Goal: Task Accomplishment & Management: Complete application form

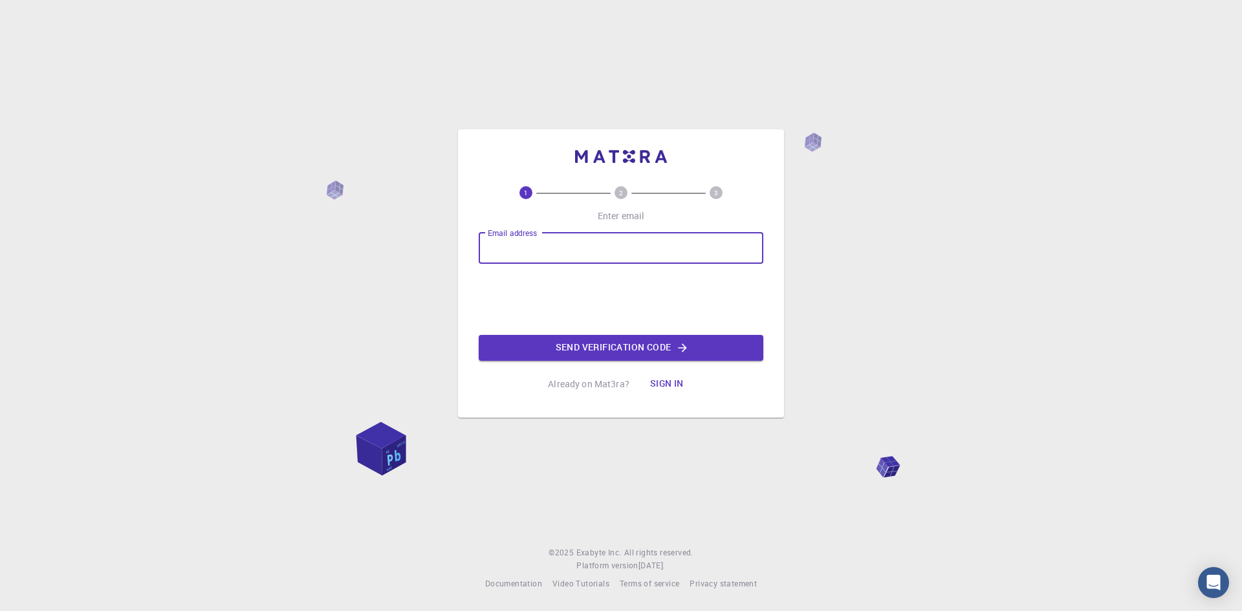
click at [616, 252] on input "Email address" at bounding box center [621, 248] width 285 height 31
type input "[EMAIL_ADDRESS][DOMAIN_NAME]"
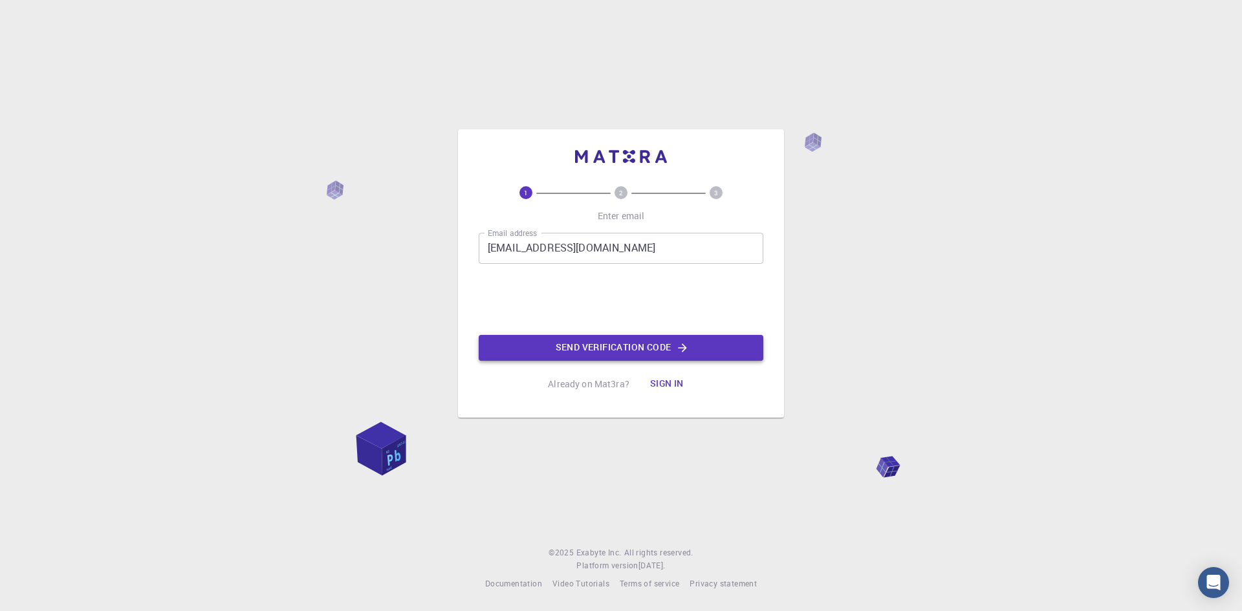
click at [576, 349] on button "Send verification code" at bounding box center [621, 348] width 285 height 26
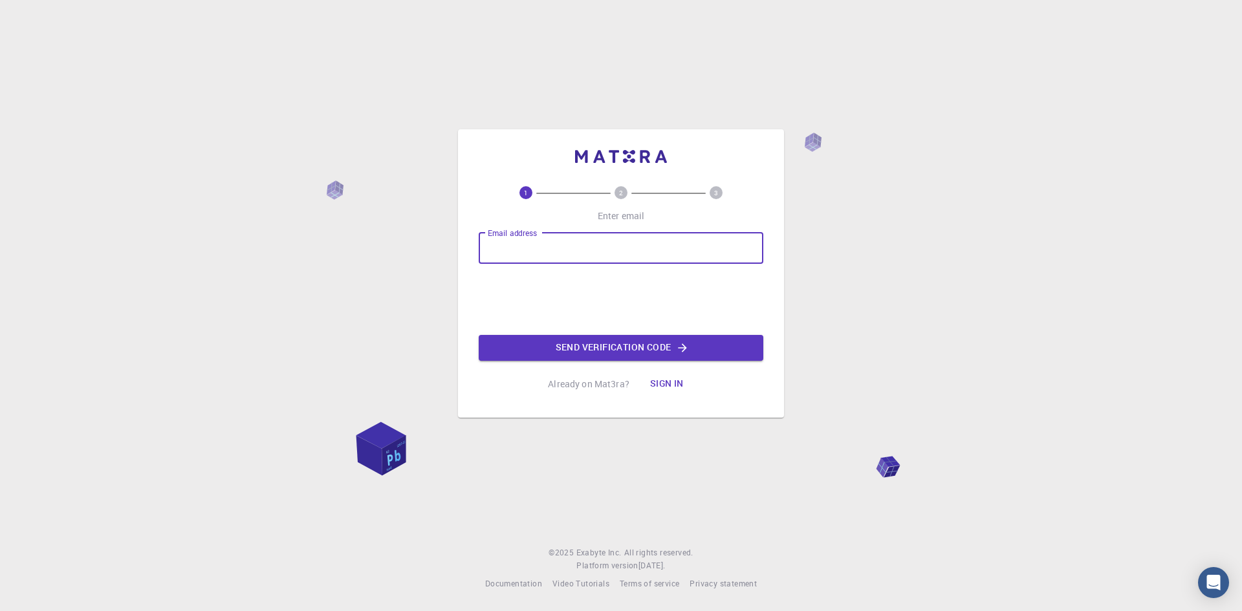
click at [630, 244] on input "Email address" at bounding box center [621, 248] width 285 height 31
click at [557, 246] on input "naveen2001@skku.edu" at bounding box center [621, 248] width 285 height 31
type input "naveen2001@g.skku.edu"
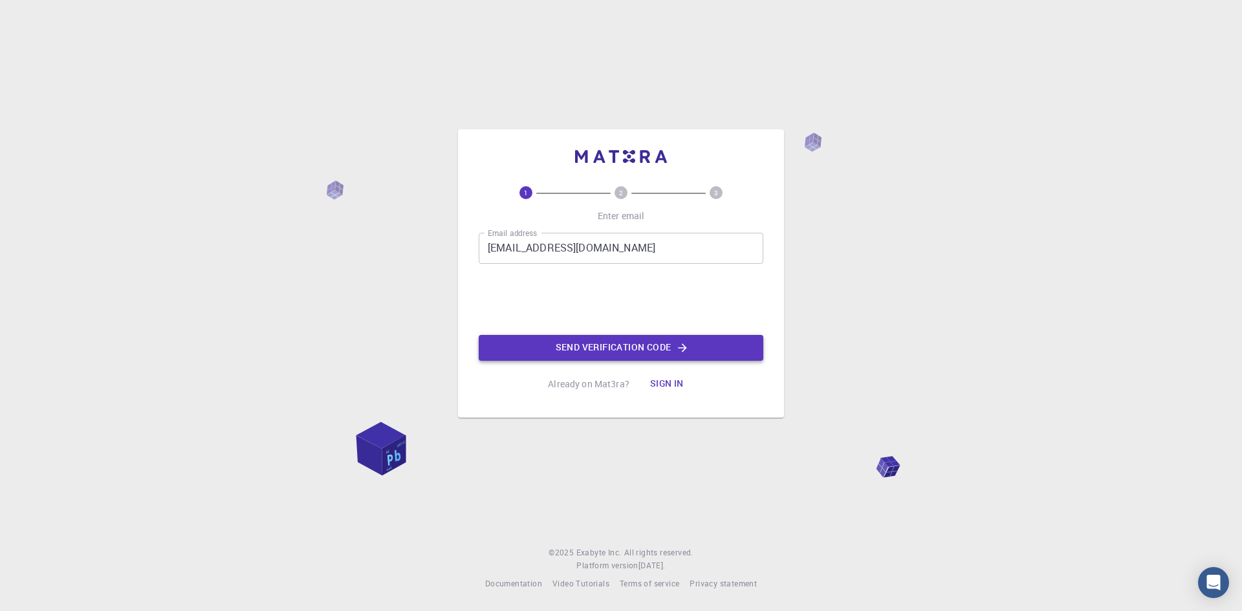
click at [565, 341] on button "Send verification code" at bounding box center [621, 348] width 285 height 26
click at [604, 252] on input "Email address" at bounding box center [621, 248] width 285 height 31
type input "naveenchilamkurthi2001@gmail.com"
click at [565, 345] on button "Send verification code" at bounding box center [621, 348] width 285 height 26
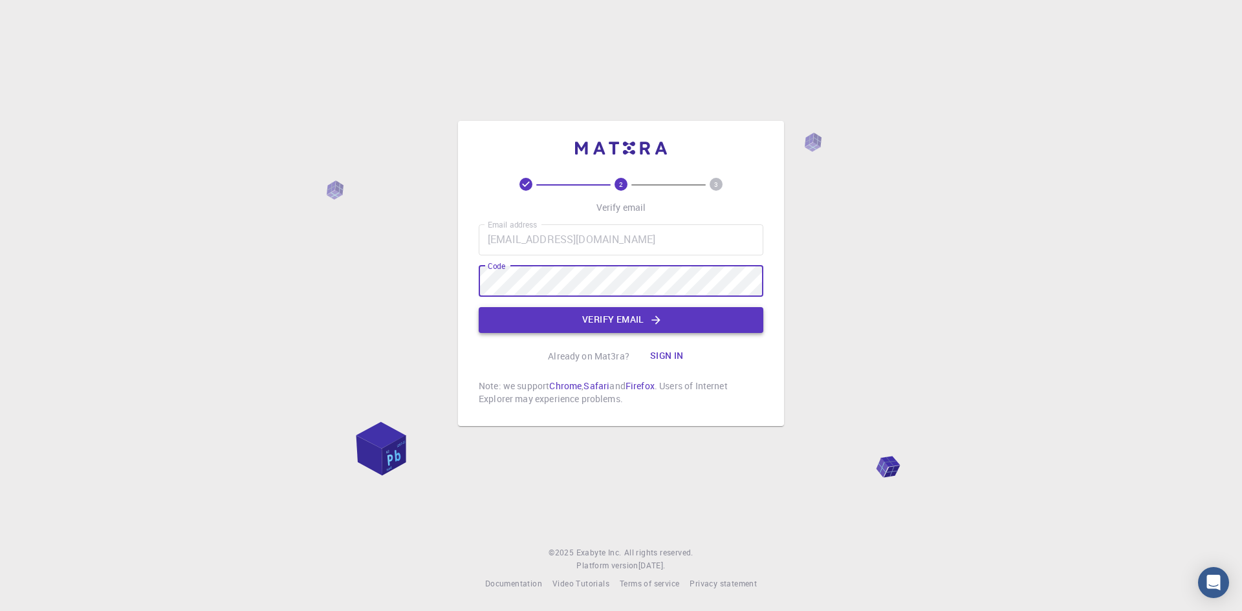
click at [613, 309] on button "Verify email" at bounding box center [621, 320] width 285 height 26
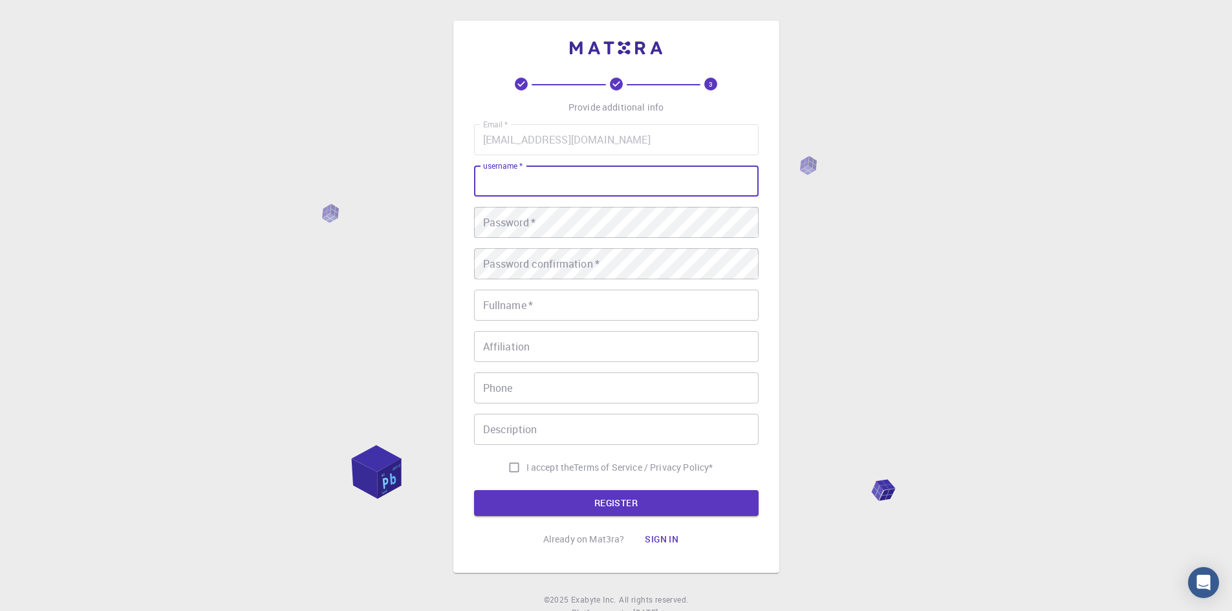
click at [582, 175] on input "username   *" at bounding box center [616, 181] width 285 height 31
type input "naveen2001"
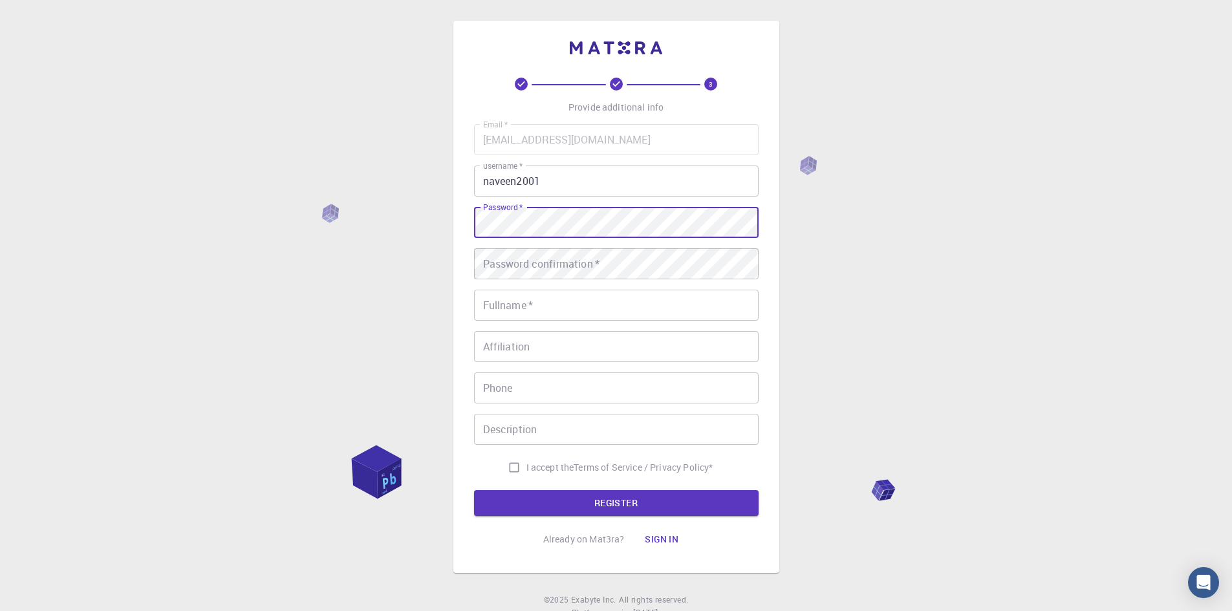
click at [563, 249] on div "Password confirmation   * Password confirmation   *" at bounding box center [616, 263] width 285 height 31
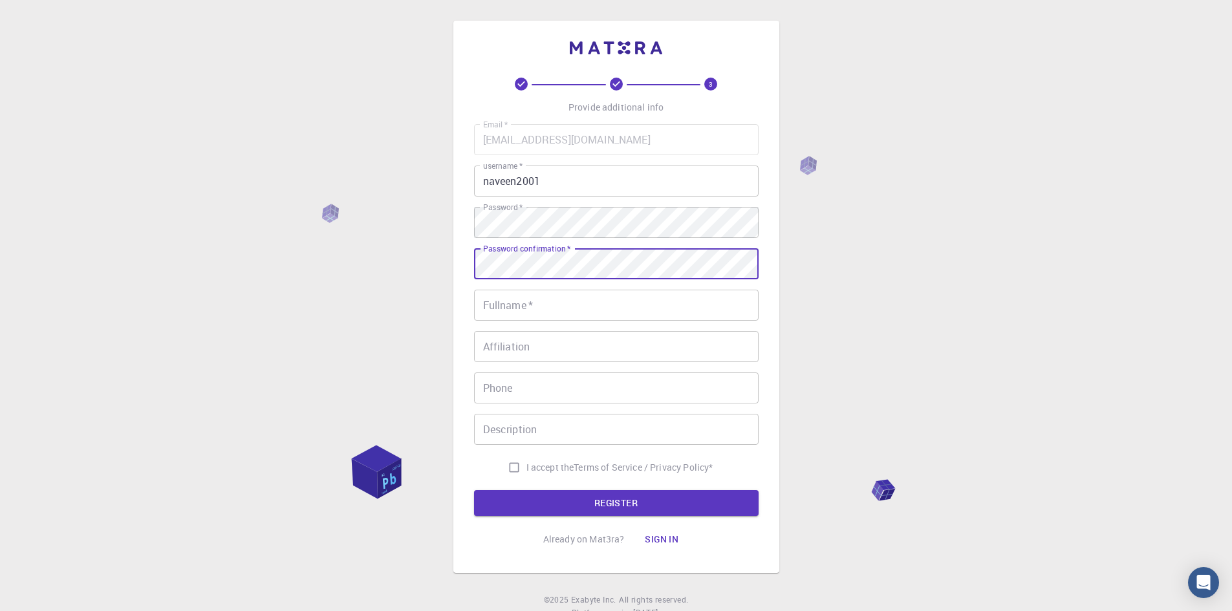
click at [556, 299] on input "Fullname   *" at bounding box center [616, 305] width 285 height 31
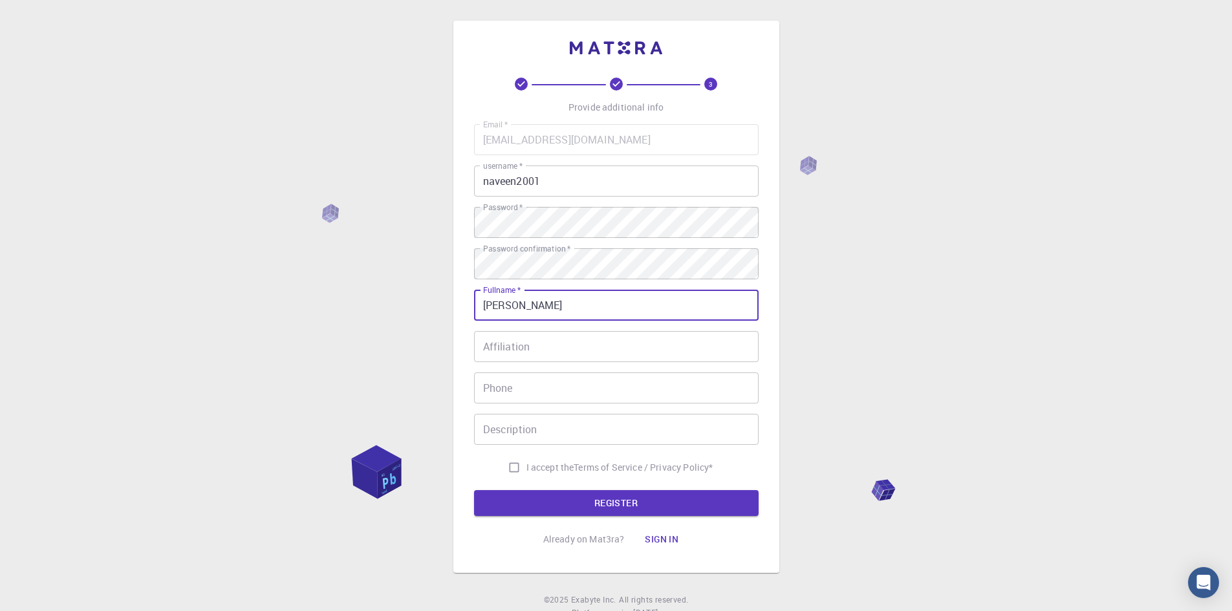
type input "[PERSON_NAME]"
click at [546, 337] on input "Affiliation" at bounding box center [616, 346] width 285 height 31
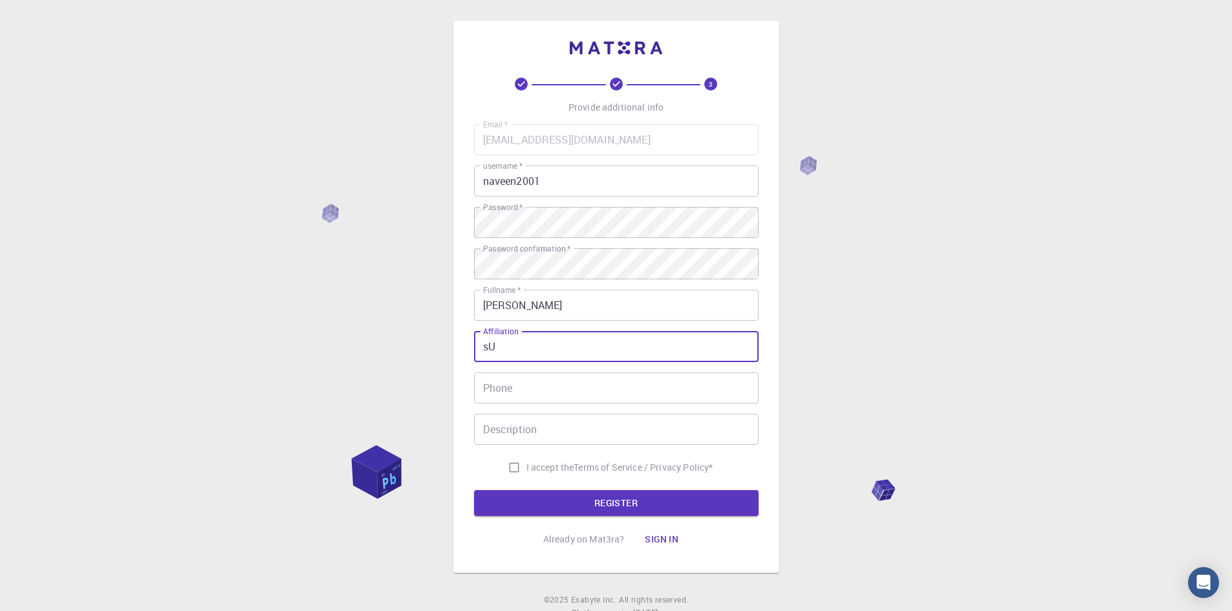
type input "s"
drag, startPoint x: 530, startPoint y: 351, endPoint x: 535, endPoint y: 346, distance: 6.9
click at [532, 349] on input "SungKyunKwan university/PhD student" at bounding box center [616, 346] width 285 height 31
type input "SungKyunKwan university/PhD student"
drag, startPoint x: 535, startPoint y: 346, endPoint x: 967, endPoint y: 360, distance: 432.4
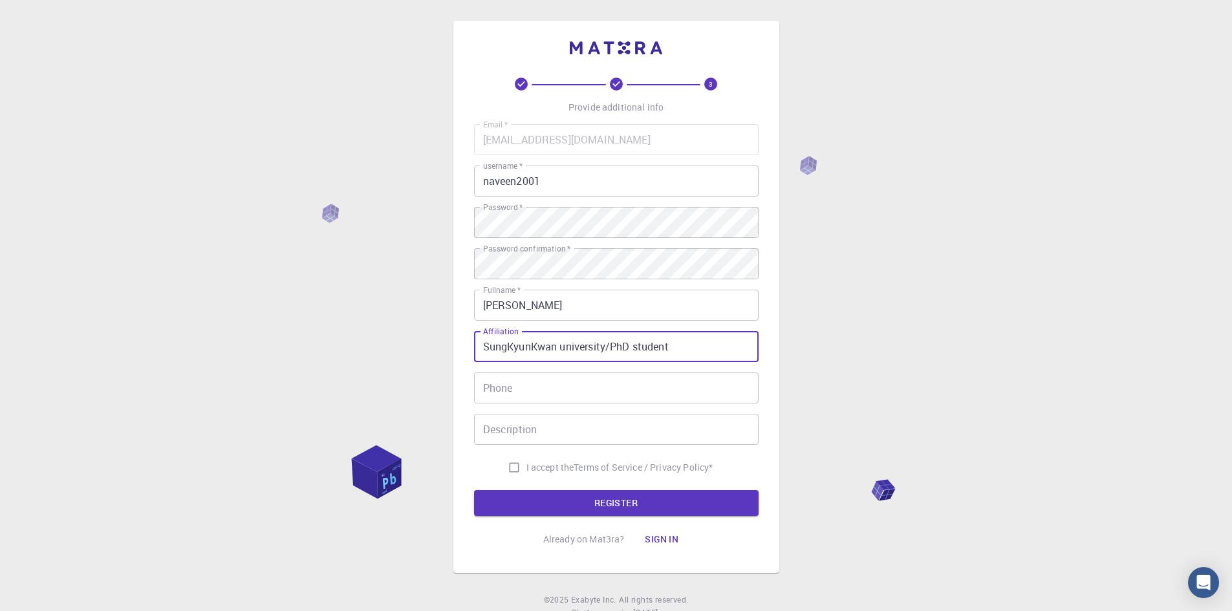
click at [967, 360] on div "3 Provide additional info Email   * naveenchilamkurthi2001@gmail.com Email   * …" at bounding box center [616, 329] width 1232 height 659
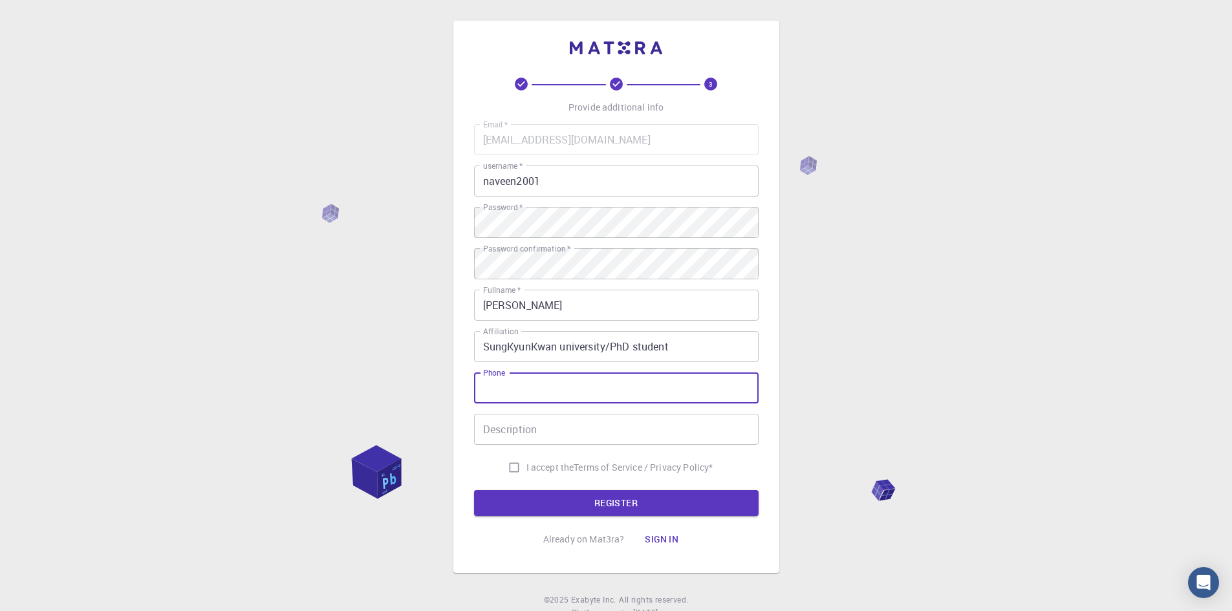
click at [553, 384] on input "Phone" at bounding box center [616, 388] width 285 height 31
type input "010-4671-0509"
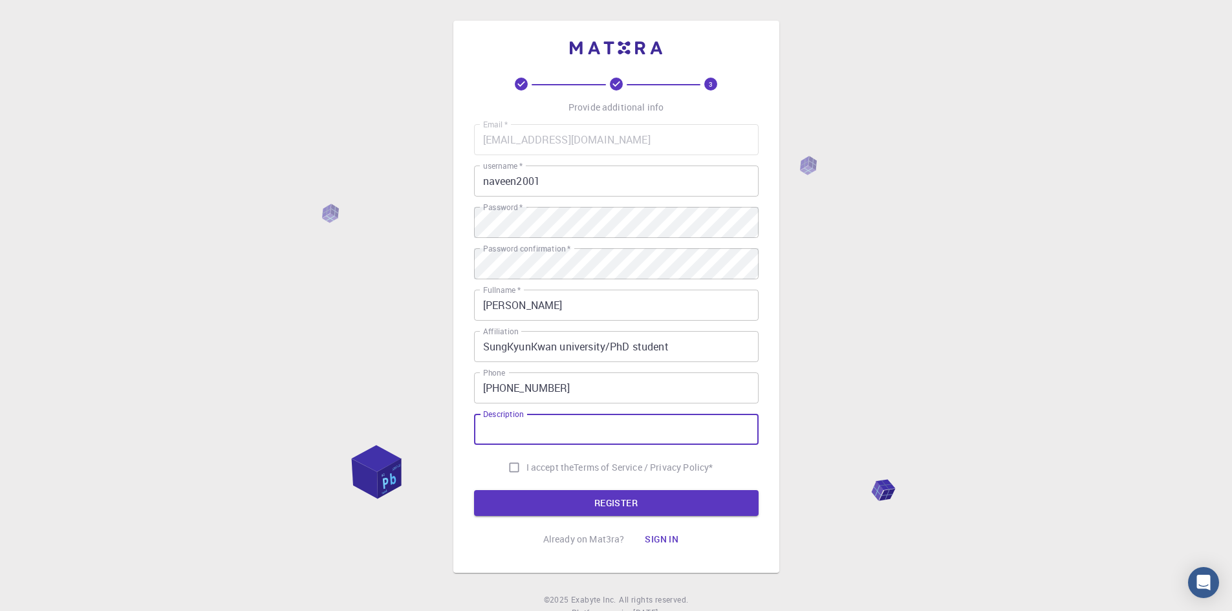
click at [561, 424] on input "Description" at bounding box center [616, 429] width 285 height 31
click at [512, 467] on input "I accept the Terms of Service / Privacy Policy *" at bounding box center [514, 467] width 25 height 25
checkbox input "true"
click at [521, 505] on button "REGISTER" at bounding box center [616, 503] width 285 height 26
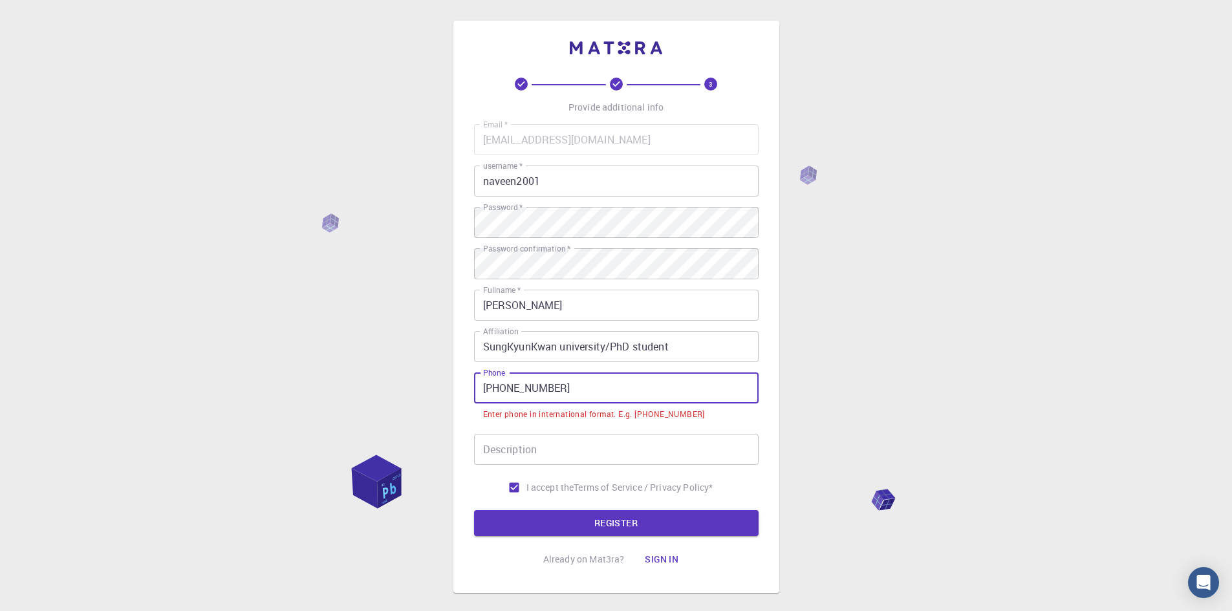
drag, startPoint x: 499, startPoint y: 389, endPoint x: 478, endPoint y: 385, distance: 21.7
click at [478, 386] on input "010-4671-0509" at bounding box center [616, 388] width 285 height 31
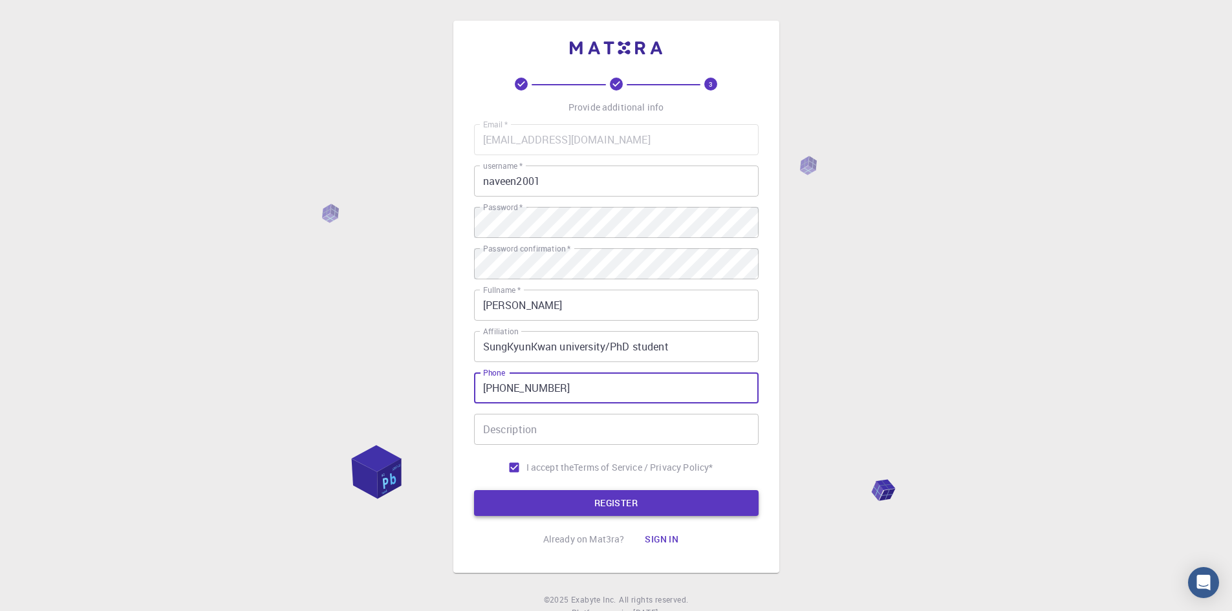
click at [606, 497] on button "REGISTER" at bounding box center [616, 503] width 285 height 26
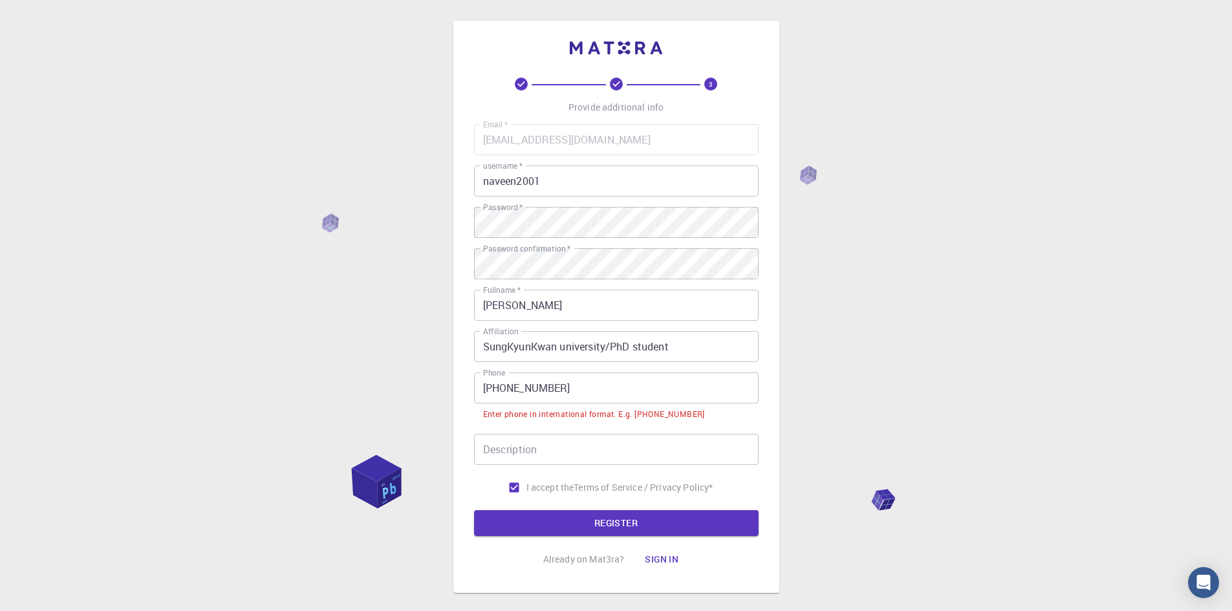
click at [505, 386] on input "+82-4671-0509" at bounding box center [616, 388] width 285 height 31
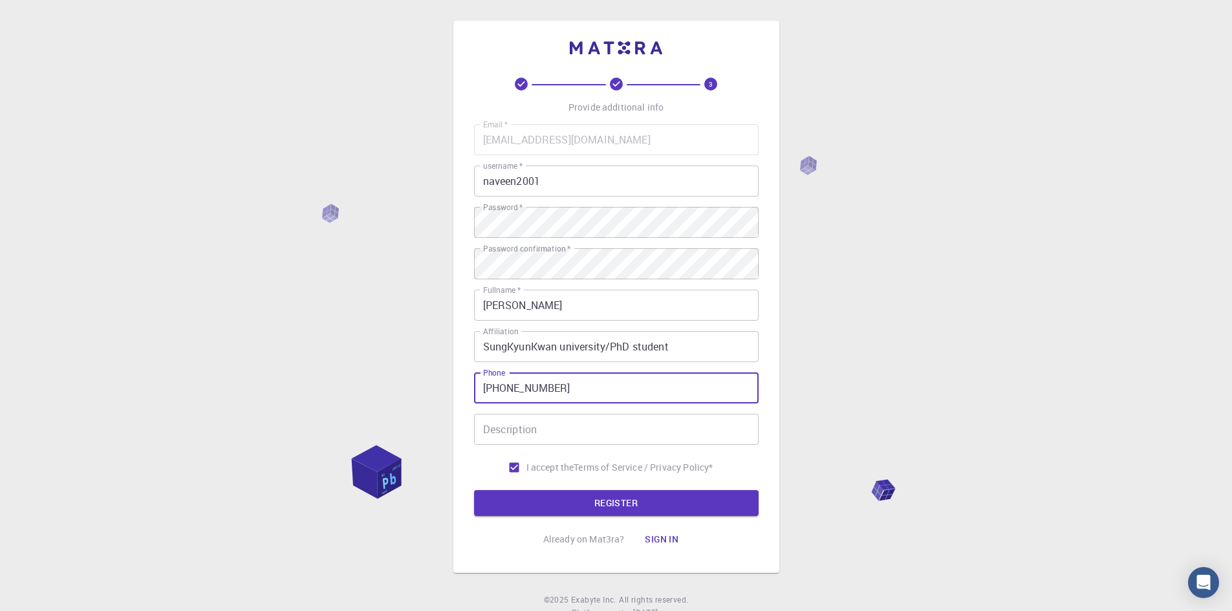
click at [527, 388] on input "+824671-0509" at bounding box center [616, 388] width 285 height 31
type input "+8246710509"
click at [535, 497] on button "REGISTER" at bounding box center [616, 503] width 285 height 26
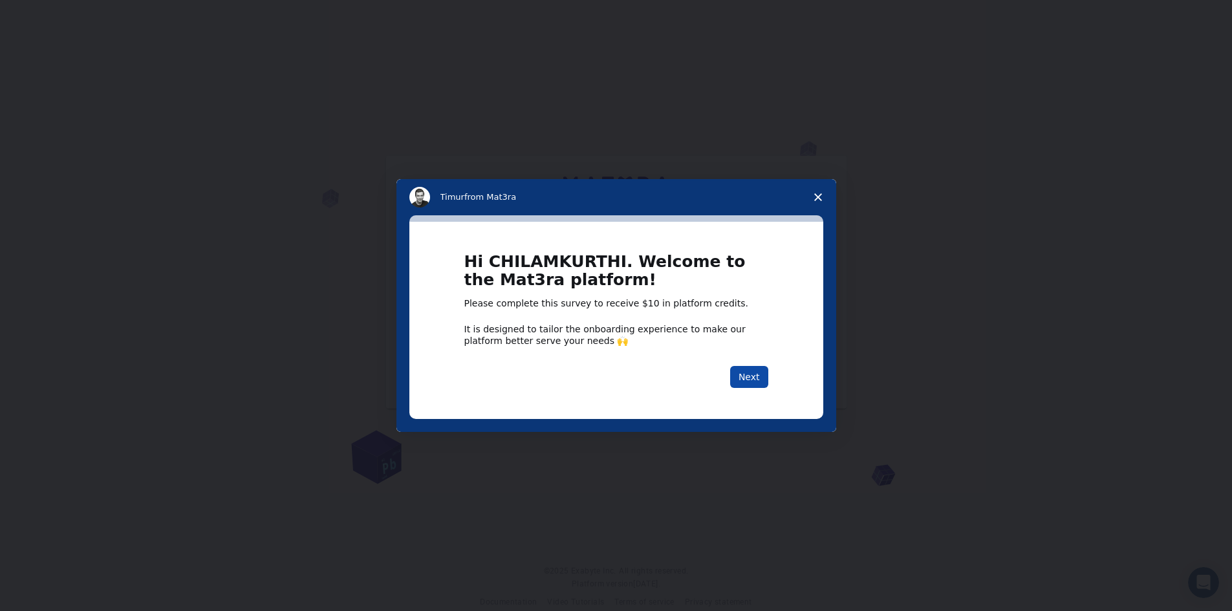
click at [745, 375] on button "Next" at bounding box center [749, 377] width 38 height 22
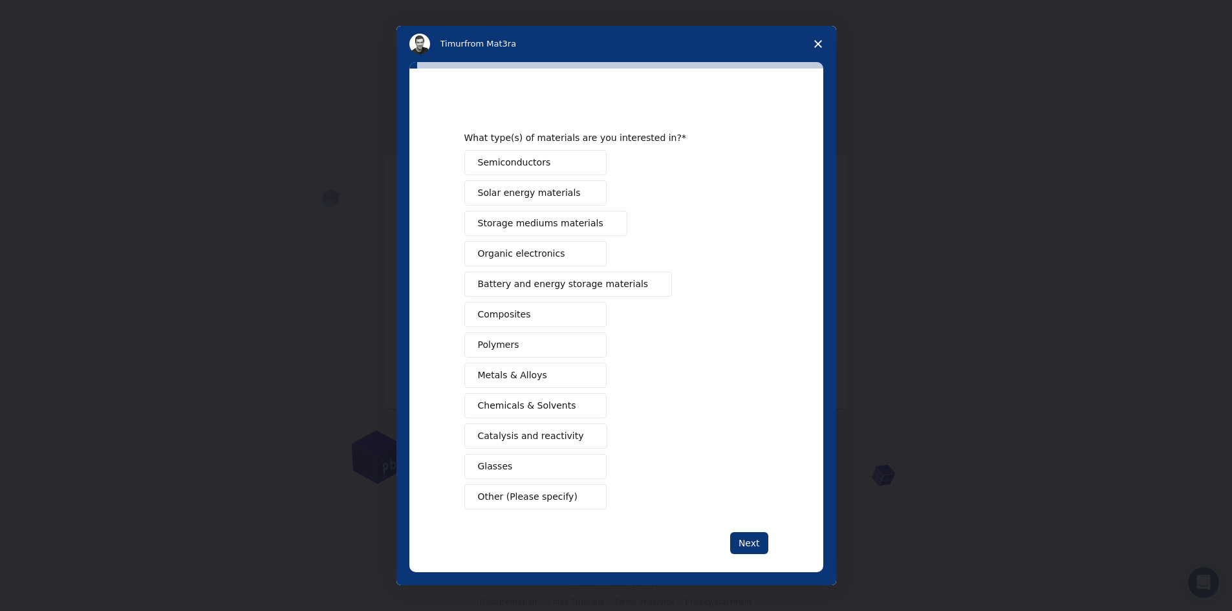
click at [648, 287] on span "Intercom messenger" at bounding box center [653, 284] width 10 height 10
click at [584, 432] on span "Intercom messenger" at bounding box center [589, 436] width 10 height 10
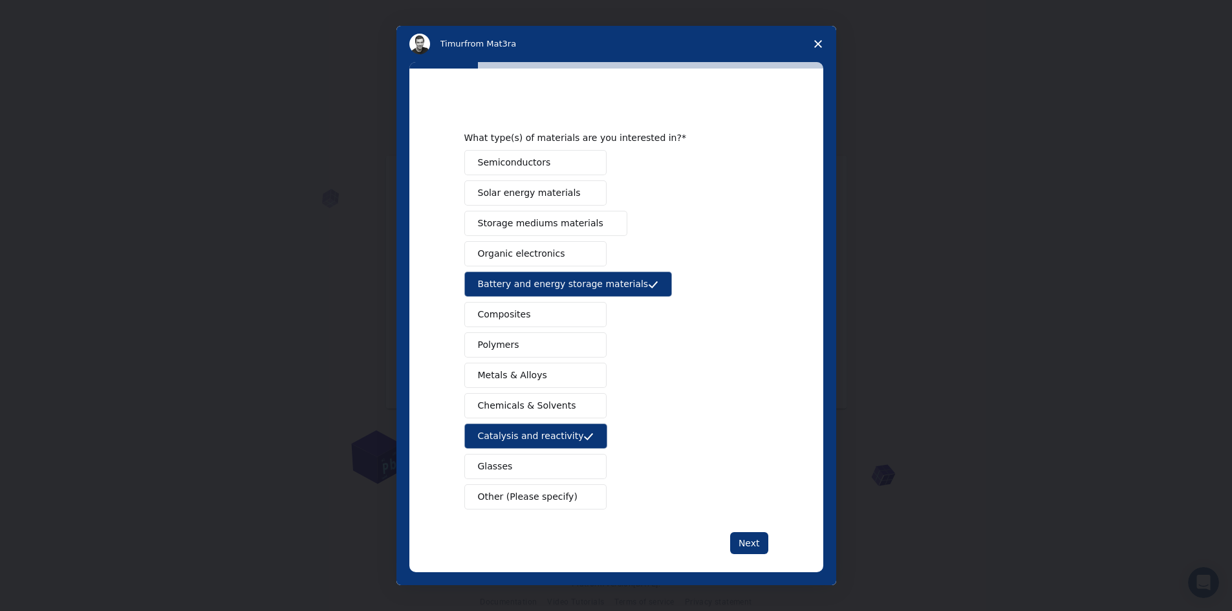
click at [583, 404] on span "Intercom messenger" at bounding box center [588, 406] width 10 height 10
click at [748, 540] on button "Next" at bounding box center [749, 543] width 38 height 22
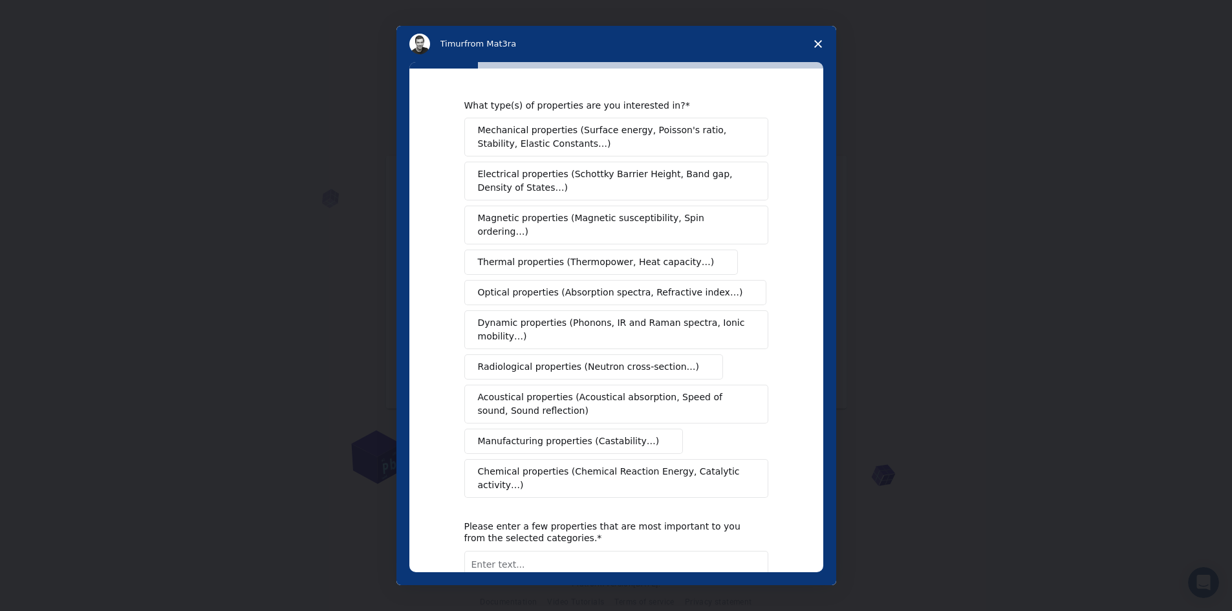
click at [693, 182] on span "Electrical properties (Schottky Barrier Height, Band gap, Density of States…)" at bounding box center [612, 181] width 269 height 27
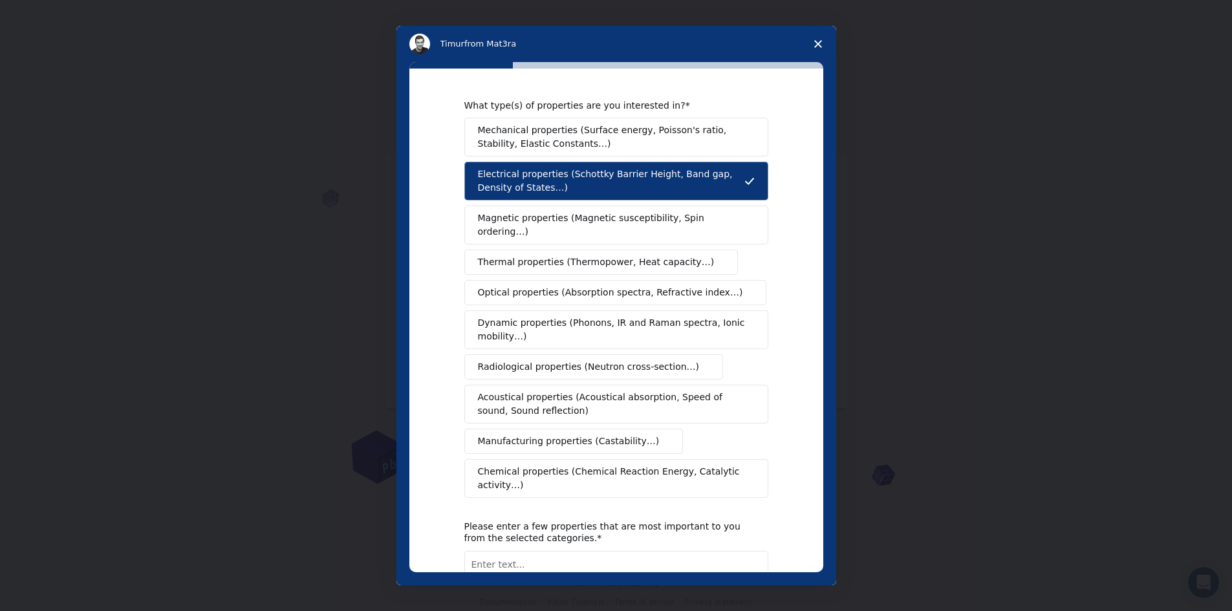
click at [692, 206] on button "Magnetic properties (Magnetic susceptibility, Spin ordering…)" at bounding box center [616, 225] width 304 height 39
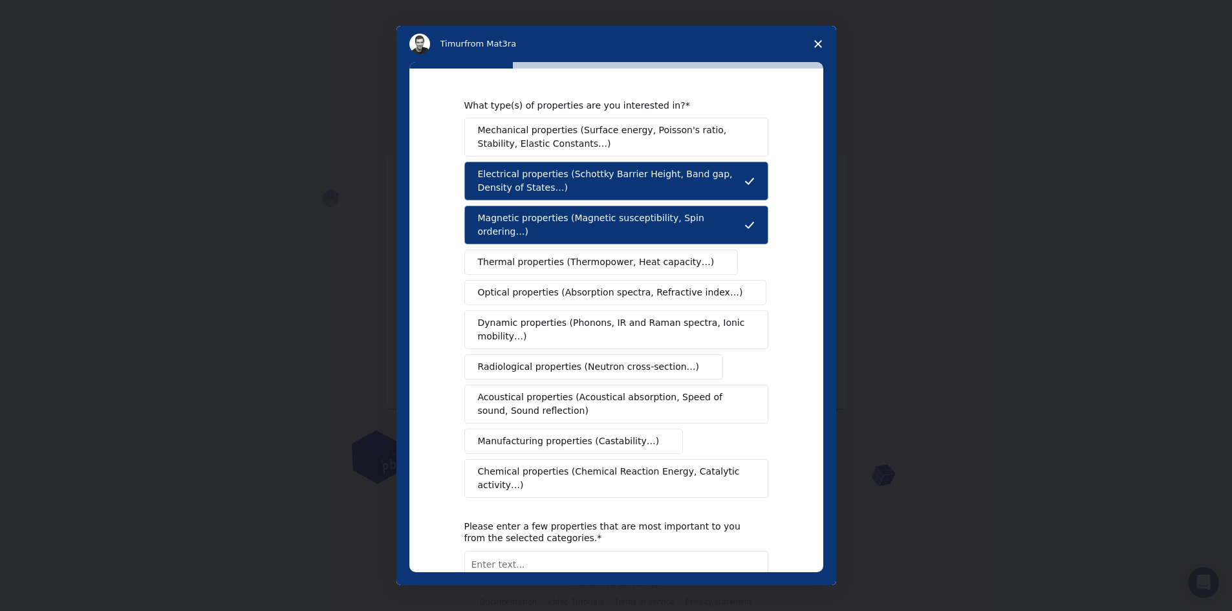
click at [685, 320] on span "Dynamic properties (Phonons, IR and Raman spectra, Ionic mobility…)" at bounding box center [612, 329] width 268 height 27
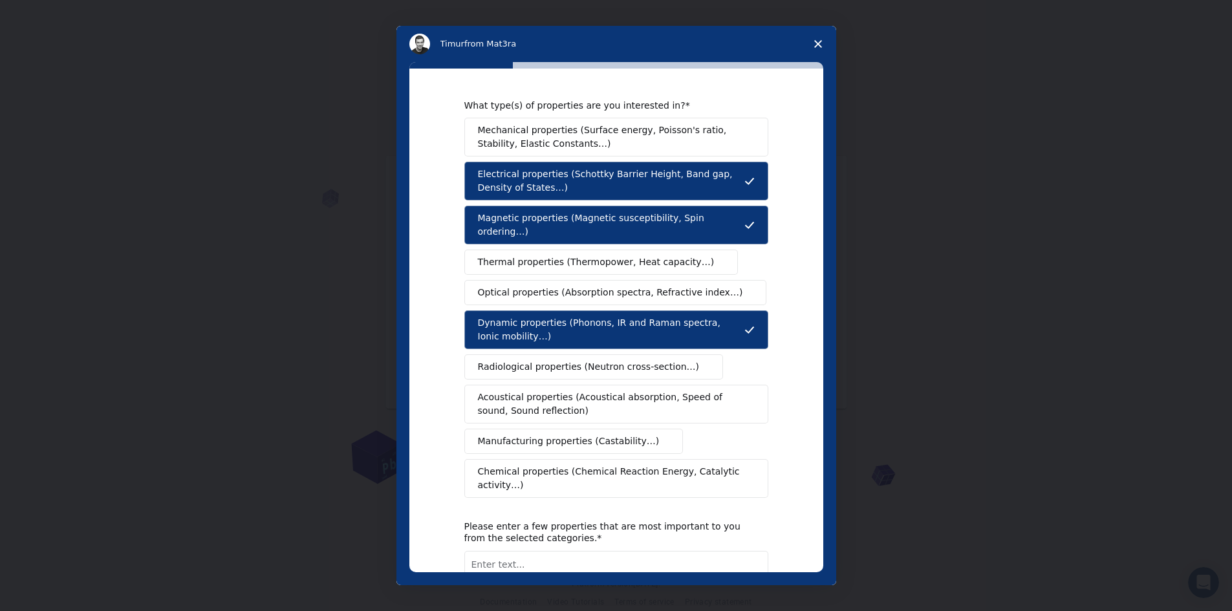
click at [686, 286] on span "Optical properties (Absorption spectra, Refractive index…)" at bounding box center [610, 293] width 265 height 14
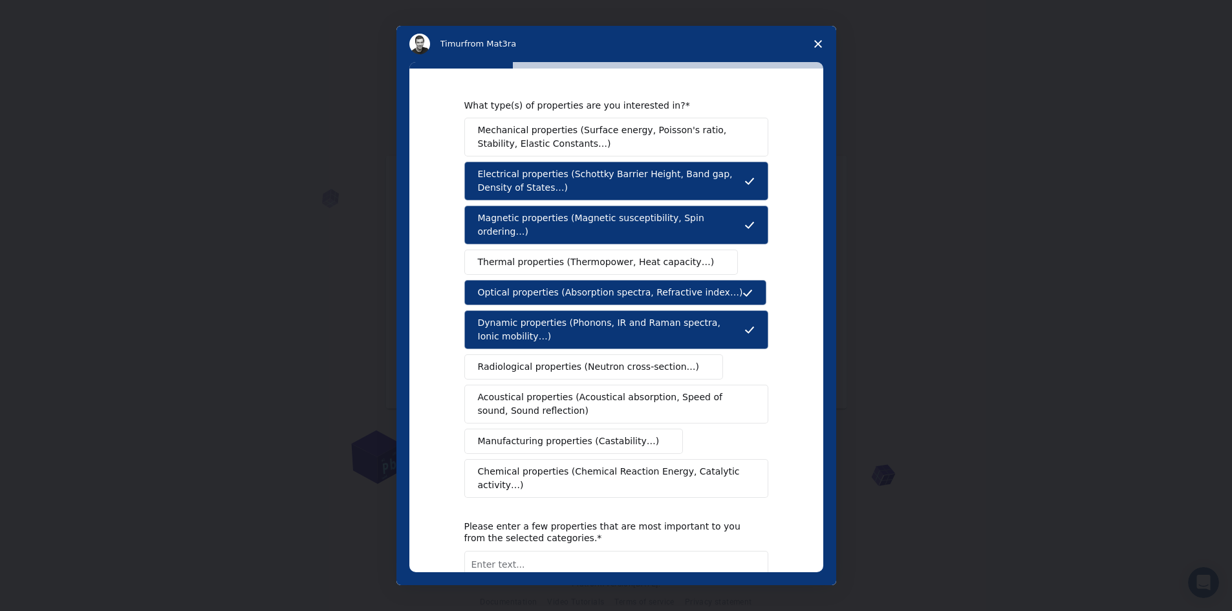
scroll to position [65, 0]
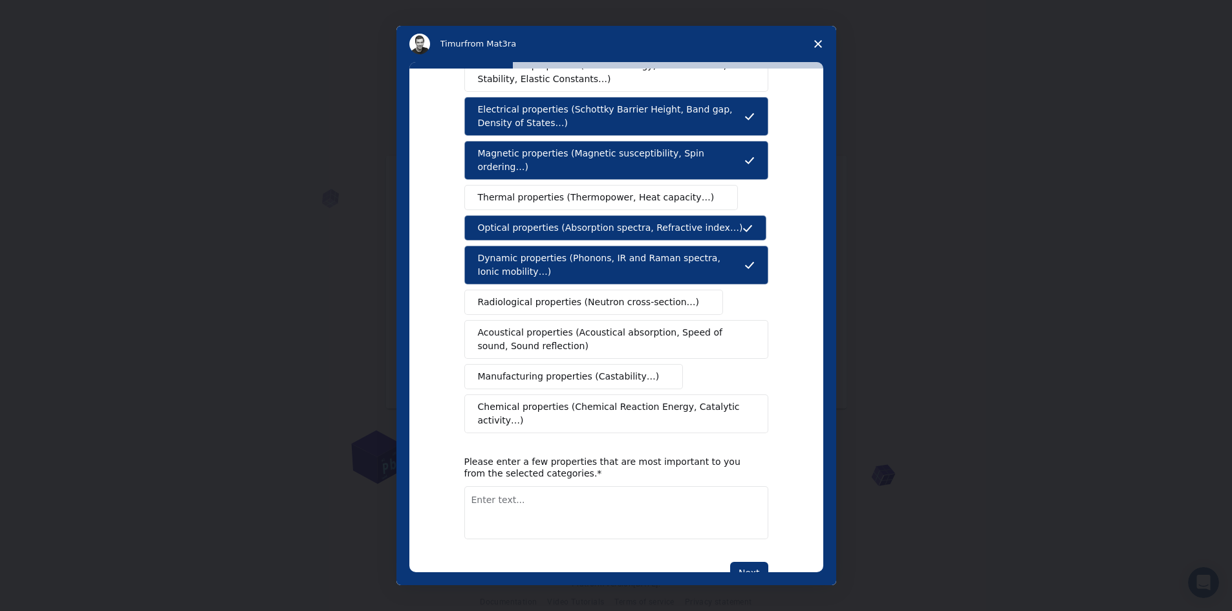
click at [648, 400] on span "Chemical properties (Chemical Reaction Energy, Catalytic activity…)" at bounding box center [612, 413] width 268 height 27
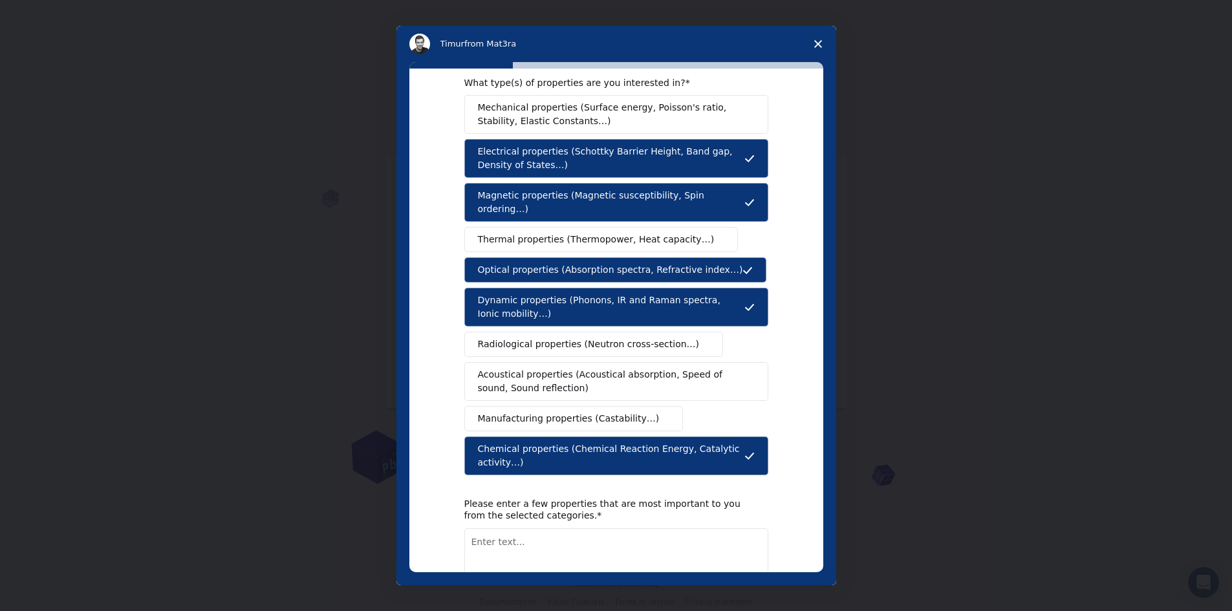
scroll to position [0, 0]
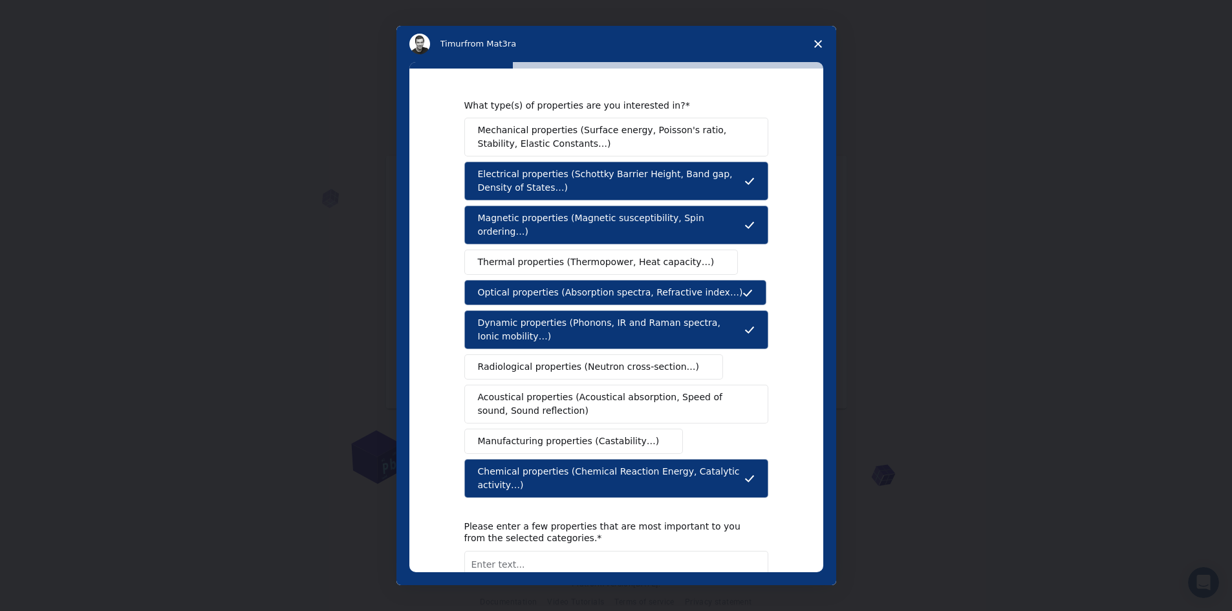
click at [666, 138] on span "Mechanical properties (Surface energy, Poisson's ratio, Stability, Elastic Cons…" at bounding box center [613, 137] width 270 height 27
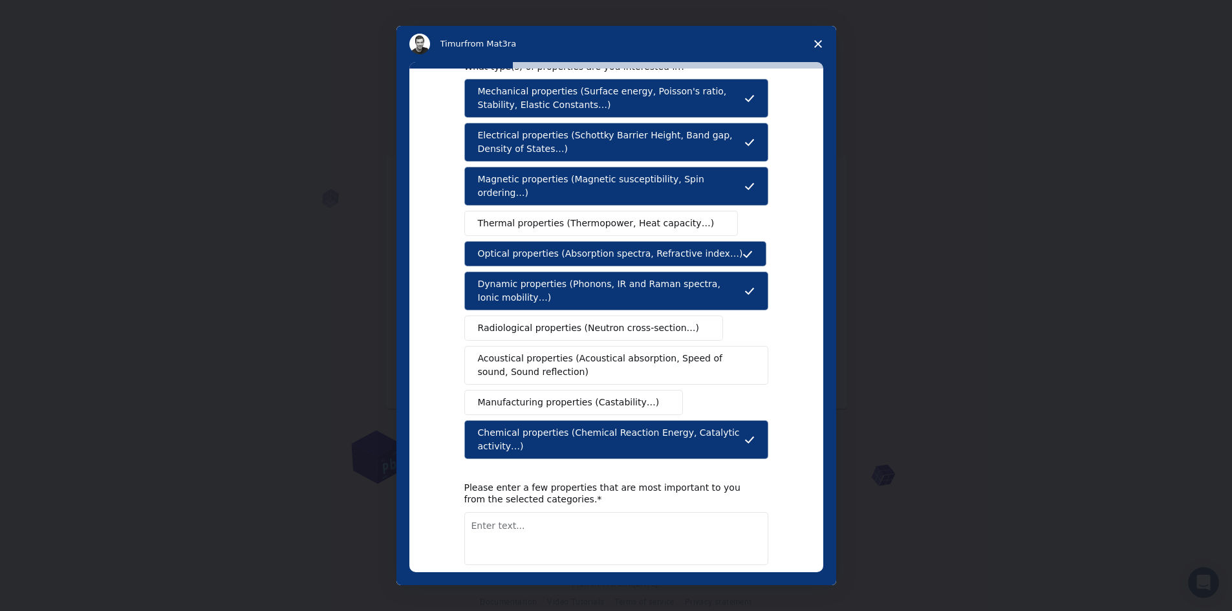
scroll to position [80, 0]
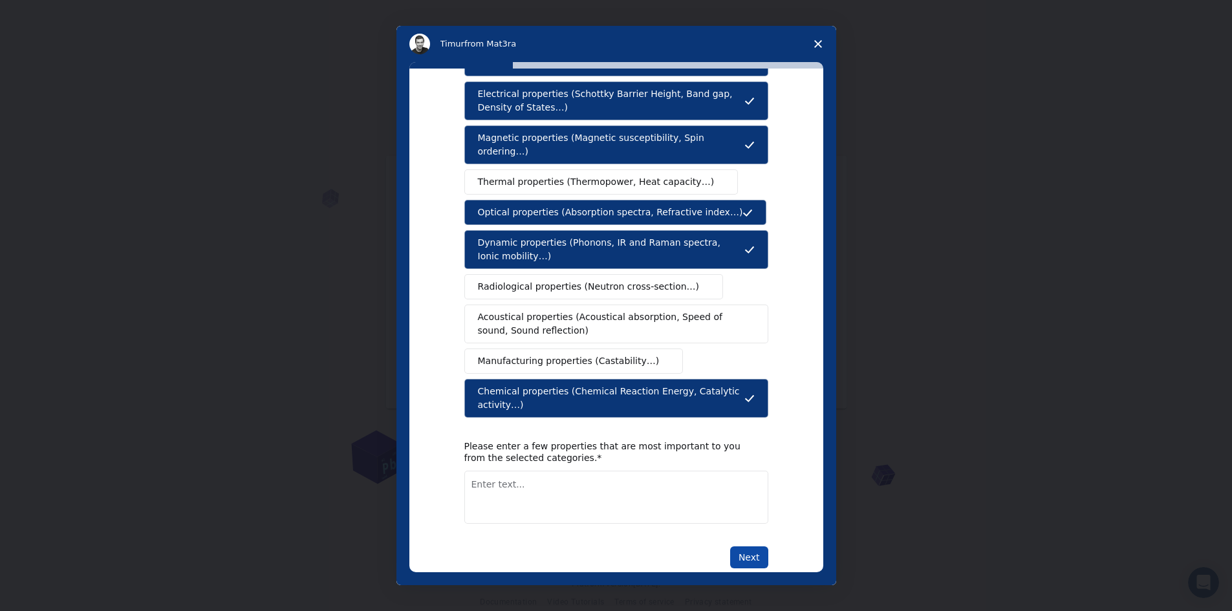
click at [754, 547] on button "Next" at bounding box center [749, 558] width 38 height 22
click at [543, 486] on textarea "Enter text..." at bounding box center [616, 497] width 304 height 53
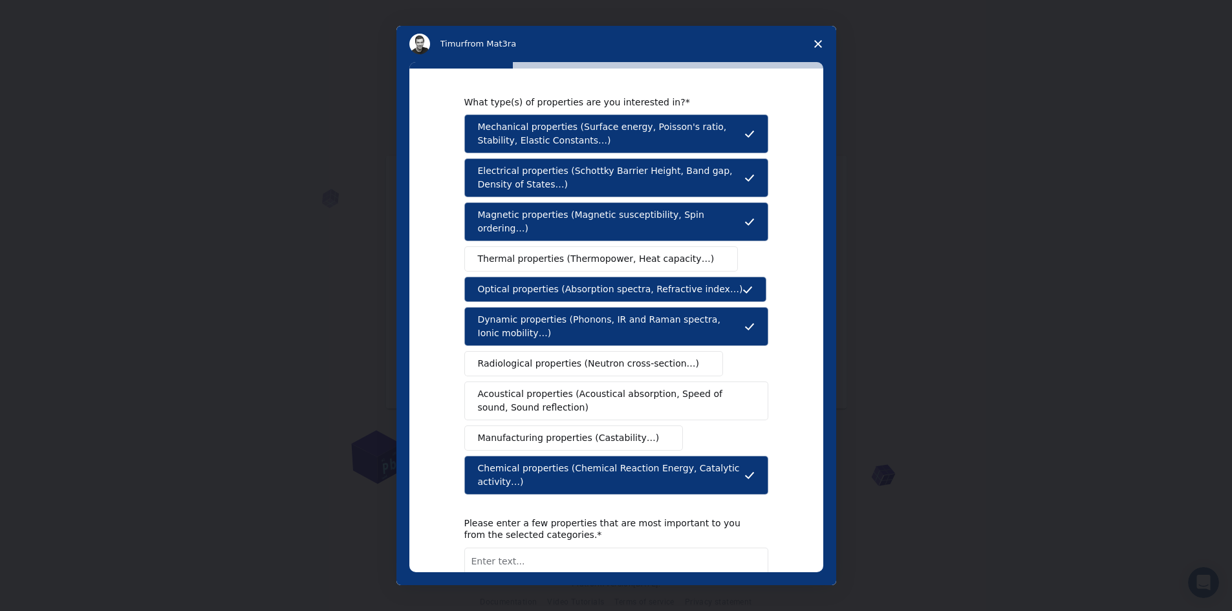
scroll to position [0, 0]
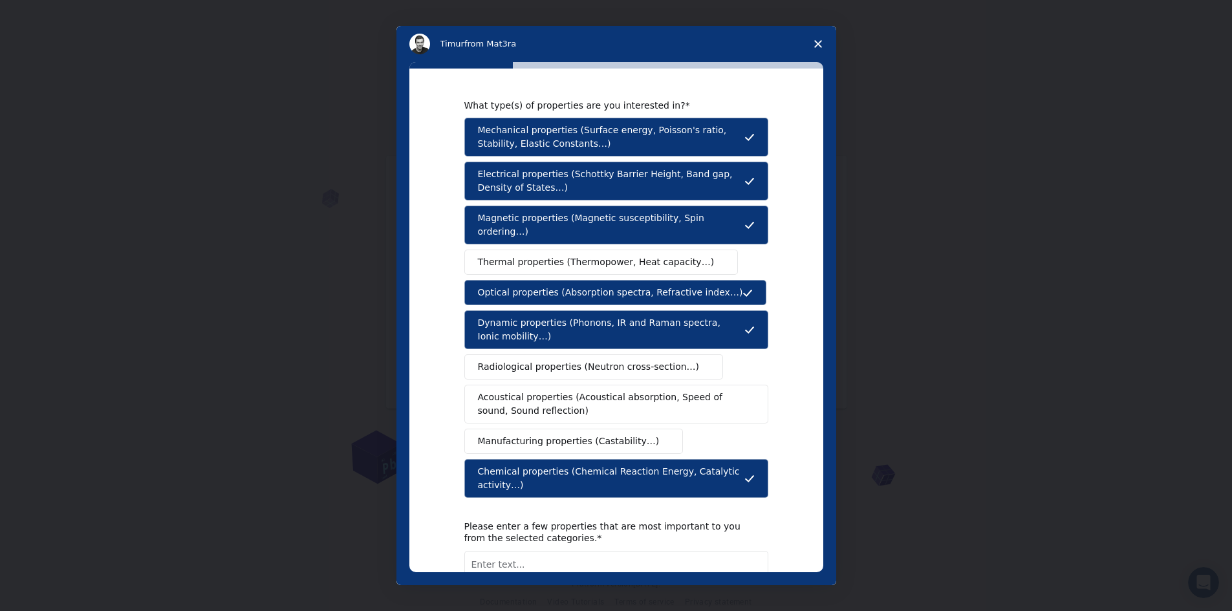
click at [535, 551] on textarea "Enter text..." at bounding box center [616, 577] width 304 height 53
click at [668, 551] on textarea "Geometry optimization, adsorption energy, formation energy, HOMO-LUMO levels, D…" at bounding box center [616, 577] width 304 height 53
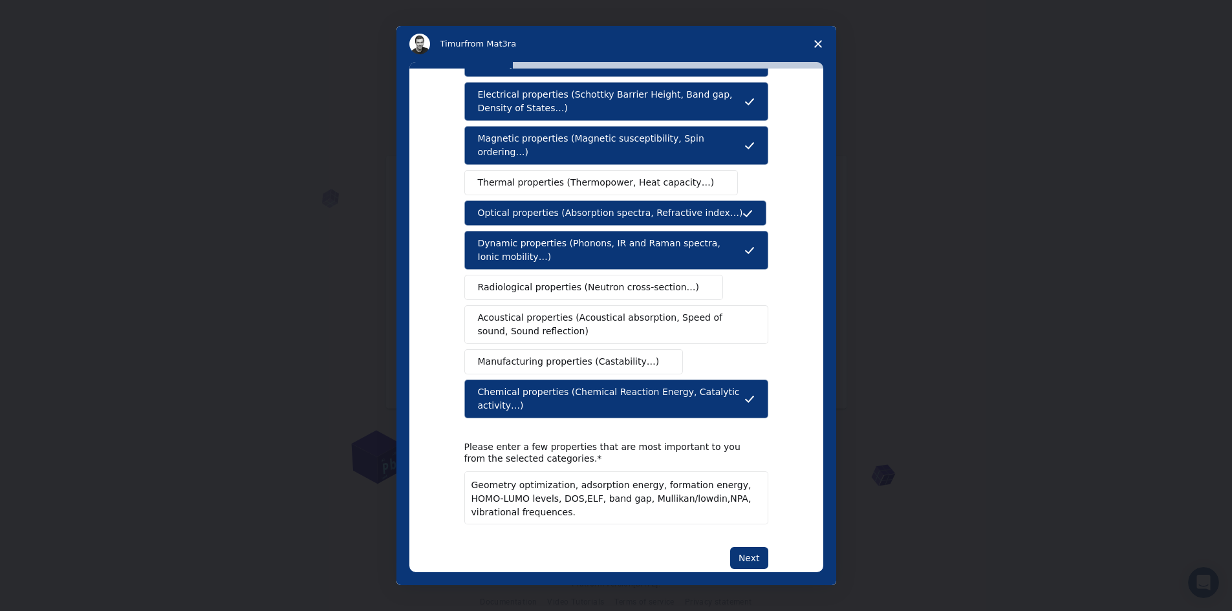
scroll to position [80, 0]
type textarea "Geometry optimization, adsorption energy, formation energy, HOMO-LUMO levels, D…"
click at [745, 547] on button "Next" at bounding box center [749, 558] width 38 height 22
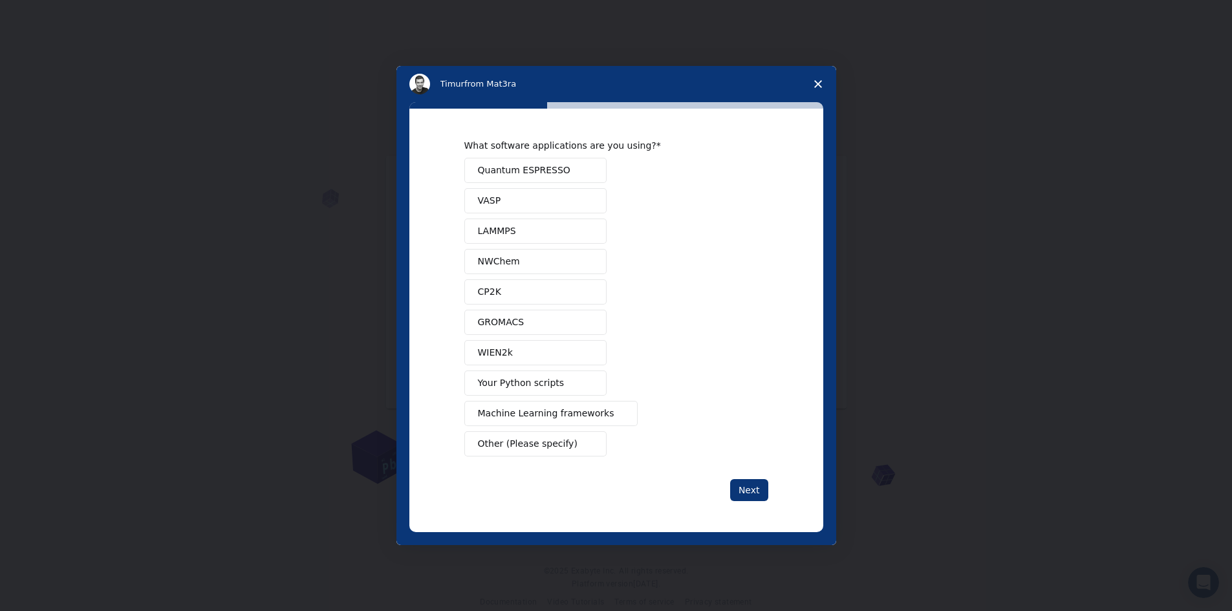
click at [585, 166] on span "Intercom messenger" at bounding box center [588, 171] width 10 height 10
click at [565, 254] on button "NWChem" at bounding box center [535, 261] width 142 height 25
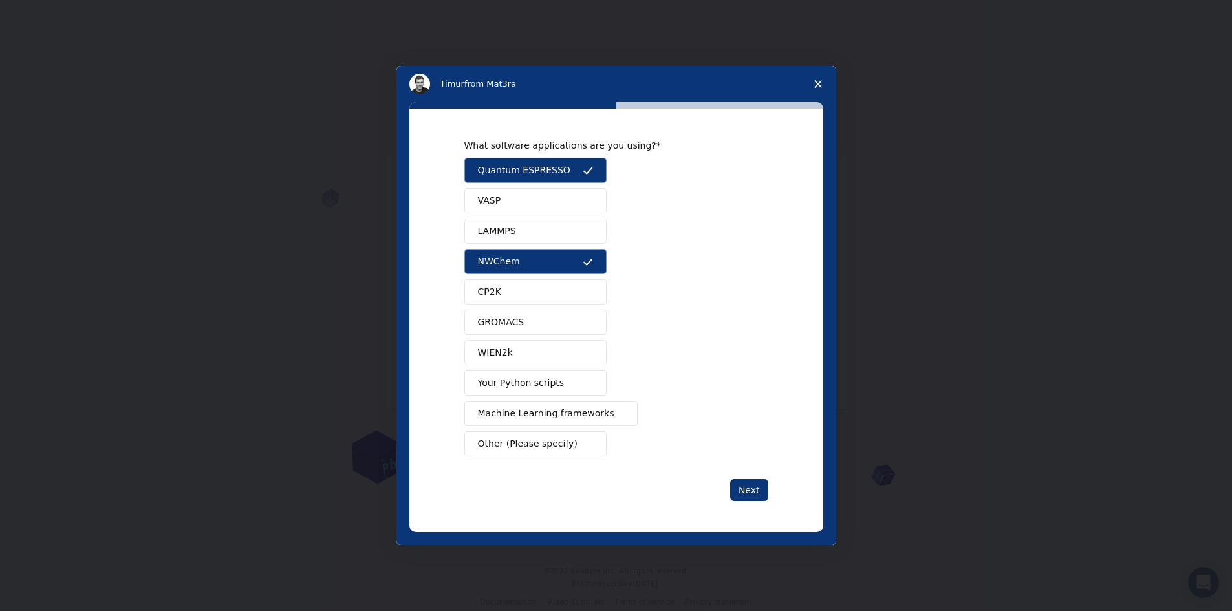
click at [575, 200] on button "VASP" at bounding box center [535, 200] width 142 height 25
click at [547, 450] on span "Other (Please specify)" at bounding box center [528, 444] width 100 height 14
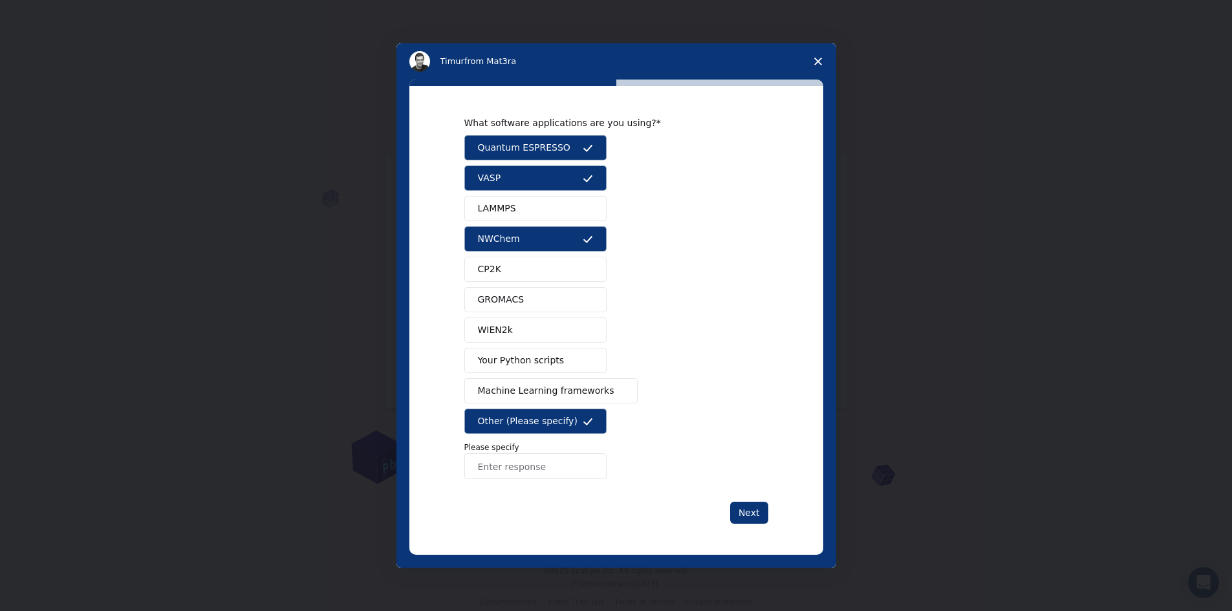
click at [539, 465] on input "Enter response" at bounding box center [535, 466] width 142 height 26
type input "ORCA (for molecular DFT simulations)"
click at [558, 177] on button "VASP" at bounding box center [535, 178] width 142 height 25
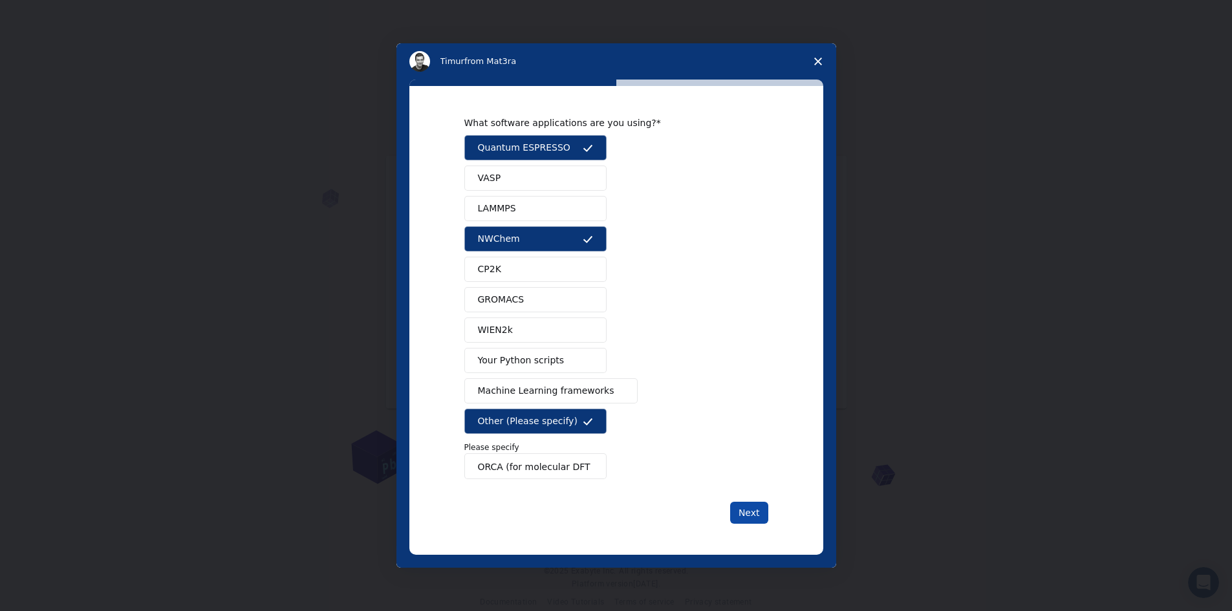
click at [755, 512] on button "Next" at bounding box center [749, 513] width 38 height 22
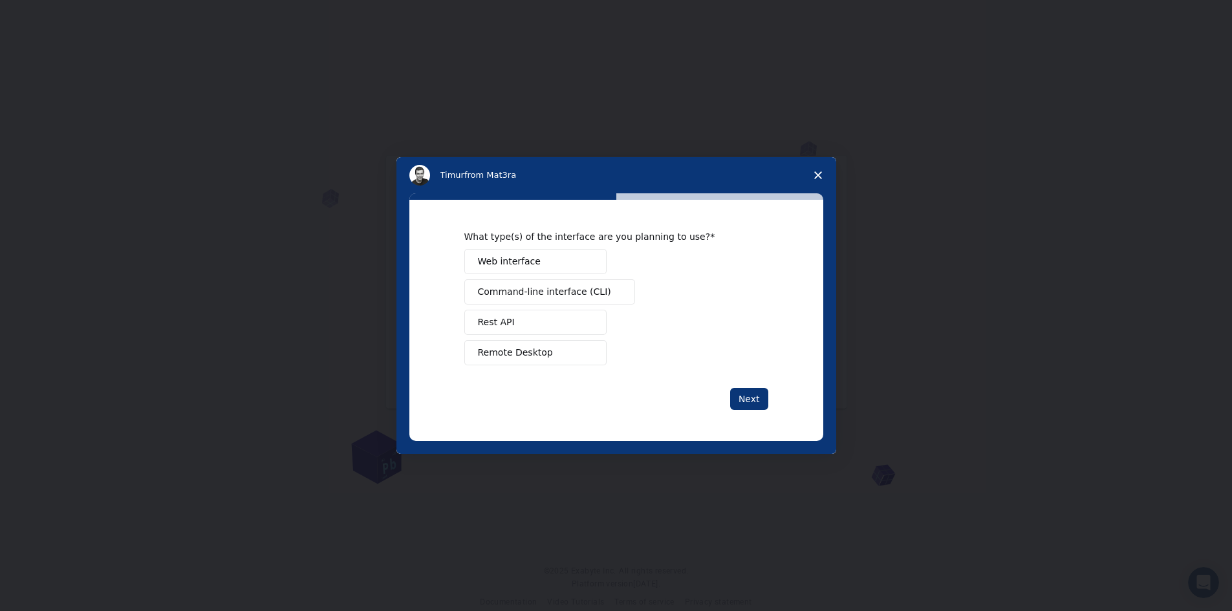
click at [559, 261] on button "Web interface" at bounding box center [535, 261] width 142 height 25
click at [752, 399] on button "Next" at bounding box center [749, 399] width 38 height 22
click at [571, 291] on button "Perform research" at bounding box center [535, 291] width 142 height 25
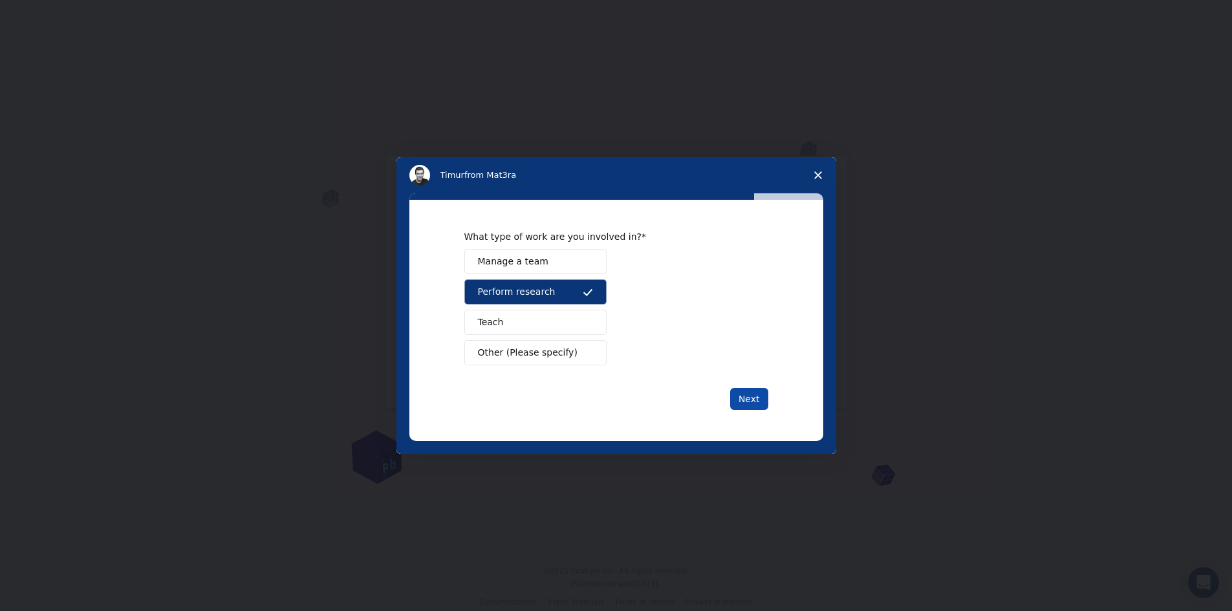
click at [747, 397] on button "Next" at bounding box center [749, 399] width 38 height 22
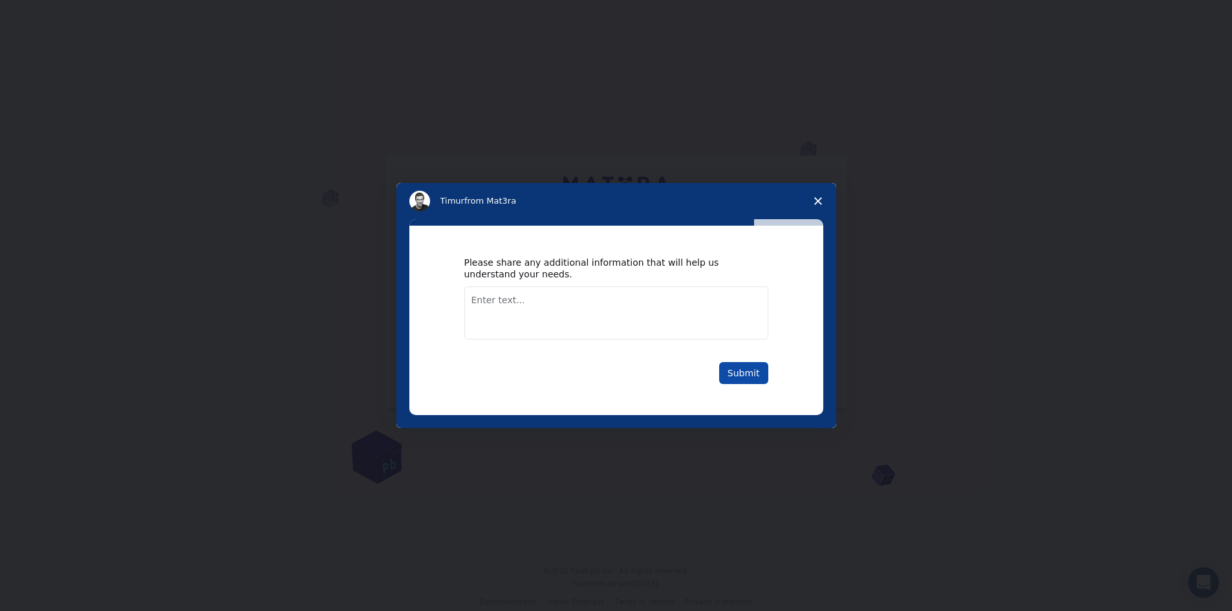
click at [736, 371] on button "Submit" at bounding box center [743, 373] width 49 height 22
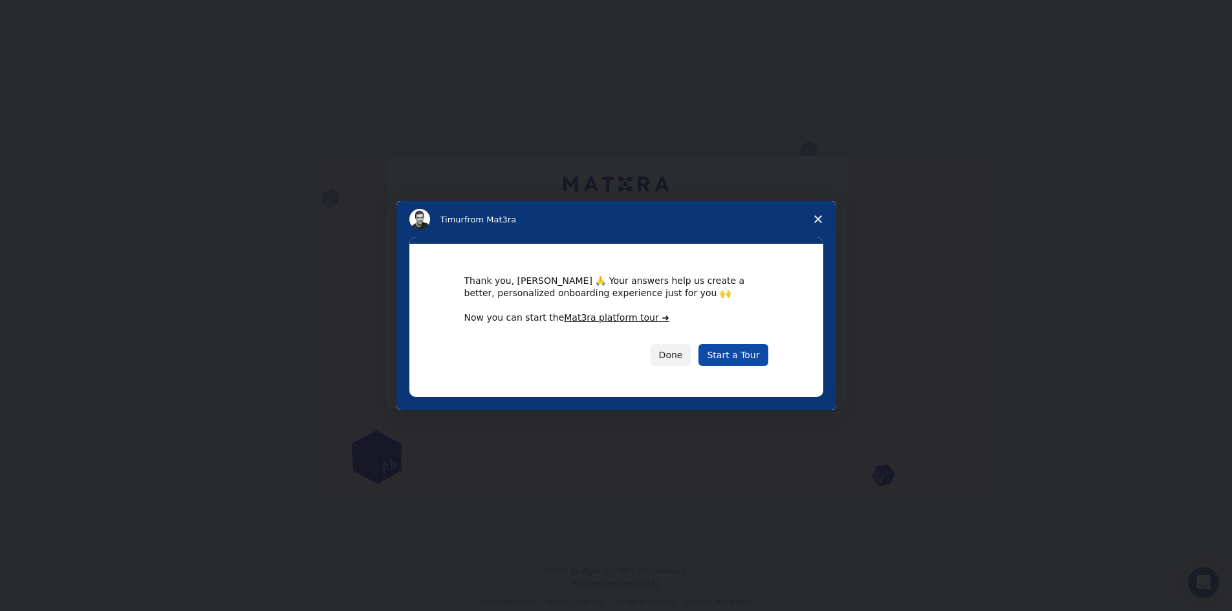
click at [728, 355] on link "Start a Tour" at bounding box center [733, 355] width 69 height 22
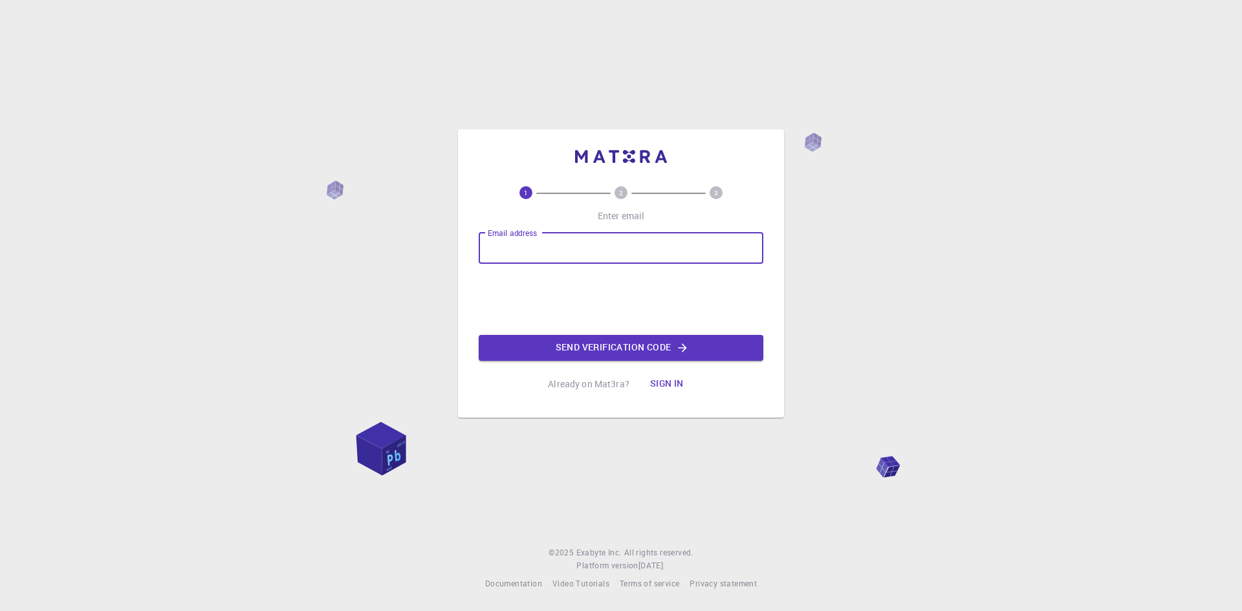
click at [615, 247] on input "Email address" at bounding box center [621, 248] width 285 height 31
type input "[EMAIL_ADDRESS][DOMAIN_NAME]"
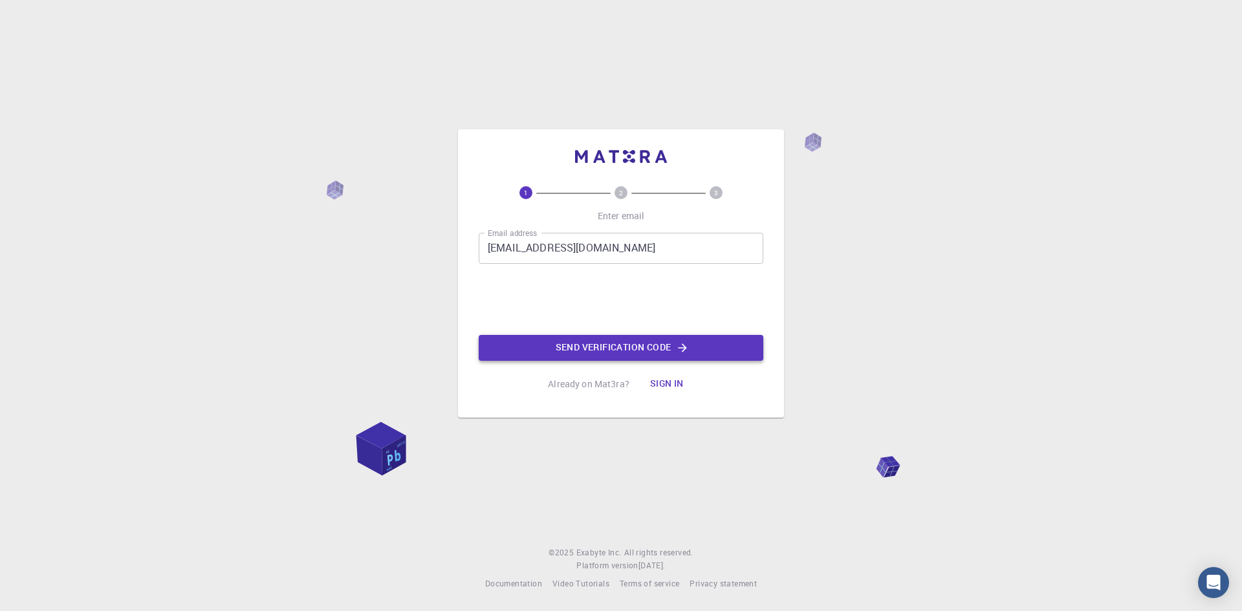
click at [584, 342] on button "Send verification code" at bounding box center [621, 348] width 285 height 26
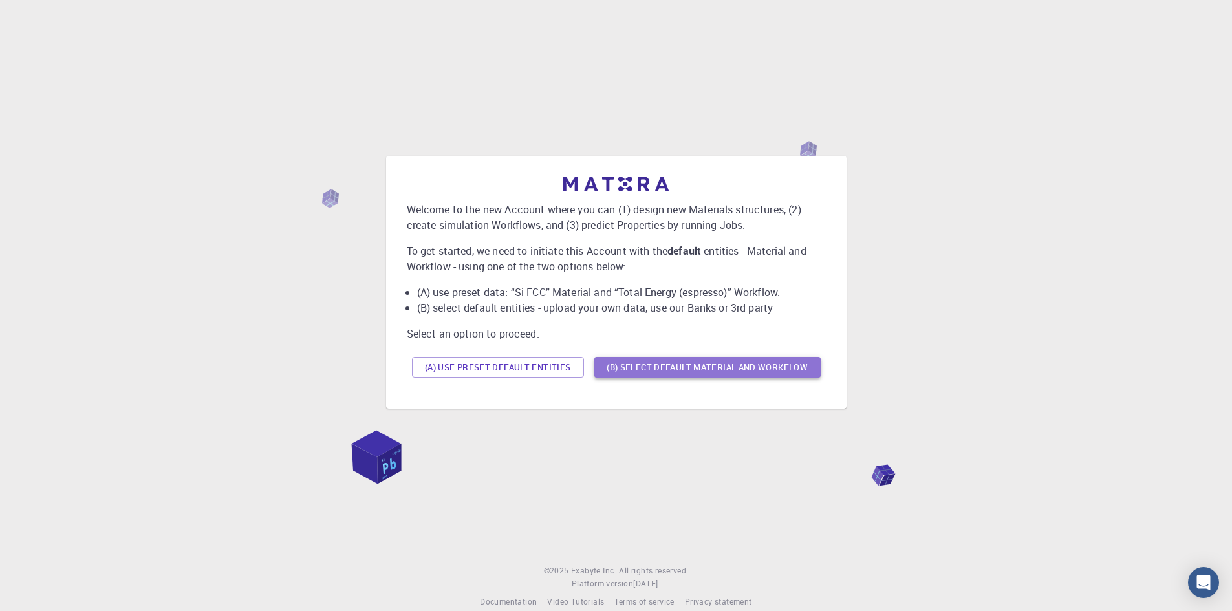
click at [699, 363] on button "(B) Select default material and workflow" at bounding box center [708, 367] width 226 height 21
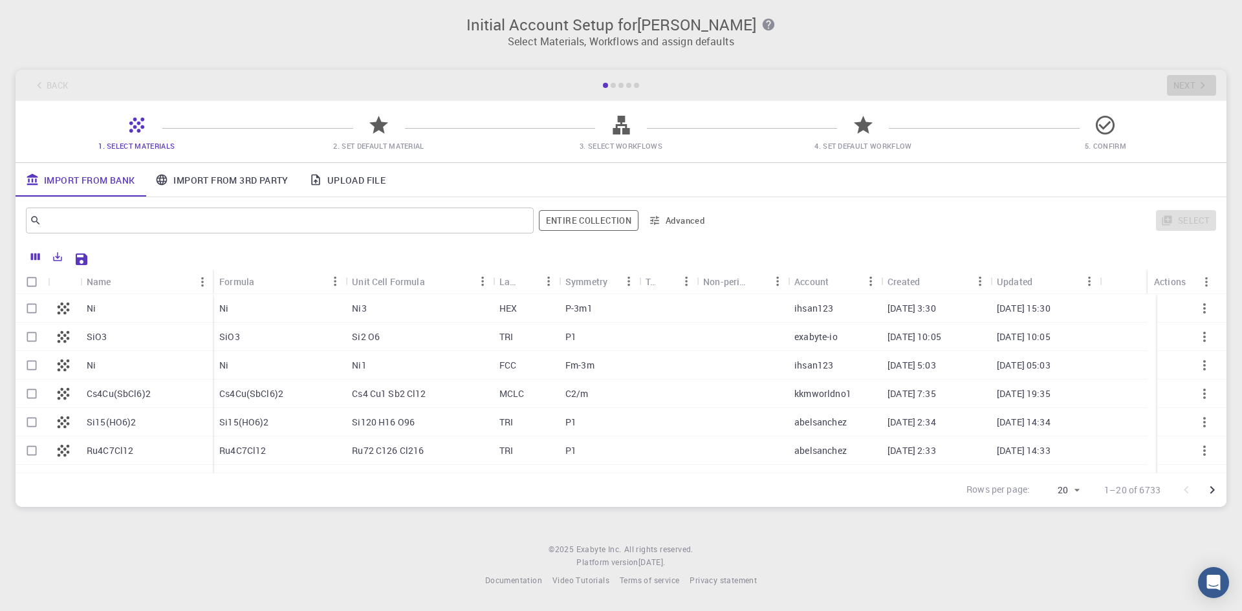
click at [376, 180] on link "Upload File" at bounding box center [347, 180] width 97 height 34
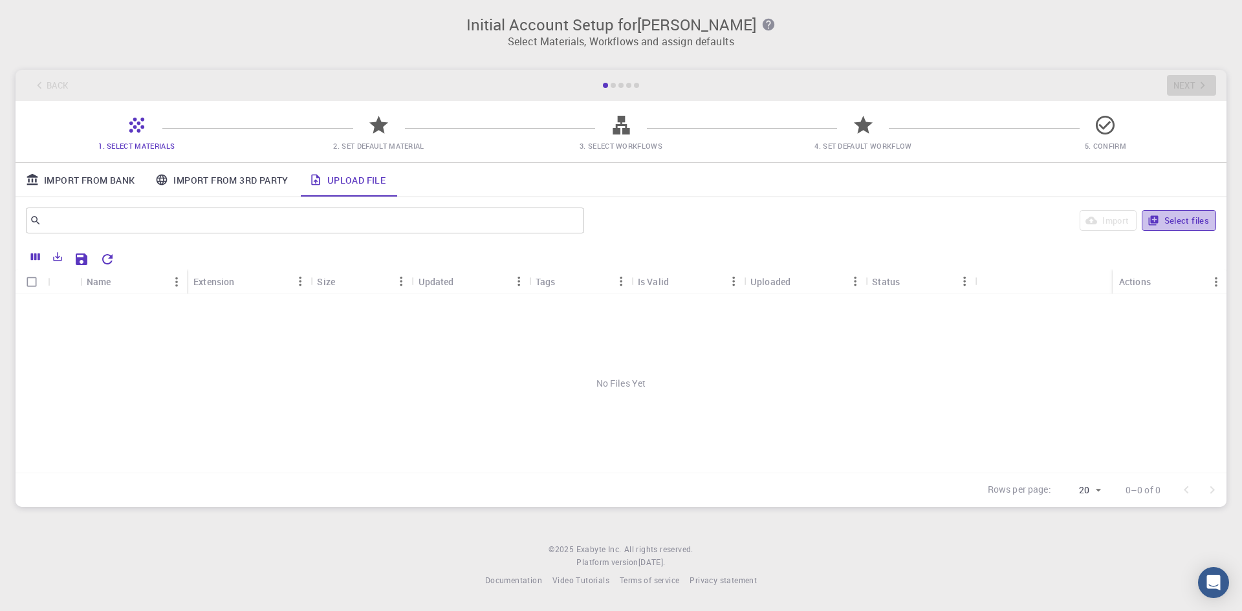
click at [1164, 217] on button "Select files" at bounding box center [1179, 220] width 74 height 21
click at [34, 306] on input "Select row" at bounding box center [31, 308] width 25 height 25
checkbox input "true"
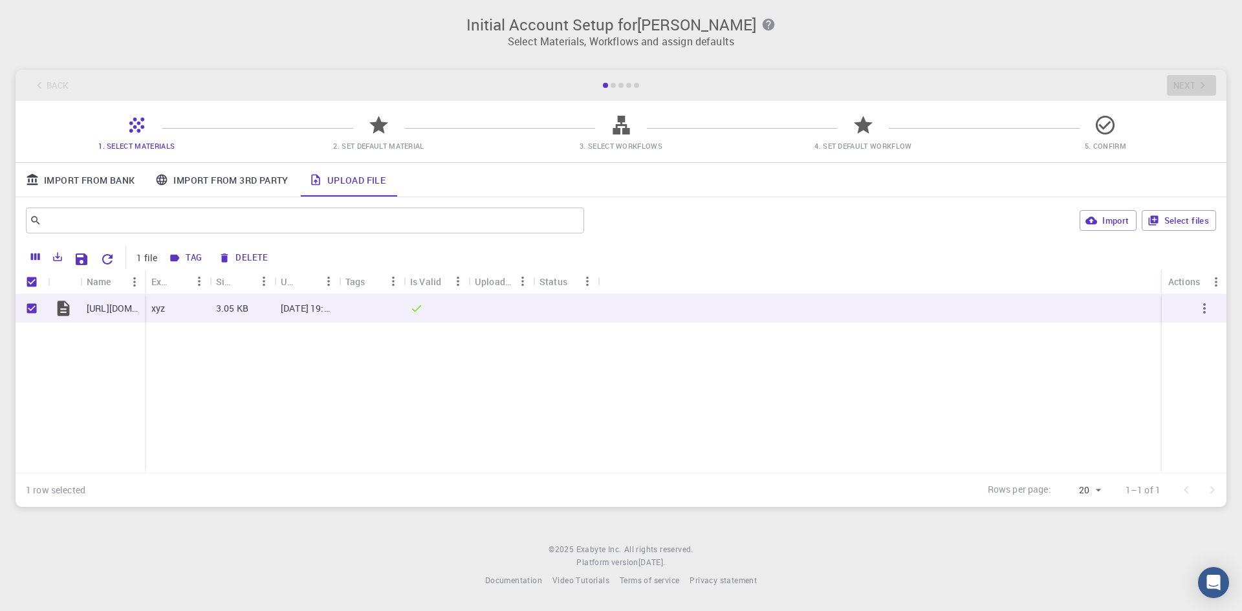
click at [434, 283] on div "Is Valid" at bounding box center [425, 281] width 31 height 25
click at [1096, 212] on button "Import" at bounding box center [1108, 220] width 56 height 21
checkbox input "false"
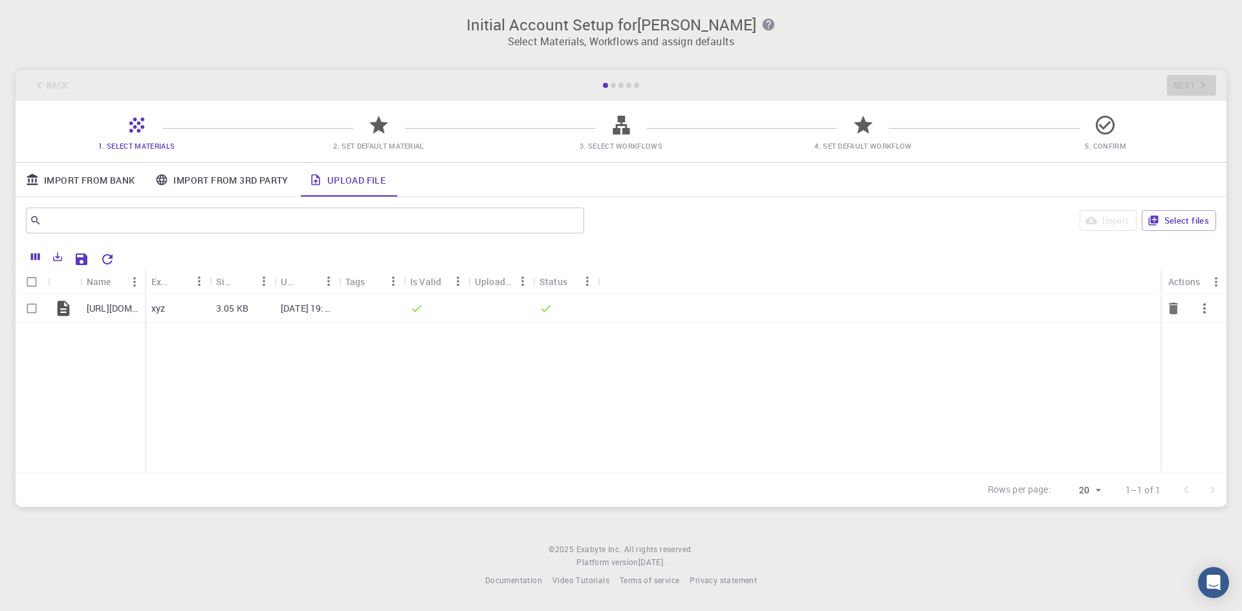
click at [494, 310] on div at bounding box center [500, 308] width 65 height 28
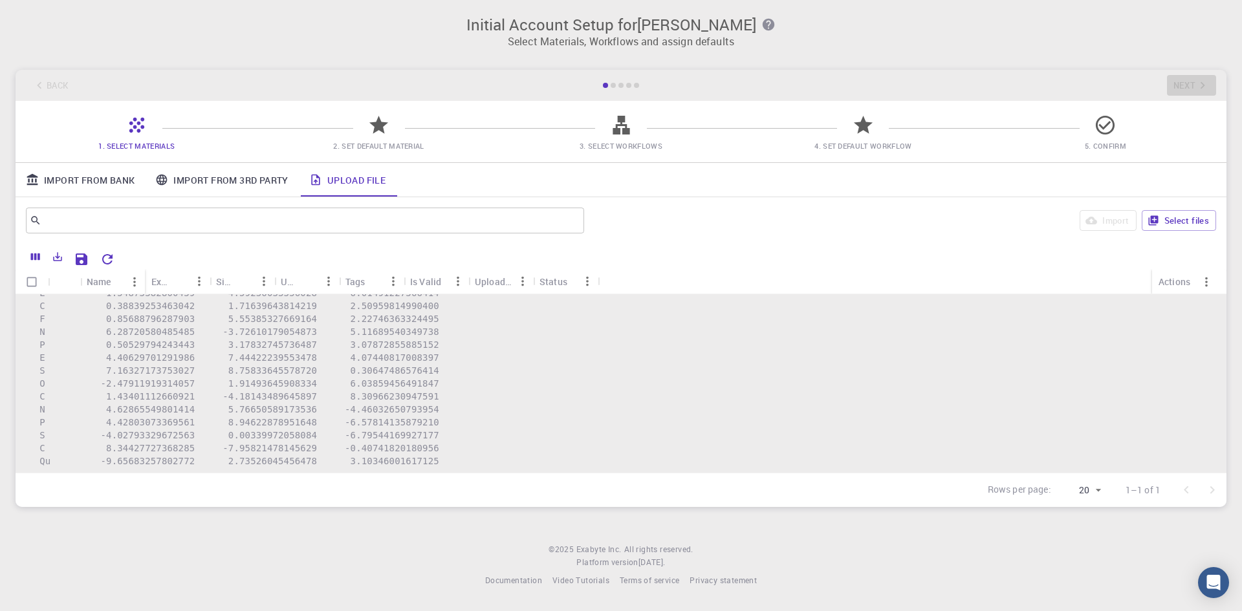
scroll to position [451, 0]
click at [436, 280] on div "Is Valid" at bounding box center [425, 281] width 31 height 25
click at [494, 288] on div "Uploaded" at bounding box center [494, 281] width 38 height 25
click at [496, 282] on div "Uploaded" at bounding box center [494, 281] width 38 height 25
click at [570, 279] on div "Status" at bounding box center [559, 281] width 38 height 25
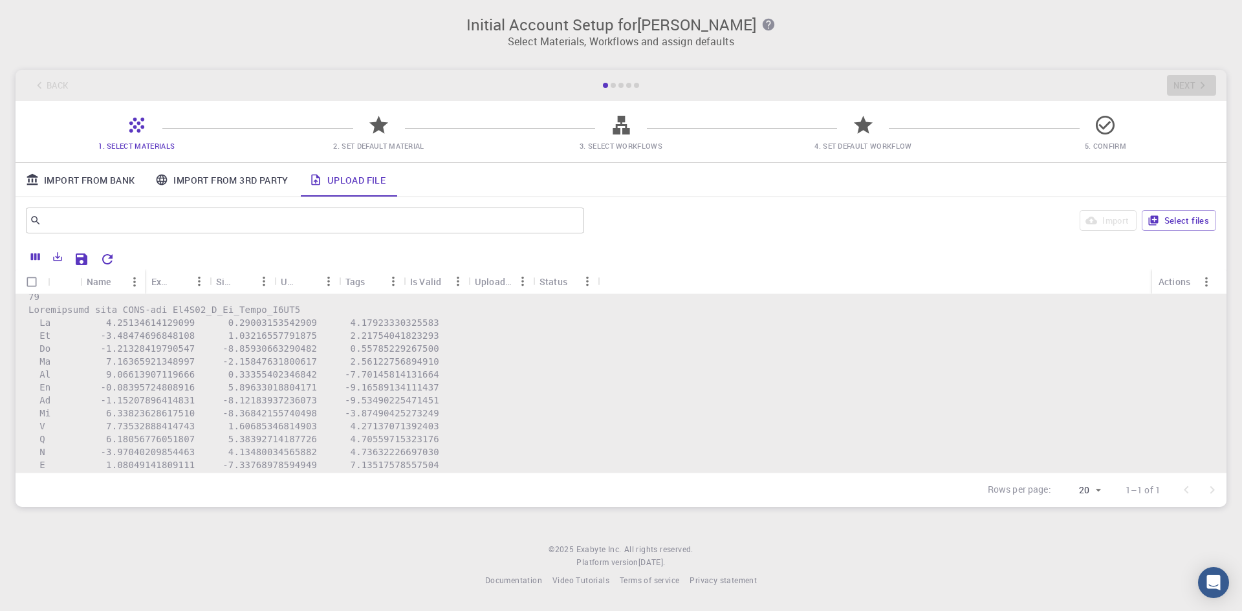
scroll to position [0, 0]
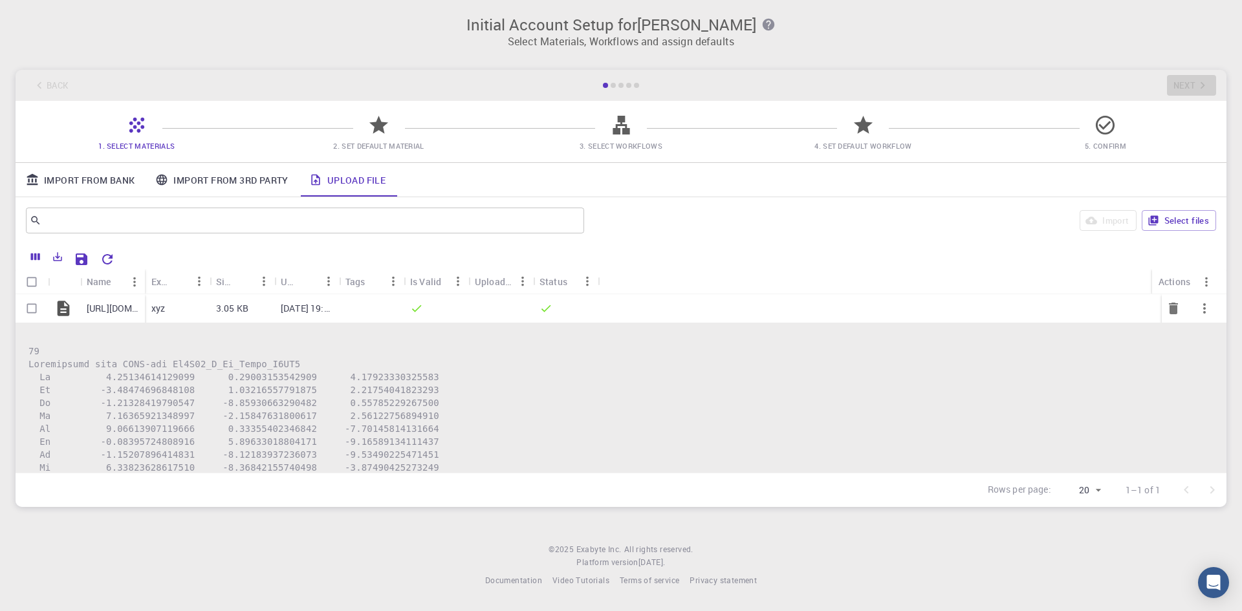
click at [314, 305] on p "[DATE] 19:26 PM" at bounding box center [307, 308] width 52 height 13
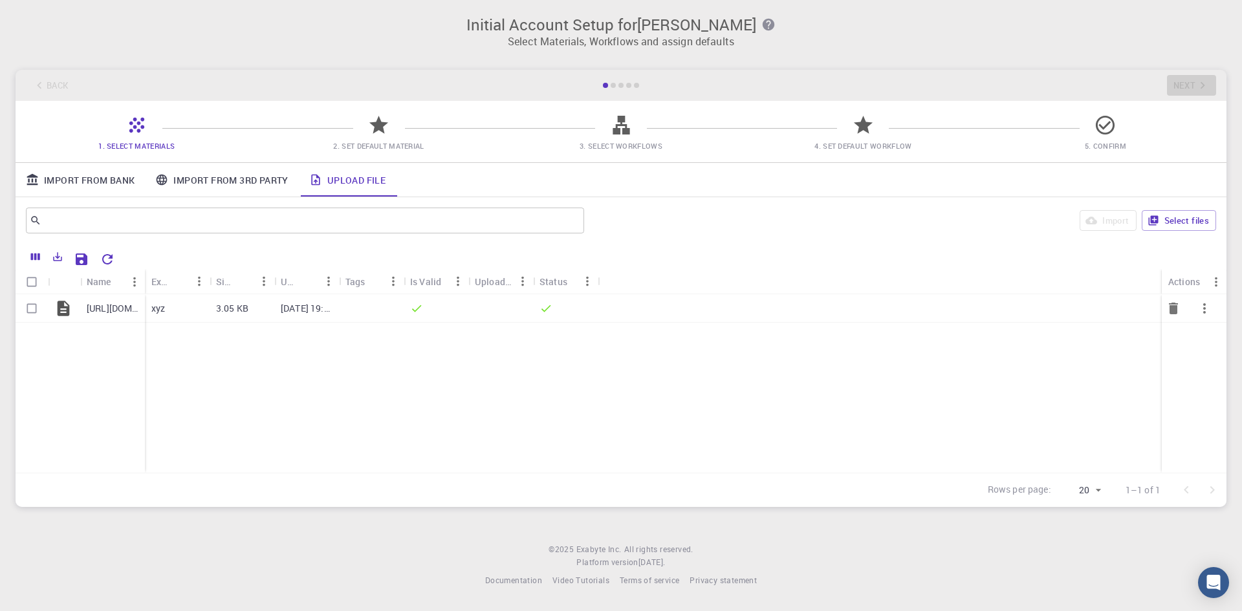
click at [35, 310] on input "Select row" at bounding box center [31, 308] width 25 height 25
checkbox input "true"
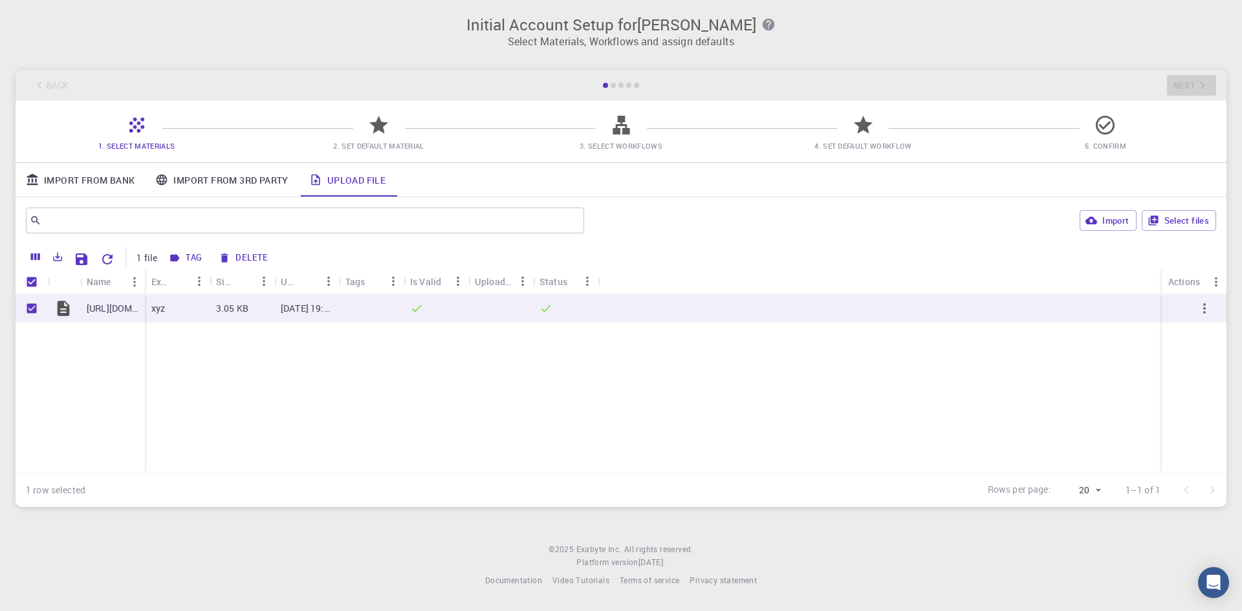
click at [463, 405] on div "[URL][DOMAIN_NAME] xyz 3.05 KB [DATE] 19:26 PM" at bounding box center [621, 383] width 1211 height 179
click at [1203, 81] on div "Back Next" at bounding box center [621, 85] width 1211 height 31
click at [778, 318] on div at bounding box center [880, 308] width 564 height 28
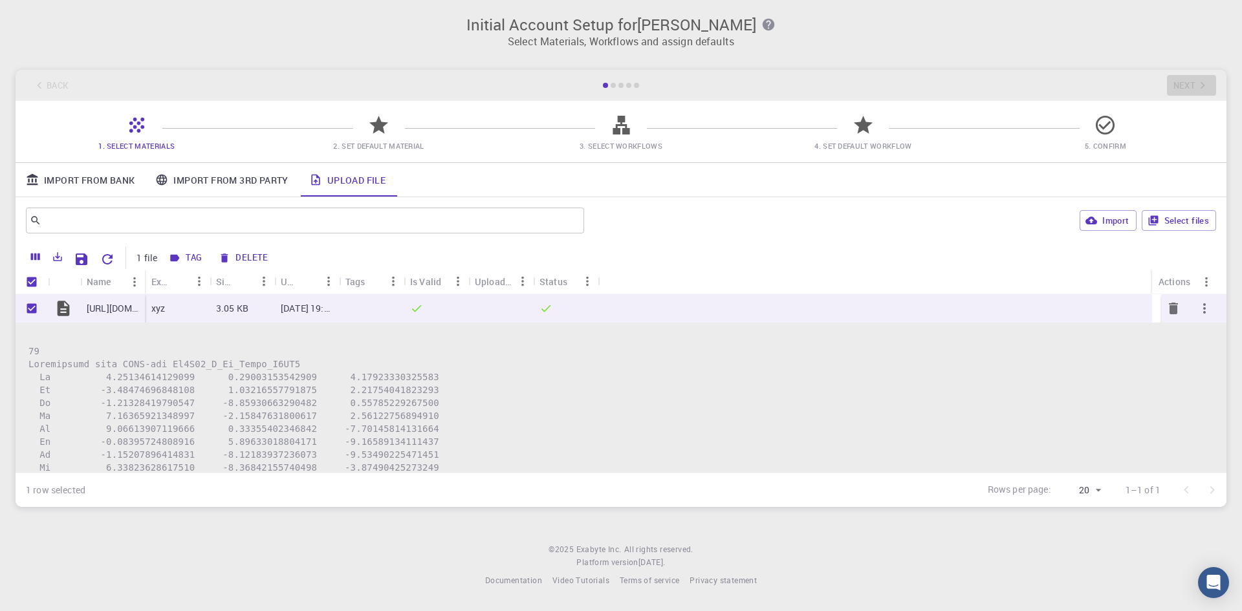
click at [776, 308] on div at bounding box center [875, 308] width 554 height 28
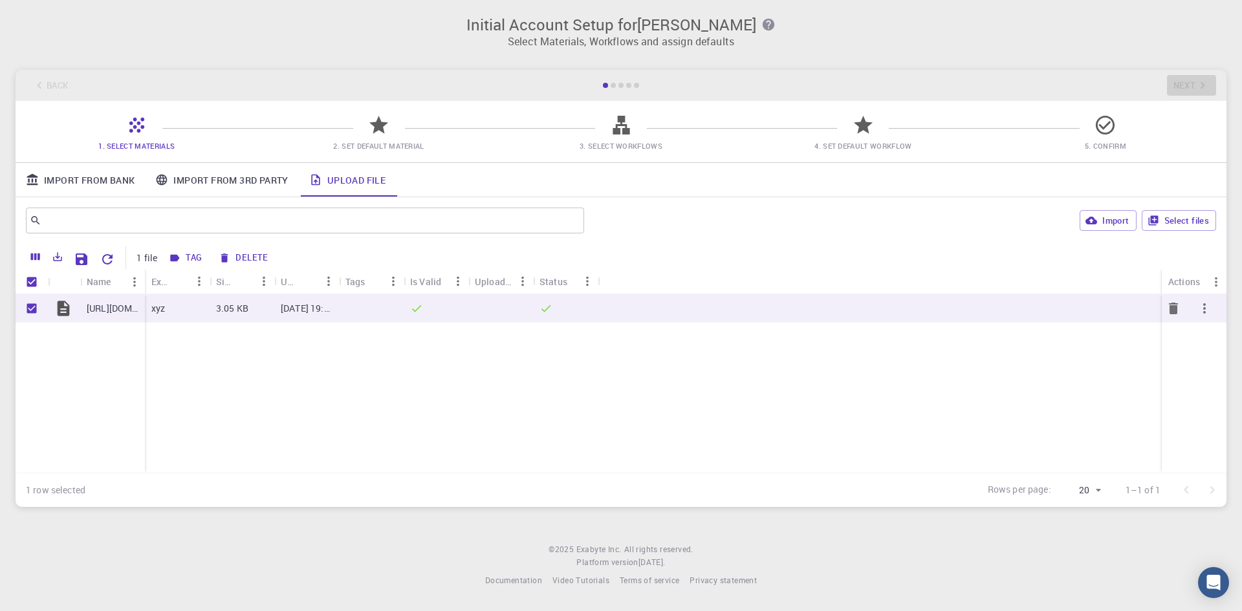
click at [32, 308] on input "Unselect row" at bounding box center [31, 308] width 25 height 25
checkbox input "false"
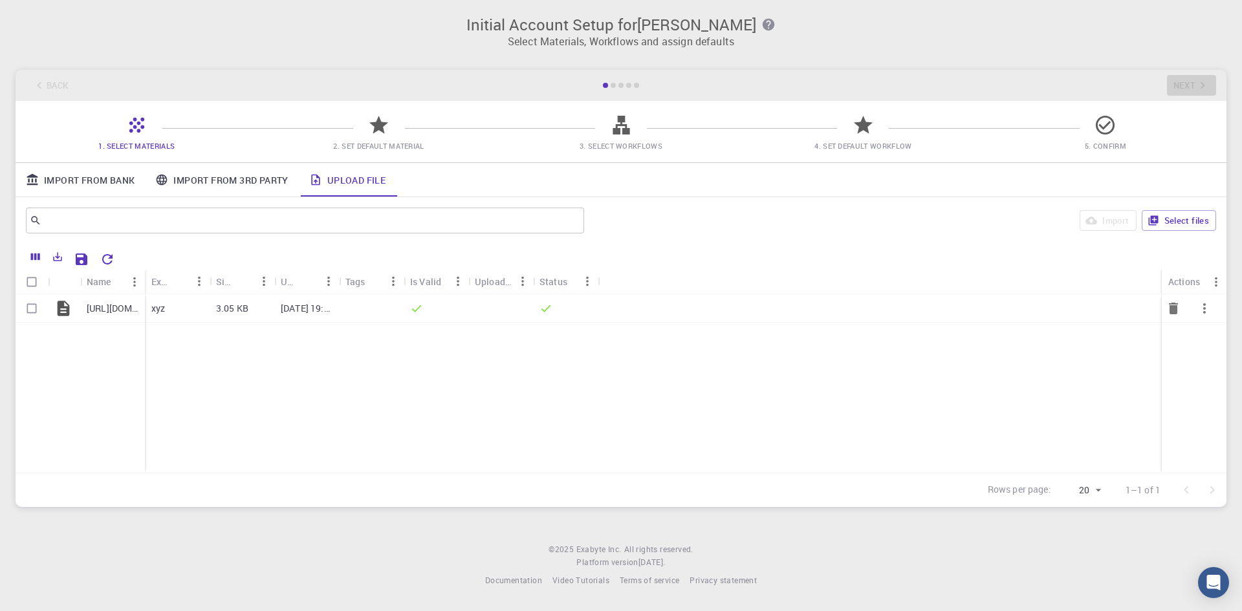
checkbox input "false"
click at [1183, 86] on div "Back Next" at bounding box center [621, 85] width 1211 height 31
click at [27, 307] on input "Select row" at bounding box center [31, 308] width 25 height 25
checkbox input "true"
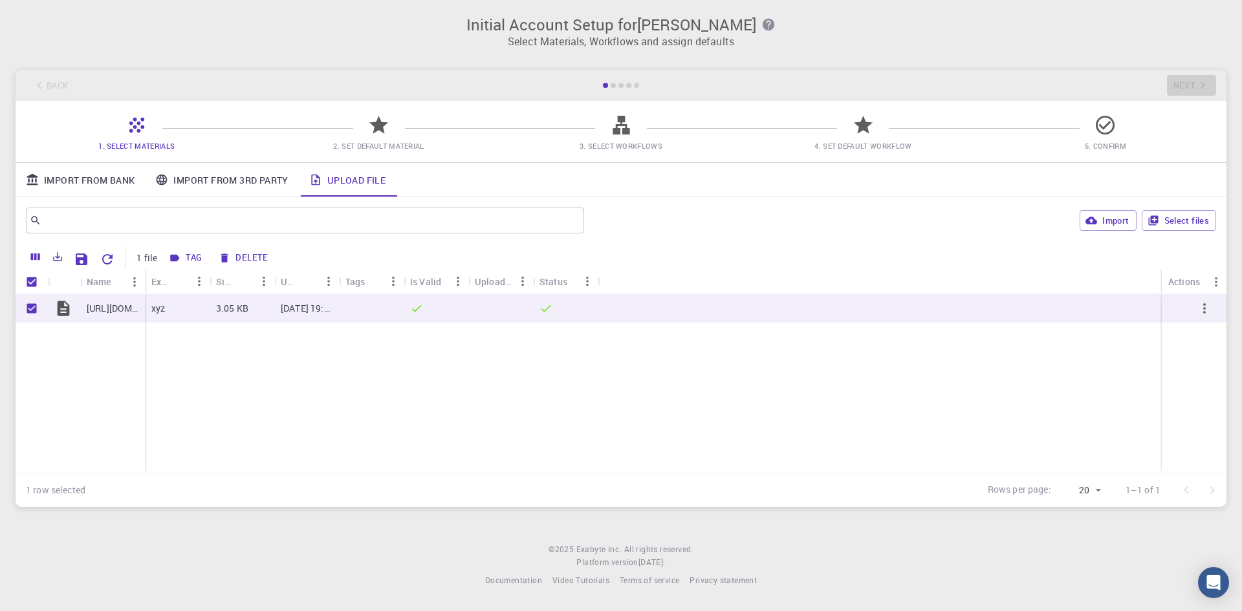
click at [384, 124] on icon at bounding box center [378, 125] width 19 height 18
click at [381, 124] on icon at bounding box center [378, 125] width 19 height 18
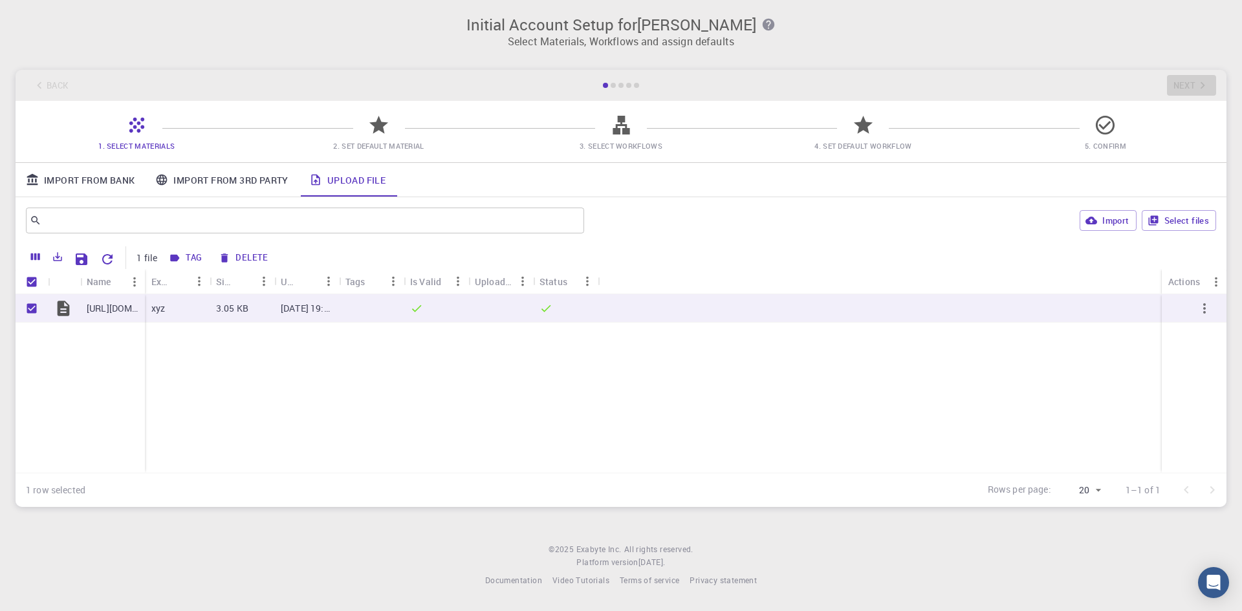
click at [381, 124] on icon at bounding box center [378, 125] width 19 height 18
click at [616, 129] on icon at bounding box center [621, 125] width 17 height 19
click at [611, 87] on div at bounding box center [613, 85] width 5 height 5
click at [842, 138] on span "4. Set Default Workflow" at bounding box center [863, 137] width 232 height 30
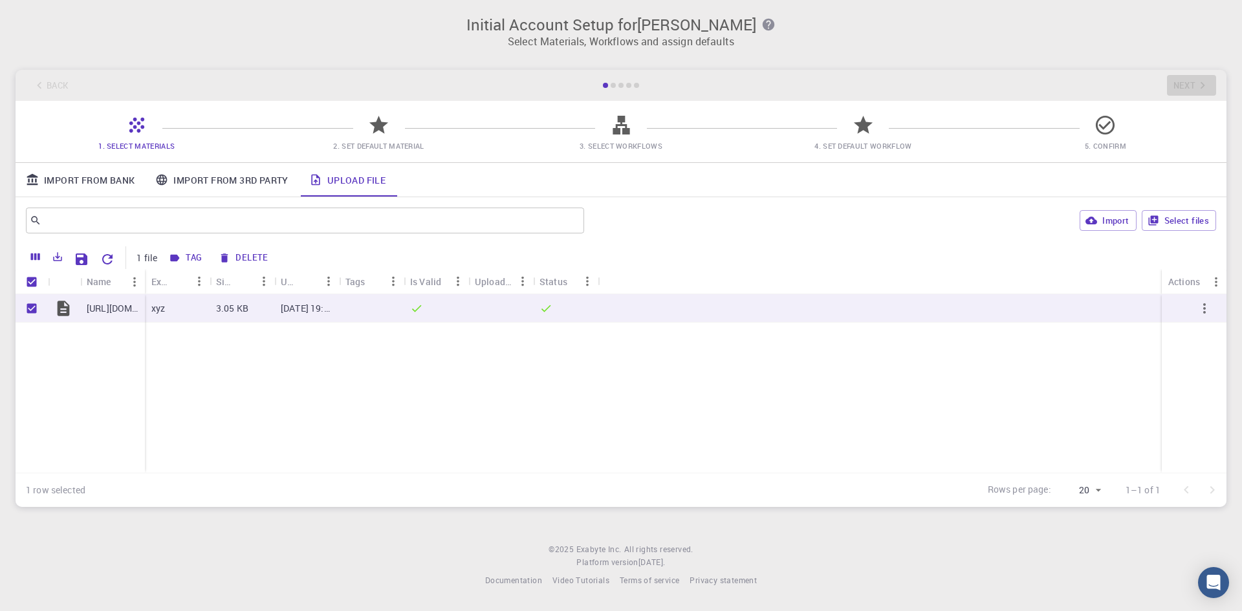
click at [1100, 127] on icon at bounding box center [1105, 125] width 23 height 23
click at [457, 309] on div at bounding box center [436, 308] width 65 height 28
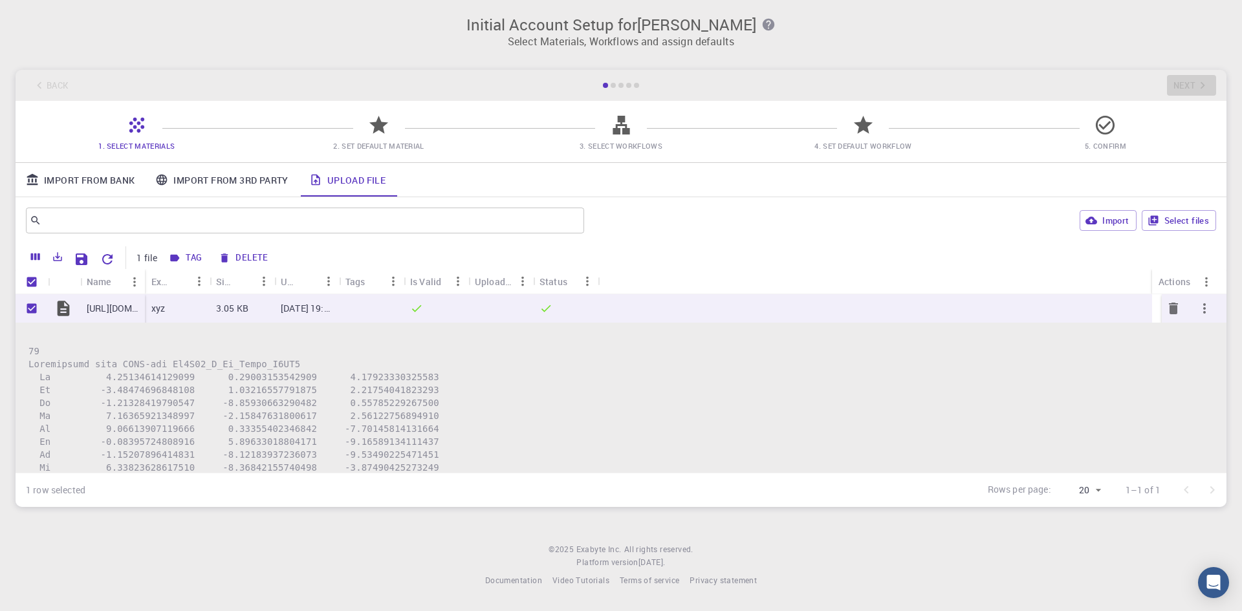
click at [1199, 305] on icon "button" at bounding box center [1205, 309] width 16 height 16
click at [1214, 272] on div at bounding box center [621, 305] width 1242 height 611
click at [1205, 277] on icon "Menu" at bounding box center [1206, 282] width 14 height 14
click at [1025, 272] on div "Name Extension Size Updated Tags Is Valid Uploaded Status Actions" at bounding box center [621, 281] width 1211 height 25
click at [435, 280] on div "Is Valid" at bounding box center [425, 281] width 31 height 25
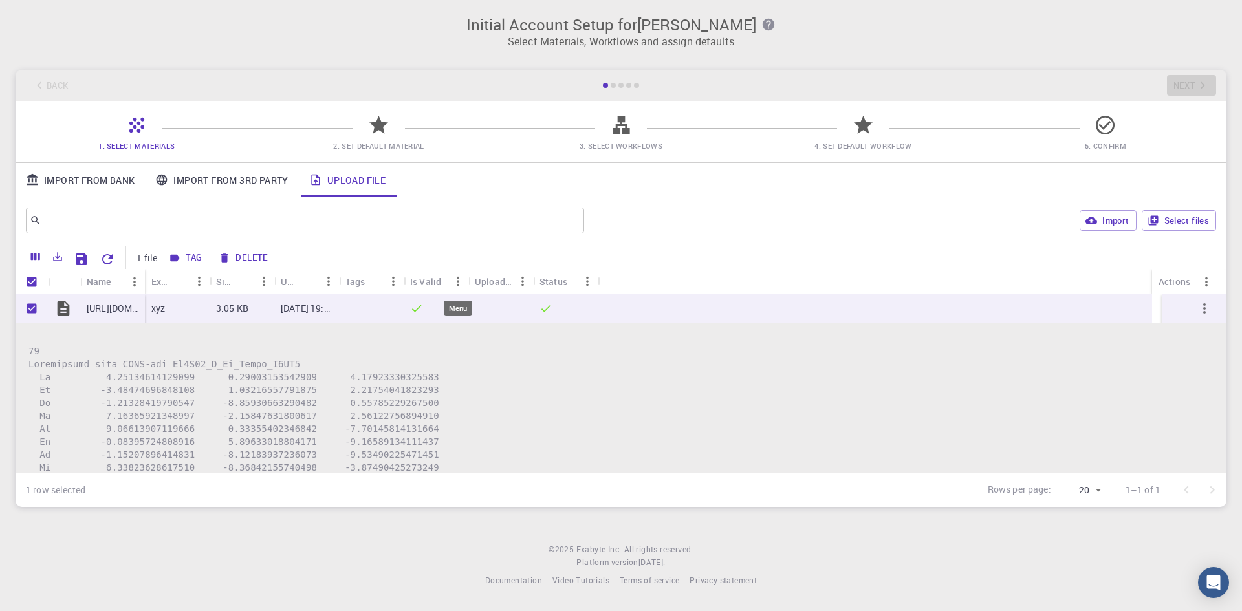
click at [455, 279] on icon "Menu" at bounding box center [458, 281] width 14 height 14
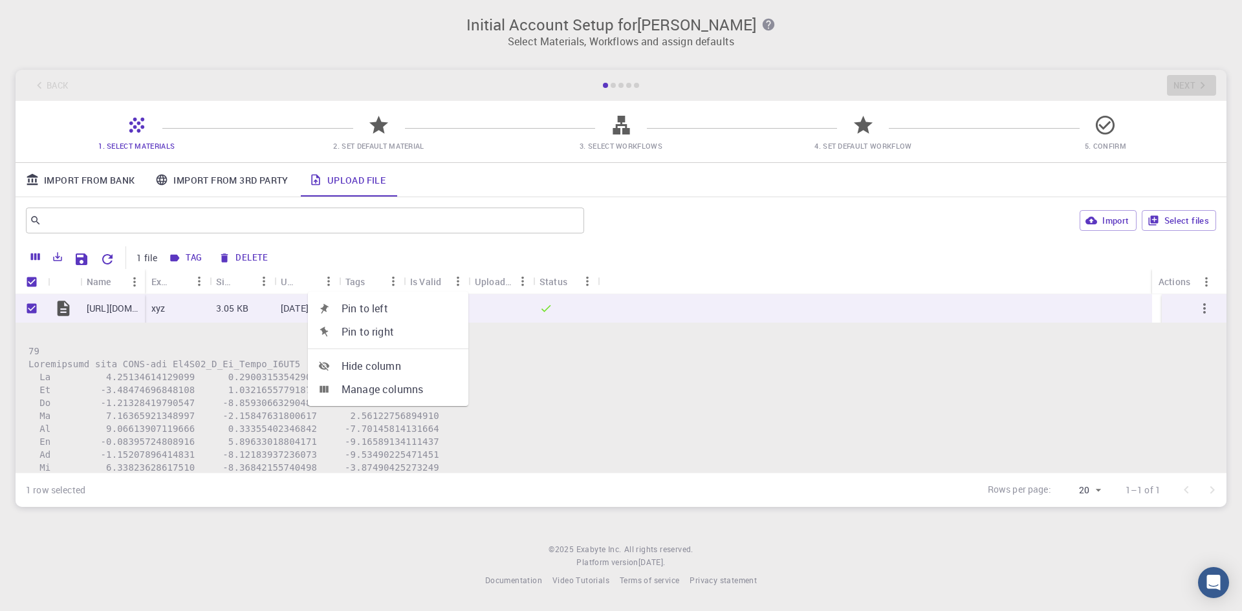
click at [453, 279] on icon "Menu" at bounding box center [458, 281] width 14 height 14
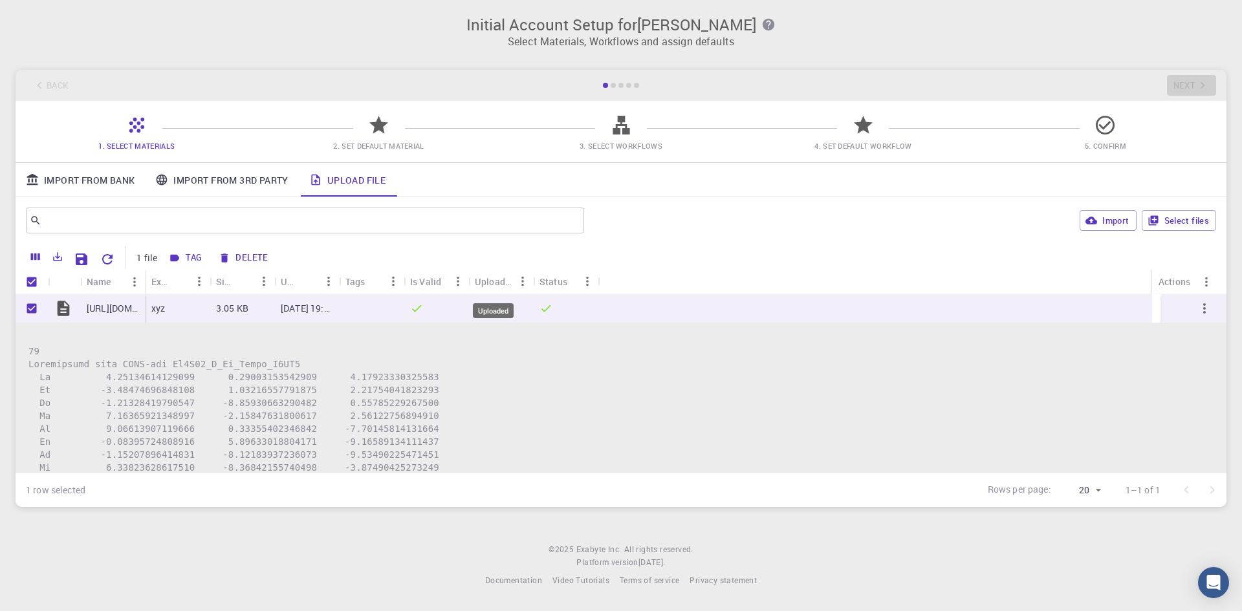
click at [490, 281] on div "Uploaded" at bounding box center [494, 281] width 38 height 25
click at [498, 312] on div "Uploaded" at bounding box center [494, 310] width 41 height 15
click at [514, 280] on button "Menu" at bounding box center [522, 281] width 21 height 21
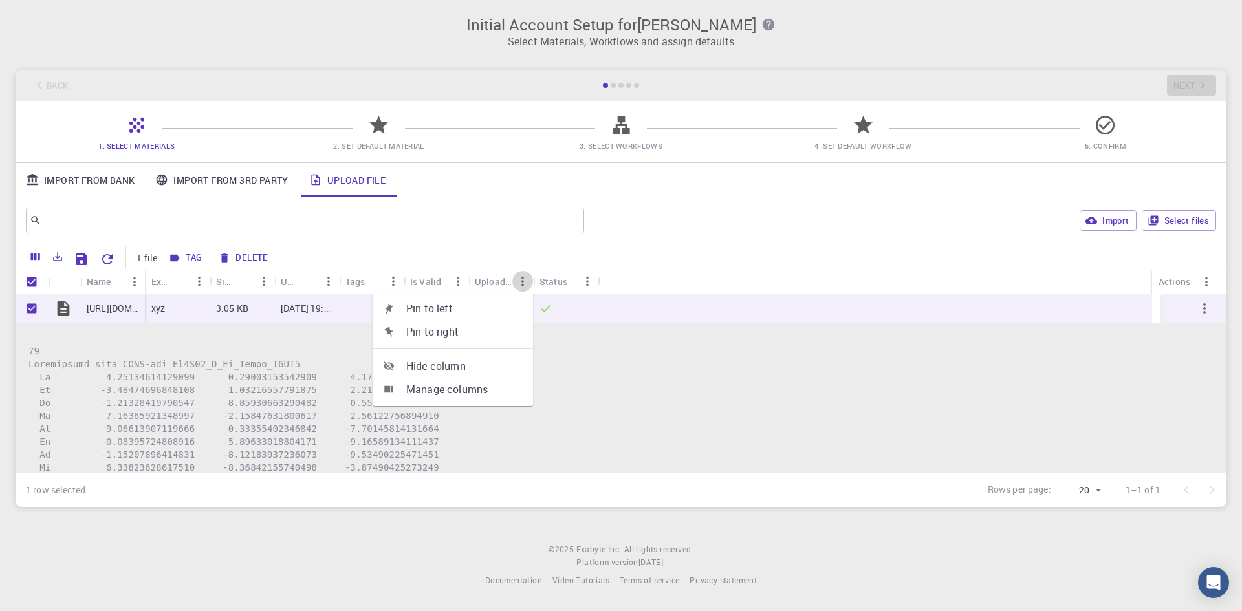
click at [514, 280] on button "Menu" at bounding box center [522, 281] width 21 height 21
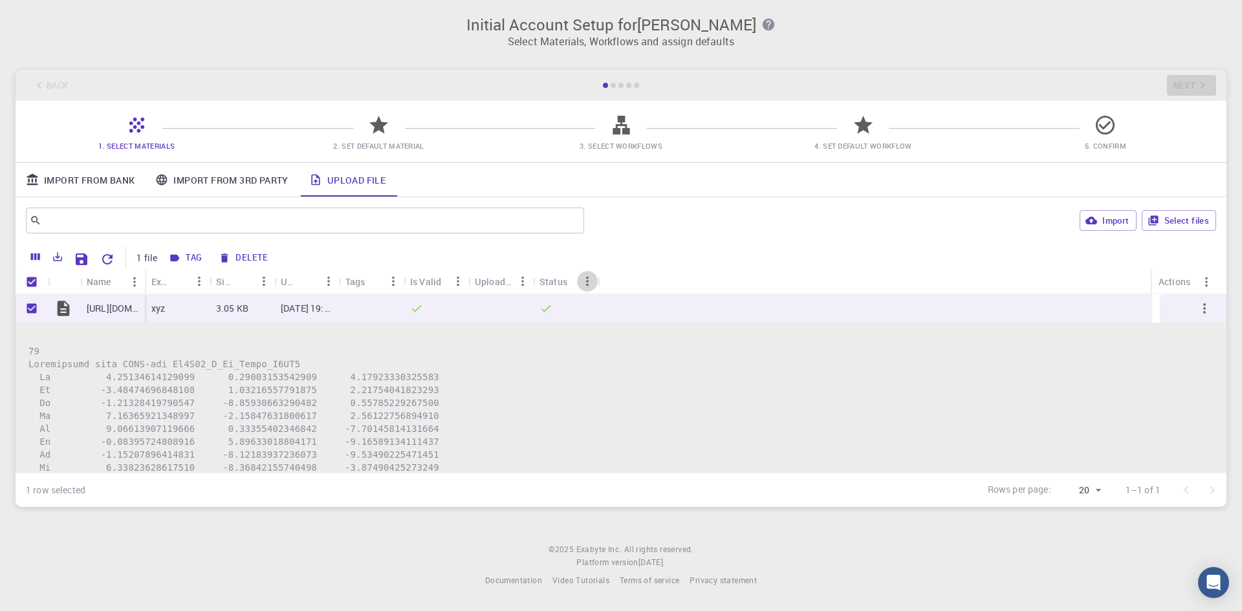
click at [588, 279] on icon "Menu" at bounding box center [587, 281] width 14 height 14
click at [554, 279] on div "Status" at bounding box center [554, 281] width 28 height 25
click at [546, 308] on icon at bounding box center [546, 308] width 13 height 13
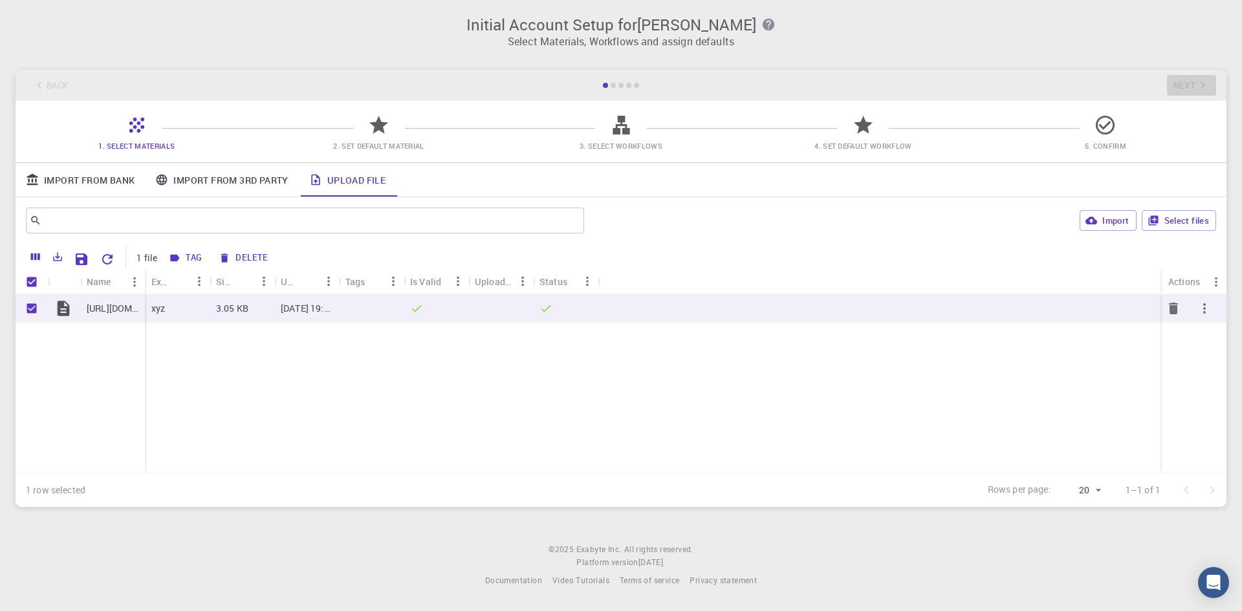
click at [546, 308] on icon at bounding box center [546, 308] width 13 height 13
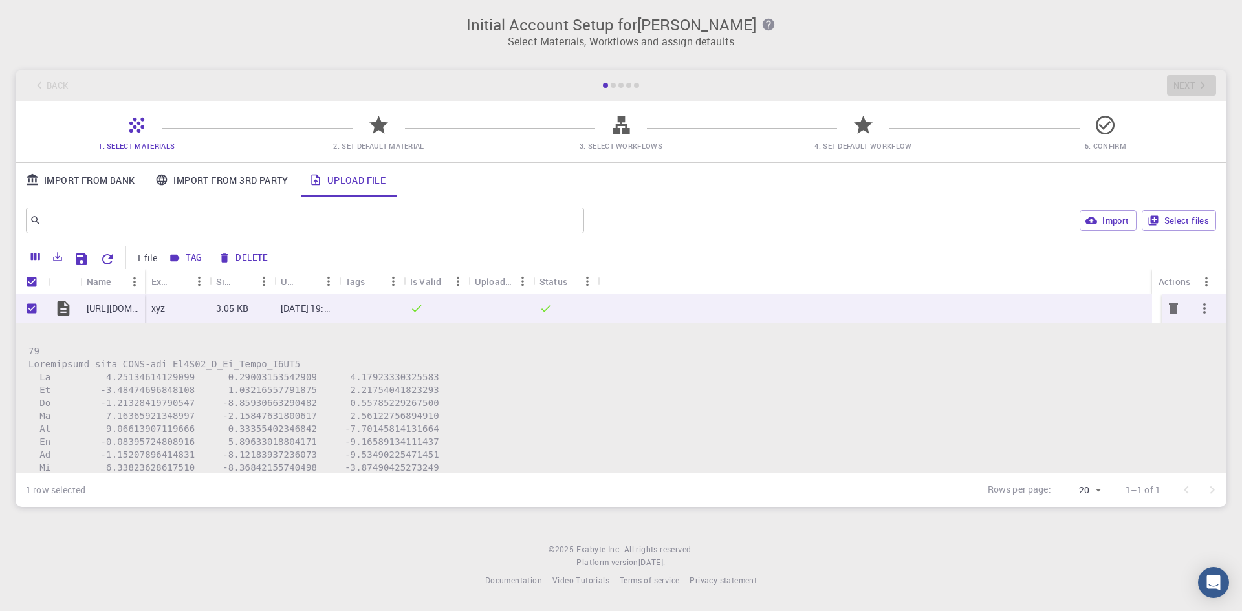
click at [546, 308] on icon at bounding box center [546, 308] width 13 height 13
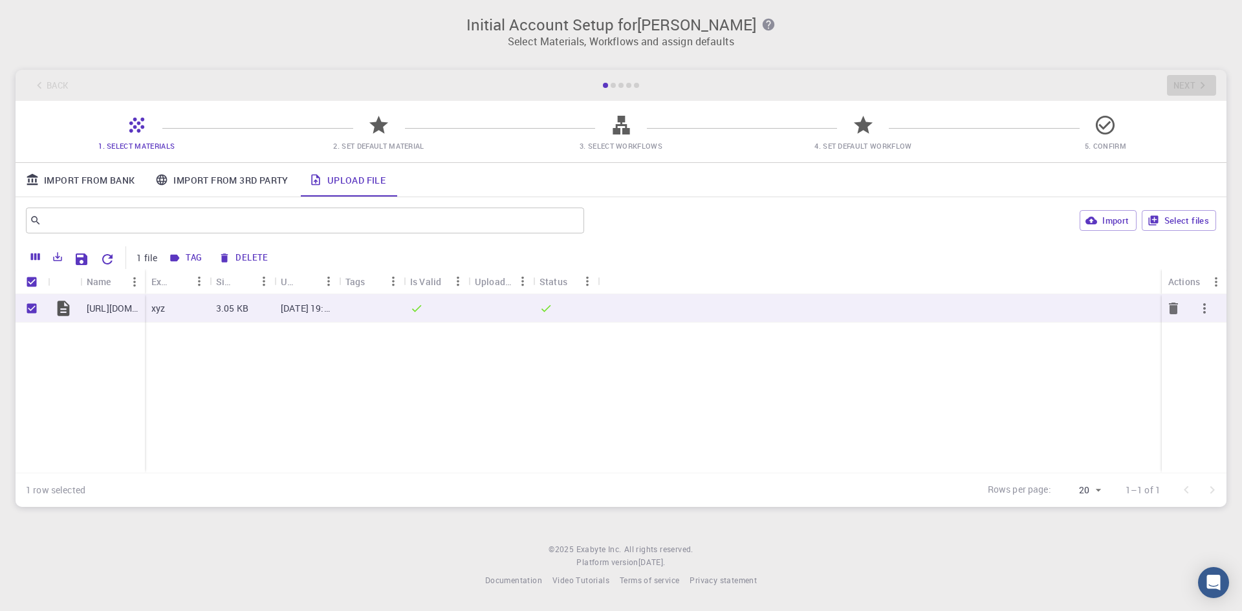
click at [413, 309] on icon at bounding box center [417, 308] width 10 height 7
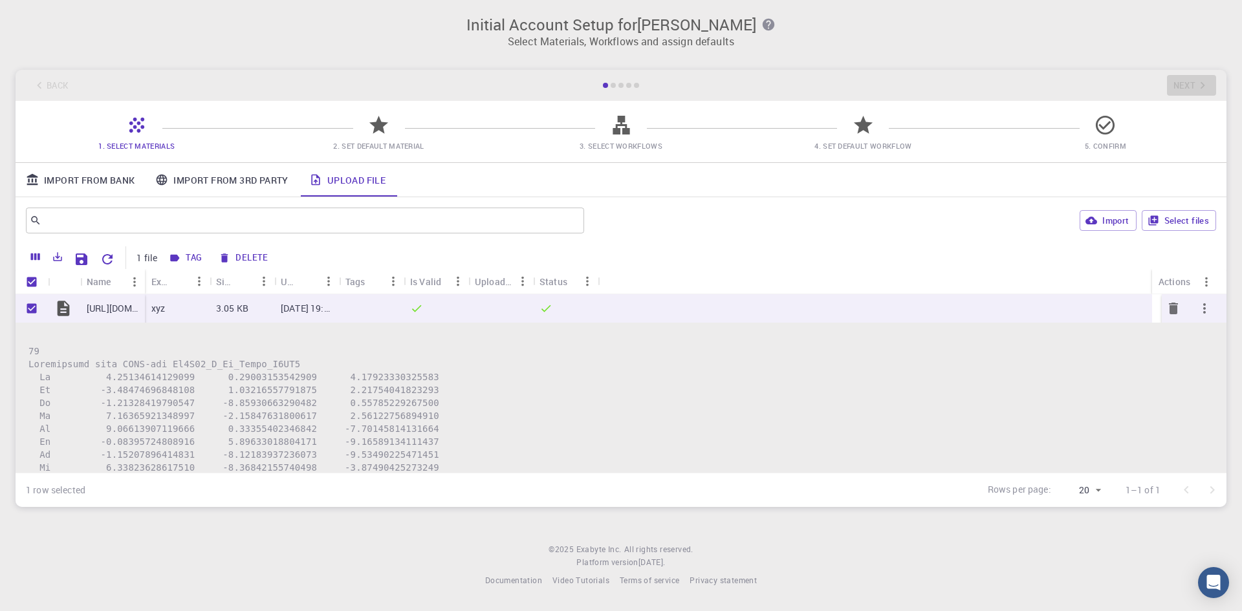
click at [413, 309] on icon at bounding box center [417, 308] width 10 height 7
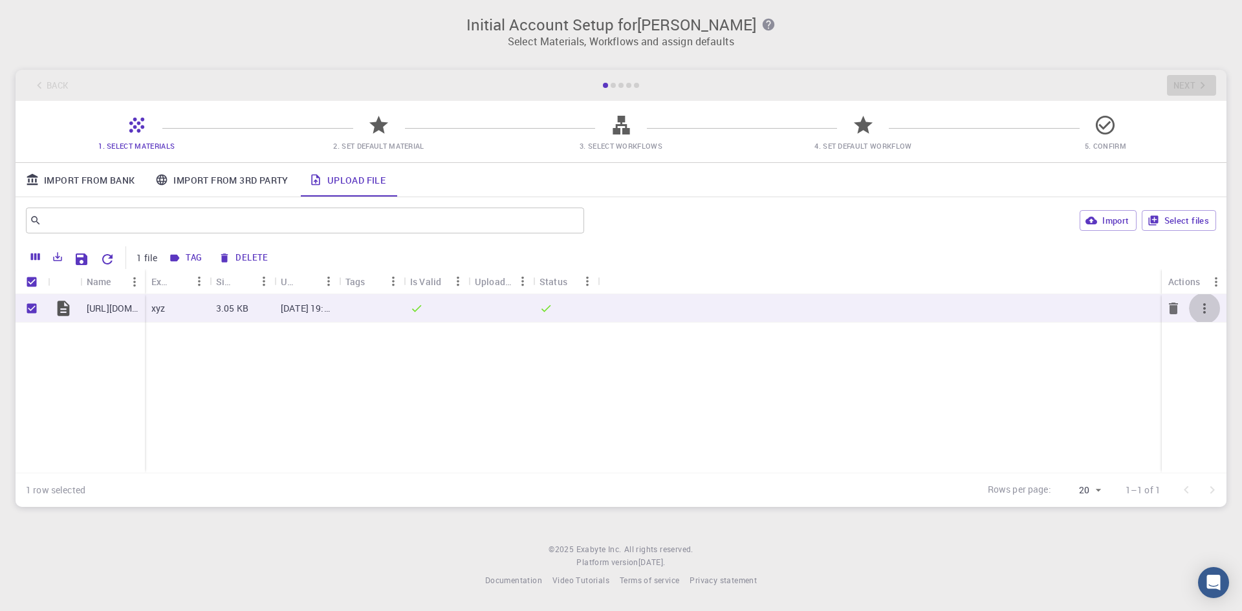
click at [1206, 307] on icon "button" at bounding box center [1205, 309] width 16 height 16
click at [1200, 331] on li "Expand" at bounding box center [1194, 340] width 75 height 21
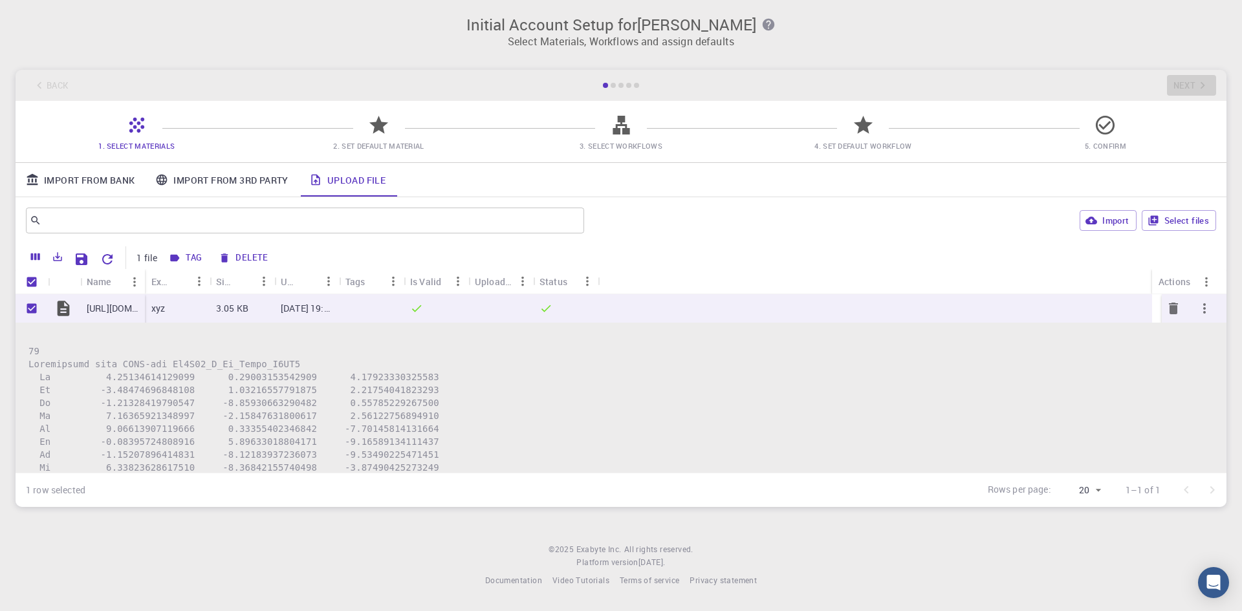
click at [1197, 306] on icon "button" at bounding box center [1205, 309] width 16 height 16
click at [380, 129] on div at bounding box center [621, 305] width 1242 height 611
click at [382, 125] on icon at bounding box center [378, 125] width 19 height 18
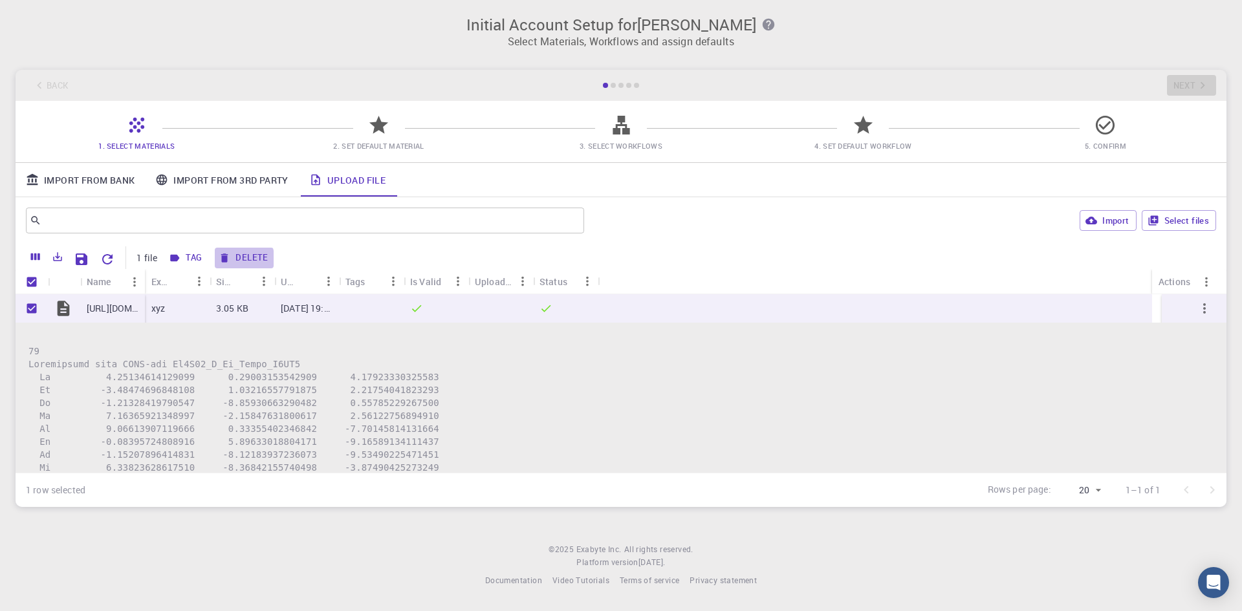
click at [223, 259] on icon "button" at bounding box center [224, 258] width 7 height 9
checkbox input "false"
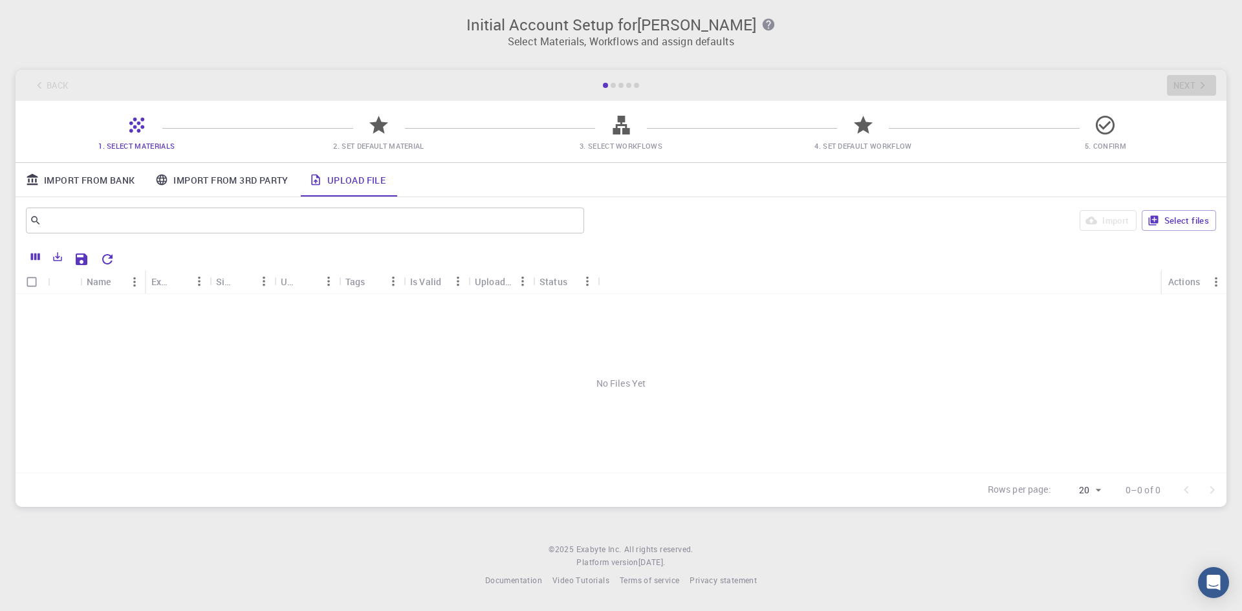
click at [346, 172] on link "Upload File" at bounding box center [347, 180] width 97 height 34
click at [1184, 222] on button "Select files" at bounding box center [1179, 220] width 74 height 21
click at [30, 304] on input "Select row" at bounding box center [31, 308] width 25 height 25
checkbox input "true"
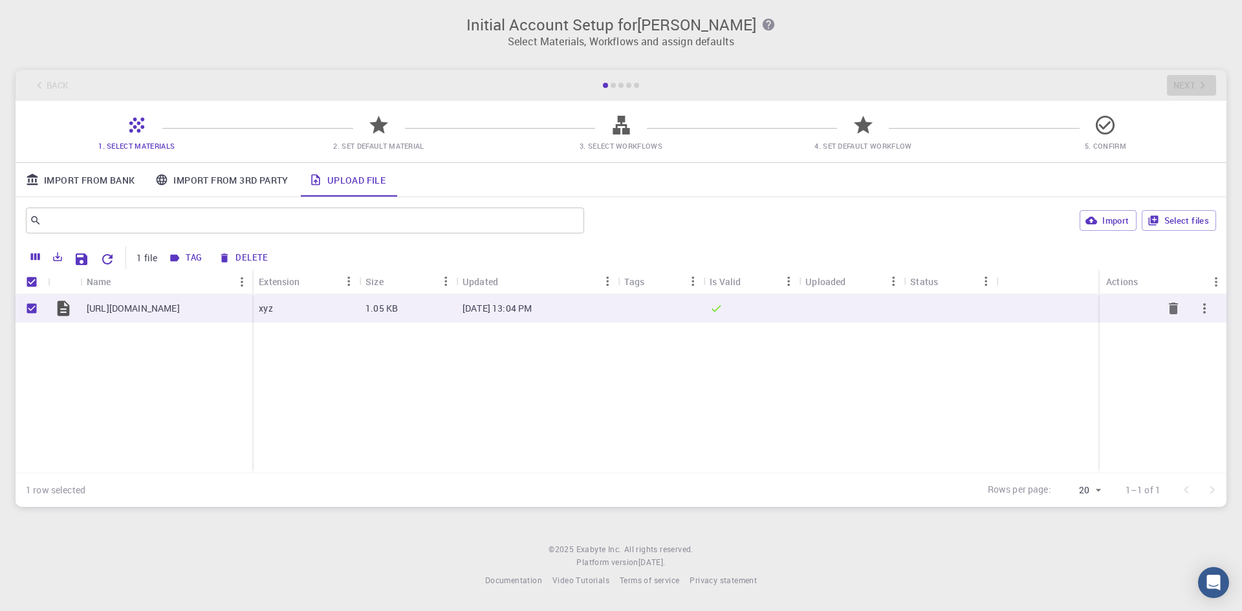
click at [314, 314] on div "xyz" at bounding box center [305, 308] width 107 height 28
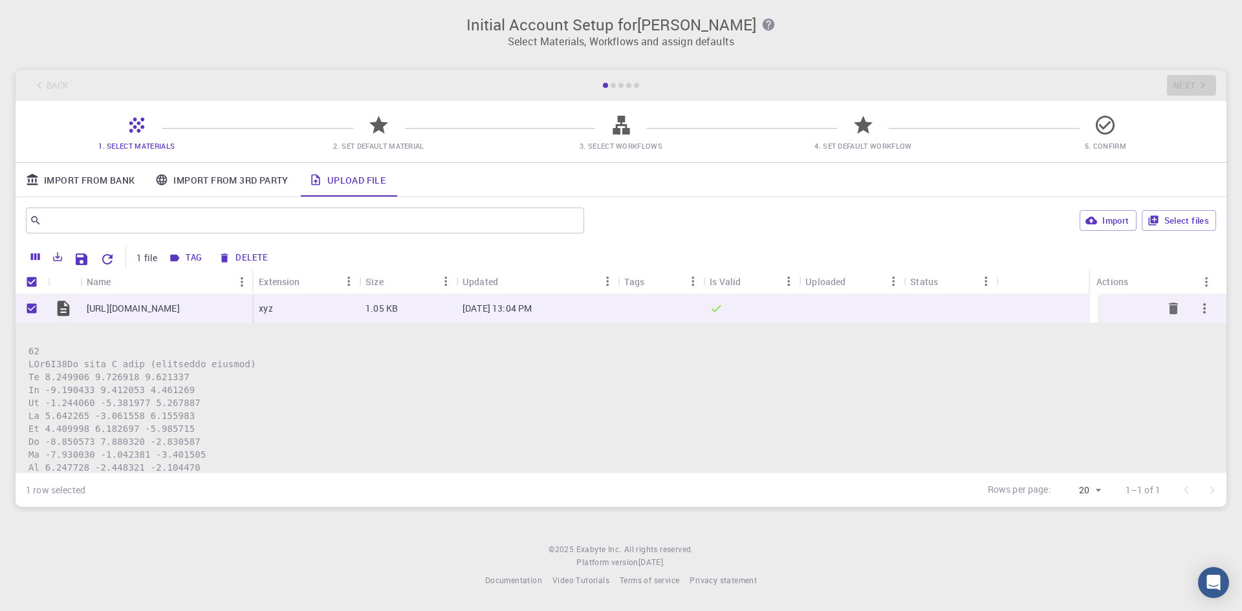
click at [312, 314] on div "xyz" at bounding box center [305, 308] width 107 height 28
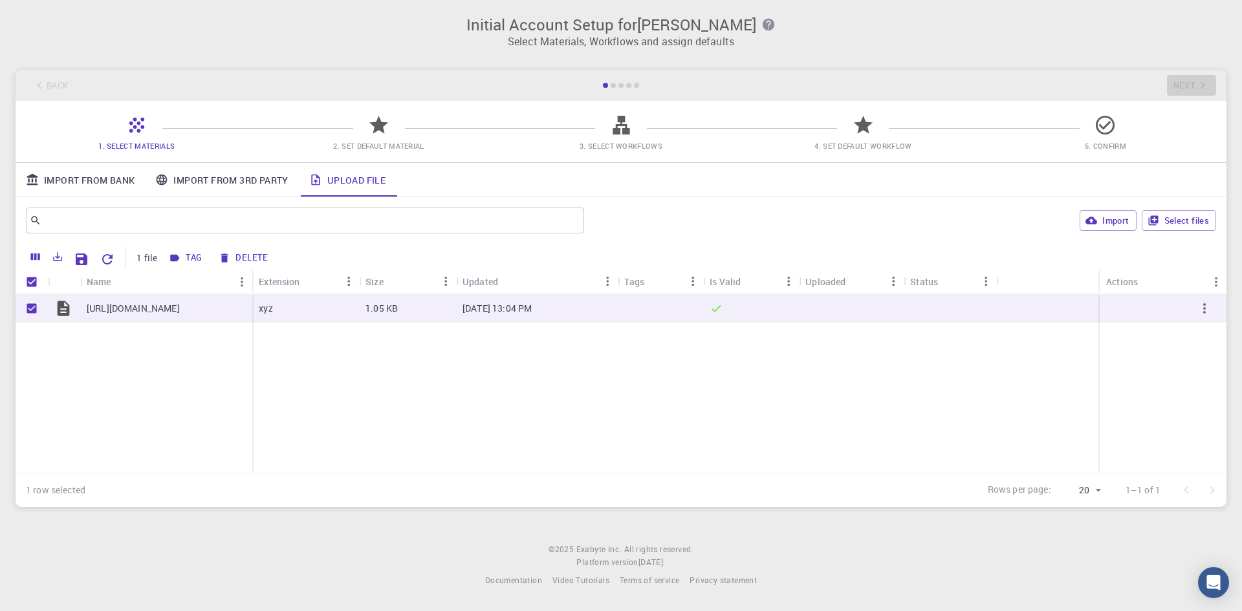
click at [821, 285] on div "Uploaded" at bounding box center [825, 281] width 40 height 25
click at [922, 281] on div "Status" at bounding box center [924, 281] width 28 height 25
click at [1205, 305] on icon "button" at bounding box center [1204, 308] width 3 height 10
click at [1205, 305] on ul "Delete Expand Collapse" at bounding box center [1194, 339] width 75 height 72
click at [1109, 217] on div at bounding box center [621, 305] width 1242 height 611
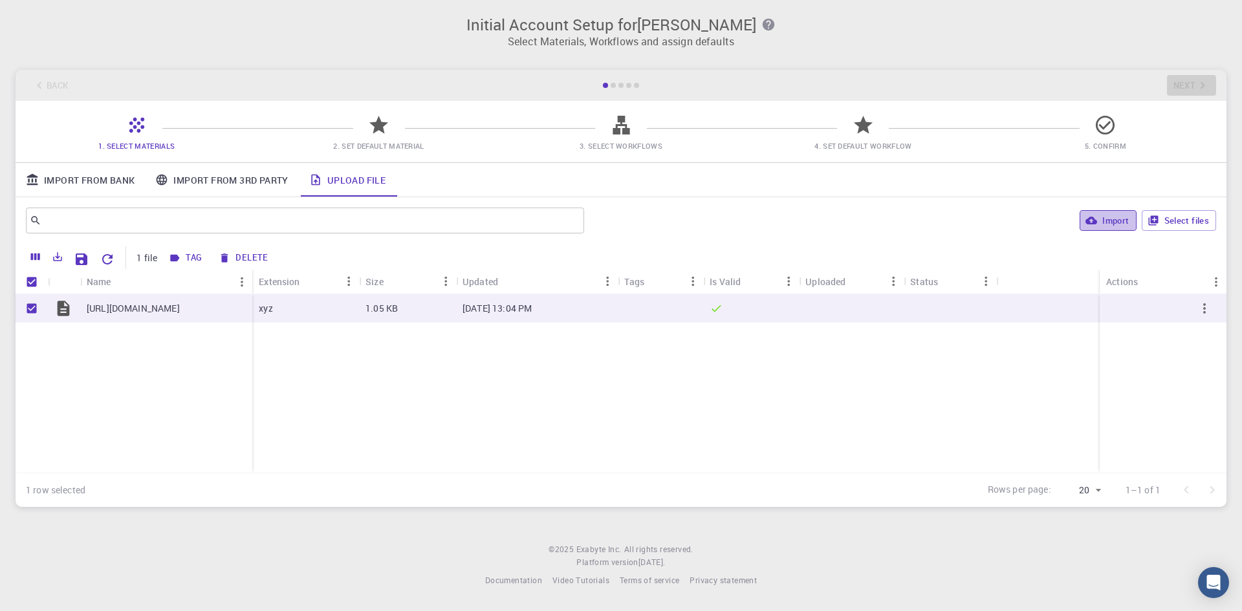
click at [1104, 223] on button "Import" at bounding box center [1108, 220] width 56 height 21
checkbox input "false"
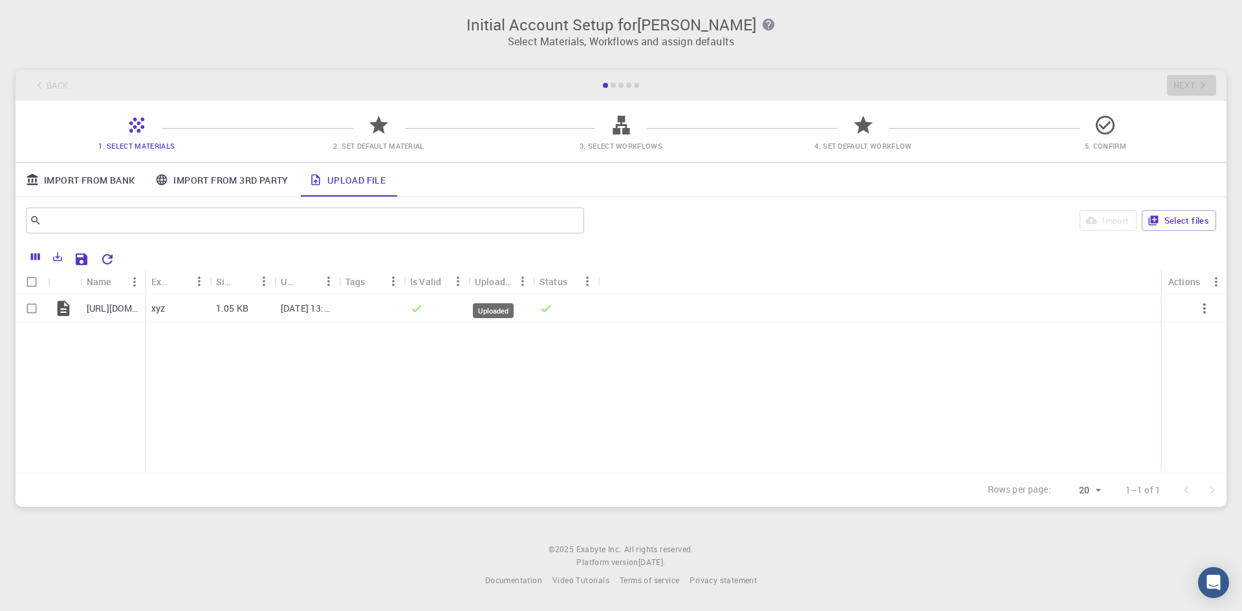
click at [481, 285] on div "Uploaded" at bounding box center [494, 281] width 38 height 25
click at [68, 306] on icon at bounding box center [63, 309] width 18 height 18
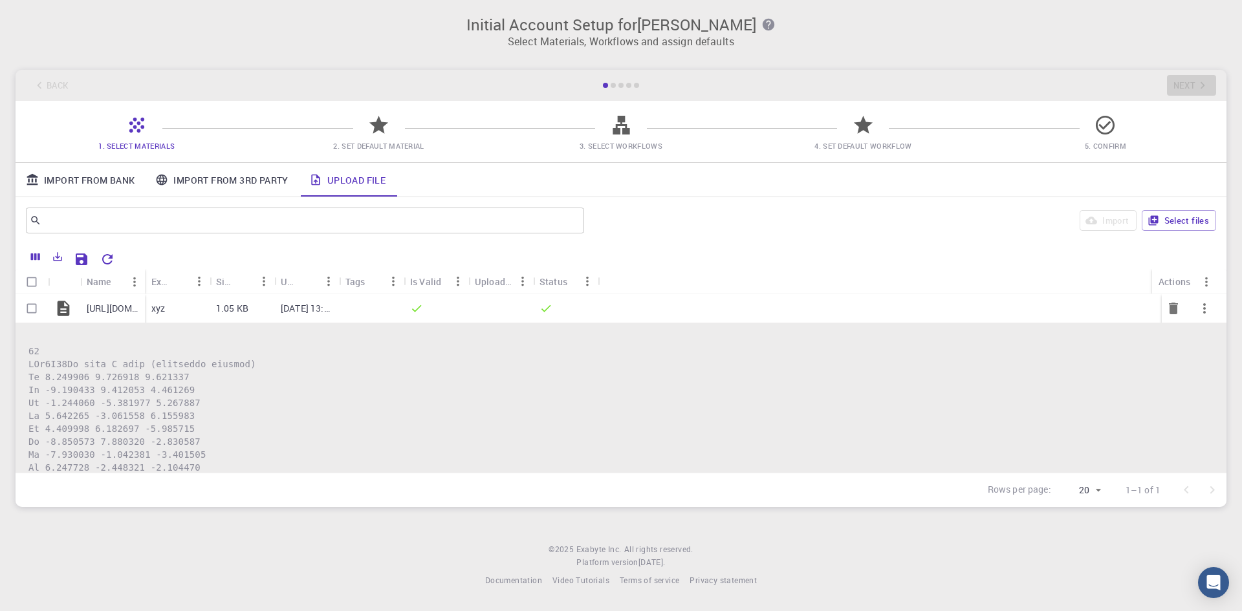
click at [68, 306] on icon at bounding box center [63, 309] width 18 height 18
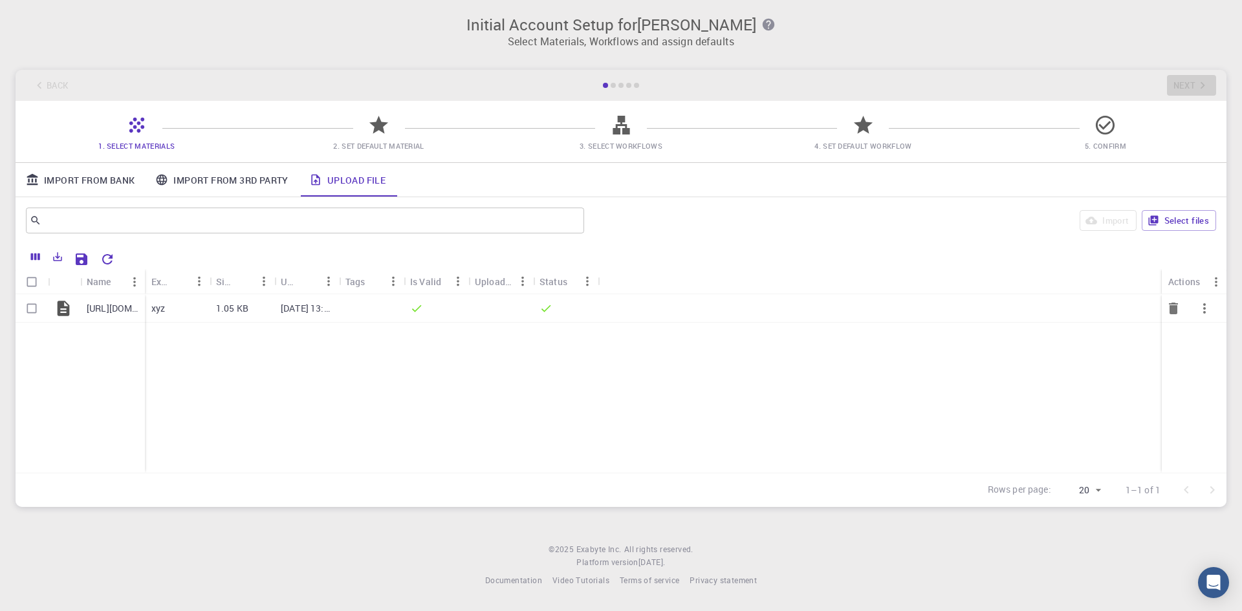
click at [38, 305] on input "Select row" at bounding box center [31, 308] width 25 height 25
checkbox input "true"
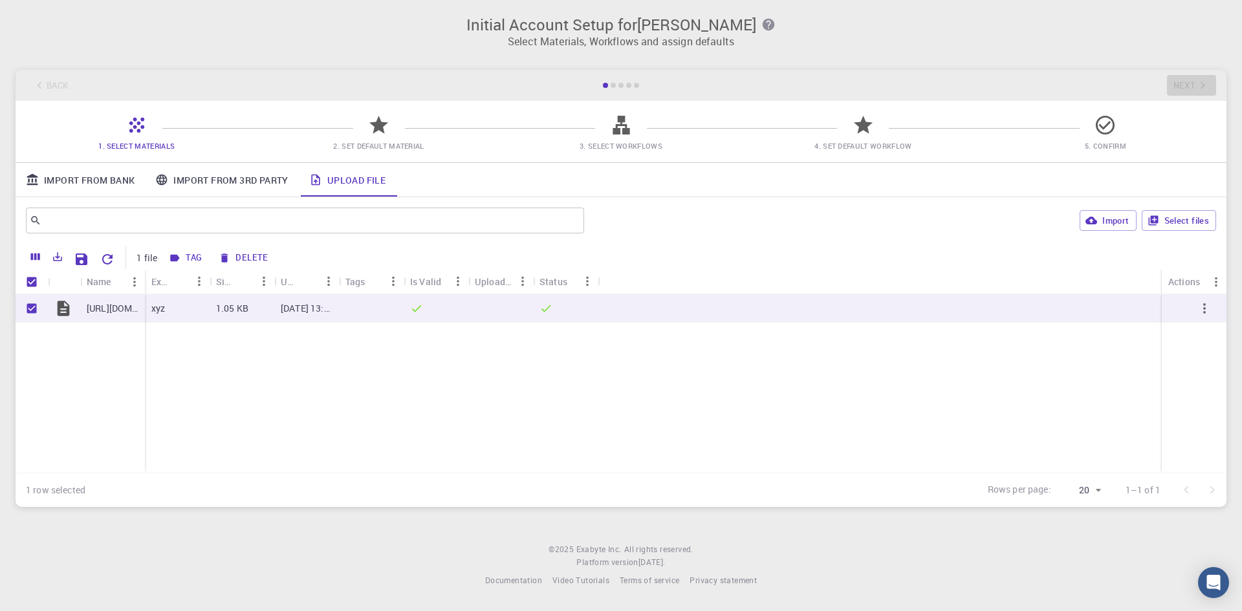
click at [102, 285] on div "Name" at bounding box center [99, 281] width 25 height 25
click at [1117, 221] on button "Import" at bounding box center [1108, 220] width 56 height 21
checkbox input "false"
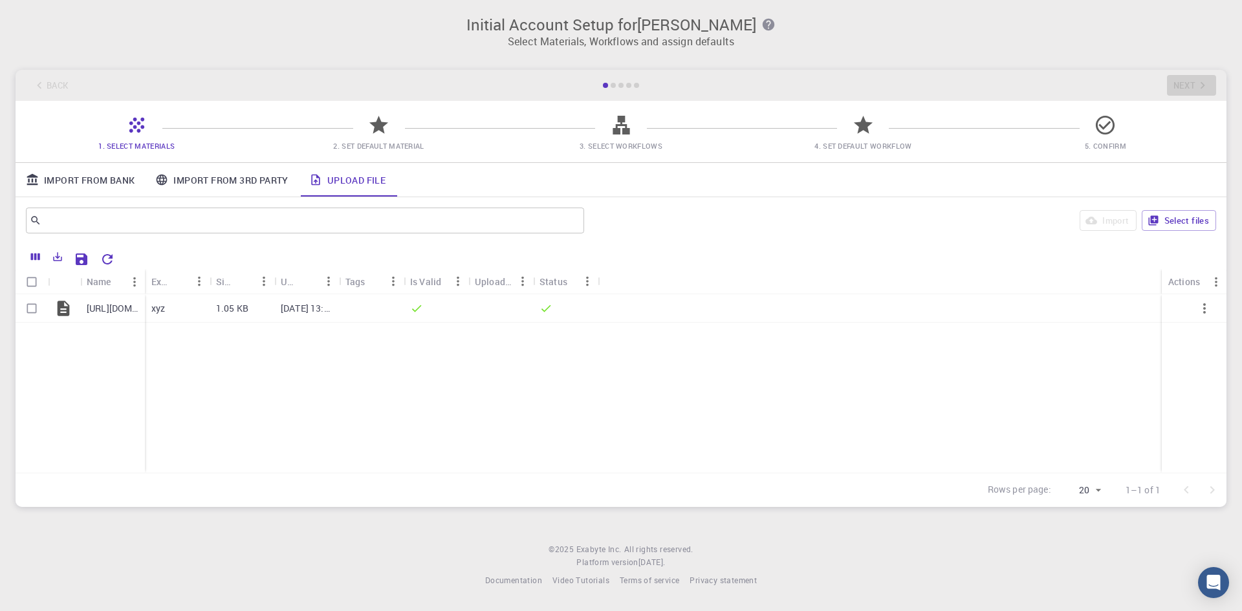
click at [1166, 86] on div "Back Next" at bounding box center [621, 85] width 1211 height 31
click at [1206, 485] on div at bounding box center [1199, 490] width 52 height 26
click at [1092, 488] on body "Initial Account Setup for [PERSON_NAME] Select Materials, Workflows and assign …" at bounding box center [621, 305] width 1242 height 611
click at [1080, 535] on li "50" at bounding box center [1080, 537] width 49 height 23
type input "50"
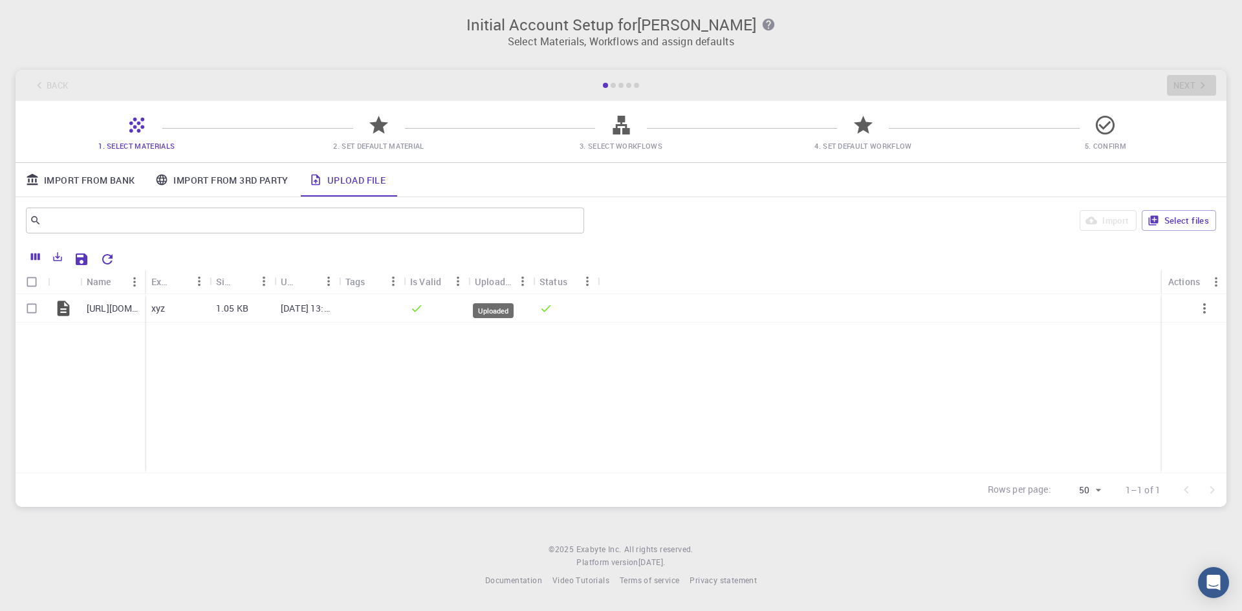
click at [490, 285] on div "Uploaded" at bounding box center [494, 281] width 38 height 25
click at [490, 307] on div "Uploaded" at bounding box center [493, 310] width 41 height 15
click at [490, 307] on div "Uploaded" at bounding box center [494, 310] width 41 height 15
click at [615, 306] on div at bounding box center [880, 308] width 564 height 28
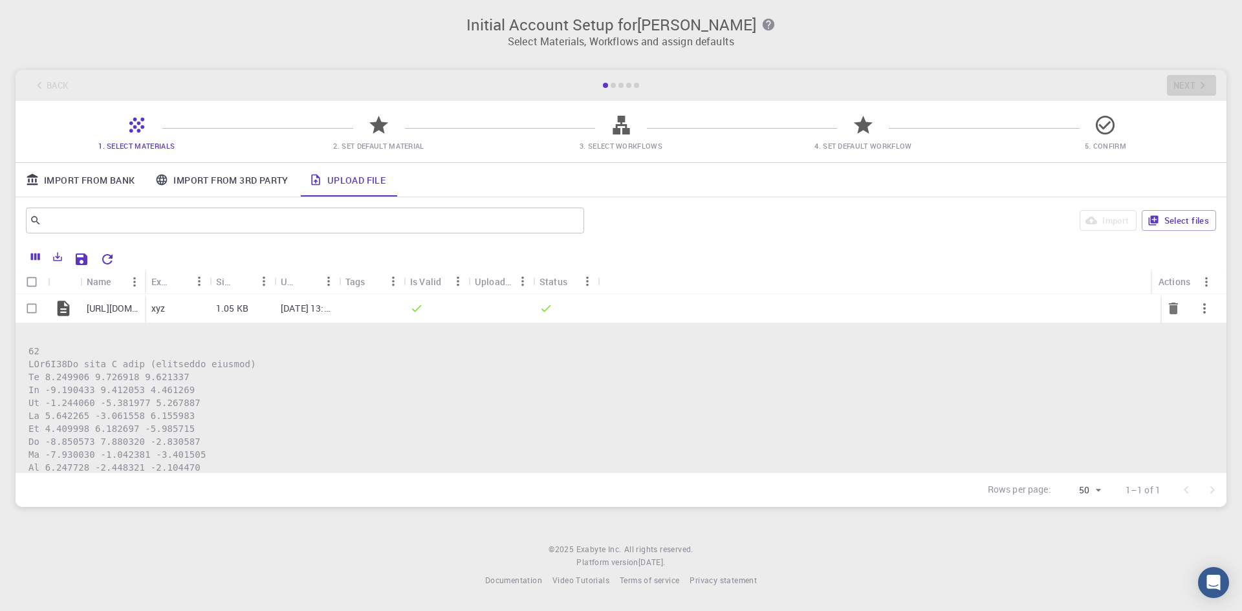
click at [663, 307] on div at bounding box center [875, 308] width 554 height 28
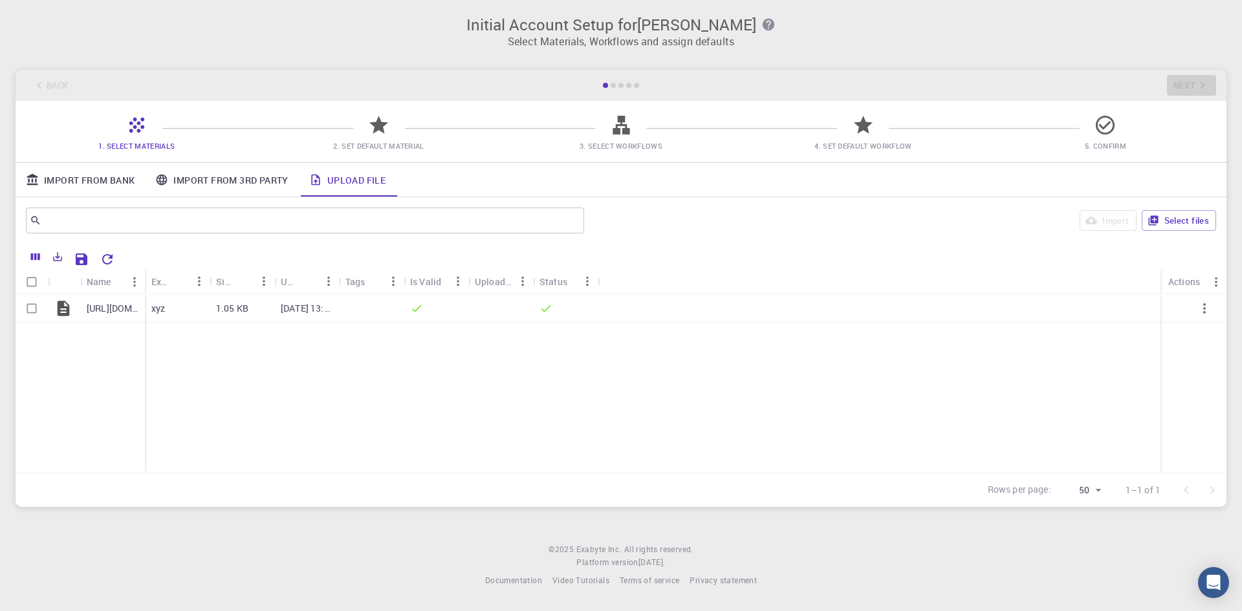
click at [373, 124] on icon at bounding box center [378, 125] width 19 height 18
click at [252, 183] on link "Import From 3rd Party" at bounding box center [221, 180] width 153 height 34
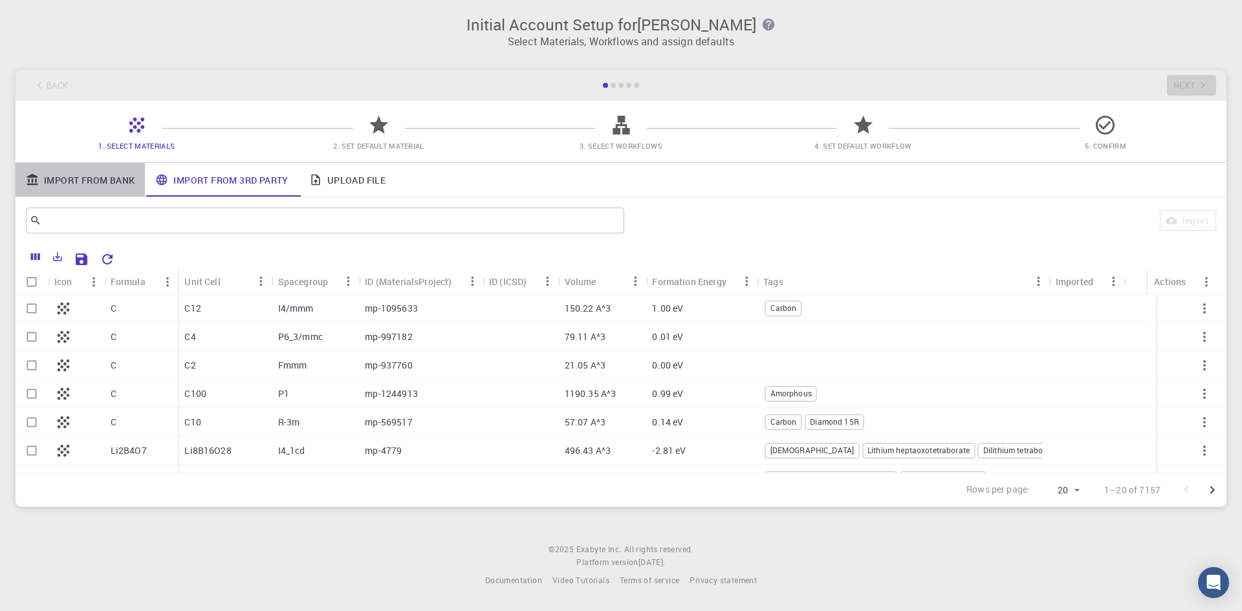
click at [96, 182] on link "Import From Bank" at bounding box center [80, 180] width 129 height 34
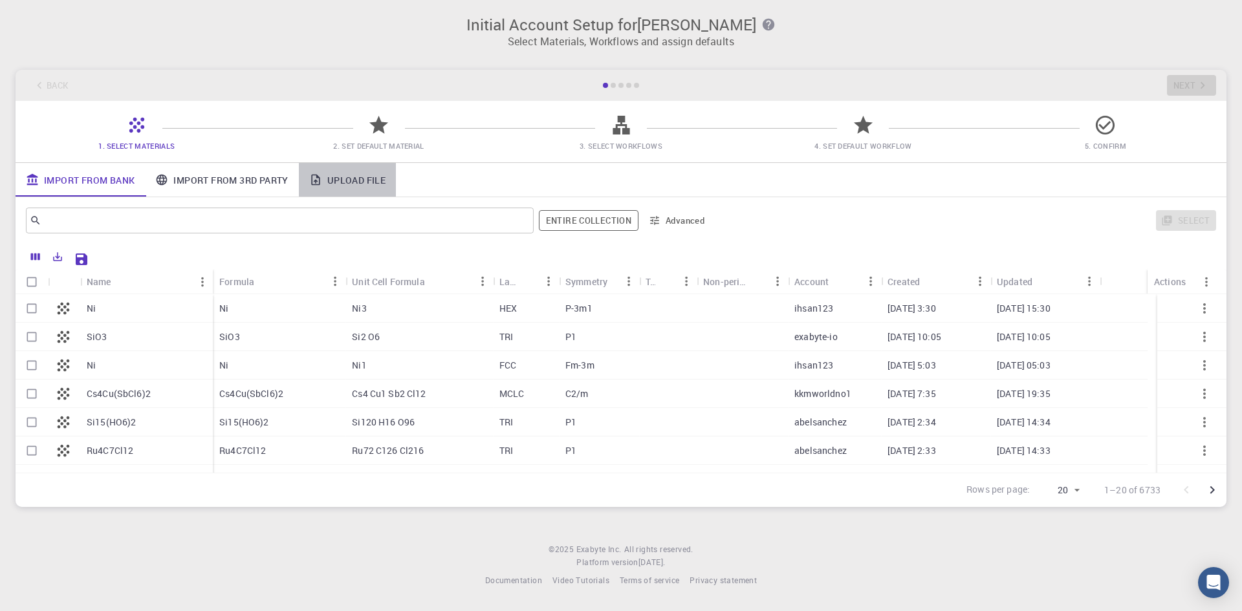
click at [352, 177] on link "Upload File" at bounding box center [347, 180] width 97 height 34
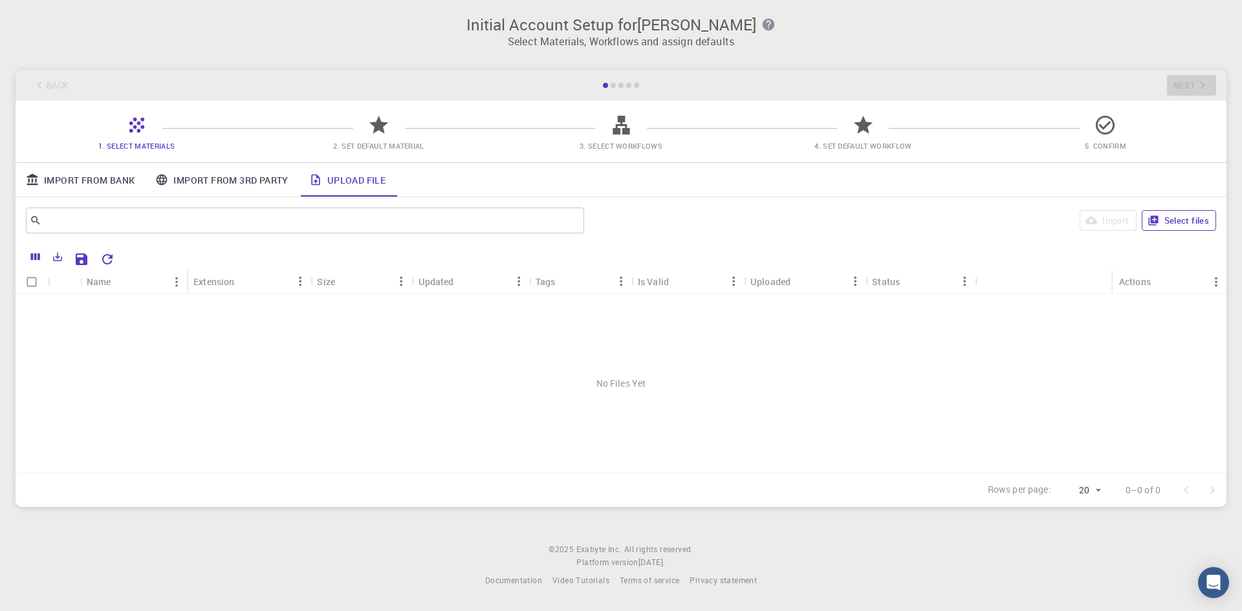
click at [1182, 223] on button "Select files" at bounding box center [1179, 220] width 74 height 21
click at [25, 306] on input "Select row" at bounding box center [31, 308] width 25 height 25
checkbox input "true"
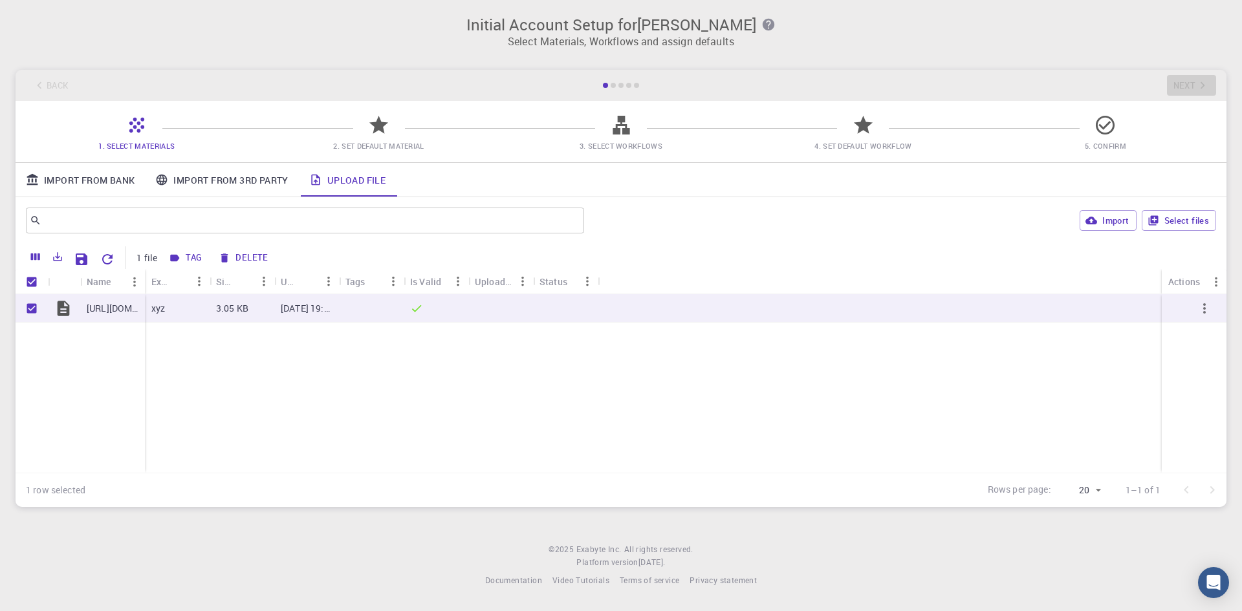
click at [379, 126] on icon at bounding box center [378, 125] width 19 height 18
click at [378, 126] on icon at bounding box center [378, 125] width 19 height 18
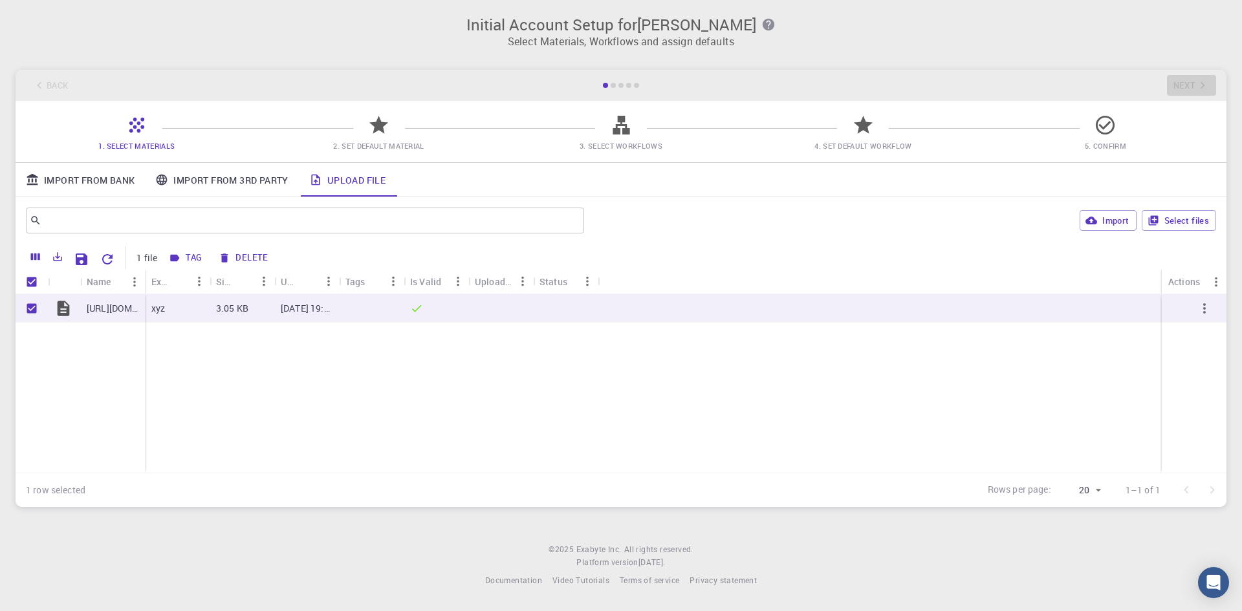
click at [378, 126] on icon at bounding box center [378, 125] width 19 height 18
click at [377, 124] on icon at bounding box center [378, 125] width 19 height 18
click at [620, 125] on icon at bounding box center [621, 125] width 17 height 19
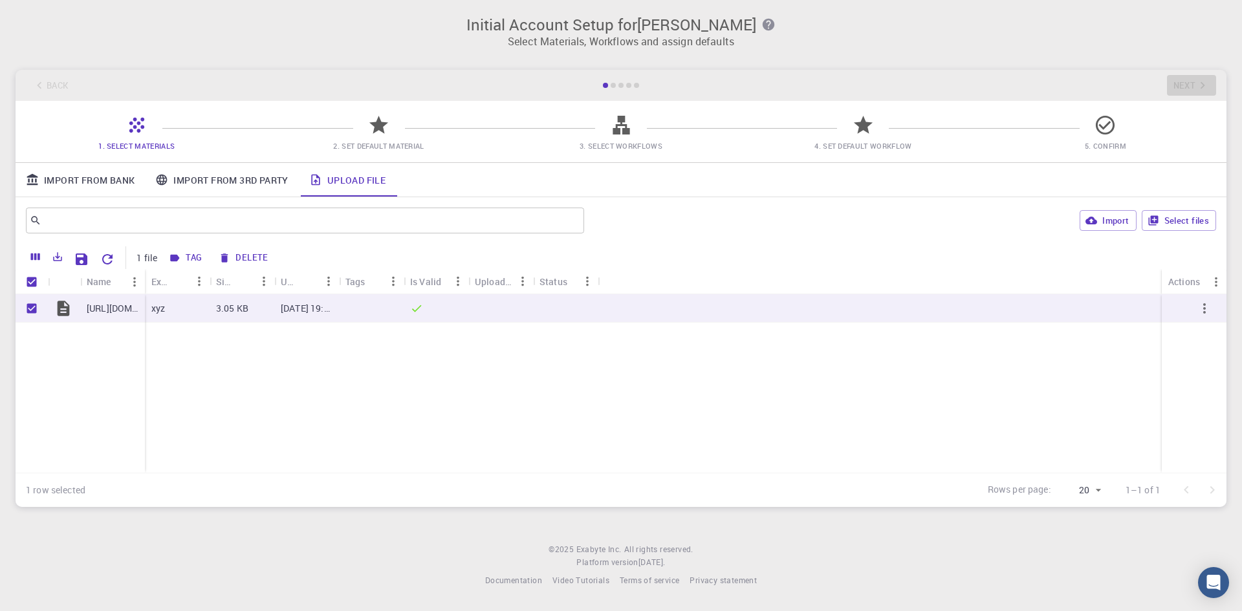
click at [865, 119] on icon at bounding box center [863, 125] width 23 height 23
click at [1113, 122] on icon at bounding box center [1105, 125] width 19 height 19
click at [1119, 218] on button "Import" at bounding box center [1108, 220] width 56 height 21
checkbox input "false"
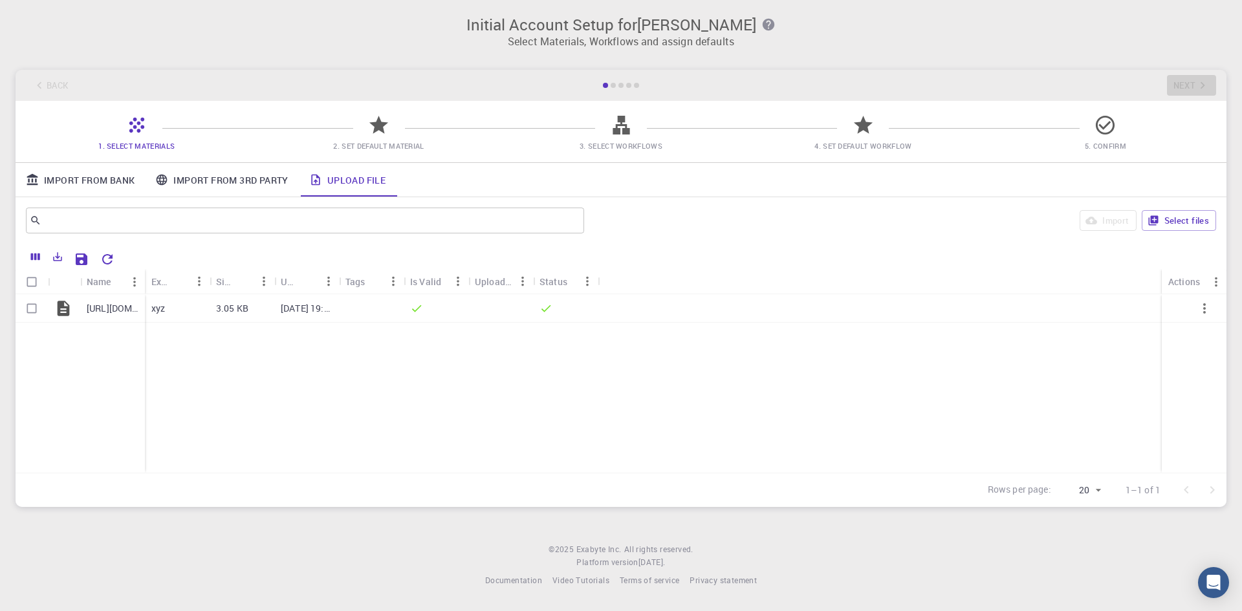
click at [377, 122] on icon at bounding box center [378, 125] width 19 height 18
click at [250, 308] on div "3.05 KB" at bounding box center [242, 308] width 65 height 28
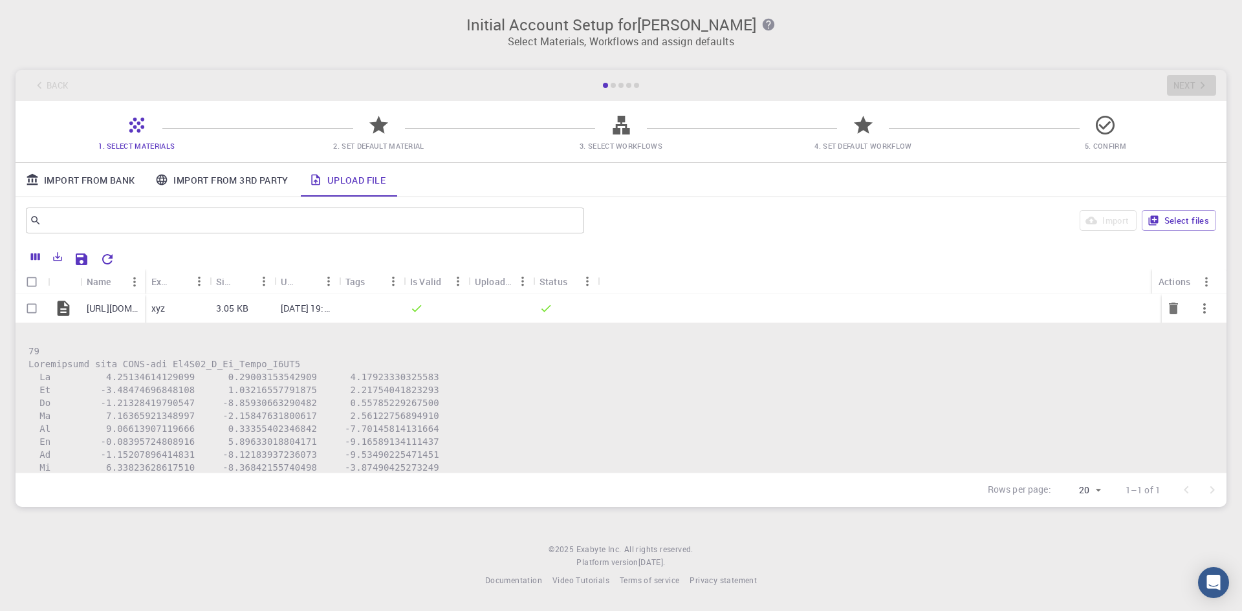
click at [109, 308] on p "[URL][DOMAIN_NAME]" at bounding box center [113, 308] width 52 height 13
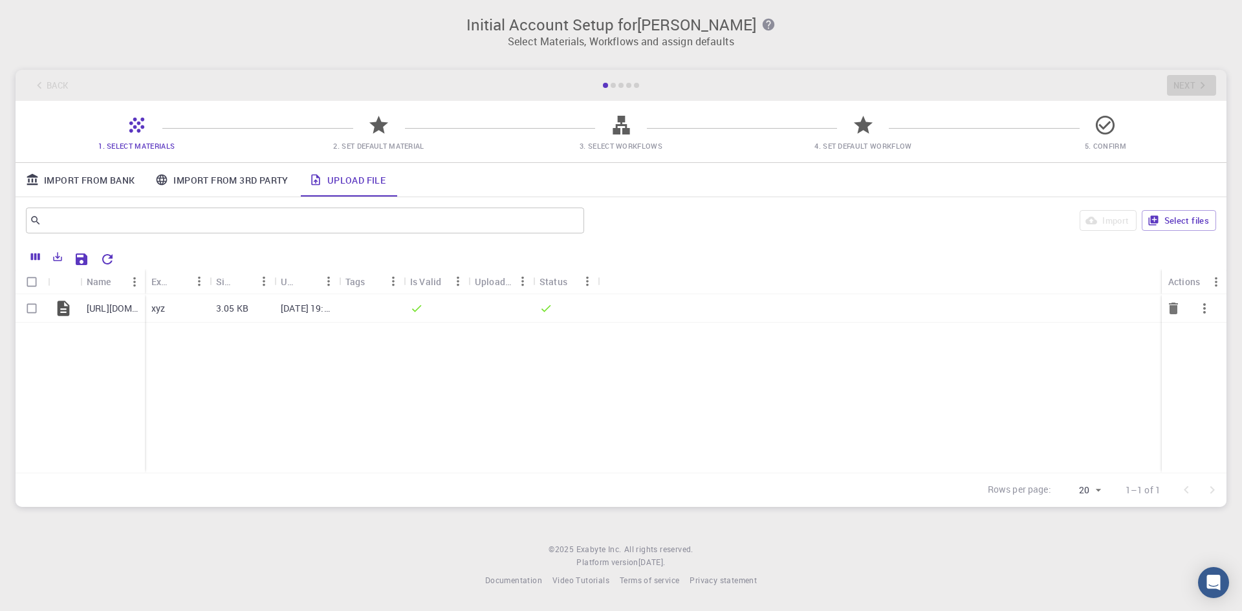
click at [66, 303] on icon at bounding box center [64, 308] width 12 height 15
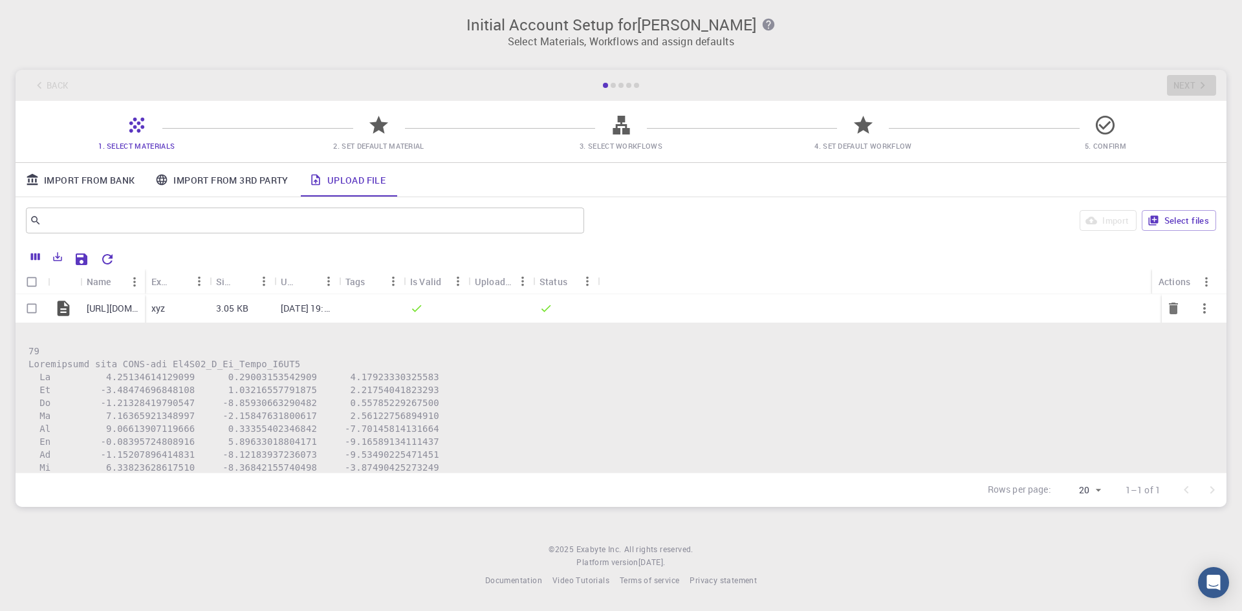
click at [30, 305] on input "Select row" at bounding box center [31, 308] width 25 height 25
checkbox input "true"
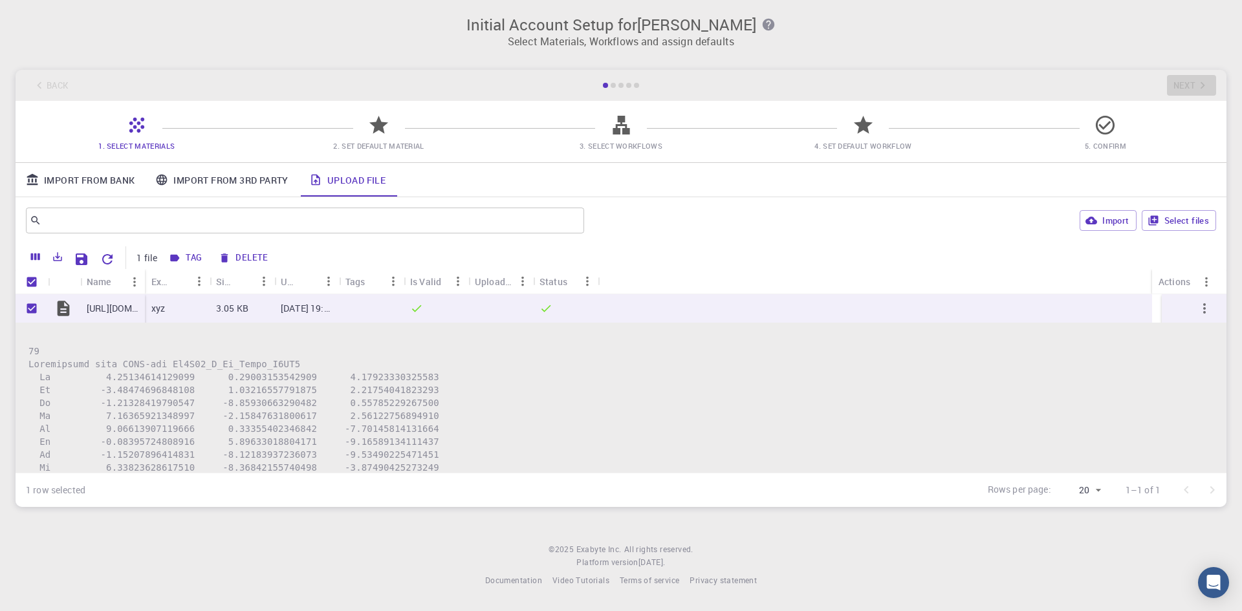
click at [373, 135] on icon at bounding box center [378, 125] width 23 height 23
click at [373, 133] on icon at bounding box center [378, 125] width 23 height 23
click at [373, 129] on icon at bounding box center [378, 125] width 23 height 23
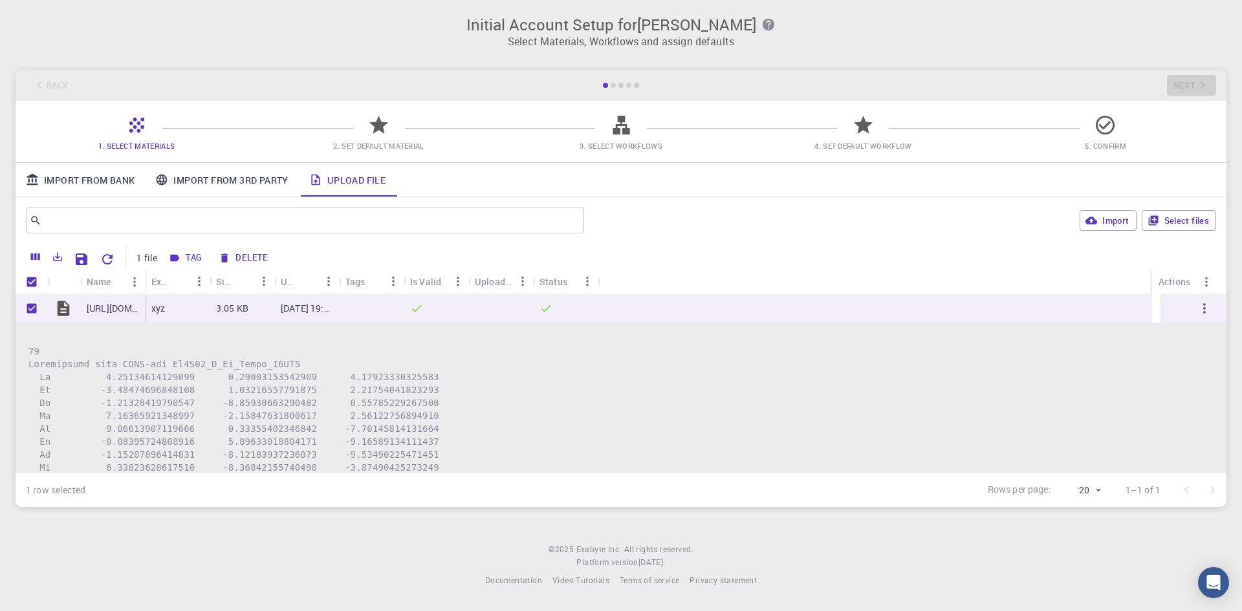
drag, startPoint x: 373, startPoint y: 130, endPoint x: 751, endPoint y: 247, distance: 395.5
click at [750, 247] on div "Tag Delete" at bounding box center [678, 257] width 1026 height 23
click at [765, 312] on div at bounding box center [621, 305] width 1242 height 611
click at [501, 301] on div at bounding box center [500, 308] width 65 height 28
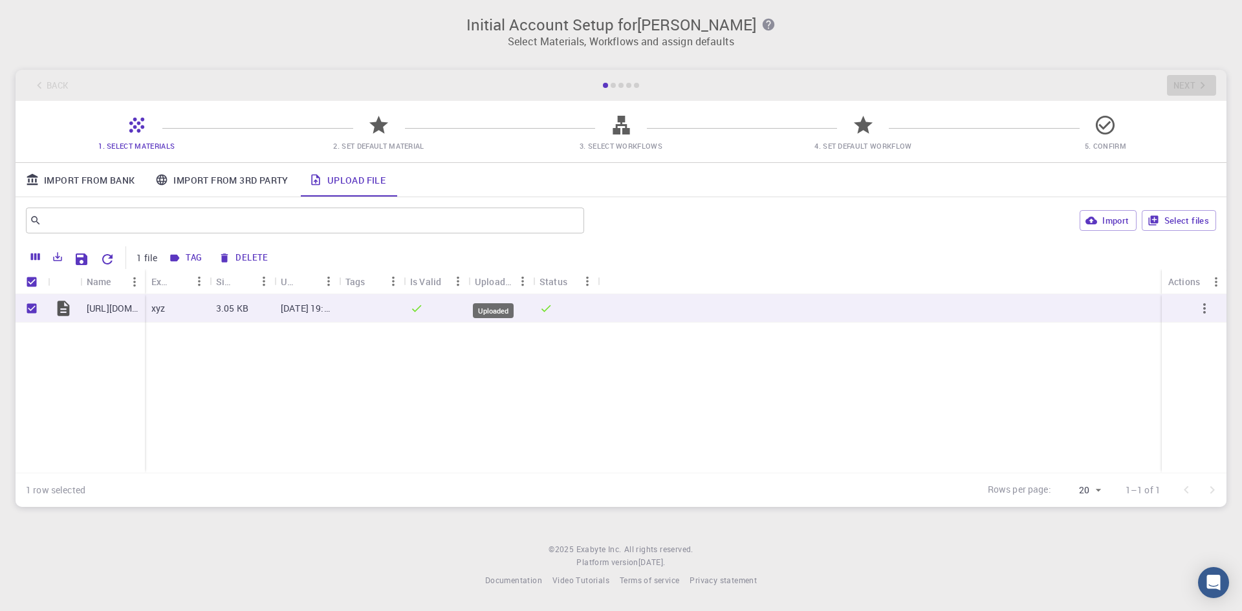
click at [494, 285] on div "Uploaded" at bounding box center [494, 281] width 38 height 25
click at [496, 282] on div "Uploaded" at bounding box center [494, 281] width 38 height 25
click at [363, 281] on div "Tags" at bounding box center [355, 281] width 20 height 25
drag, startPoint x: 358, startPoint y: 281, endPoint x: 392, endPoint y: 281, distance: 34.3
click at [358, 281] on div "Tags" at bounding box center [355, 281] width 20 height 25
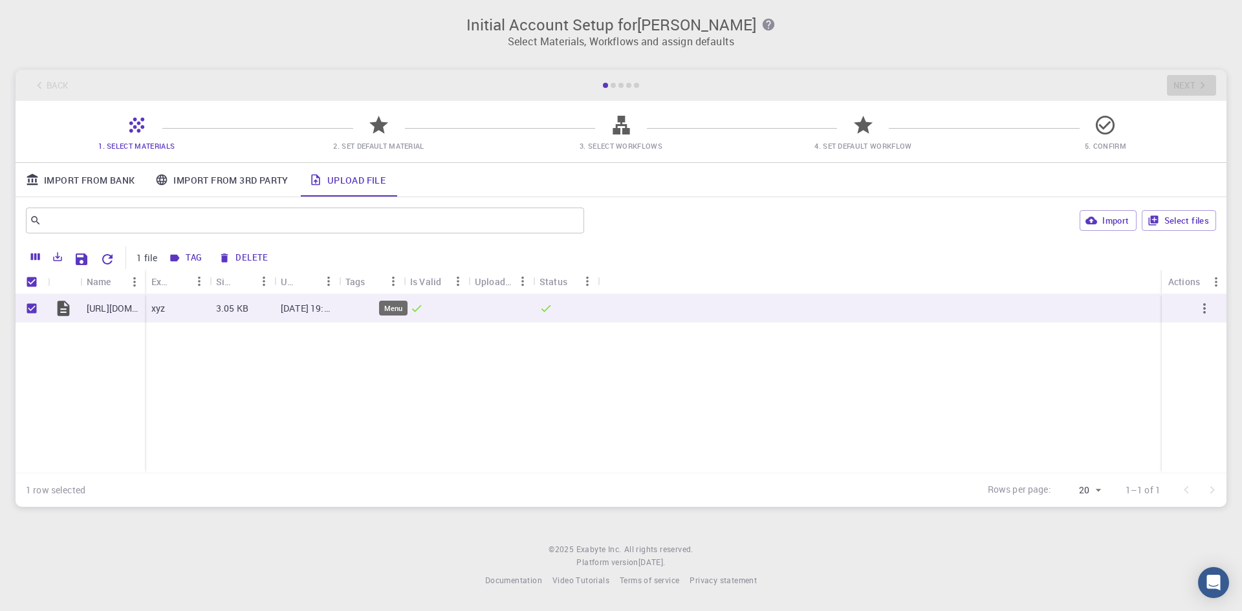
click at [392, 281] on icon "Menu" at bounding box center [393, 281] width 14 height 14
click at [391, 281] on icon "Menu" at bounding box center [393, 281] width 14 height 14
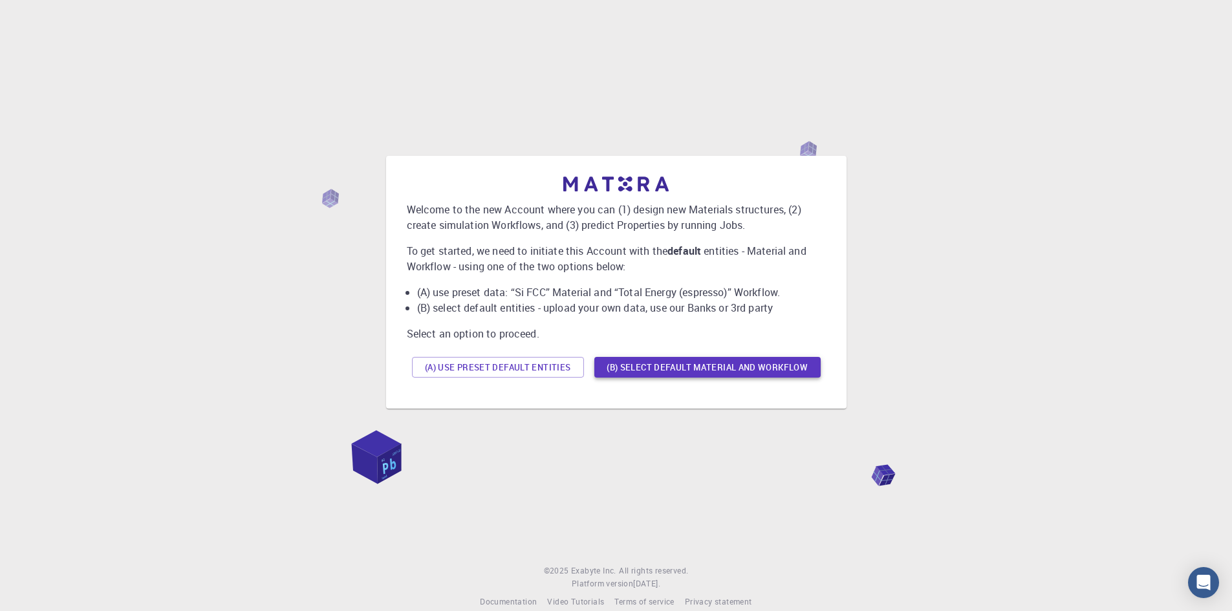
click at [728, 364] on button "(B) Select default material and workflow" at bounding box center [708, 367] width 226 height 21
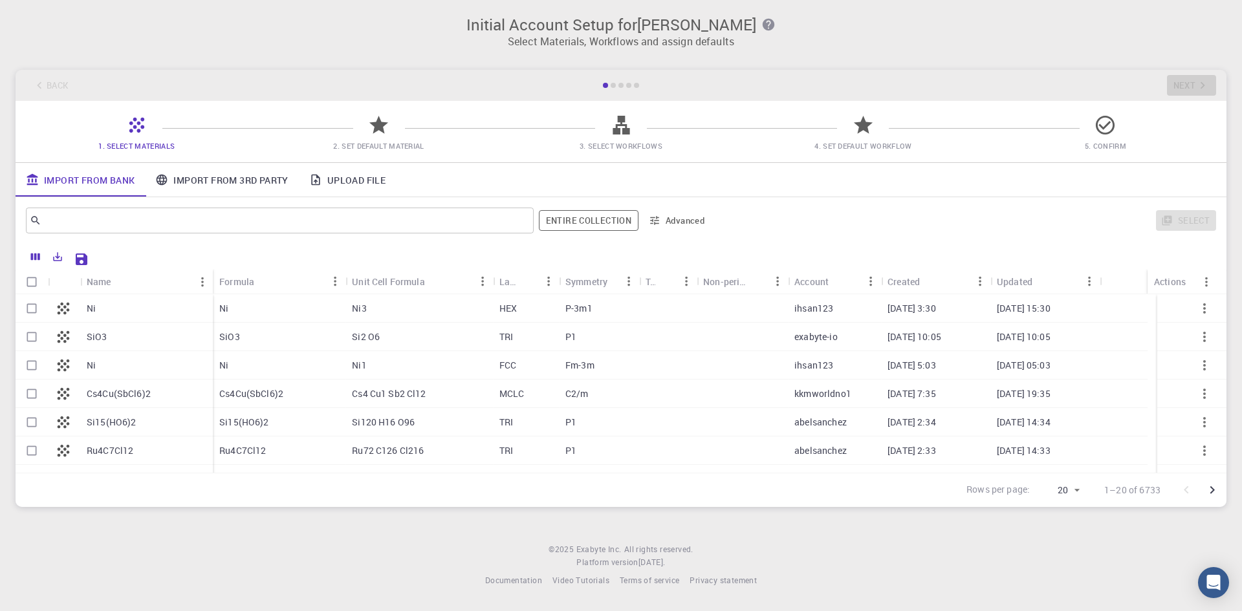
click at [346, 175] on link "Upload File" at bounding box center [347, 180] width 97 height 34
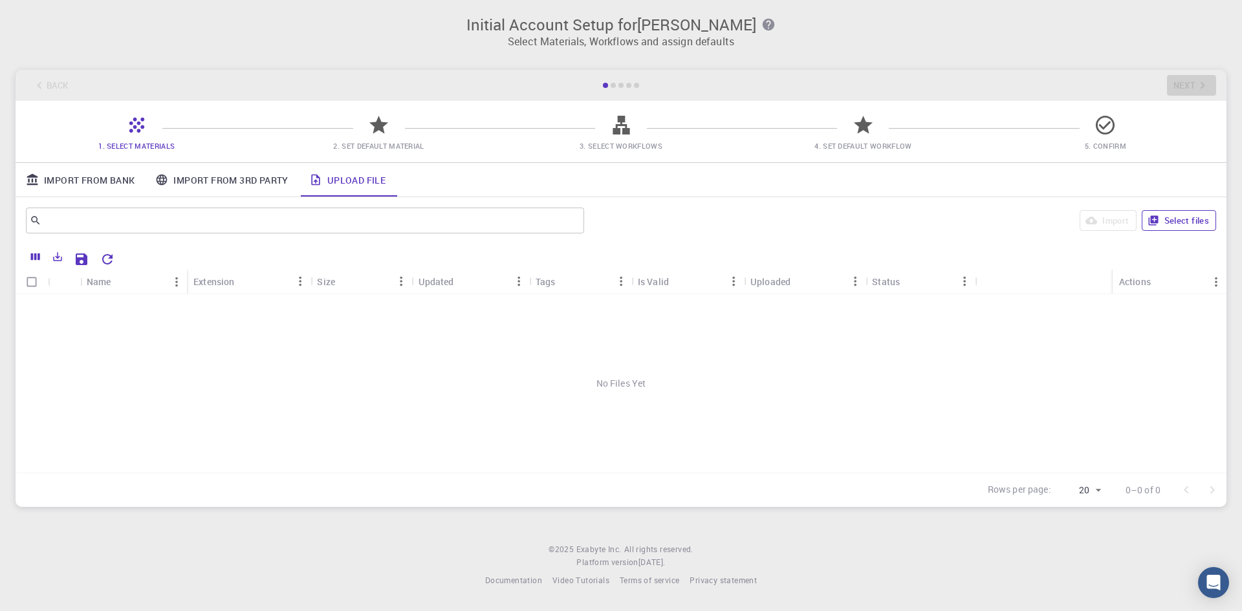
click at [1162, 221] on button "Select files" at bounding box center [1179, 220] width 74 height 21
click at [32, 304] on input "Select row" at bounding box center [31, 308] width 25 height 25
checkbox input "true"
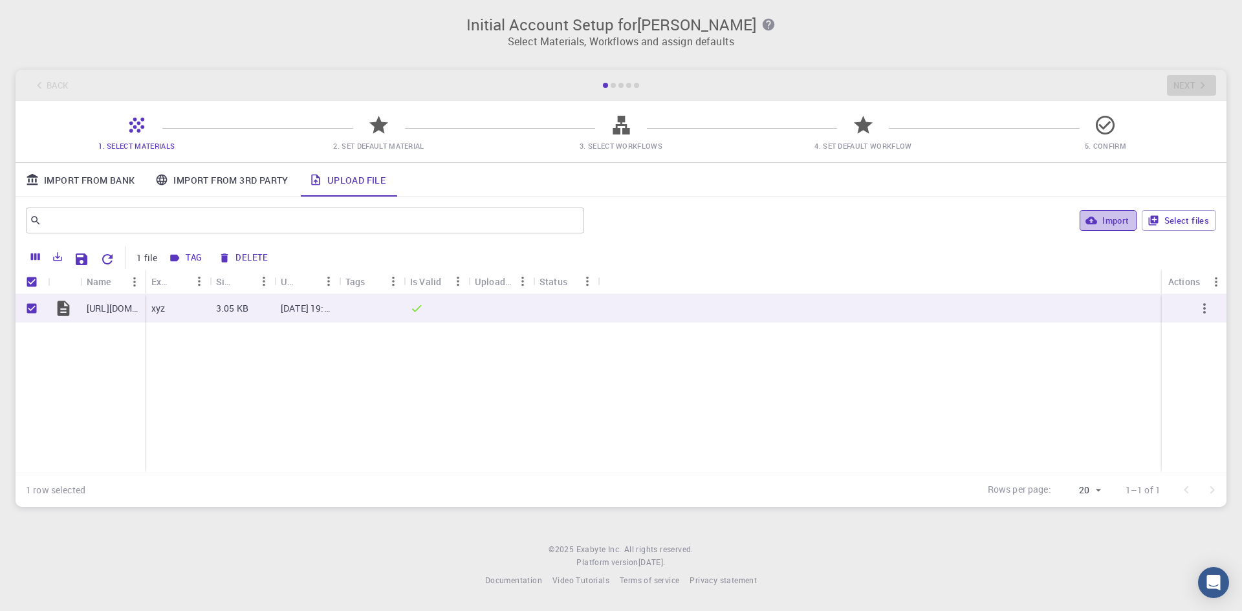
click at [1093, 219] on icon "button" at bounding box center [1092, 221] width 12 height 8
checkbox input "false"
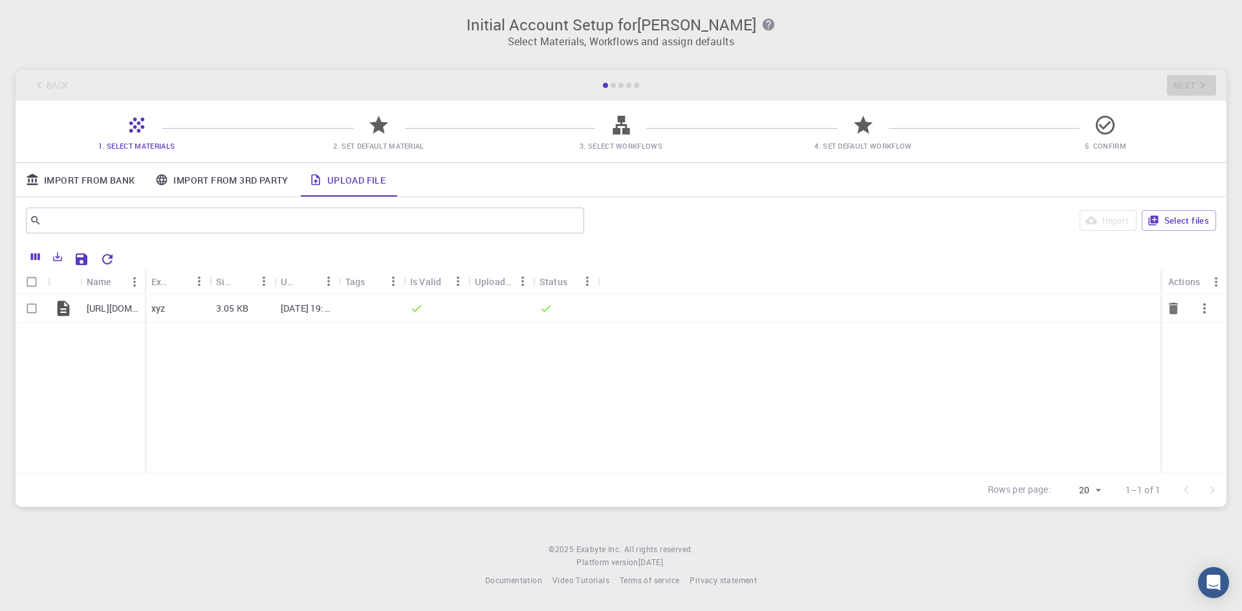
click at [28, 304] on input "Select row" at bounding box center [31, 308] width 25 height 25
checkbox input "true"
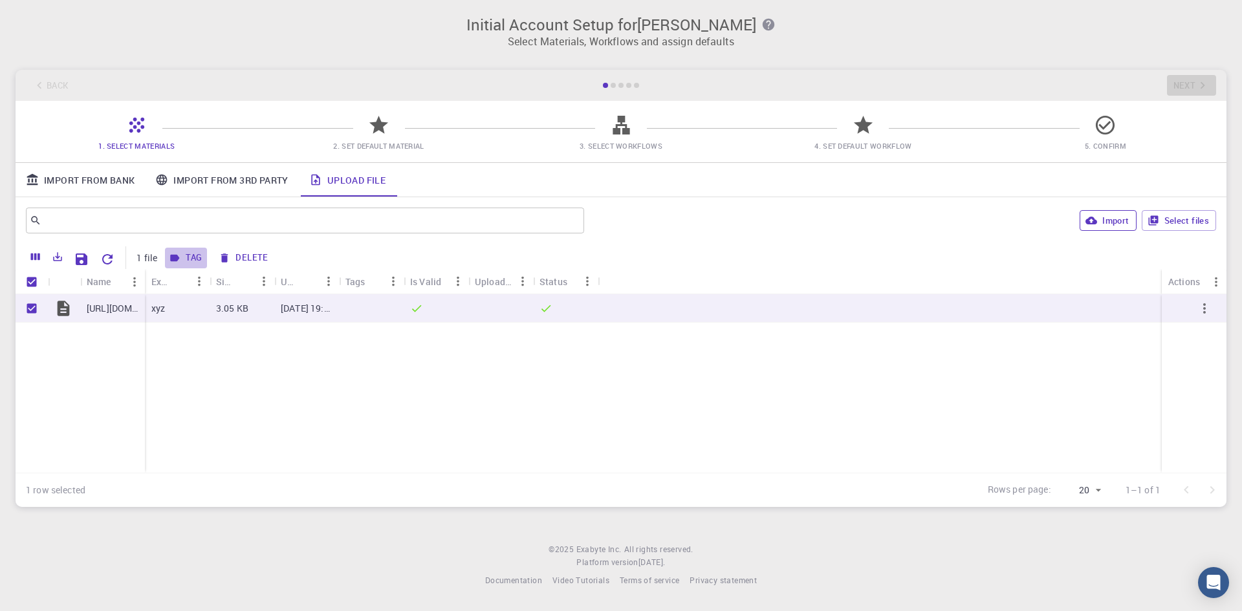
click at [187, 255] on button "Tag" at bounding box center [186, 258] width 42 height 21
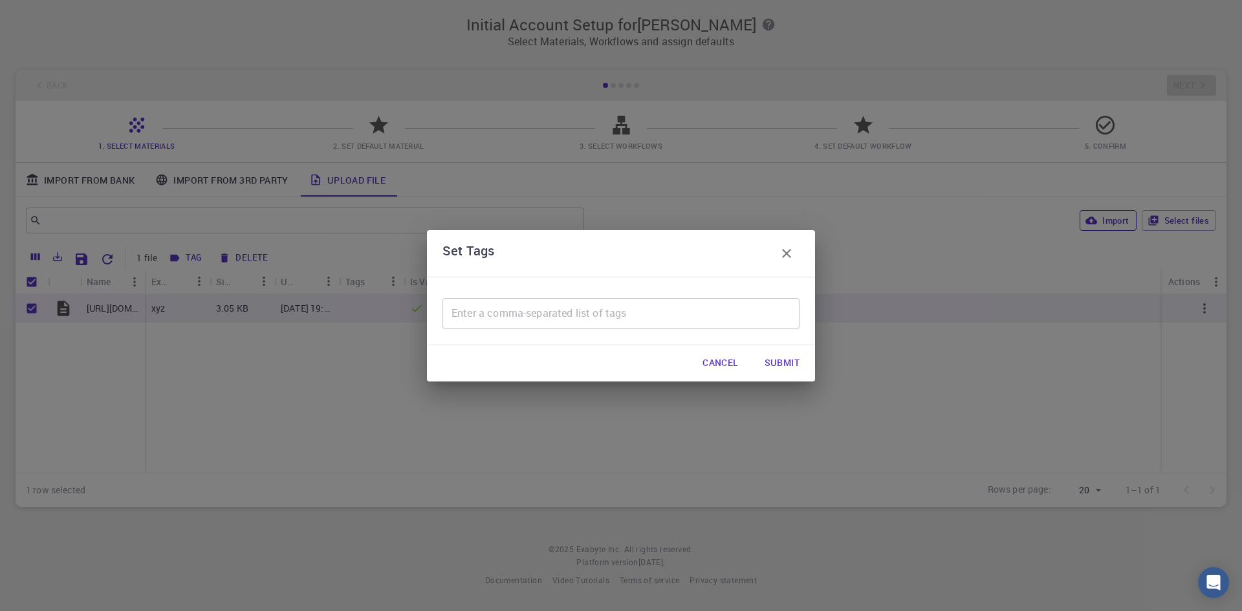
click at [785, 252] on icon "button" at bounding box center [786, 253] width 9 height 9
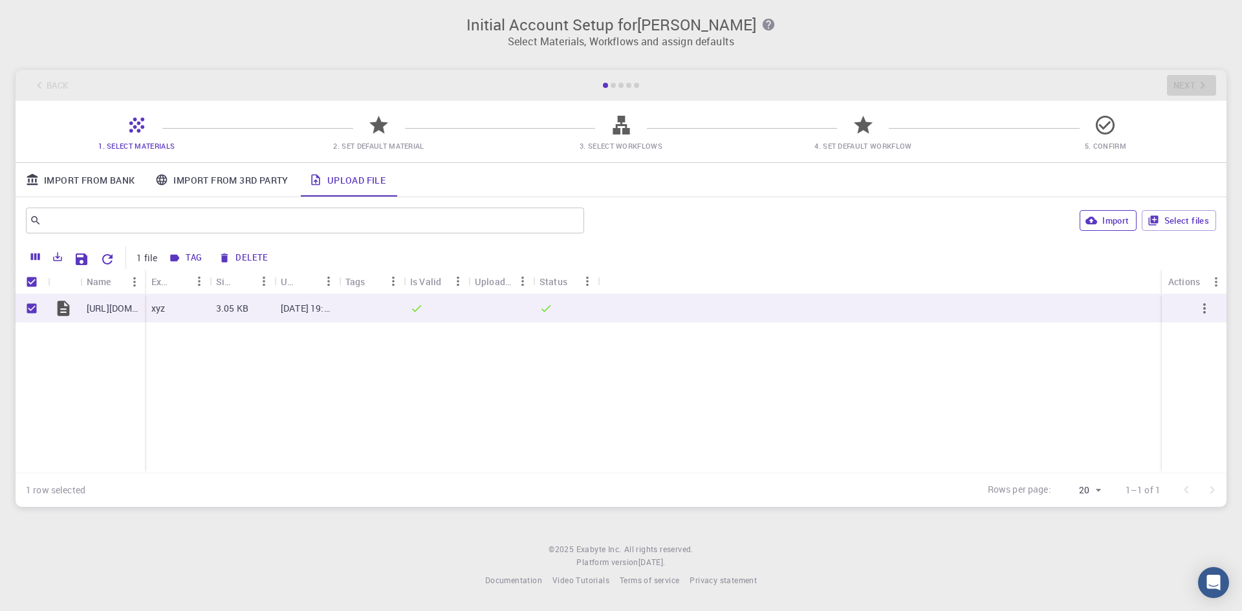
click at [380, 129] on icon at bounding box center [378, 125] width 19 height 18
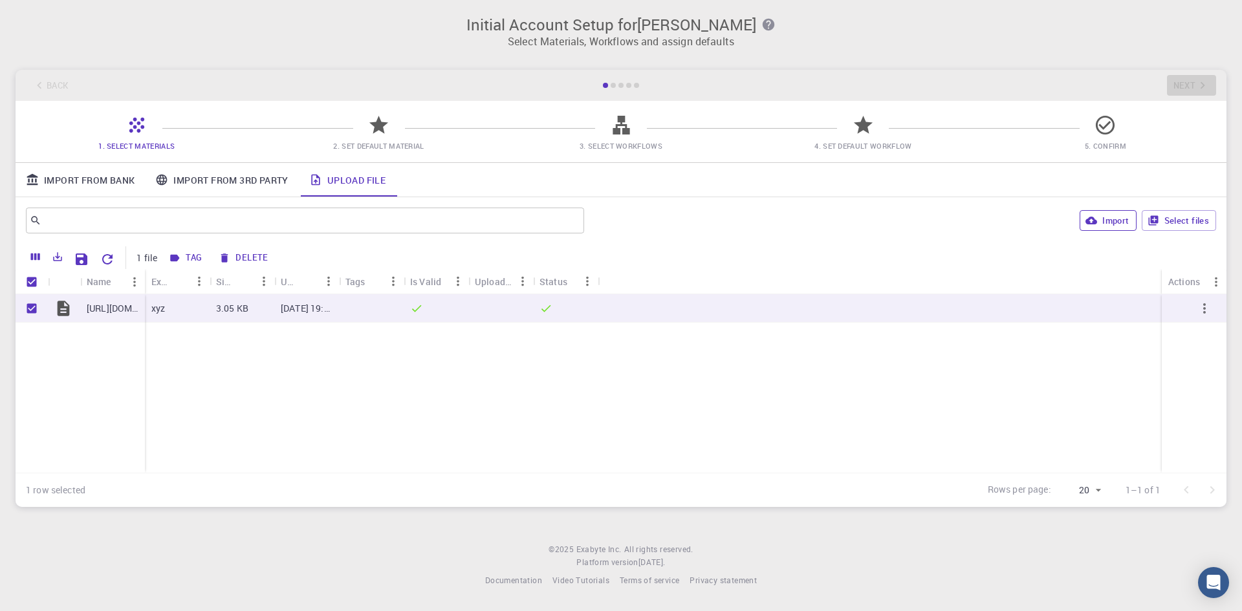
click at [613, 84] on div at bounding box center [613, 85] width 5 height 5
click at [1194, 82] on div "Back Next" at bounding box center [621, 85] width 1211 height 31
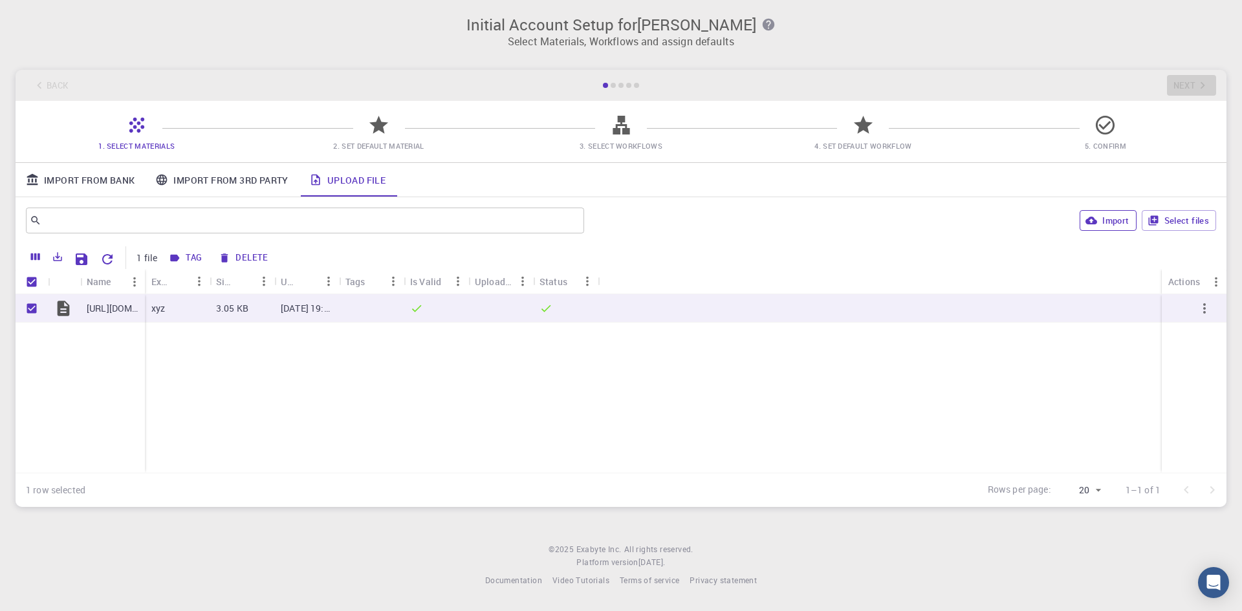
click at [1194, 82] on div "Back Next" at bounding box center [621, 85] width 1211 height 31
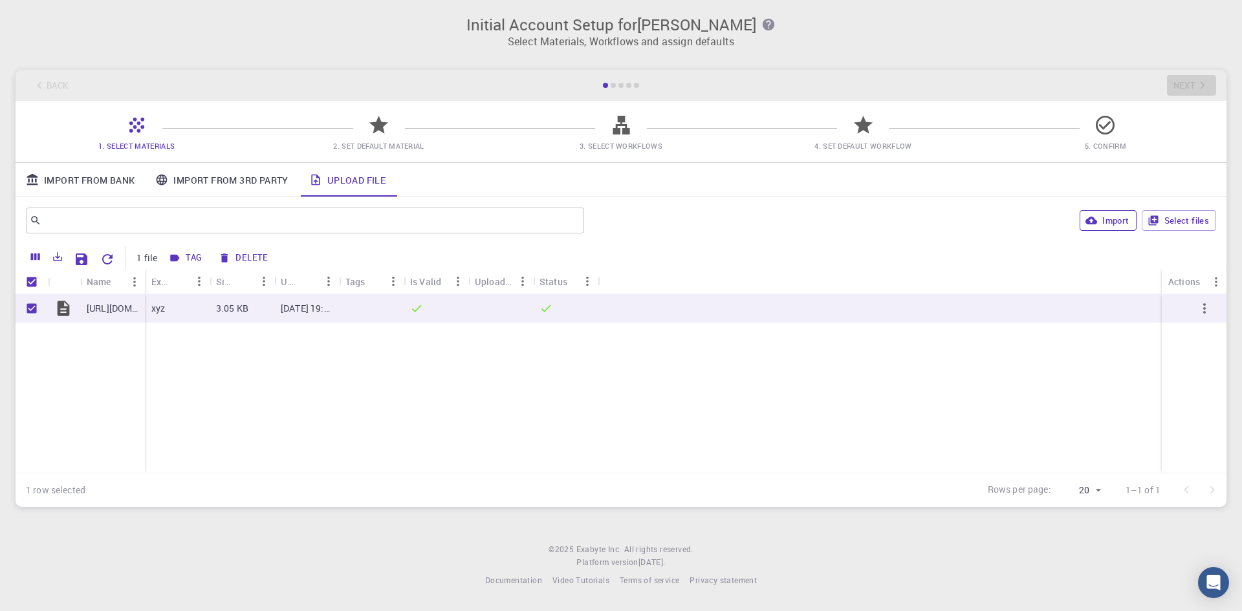
click at [1194, 82] on div "Back Next" at bounding box center [621, 85] width 1211 height 31
drag, startPoint x: 1208, startPoint y: 486, endPoint x: 1175, endPoint y: 483, distance: 33.2
click at [1204, 486] on div at bounding box center [1199, 490] width 52 height 26
drag, startPoint x: 1175, startPoint y: 483, endPoint x: 1168, endPoint y: 486, distance: 7.0
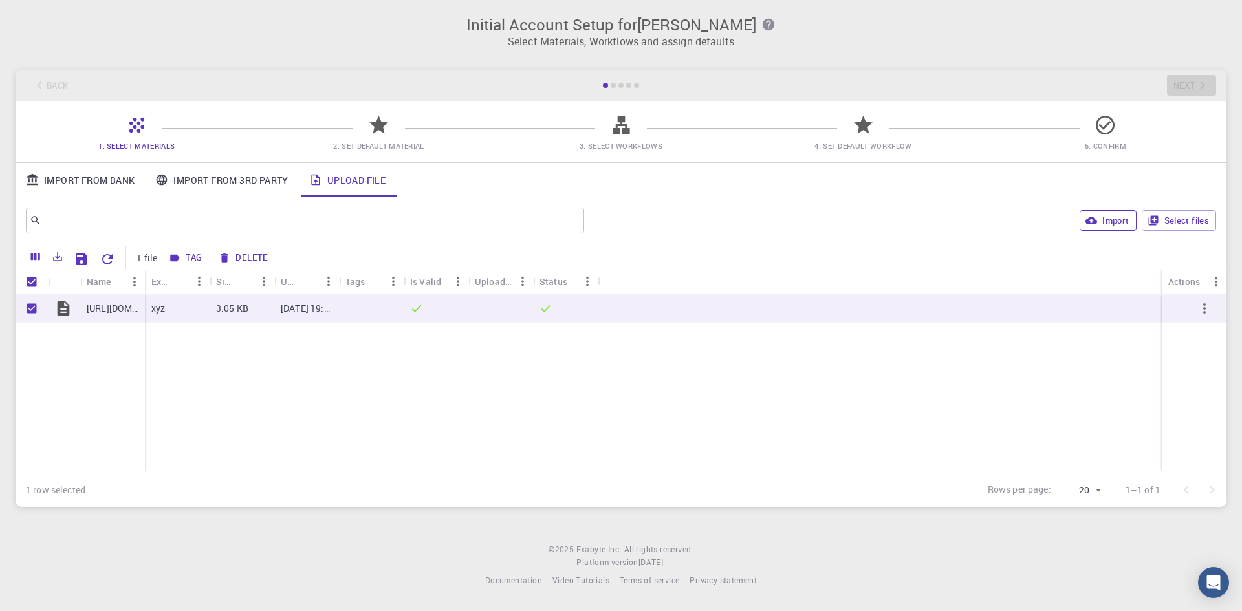
click at [1175, 484] on div at bounding box center [1199, 490] width 52 height 26
click at [1113, 492] on div "Rows per page: 20 20 1–1 of 1" at bounding box center [1099, 491] width 254 height 34
click at [497, 278] on div "Uploaded" at bounding box center [494, 281] width 38 height 25
click at [519, 276] on icon "Menu" at bounding box center [523, 281] width 14 height 14
click at [591, 363] on div "[URL][DOMAIN_NAME] xyz 3.05 KB [DATE] 19:26 PM" at bounding box center [621, 383] width 1211 height 179
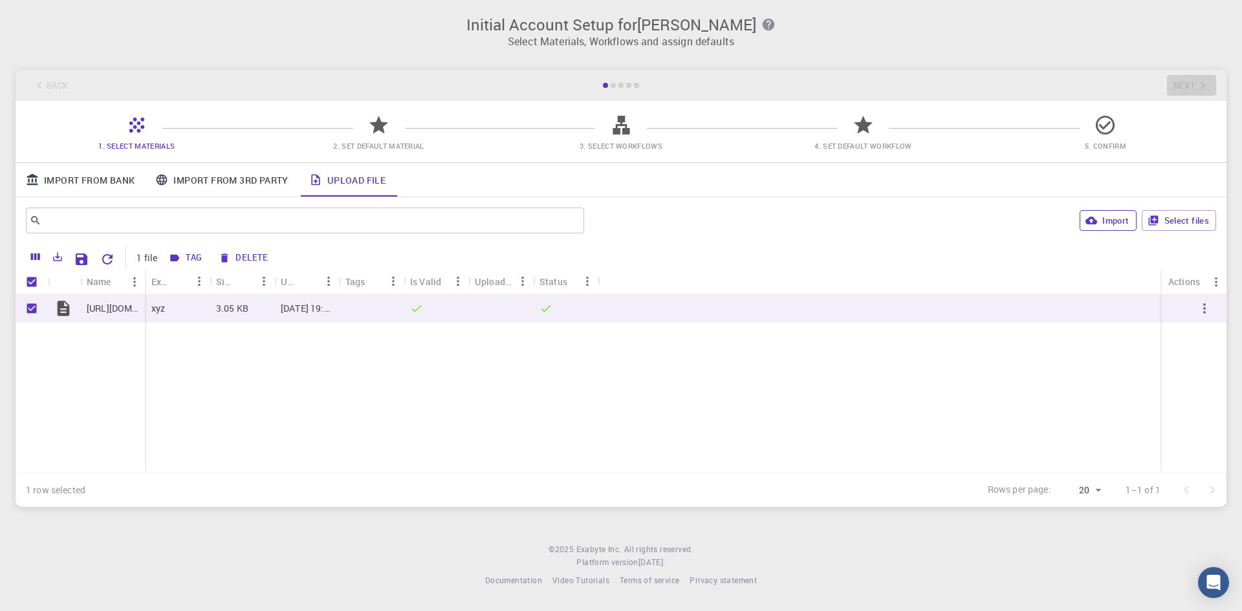
drag, startPoint x: 1104, startPoint y: 123, endPoint x: 817, endPoint y: 158, distance: 289.4
click at [1104, 123] on icon at bounding box center [1105, 125] width 23 height 23
drag, startPoint x: 864, startPoint y: 125, endPoint x: 713, endPoint y: 132, distance: 150.9
click at [821, 128] on div "4. Set Default Workflow" at bounding box center [863, 137] width 242 height 30
click at [610, 131] on icon at bounding box center [621, 125] width 23 height 23
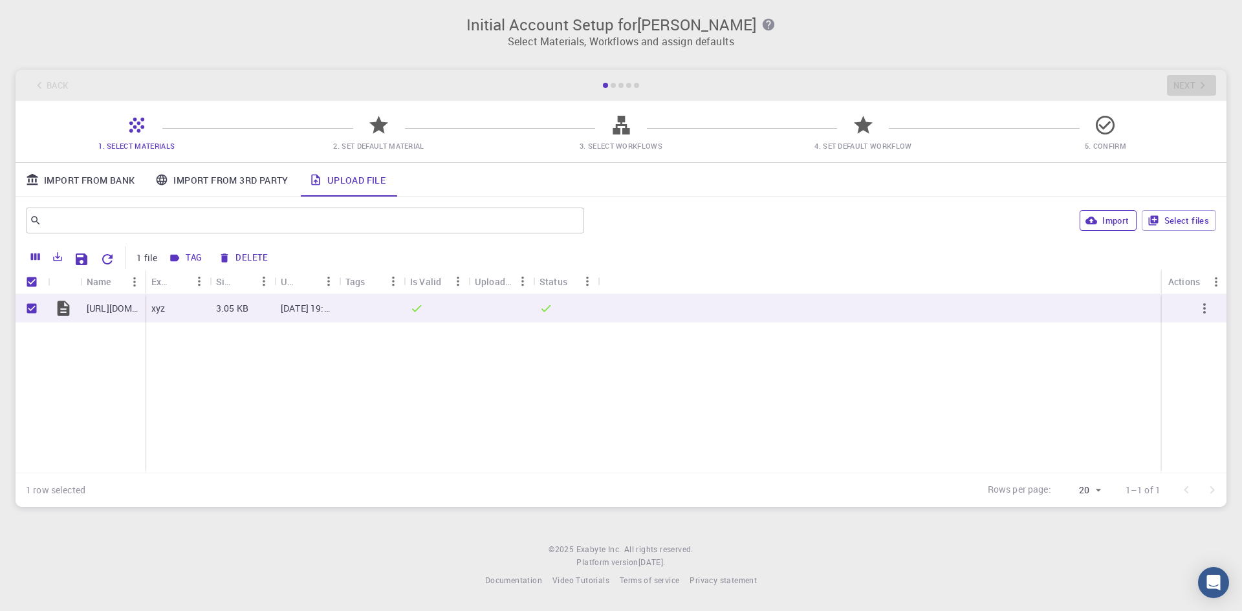
click at [382, 138] on div at bounding box center [378, 130] width 23 height 17
click at [608, 84] on div at bounding box center [621, 85] width 39 height 5
click at [626, 83] on div at bounding box center [621, 85] width 39 height 5
click at [660, 83] on div "Back Next" at bounding box center [621, 85] width 1211 height 31
drag, startPoint x: 700, startPoint y: 83, endPoint x: 664, endPoint y: 85, distance: 35.6
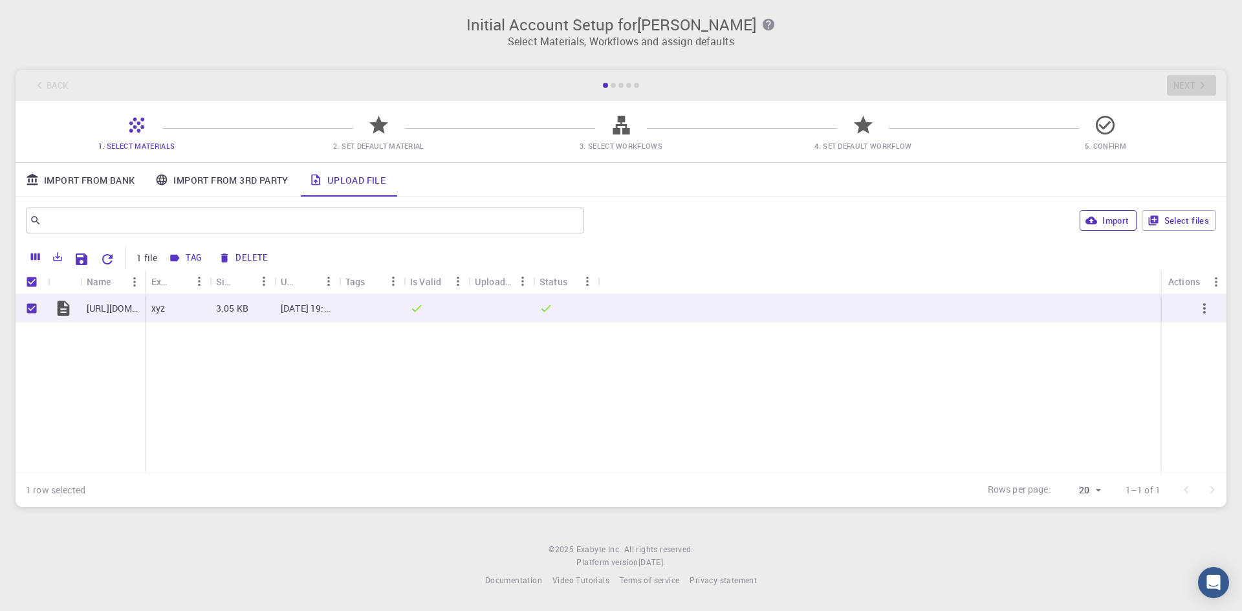
click at [699, 85] on div "Back Next" at bounding box center [621, 85] width 1211 height 31
drag, startPoint x: 398, startPoint y: 94, endPoint x: 0, endPoint y: 83, distance: 398.0
click at [117, 85] on div "Back Next" at bounding box center [621, 85] width 1211 height 31
click at [222, 260] on icon "button" at bounding box center [224, 258] width 7 height 9
checkbox input "false"
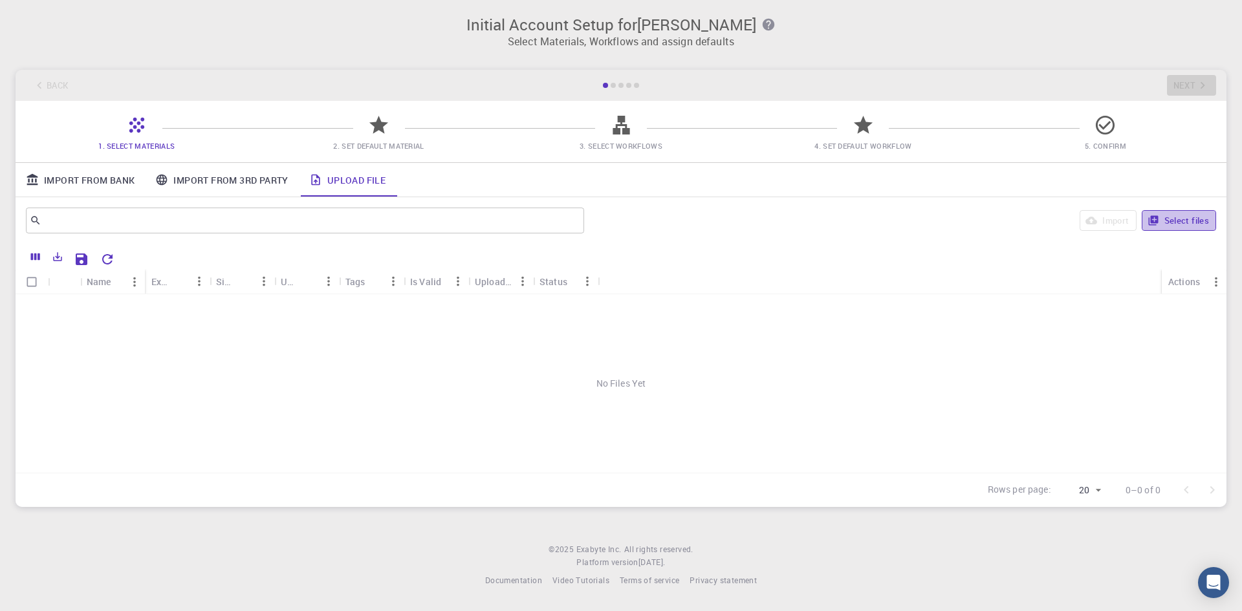
click at [1157, 217] on icon "button" at bounding box center [1153, 221] width 10 height 10
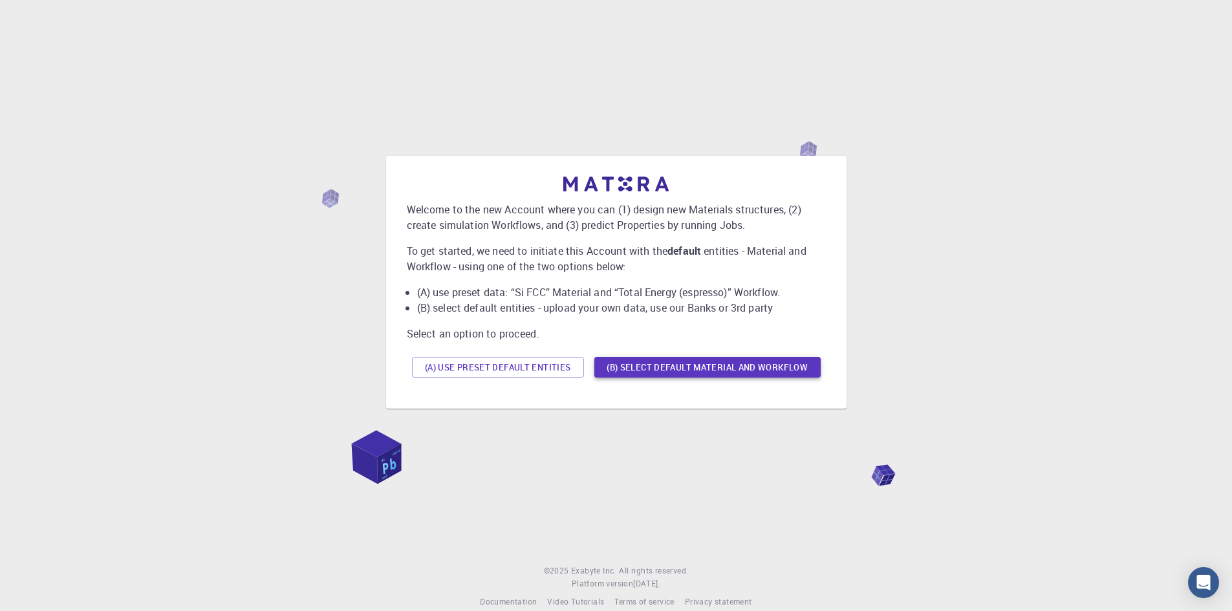
click at [721, 371] on button "(B) Select default material and workflow" at bounding box center [708, 367] width 226 height 21
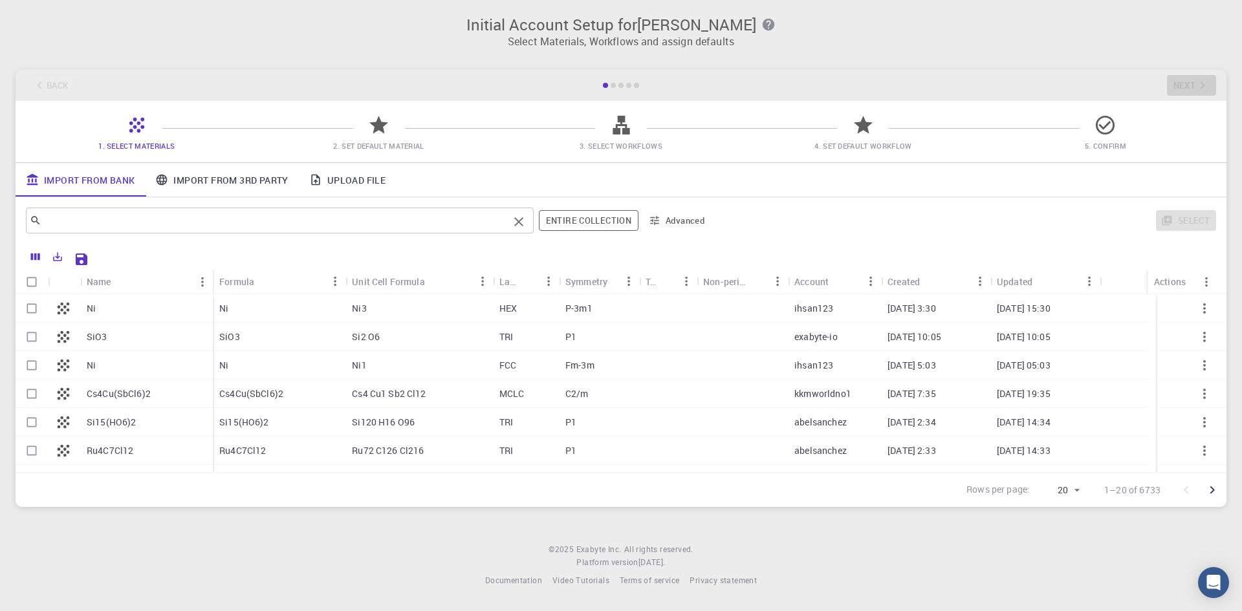
click at [232, 216] on input "text" at bounding box center [274, 221] width 467 height 18
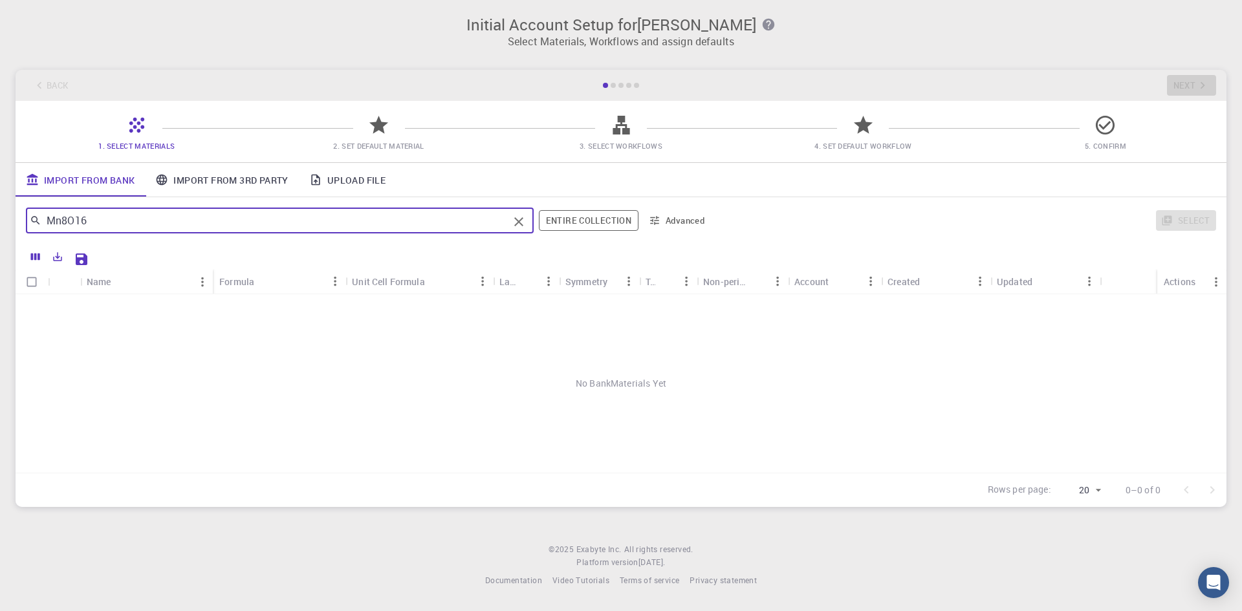
type input "Mn8O16"
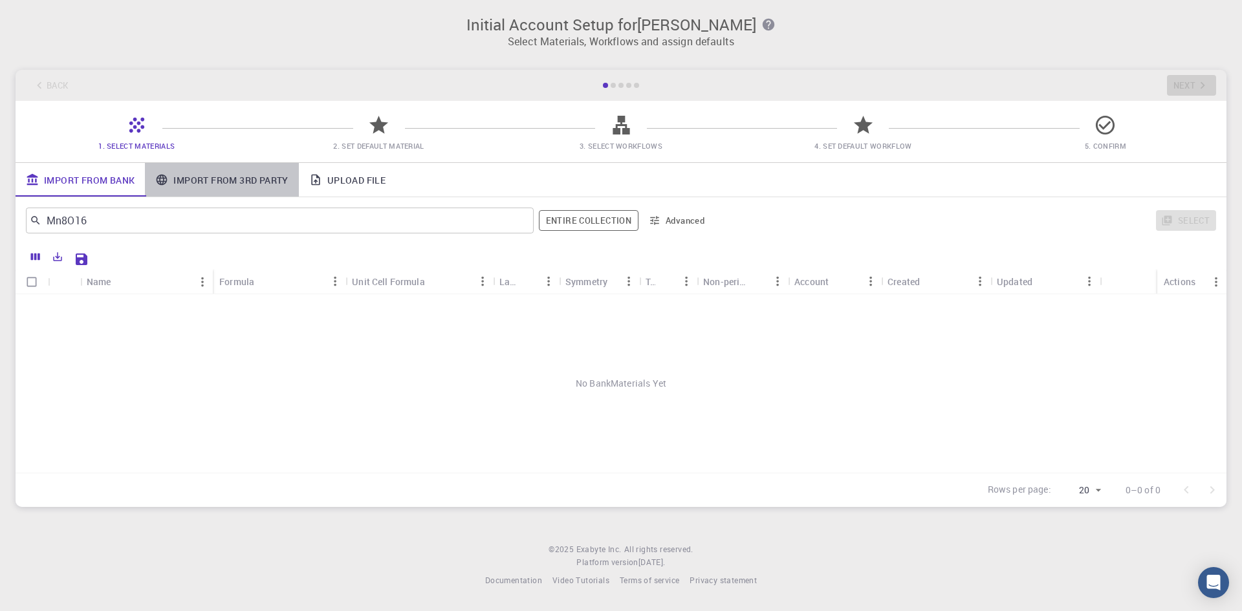
click at [251, 183] on link "Import From 3rd Party" at bounding box center [221, 180] width 153 height 34
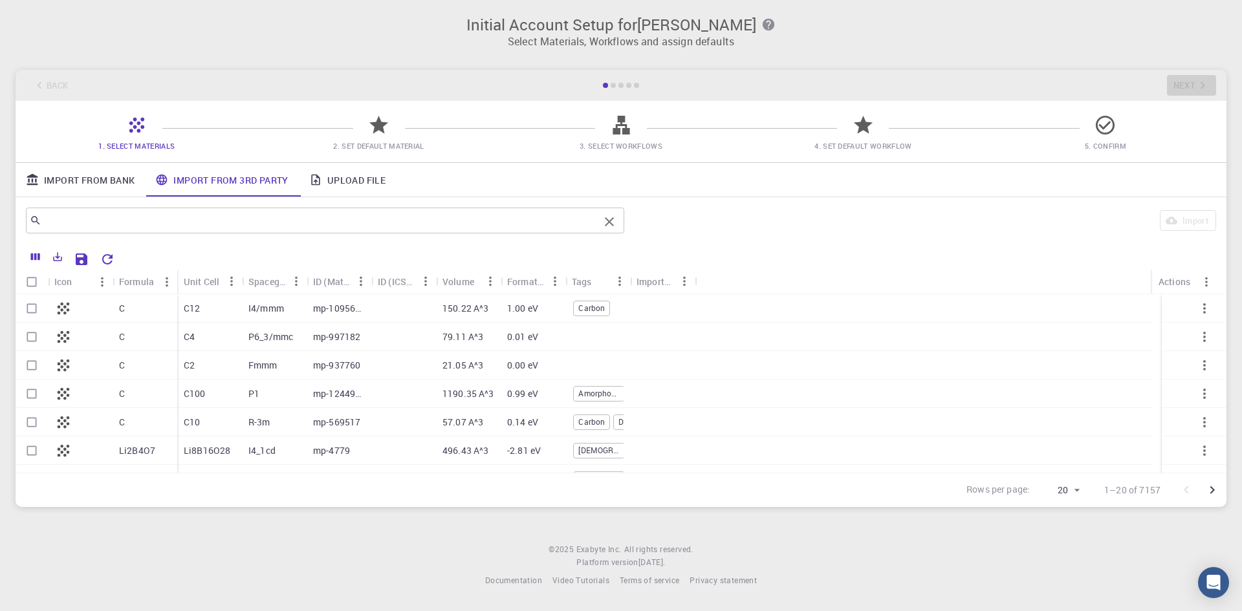
click at [224, 227] on input "text" at bounding box center [320, 221] width 558 height 18
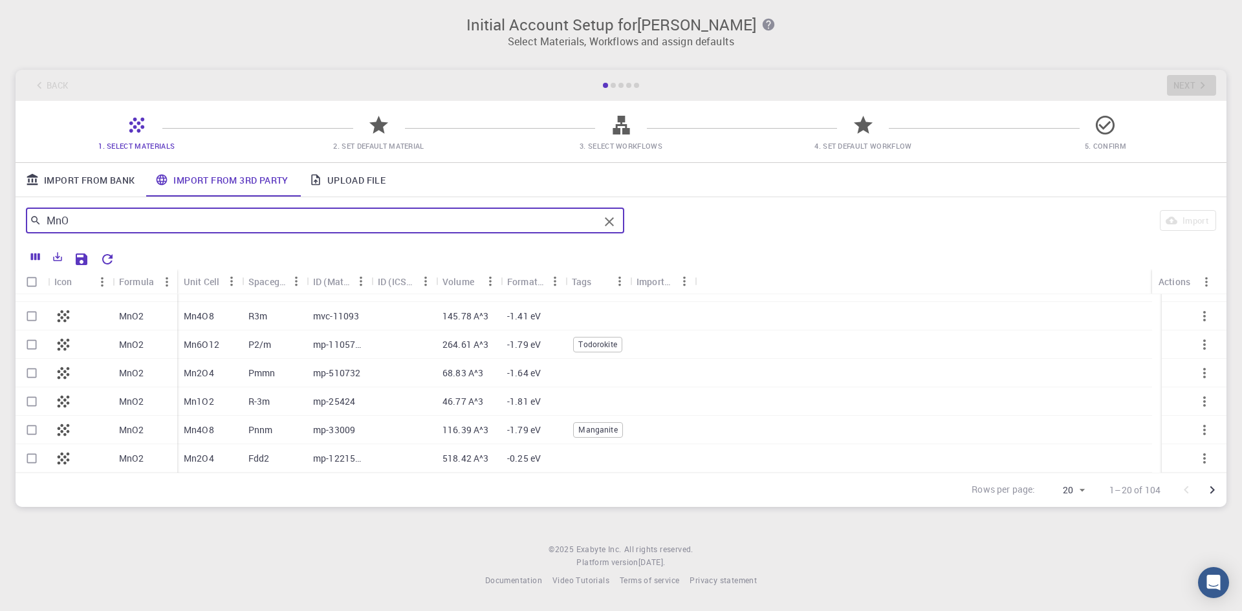
scroll to position [419, 0]
type input "MnO"
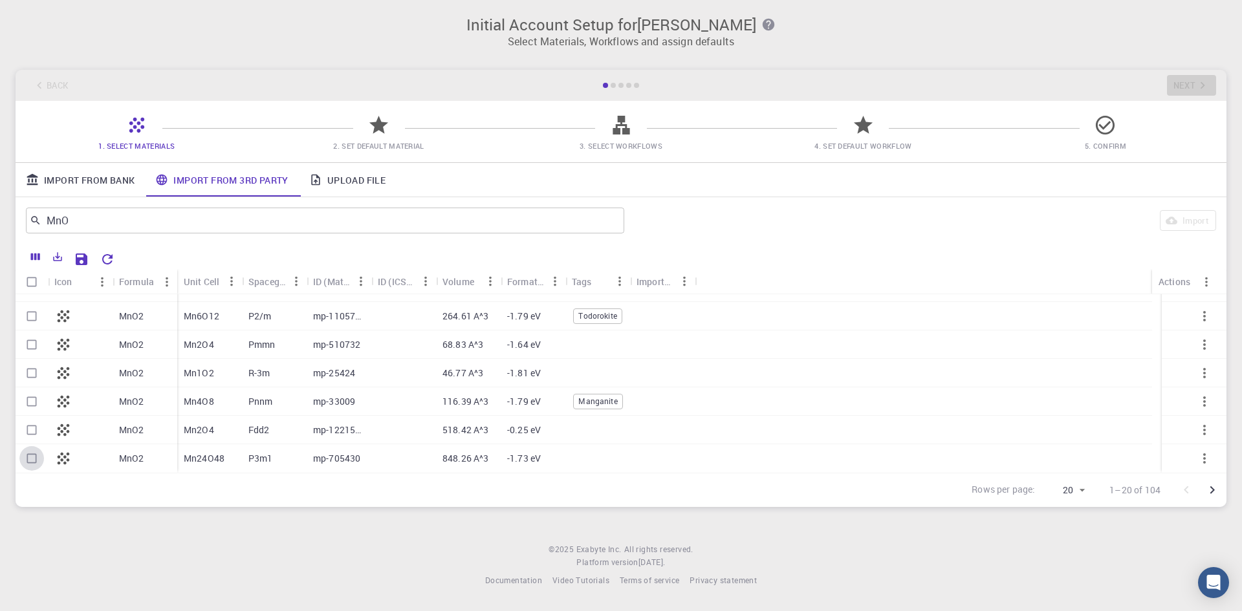
click at [32, 459] on input "Select row" at bounding box center [31, 458] width 25 height 25
checkbox input "true"
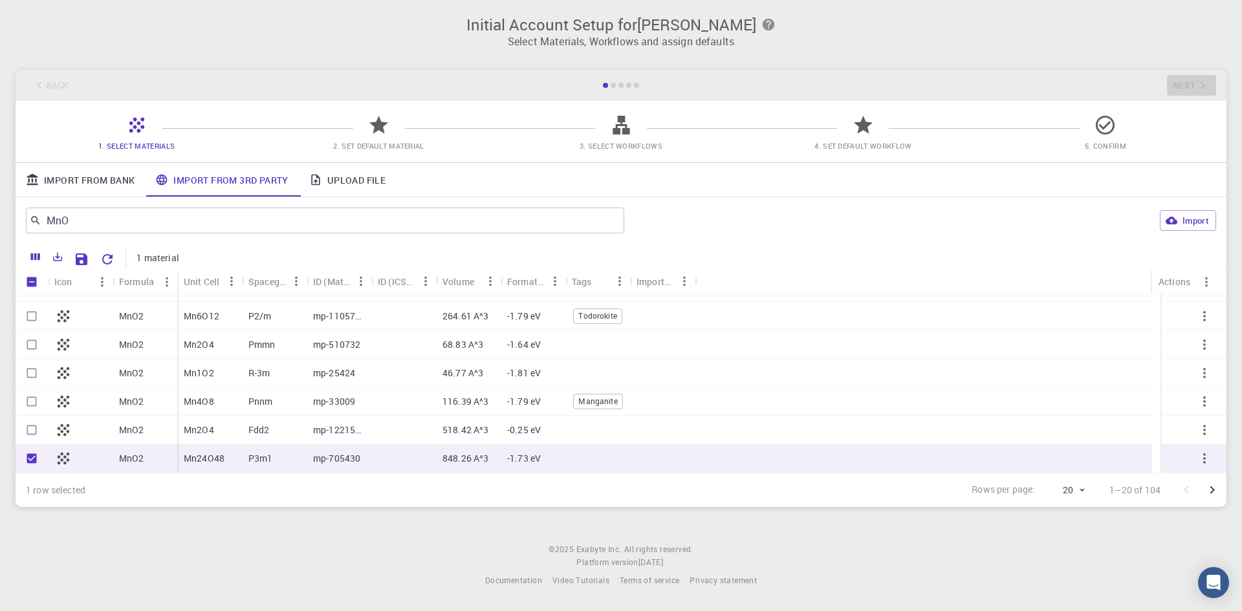
click at [730, 453] on div at bounding box center [923, 458] width 457 height 28
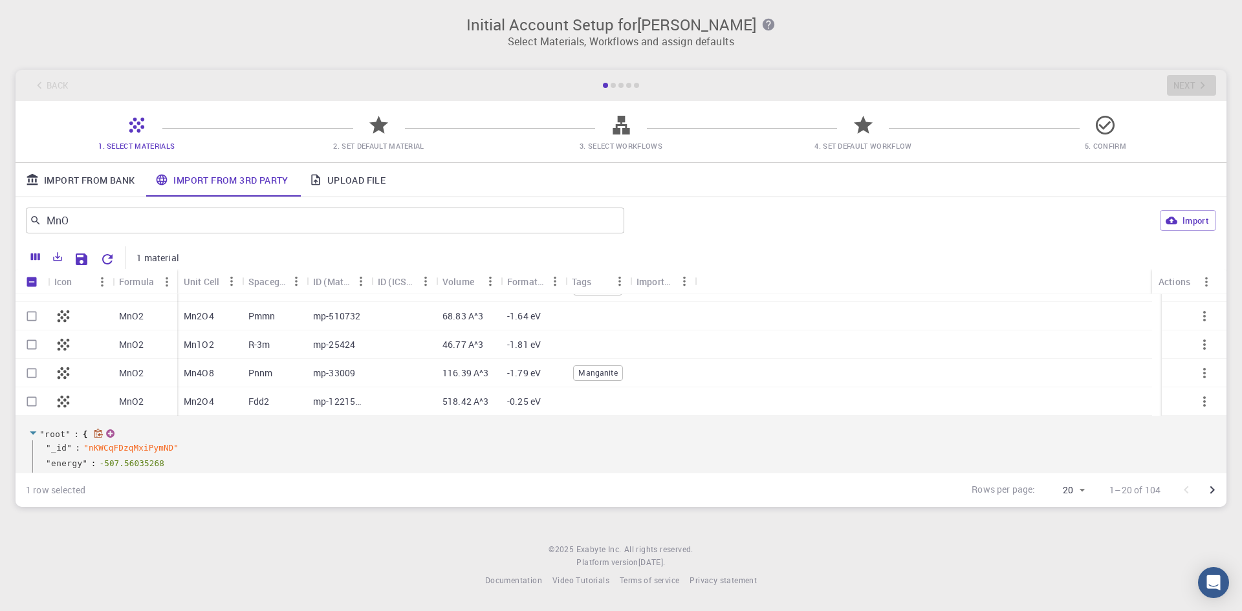
scroll to position [499, 0]
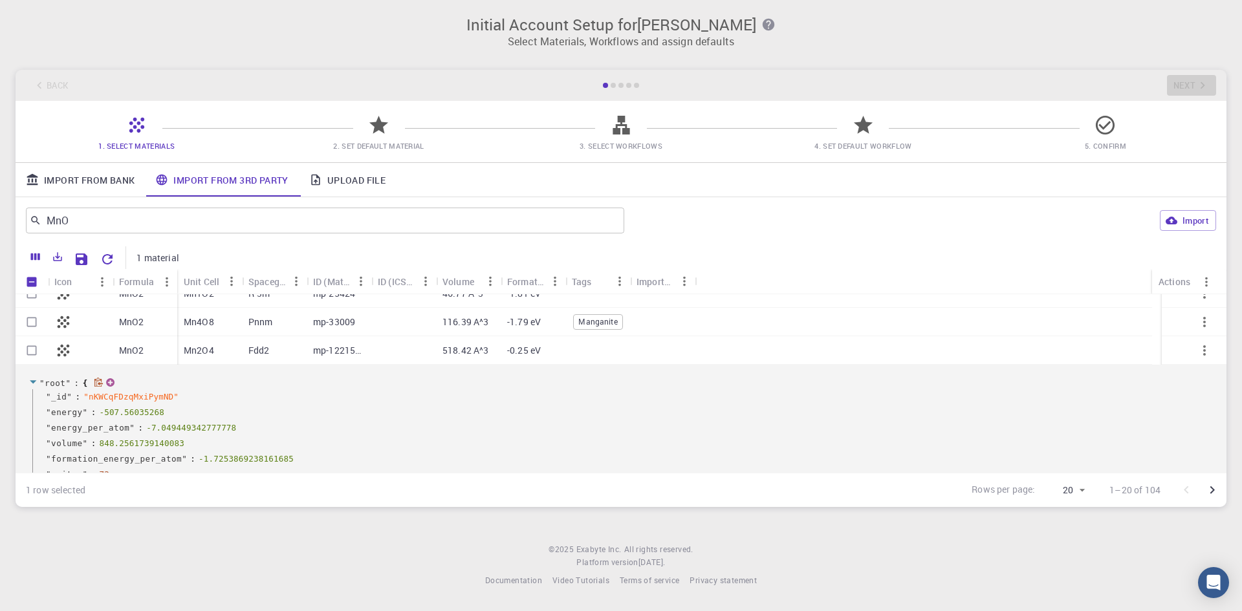
click at [98, 382] on icon at bounding box center [99, 383] width 10 height 10
click at [98, 382] on span "✔" at bounding box center [100, 383] width 5 height 10
click at [105, 382] on icon at bounding box center [108, 383] width 10 height 10
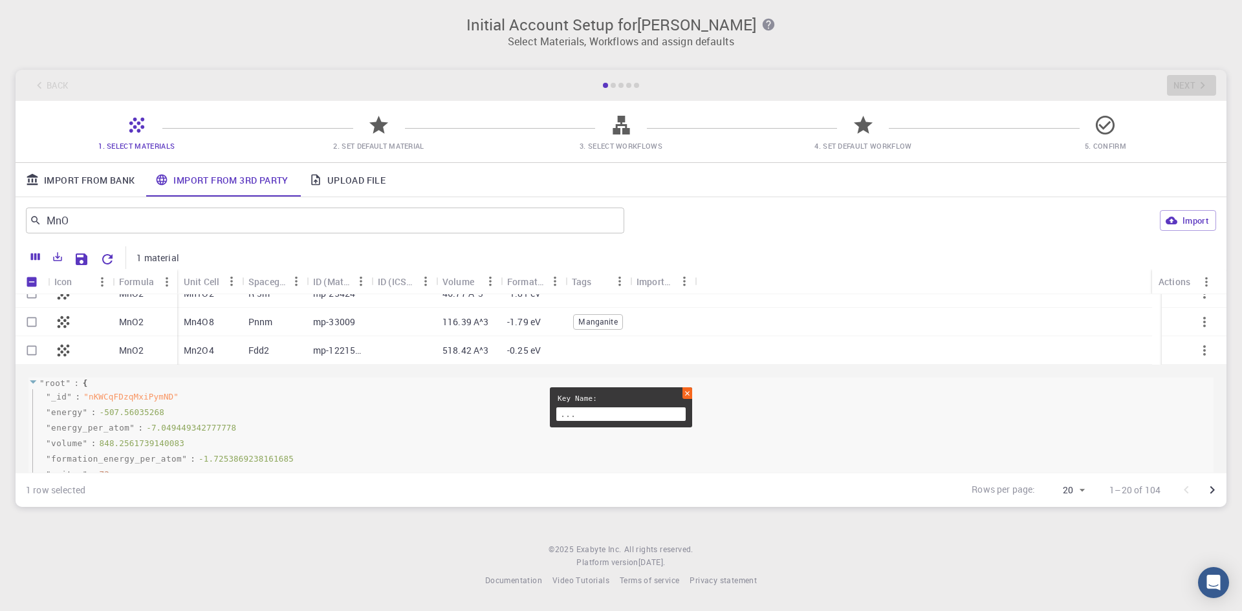
click at [685, 393] on icon at bounding box center [688, 394] width 14 height 14
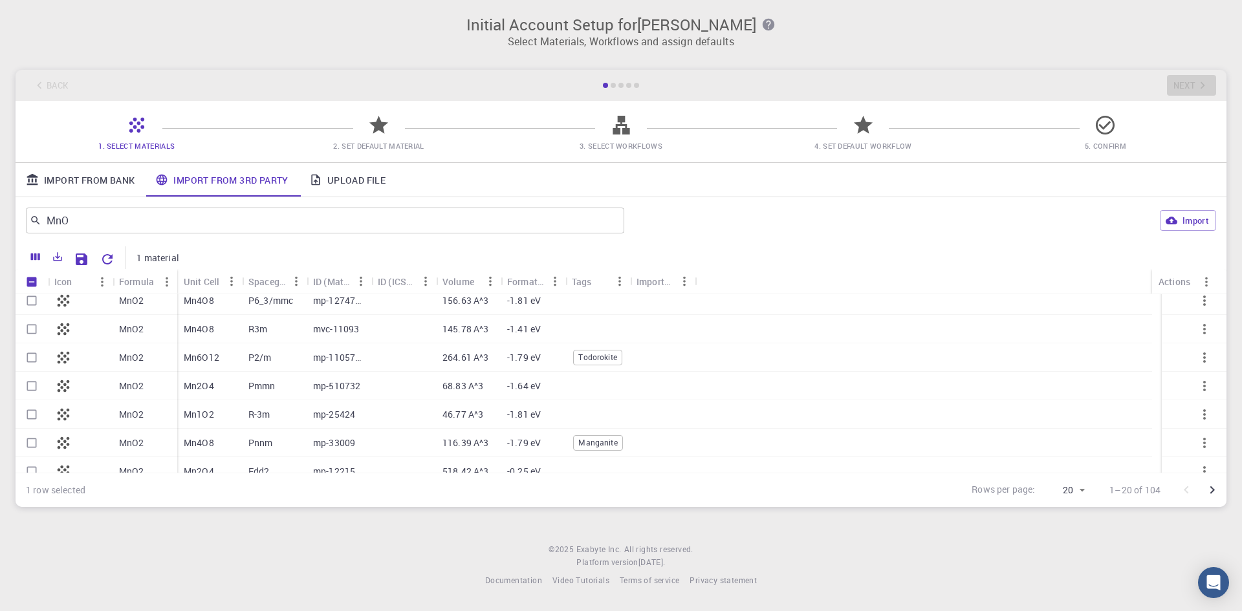
scroll to position [369, 0]
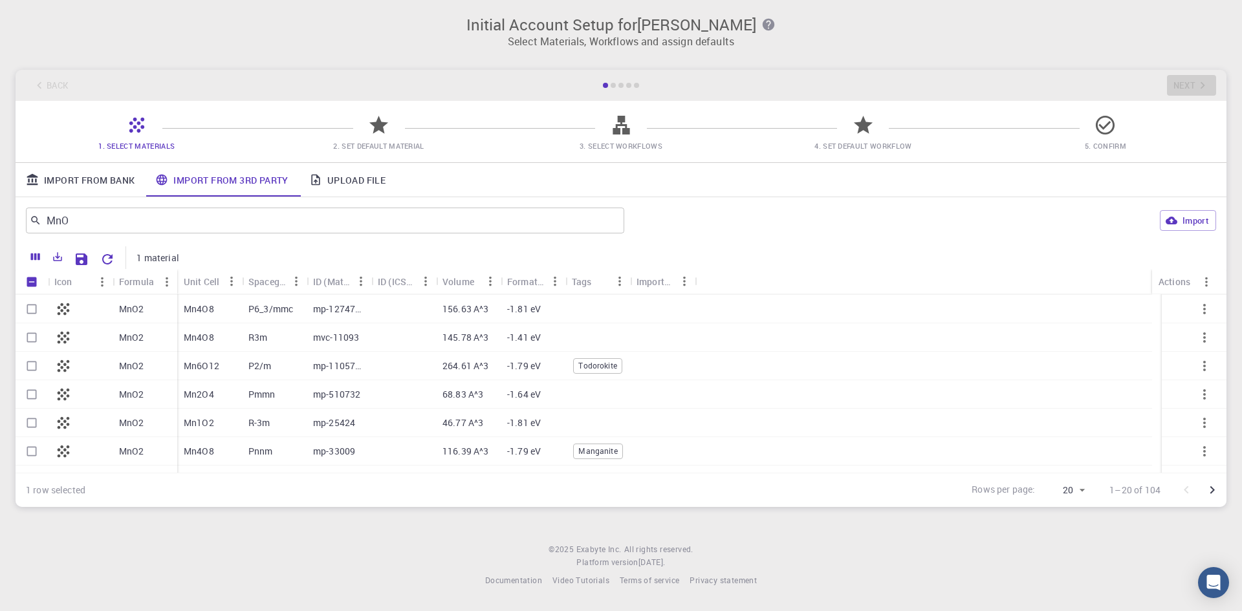
click at [288, 415] on div "R-3m" at bounding box center [274, 423] width 65 height 28
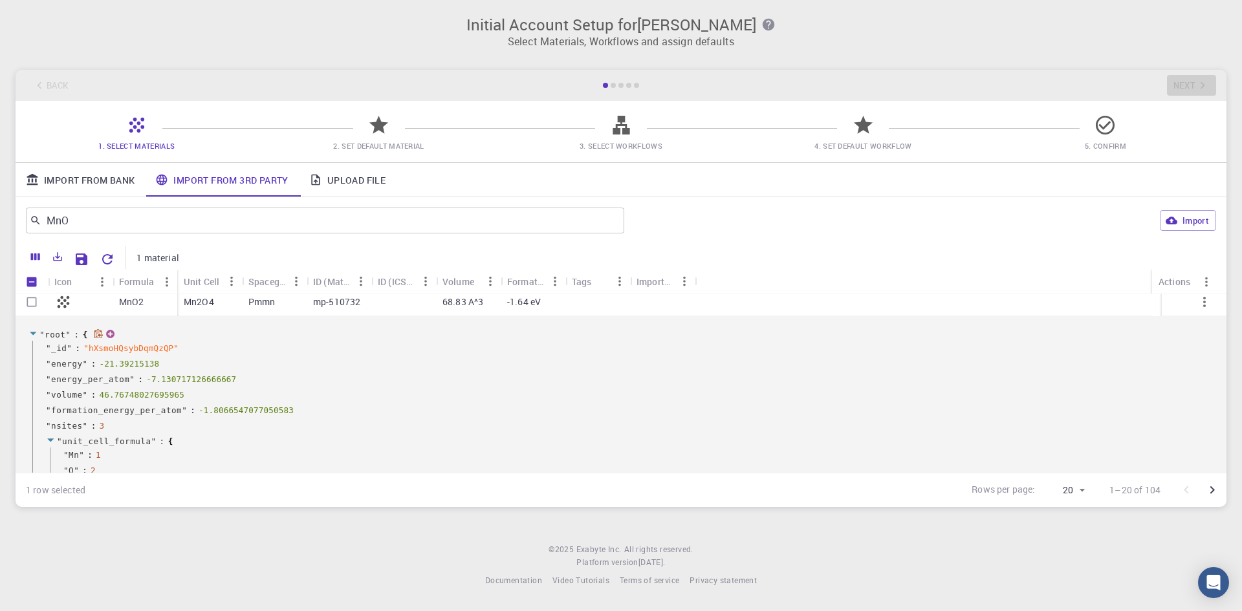
scroll to position [434, 0]
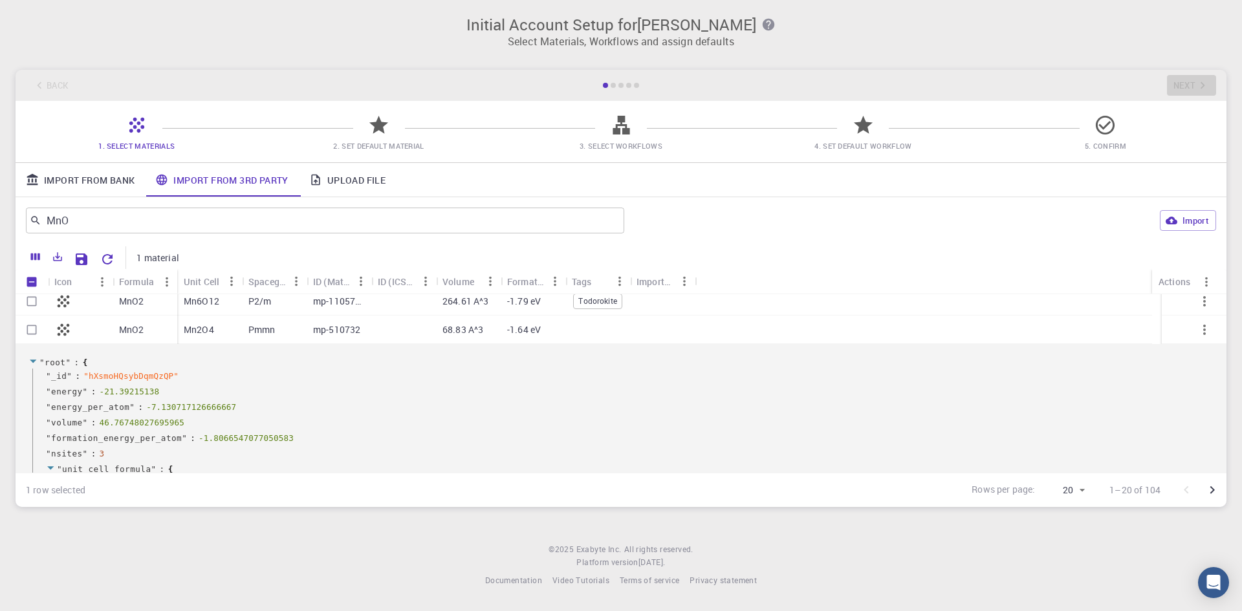
click at [33, 330] on input "Select row" at bounding box center [31, 330] width 25 height 25
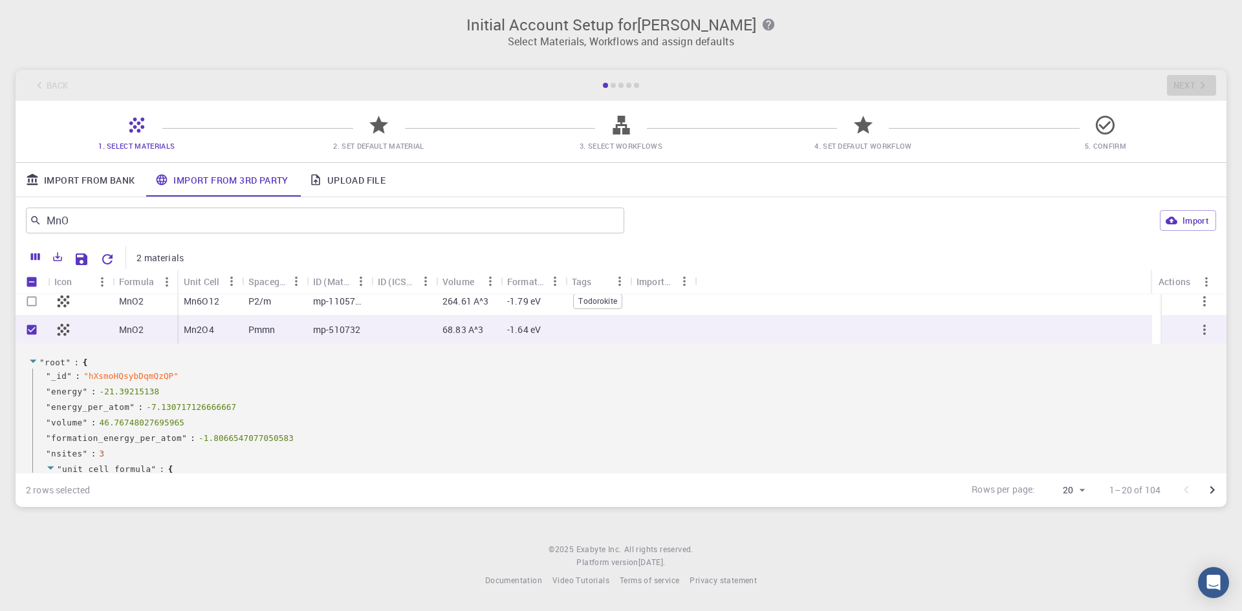
click at [24, 326] on input "Unselect row" at bounding box center [31, 330] width 25 height 25
checkbox input "false"
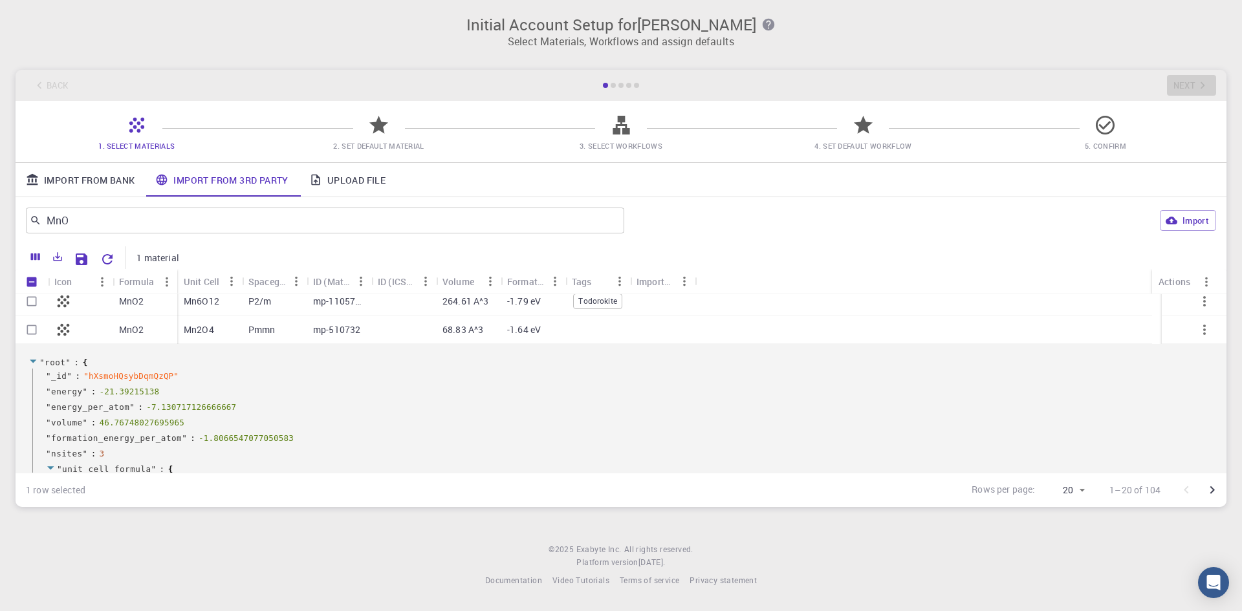
click at [129, 181] on link "Import From Bank" at bounding box center [80, 180] width 129 height 34
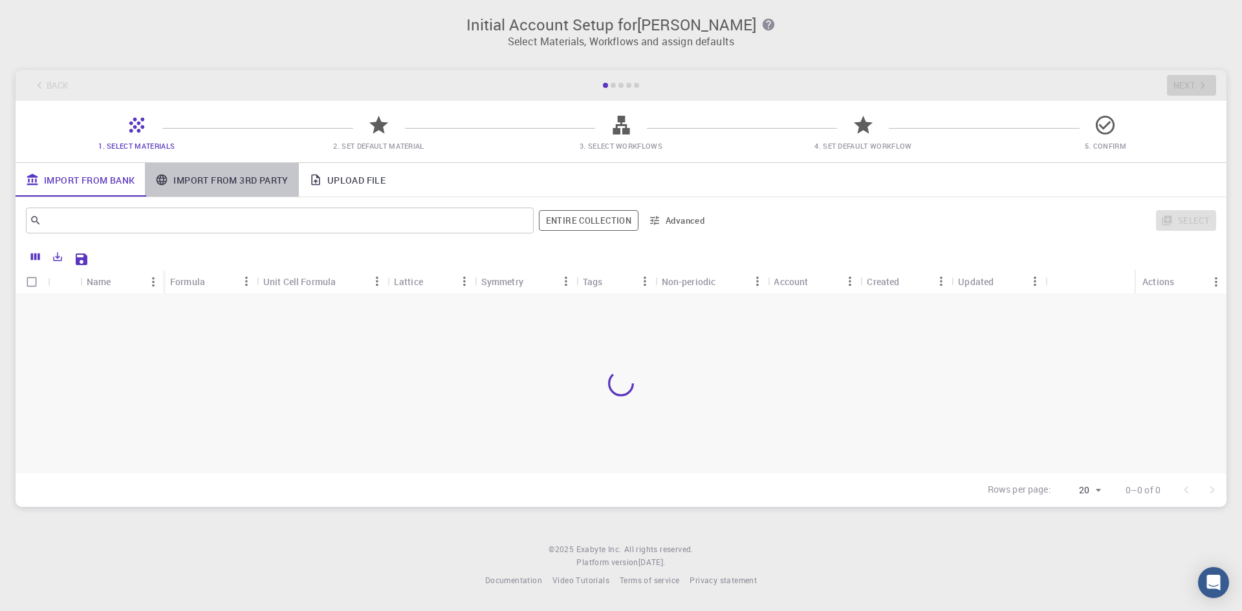
click at [188, 186] on link "Import From 3rd Party" at bounding box center [221, 180] width 153 height 34
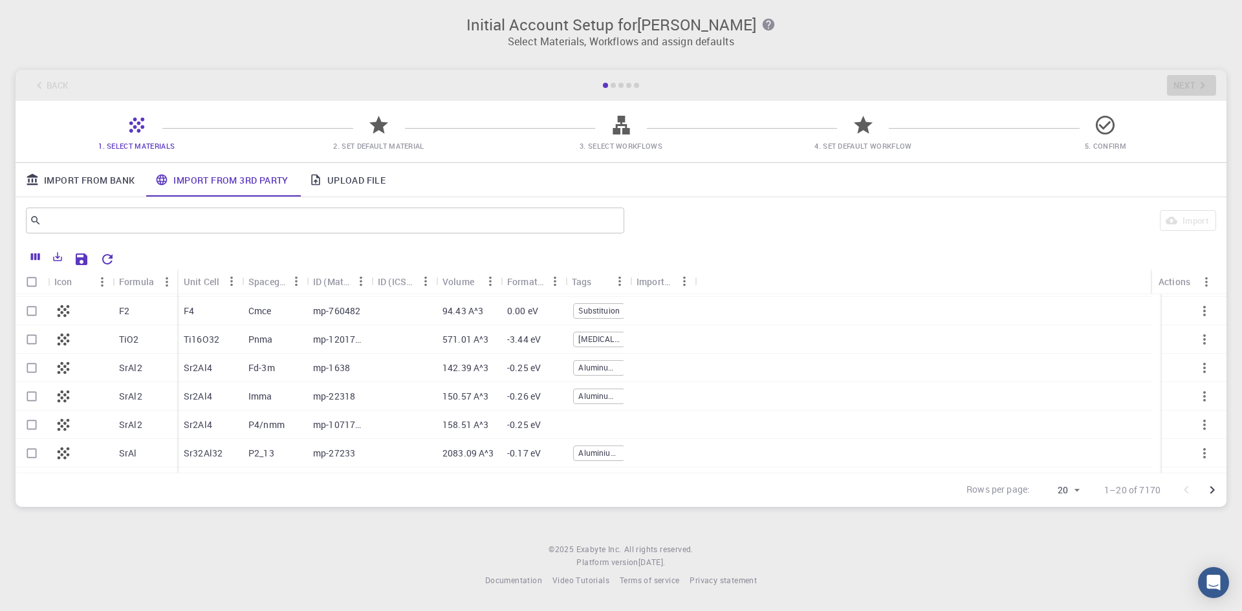
scroll to position [391, 0]
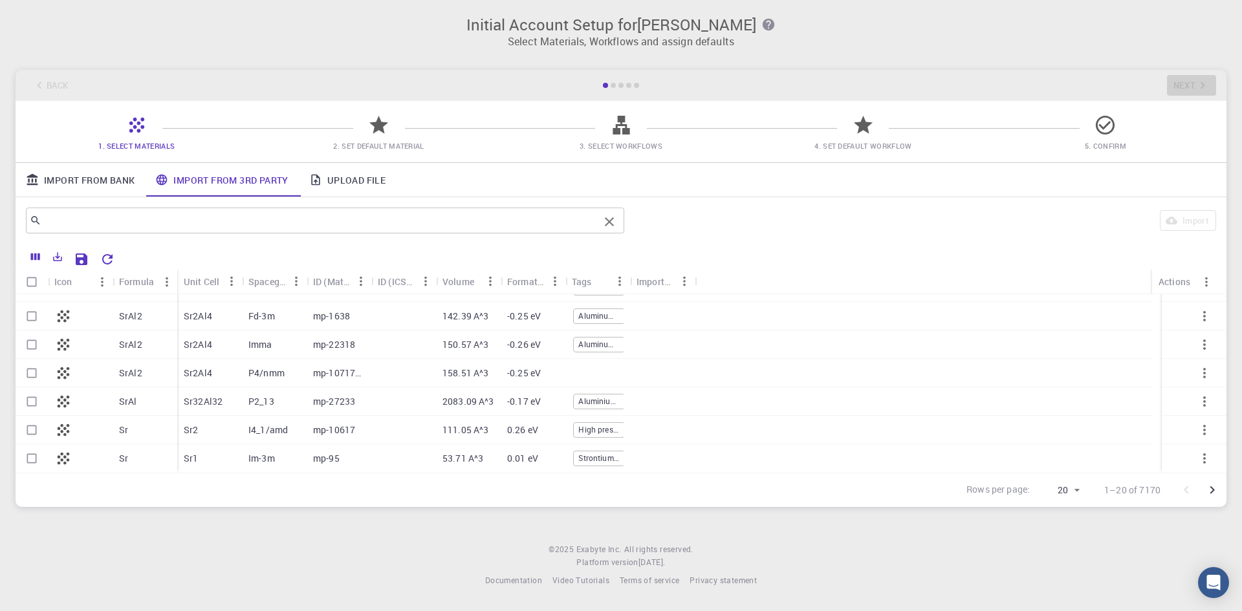
click at [162, 216] on input "text" at bounding box center [320, 221] width 558 height 18
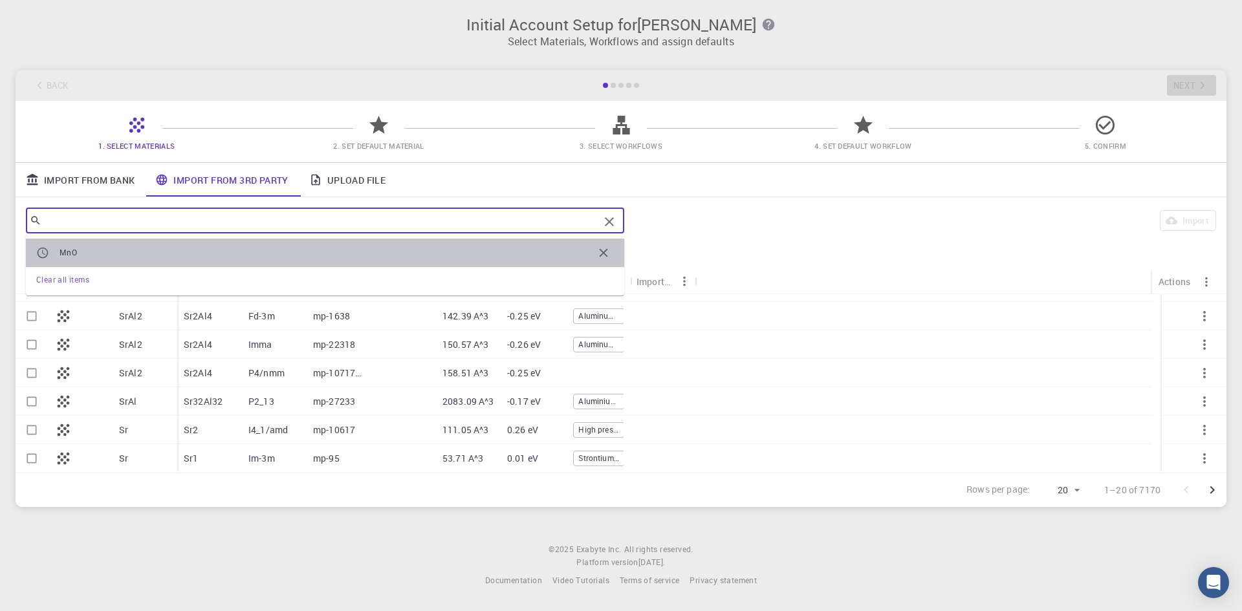
click at [122, 250] on span "MnO" at bounding box center [327, 252] width 534 height 13
type input "MnO"
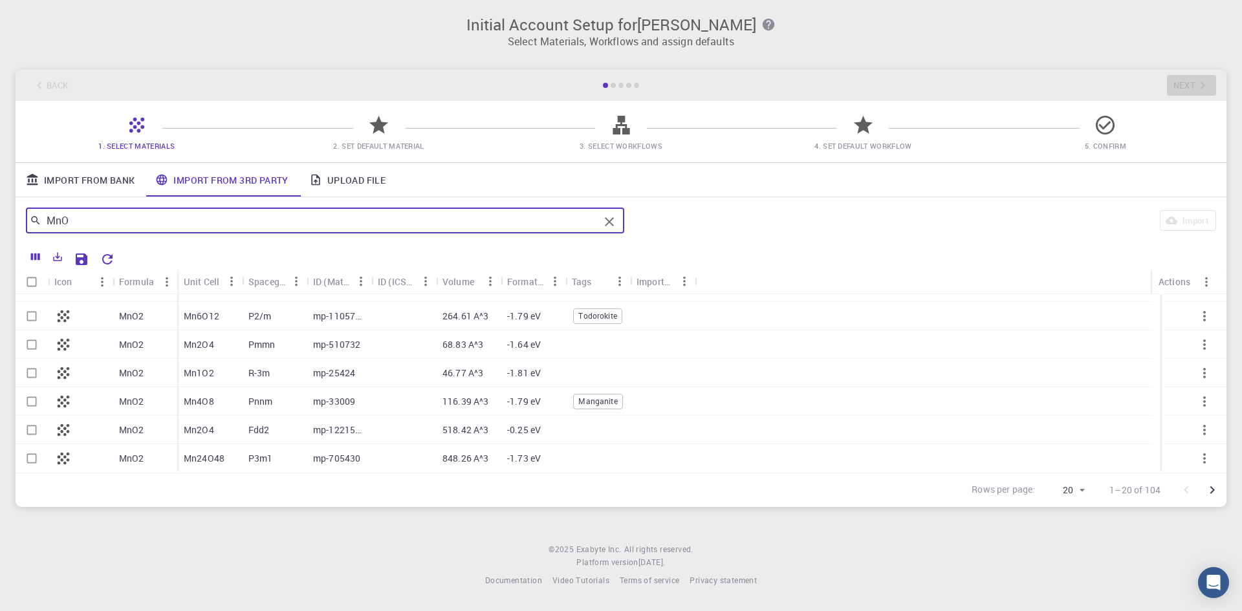
click at [33, 455] on input "Select row" at bounding box center [31, 458] width 25 height 25
checkbox input "true"
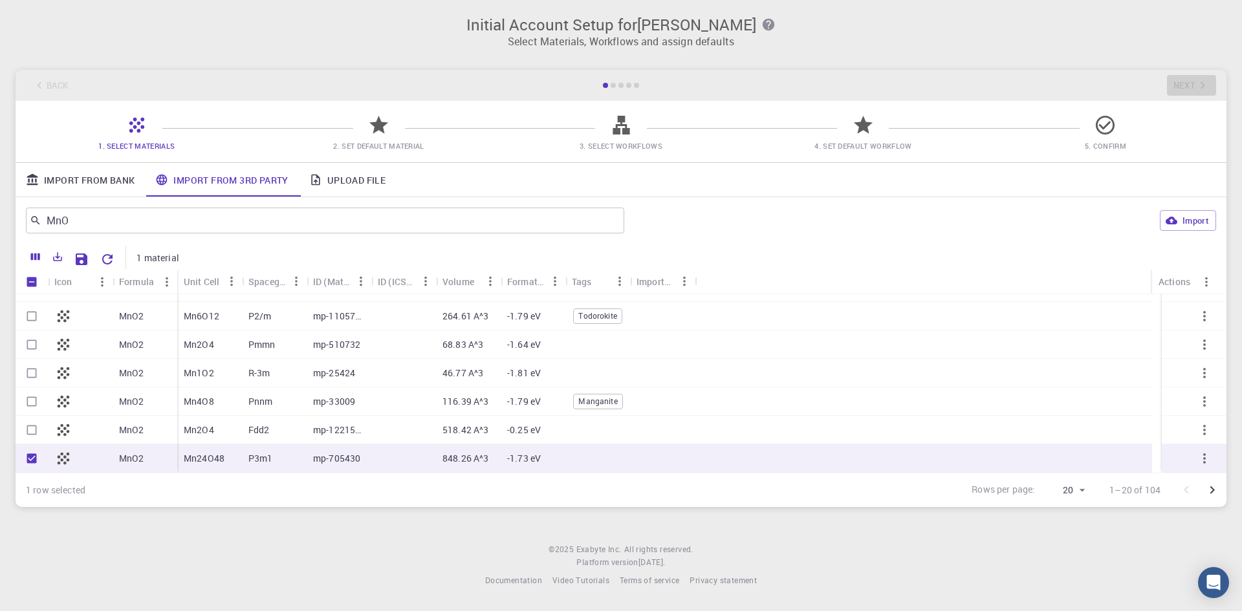
click at [58, 454] on icon at bounding box center [63, 459] width 18 height 18
click at [1197, 461] on icon "button" at bounding box center [1205, 459] width 16 height 16
click at [1182, 222] on div at bounding box center [621, 305] width 1242 height 611
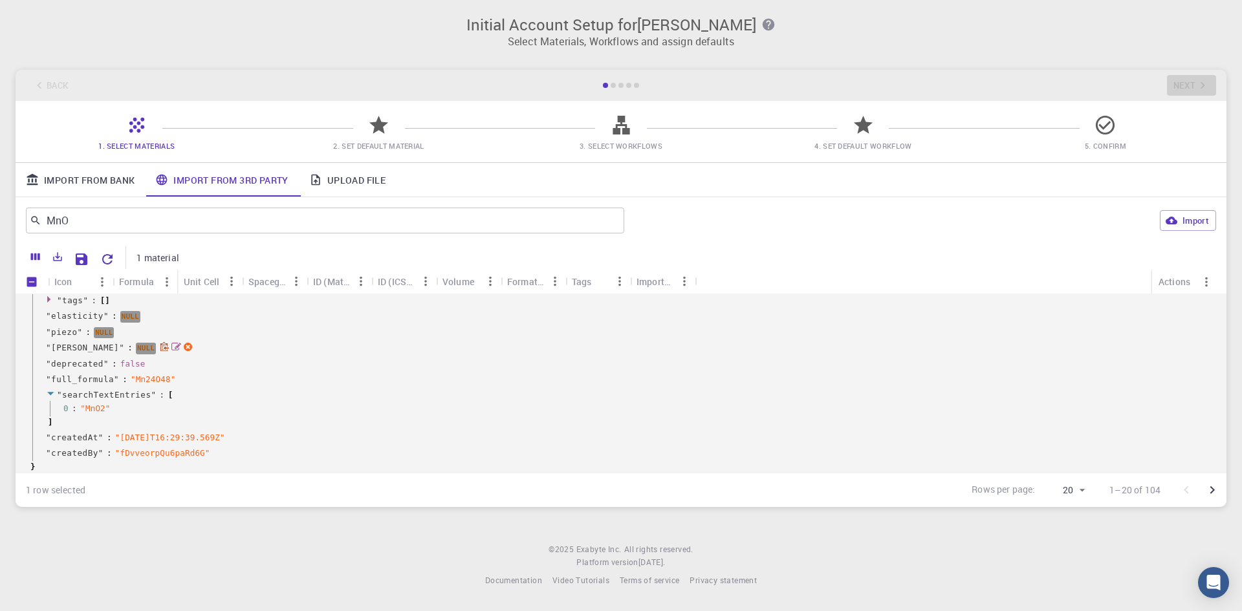
scroll to position [1505, 0]
click at [1185, 220] on button "Import" at bounding box center [1188, 220] width 56 height 21
checkbox input "false"
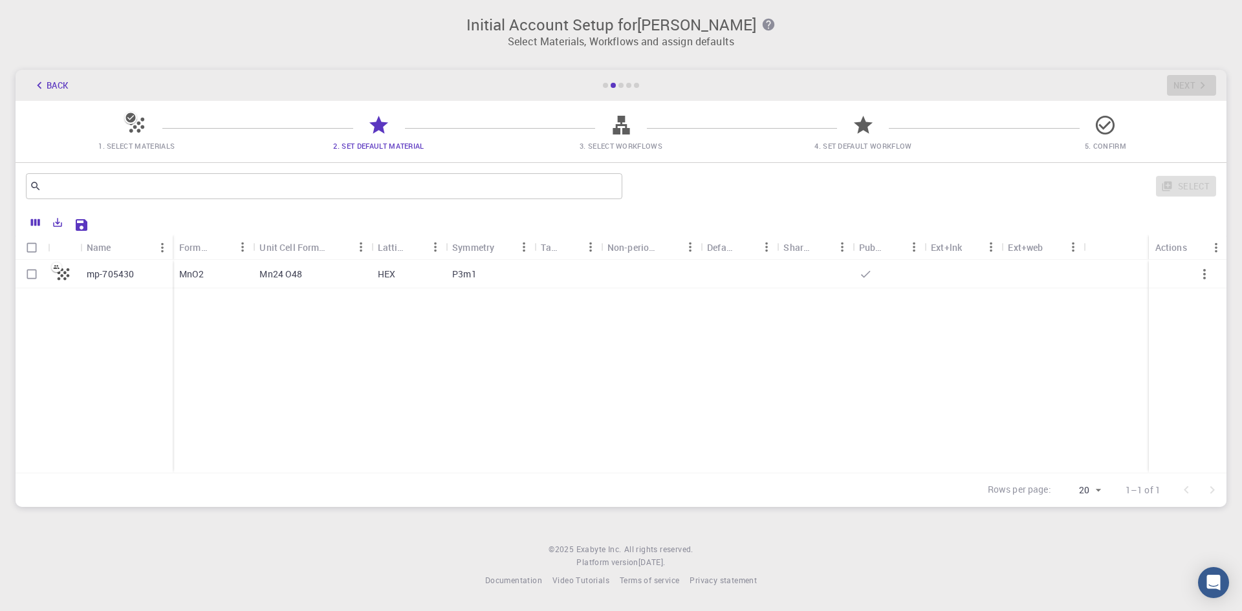
click at [27, 273] on input "Select row" at bounding box center [31, 274] width 25 height 25
checkbox input "true"
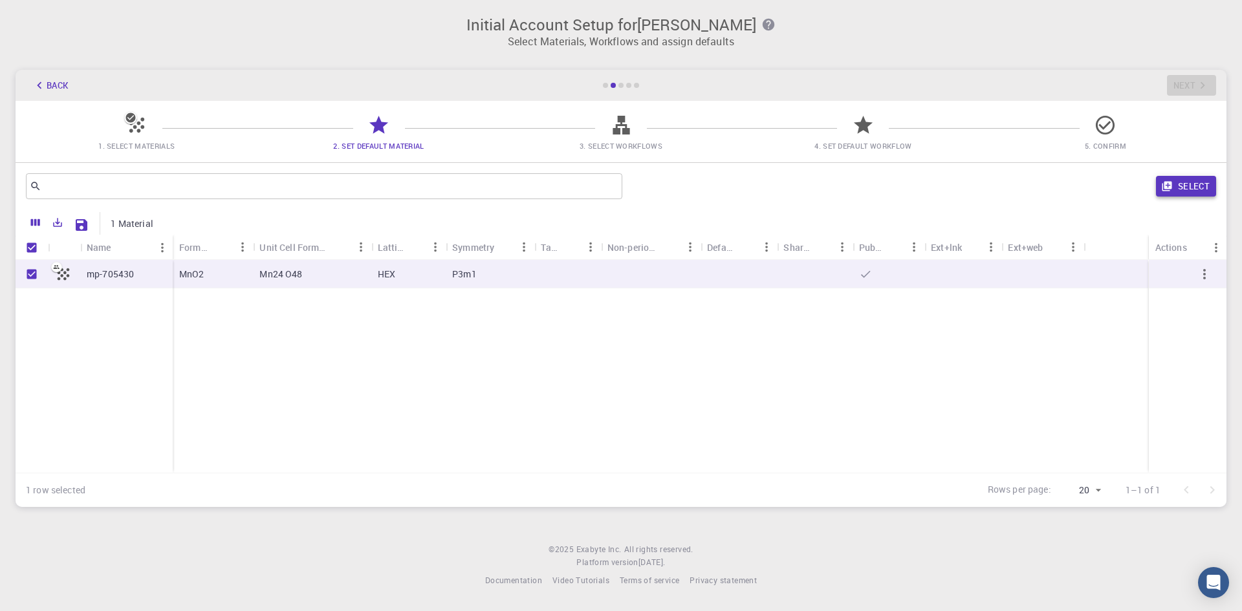
click at [1206, 187] on button "Select" at bounding box center [1186, 186] width 60 height 21
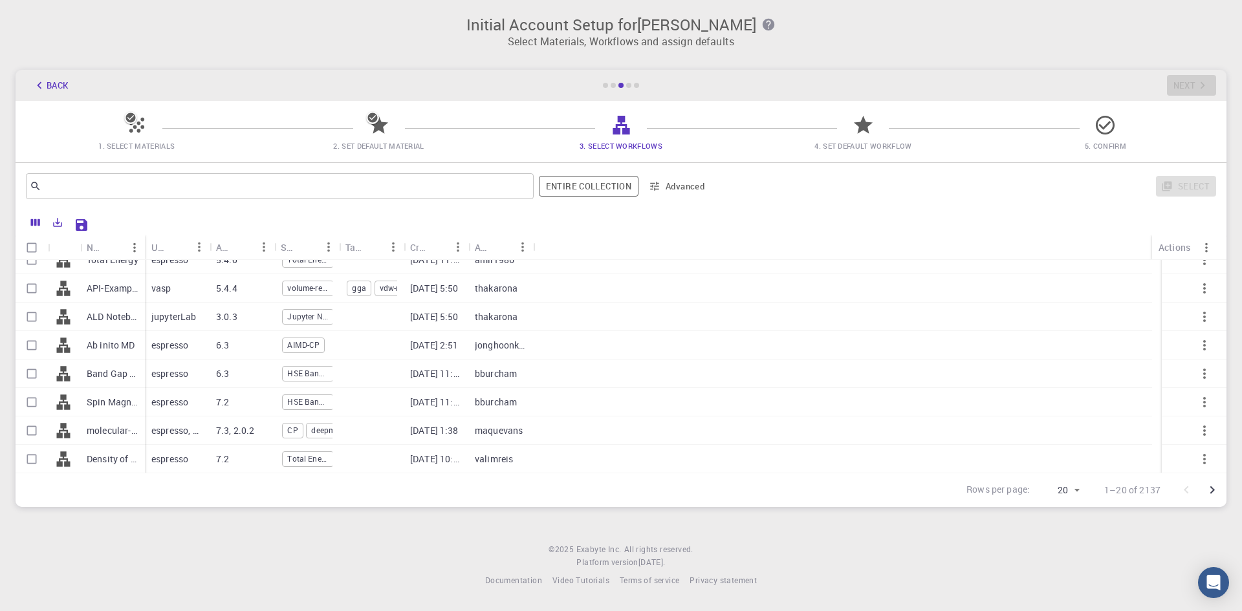
scroll to position [0, 0]
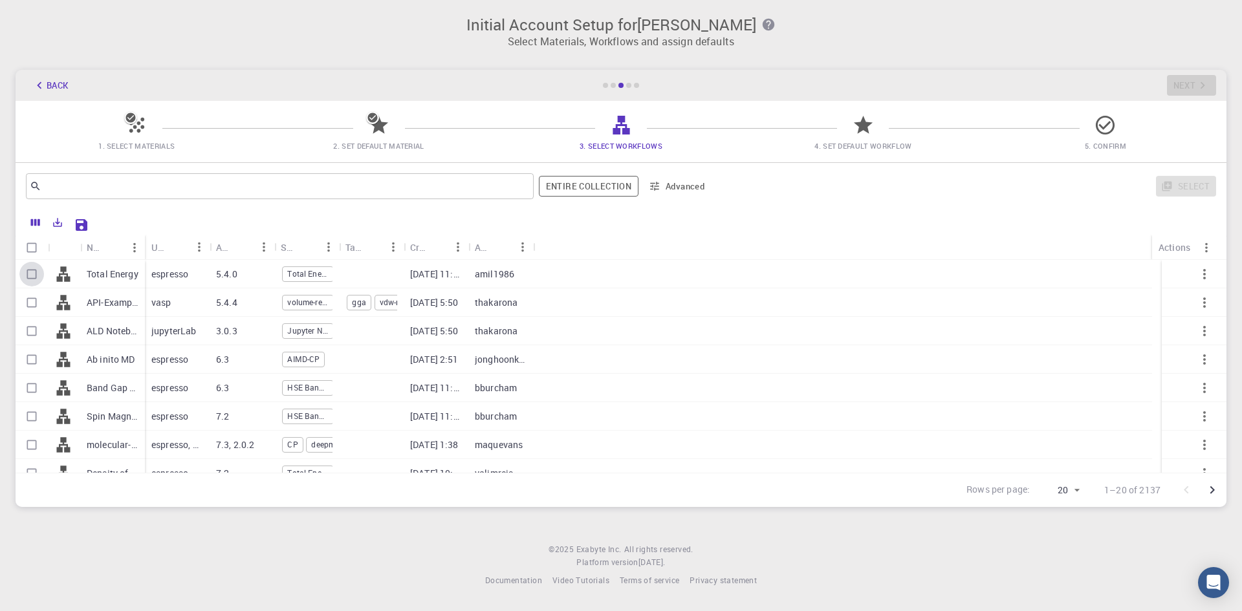
click at [32, 271] on input "Select row" at bounding box center [31, 274] width 25 height 25
checkbox input "true"
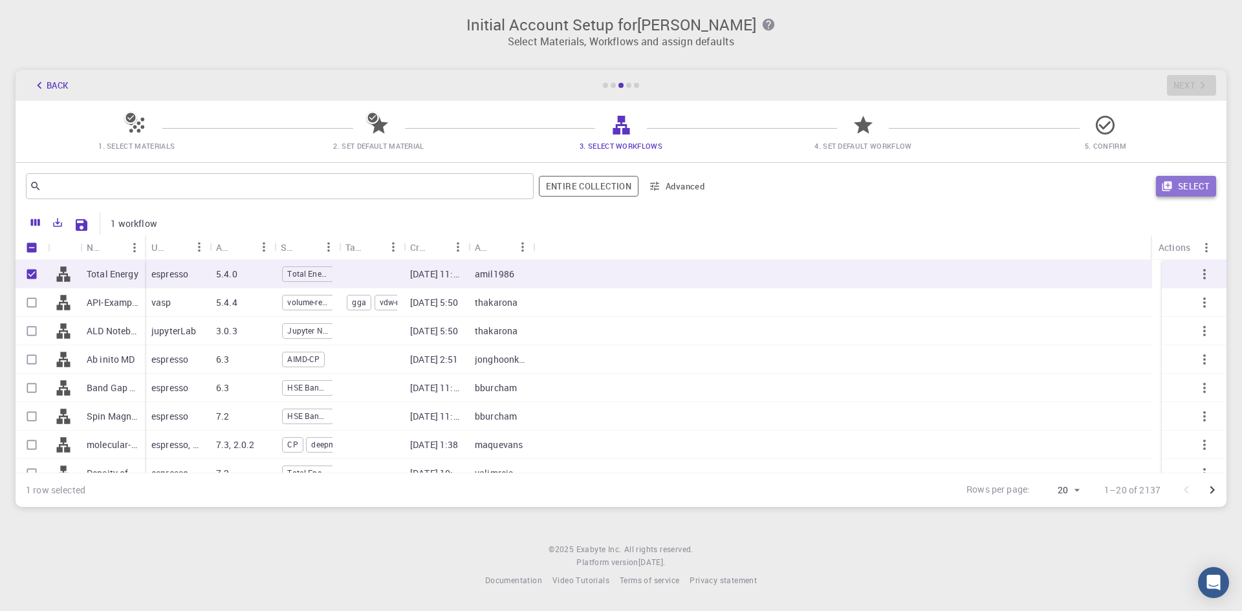
click at [1196, 188] on button "Select" at bounding box center [1186, 186] width 60 height 21
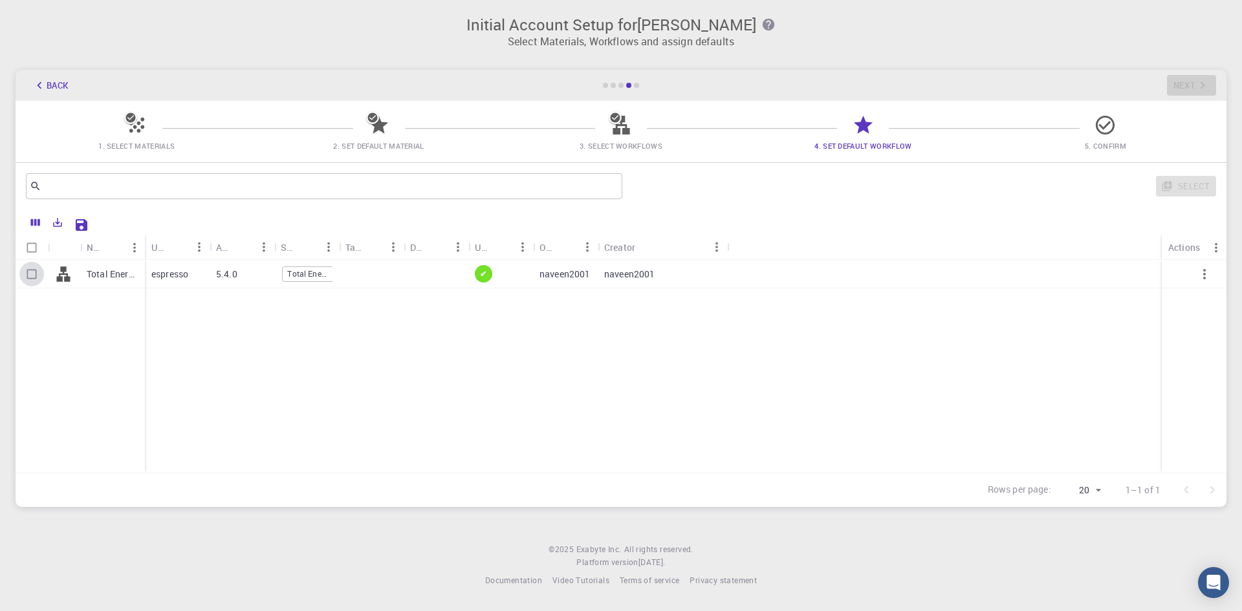
click at [29, 273] on input "Select row" at bounding box center [31, 274] width 25 height 25
checkbox input "true"
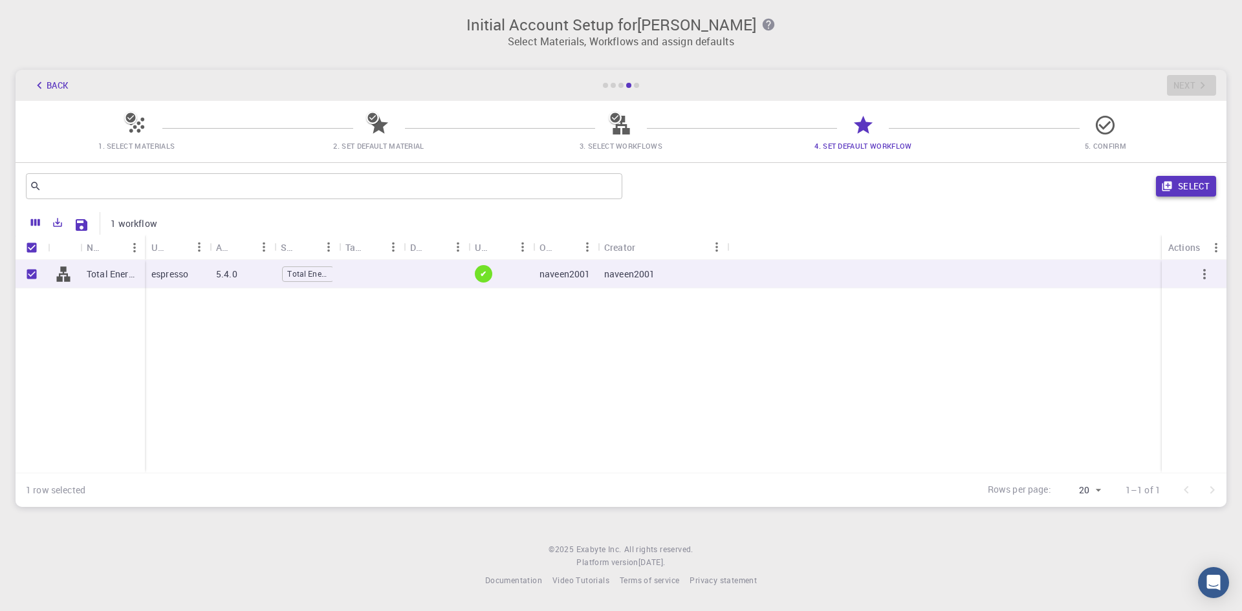
click at [1190, 183] on button "Select" at bounding box center [1186, 186] width 60 height 21
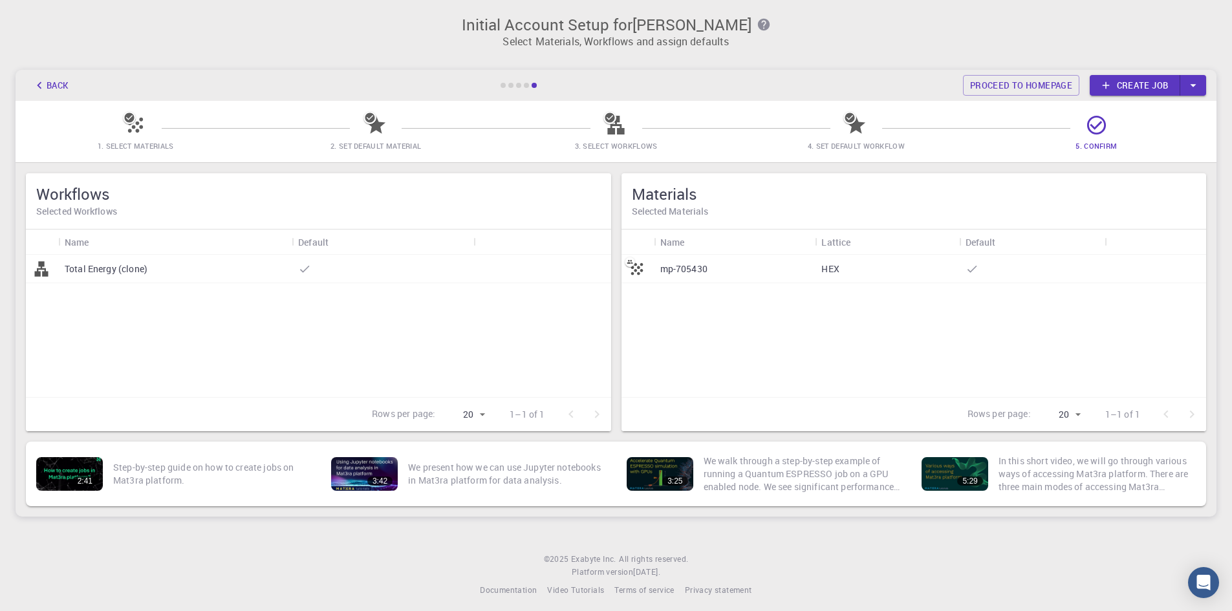
click at [1138, 85] on link "Create job" at bounding box center [1135, 85] width 91 height 21
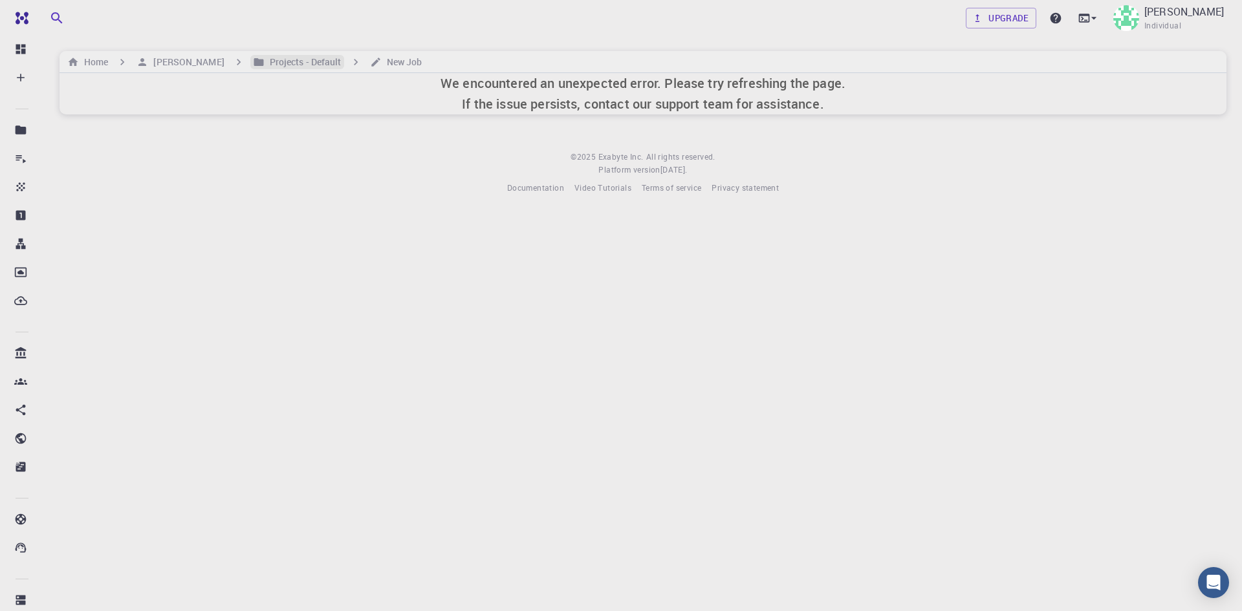
click at [342, 62] on h6 "Projects - Default" at bounding box center [303, 62] width 77 height 14
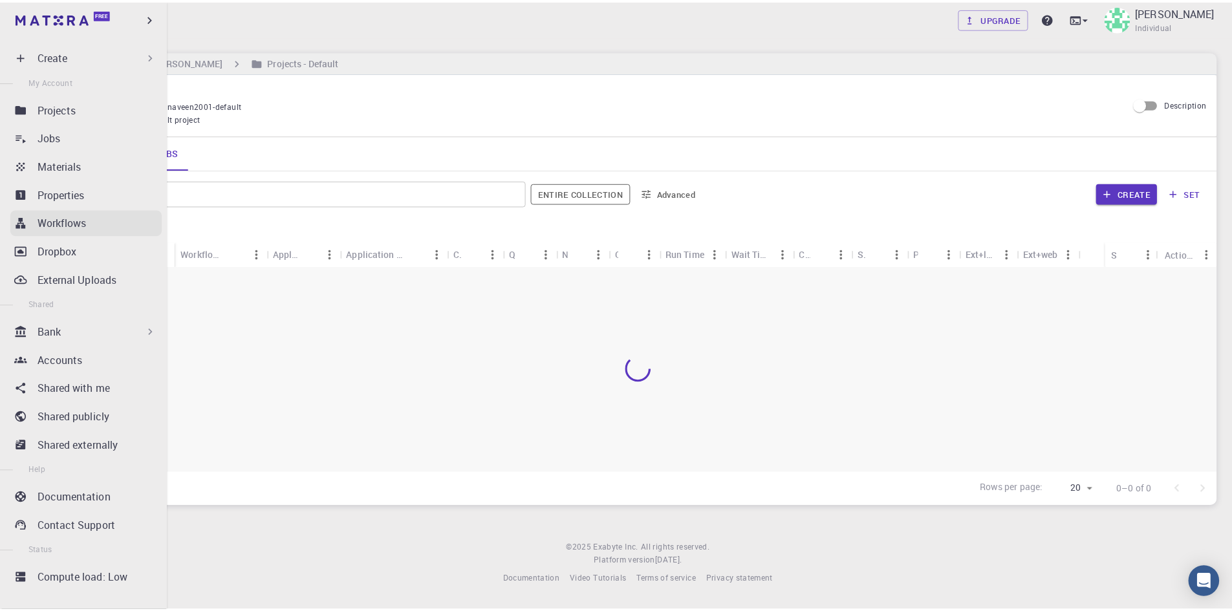
scroll to position [33, 0]
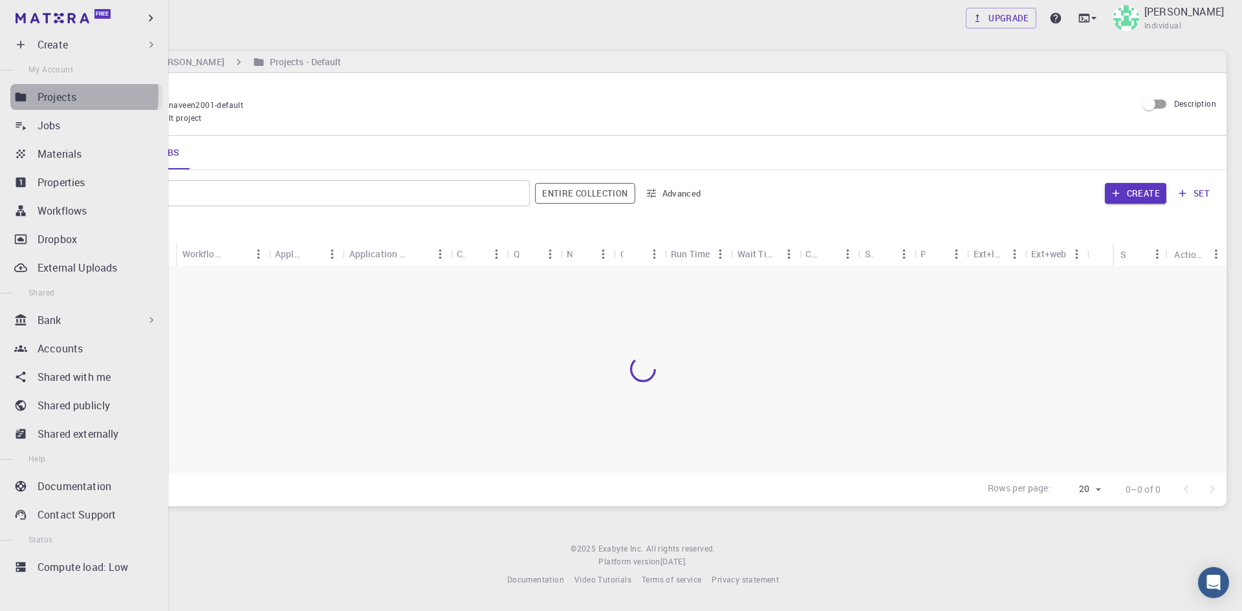
click at [34, 94] on link "Projects" at bounding box center [86, 97] width 153 height 26
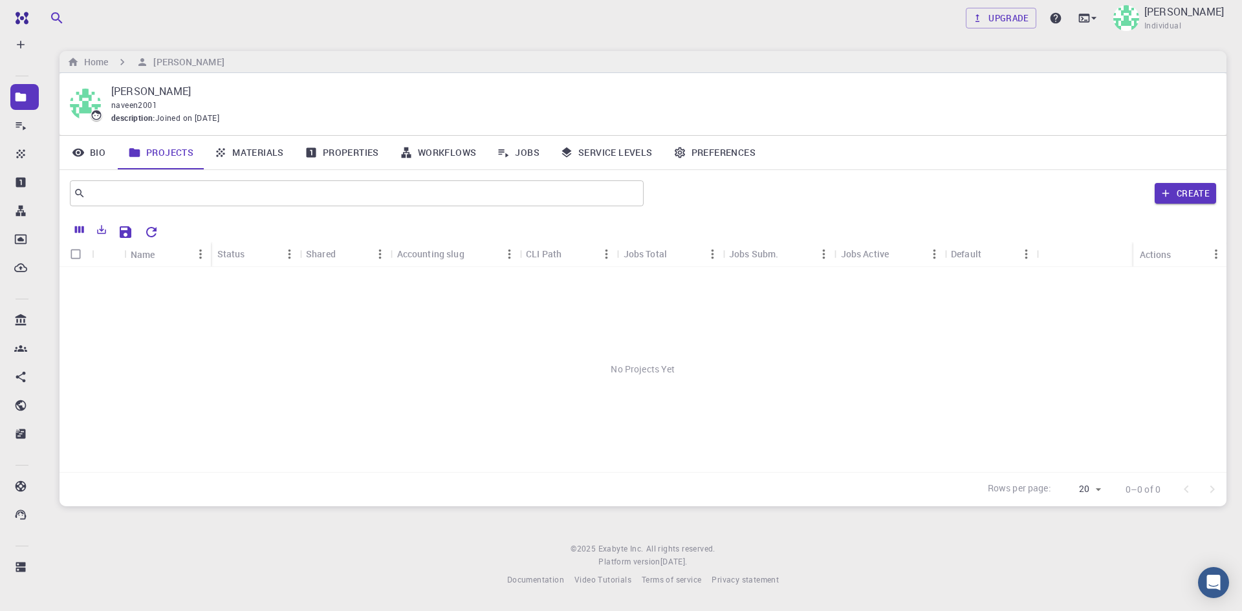
click at [340, 375] on div "No Projects Yet" at bounding box center [643, 369] width 1167 height 205
click at [97, 147] on link "Bio" at bounding box center [89, 153] width 58 height 34
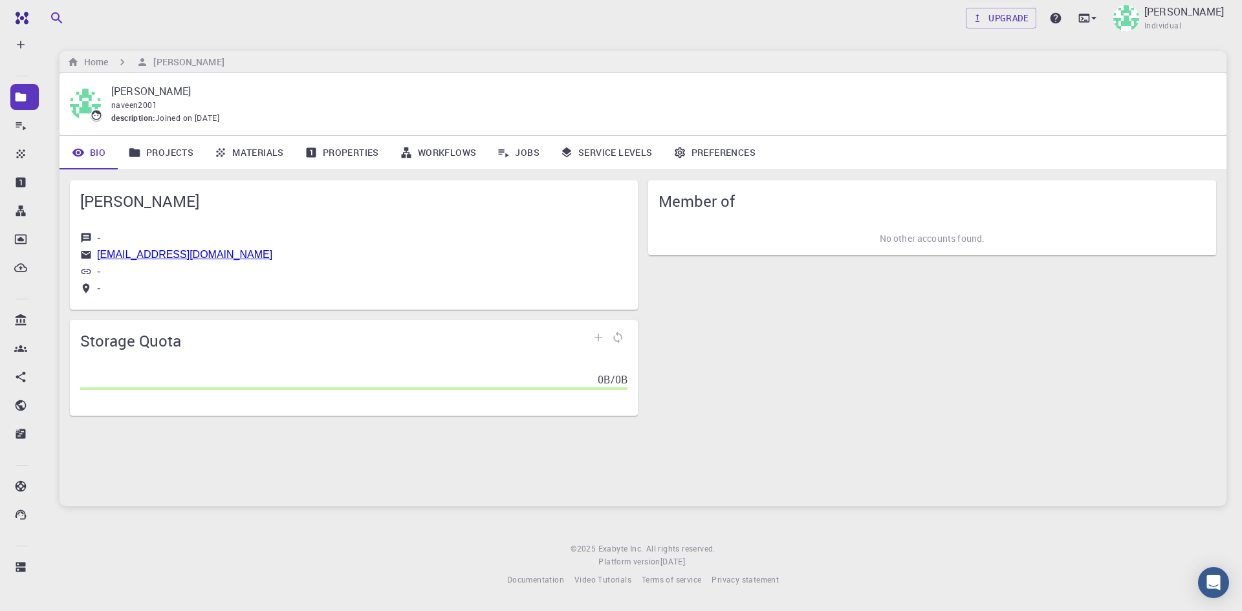
click at [148, 150] on link "Projects" at bounding box center [161, 153] width 86 height 34
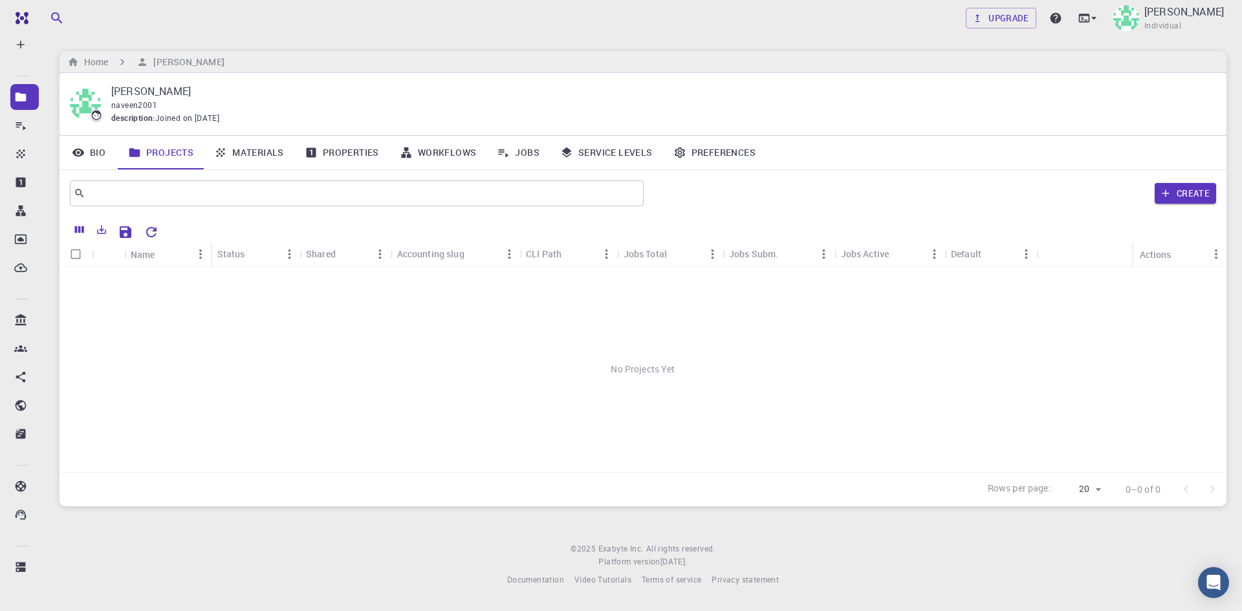
click at [226, 153] on icon at bounding box center [220, 152] width 13 height 13
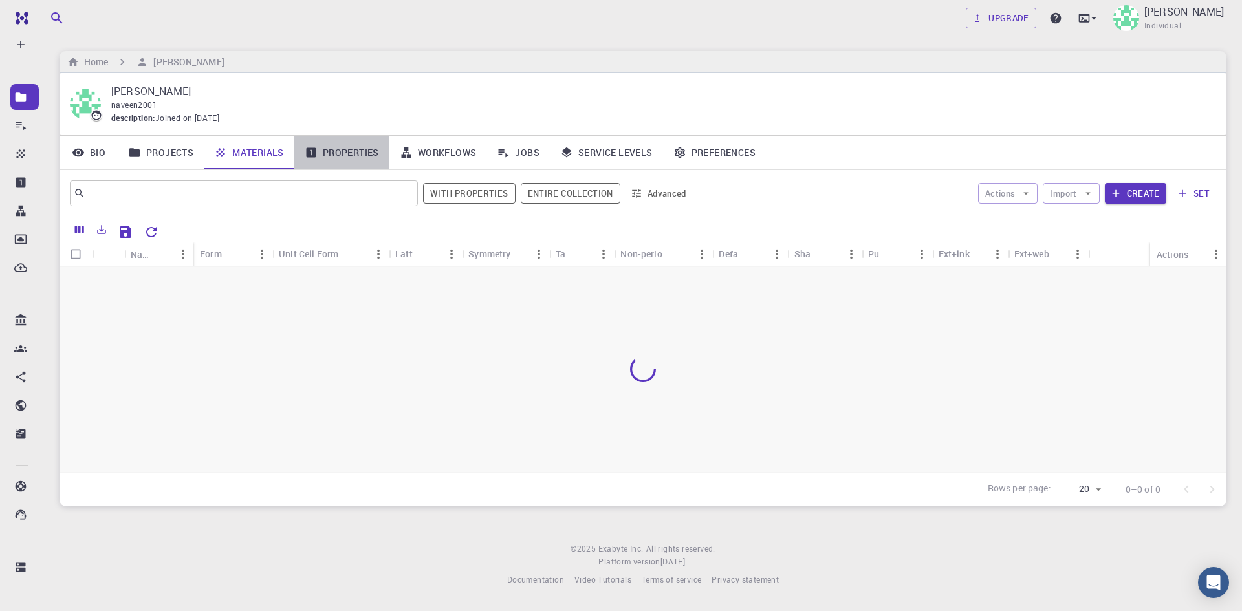
click at [340, 154] on link "Properties" at bounding box center [341, 153] width 95 height 34
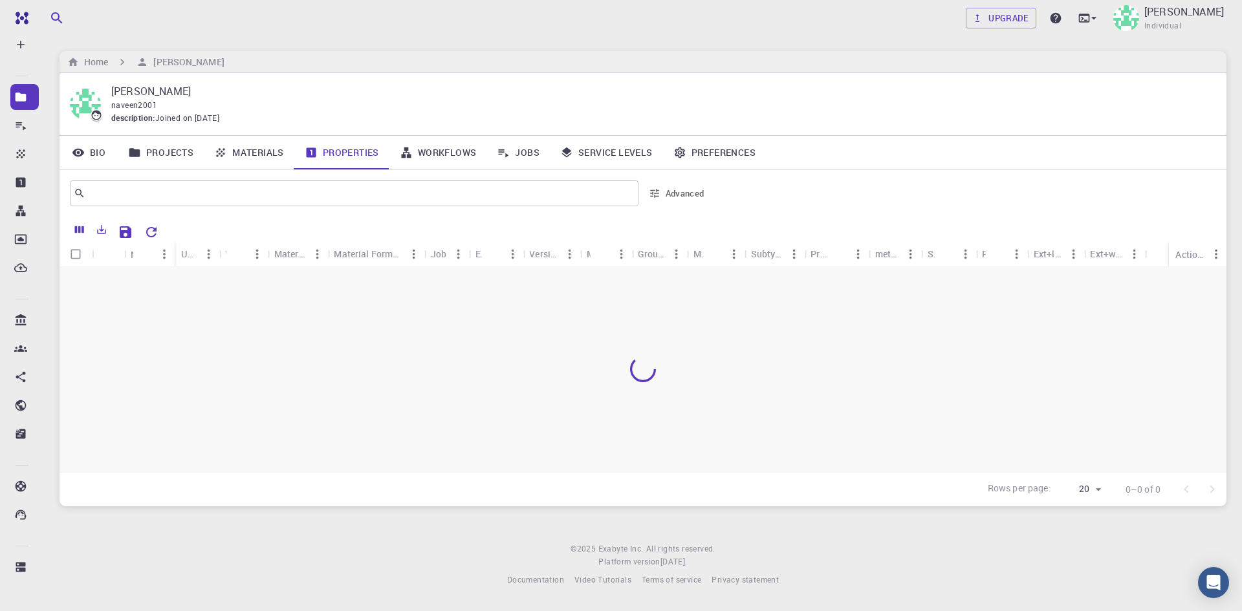
click at [512, 157] on link "Jobs" at bounding box center [517, 153] width 63 height 34
click at [436, 151] on link "Workflows" at bounding box center [438, 153] width 98 height 34
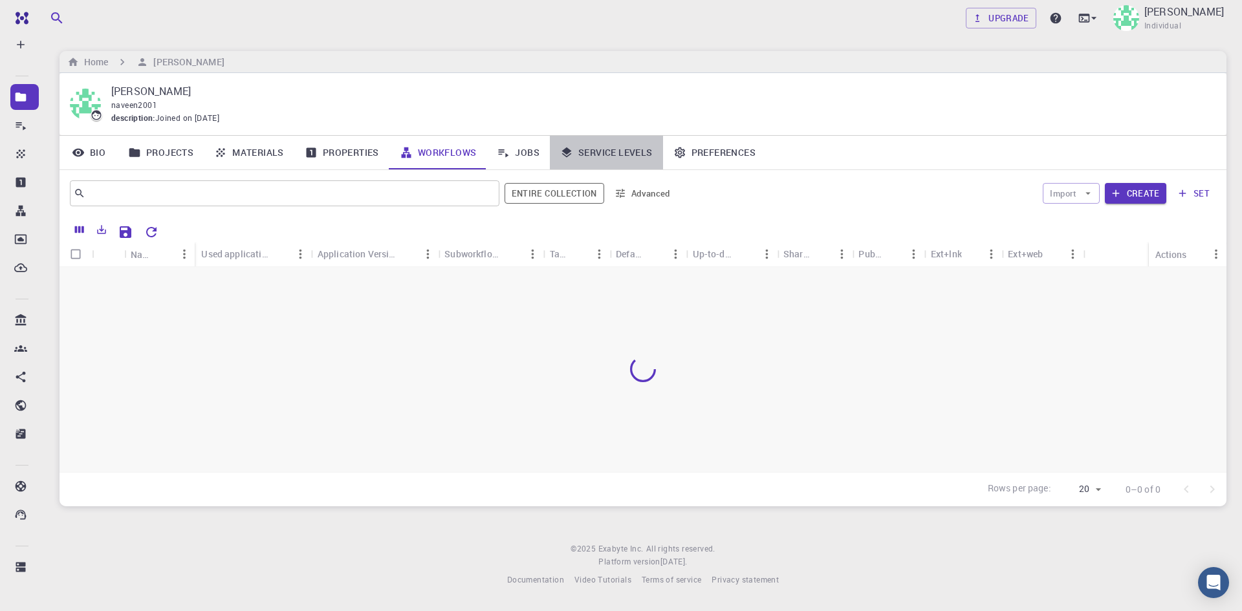
click at [596, 149] on link "Service Levels" at bounding box center [606, 153] width 113 height 34
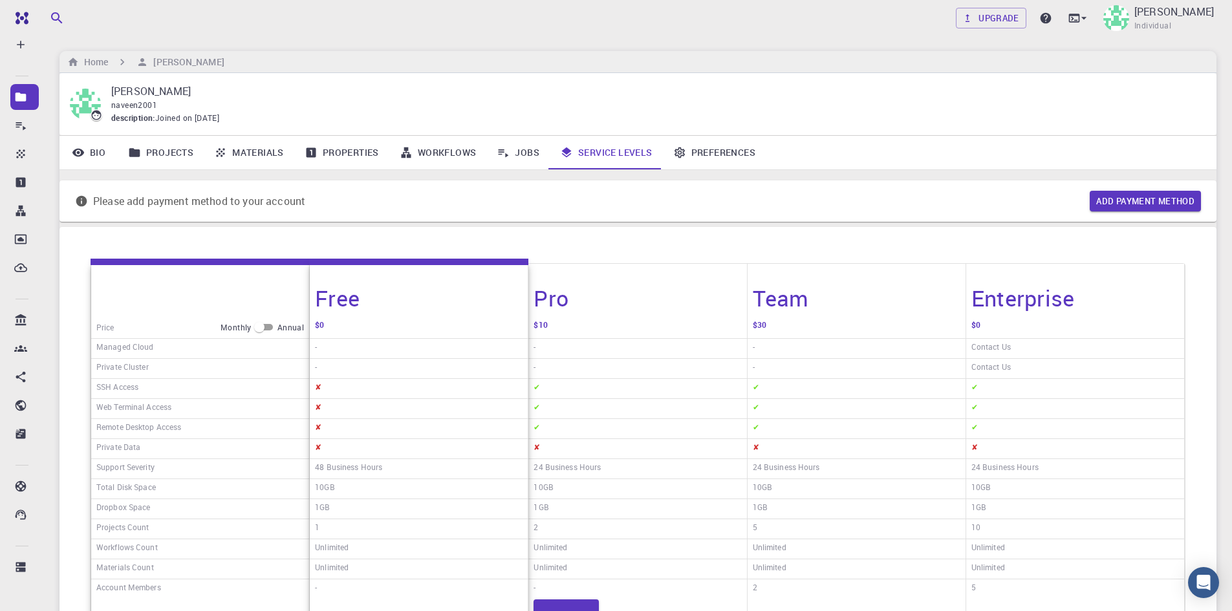
click at [731, 158] on link "Preferences" at bounding box center [714, 153] width 103 height 34
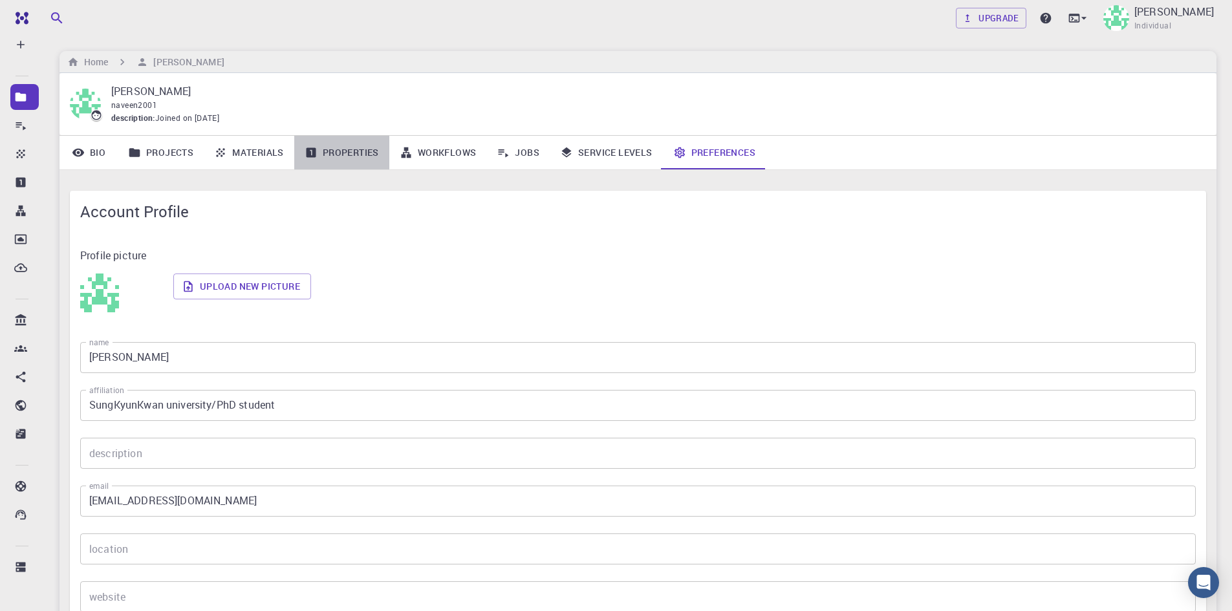
click at [367, 155] on link "Properties" at bounding box center [341, 153] width 95 height 34
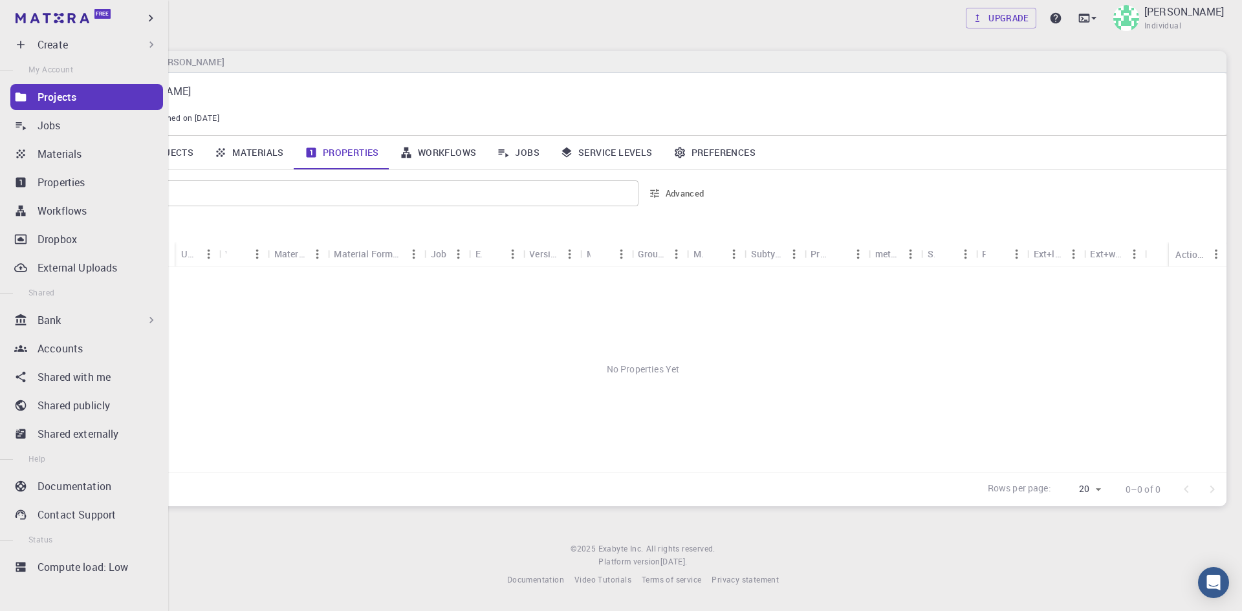
click at [24, 38] on div "Create" at bounding box center [86, 45] width 153 height 26
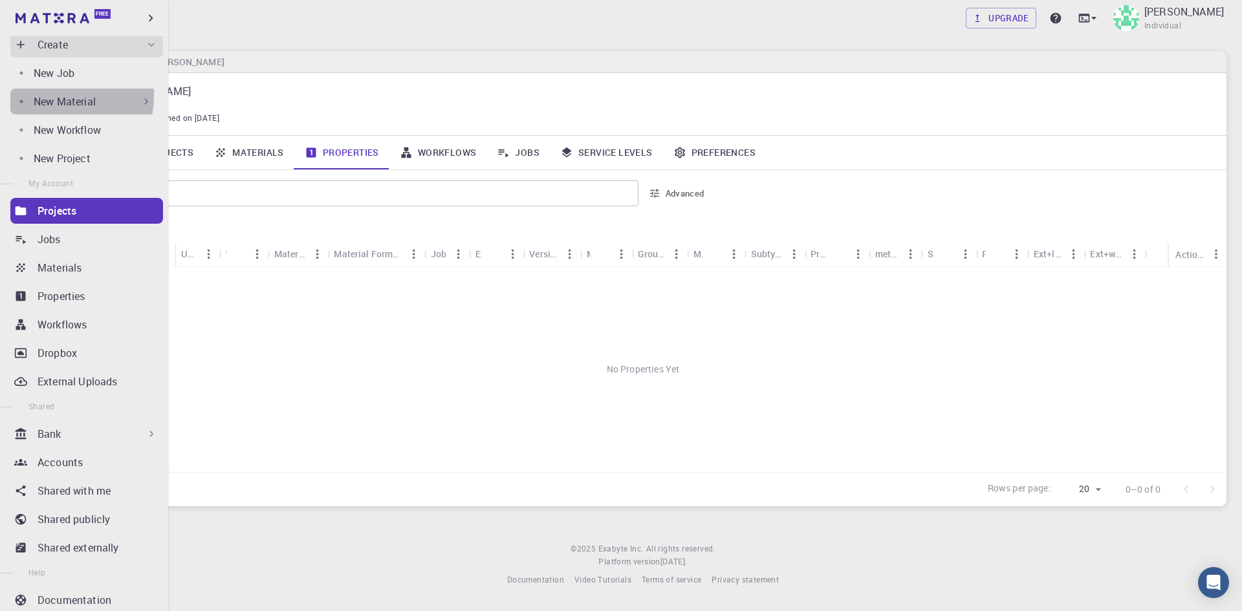
click at [49, 96] on p "New Material" at bounding box center [65, 102] width 62 height 16
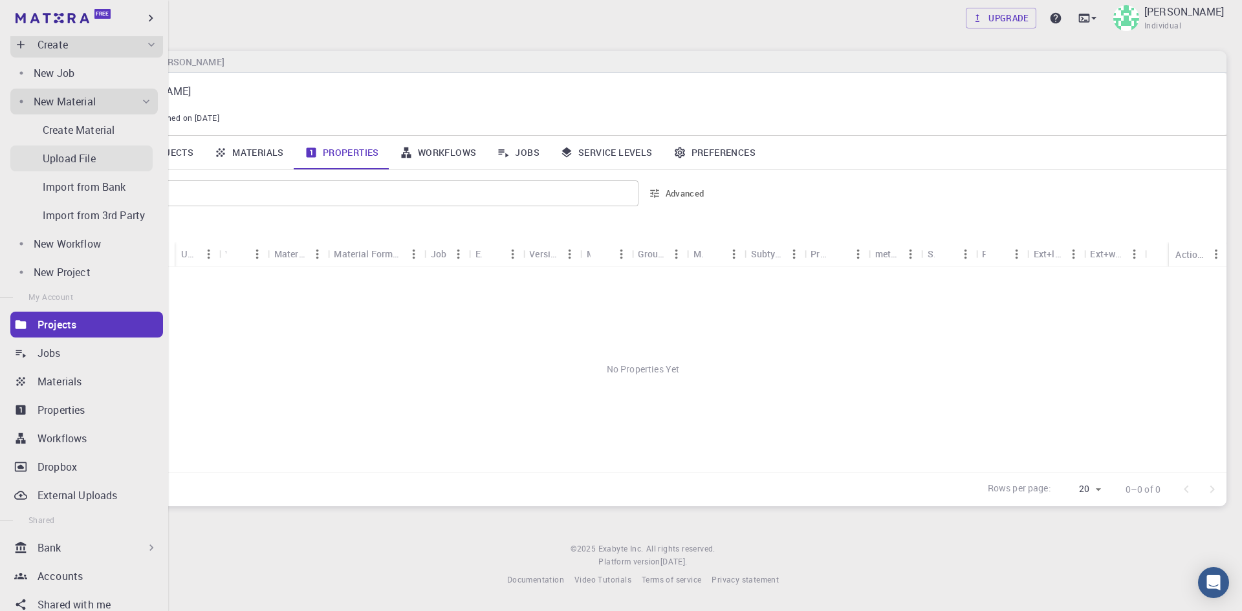
click at [58, 157] on p "Upload File" at bounding box center [69, 159] width 53 height 16
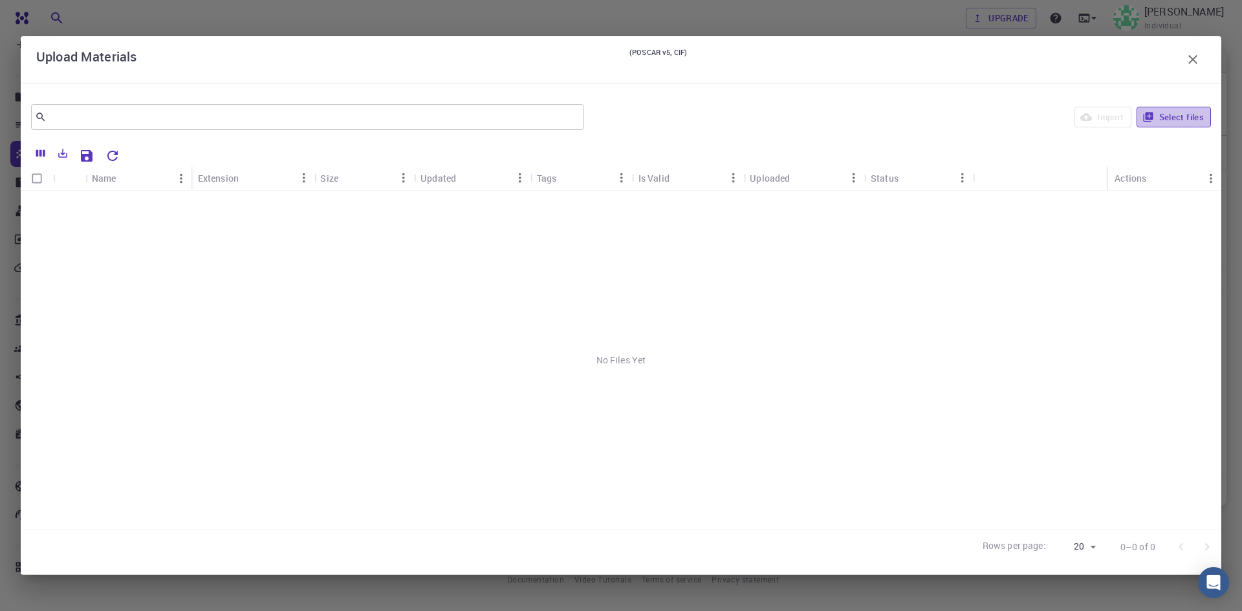
click at [1158, 111] on button "Select files" at bounding box center [1174, 117] width 74 height 21
click at [34, 202] on input "Select row" at bounding box center [37, 205] width 25 height 25
checkbox input "true"
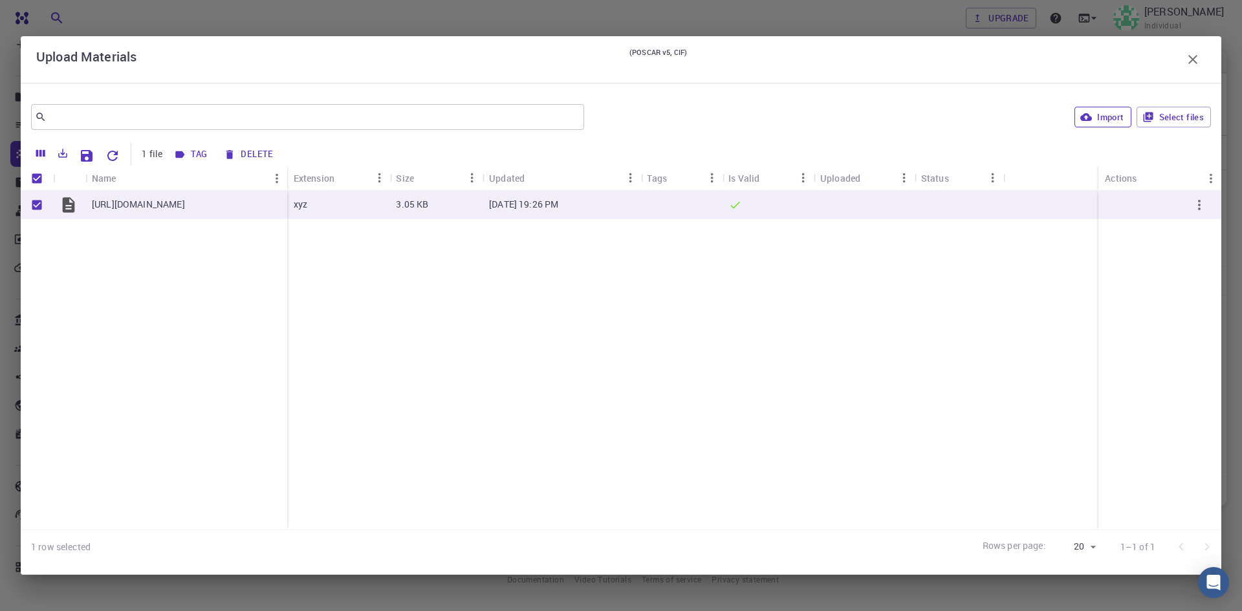
click at [1113, 119] on button "Import" at bounding box center [1103, 117] width 56 height 21
checkbox input "false"
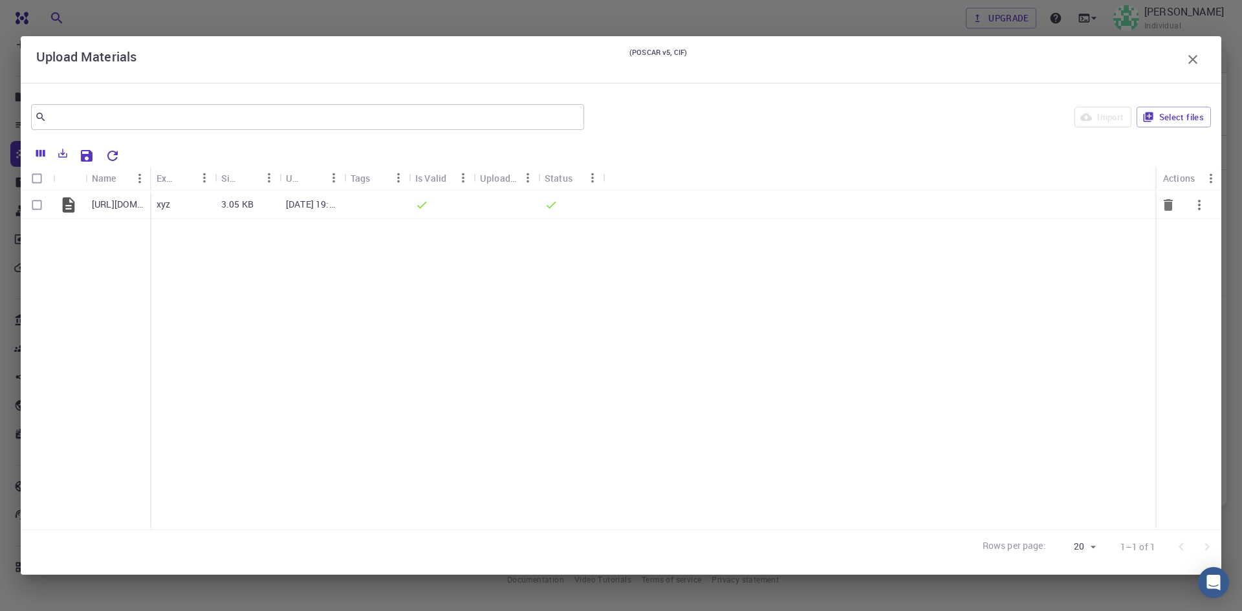
click at [41, 202] on input "Select row" at bounding box center [37, 205] width 25 height 25
checkbox input "true"
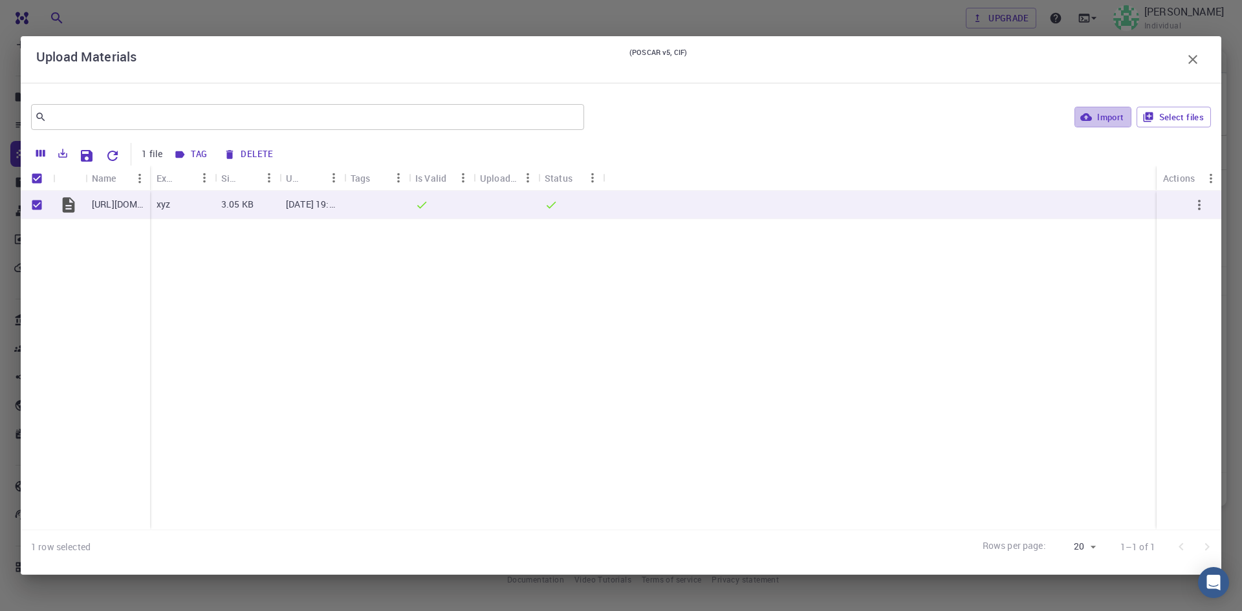
click at [1093, 113] on button "Import" at bounding box center [1103, 117] width 56 height 21
checkbox input "false"
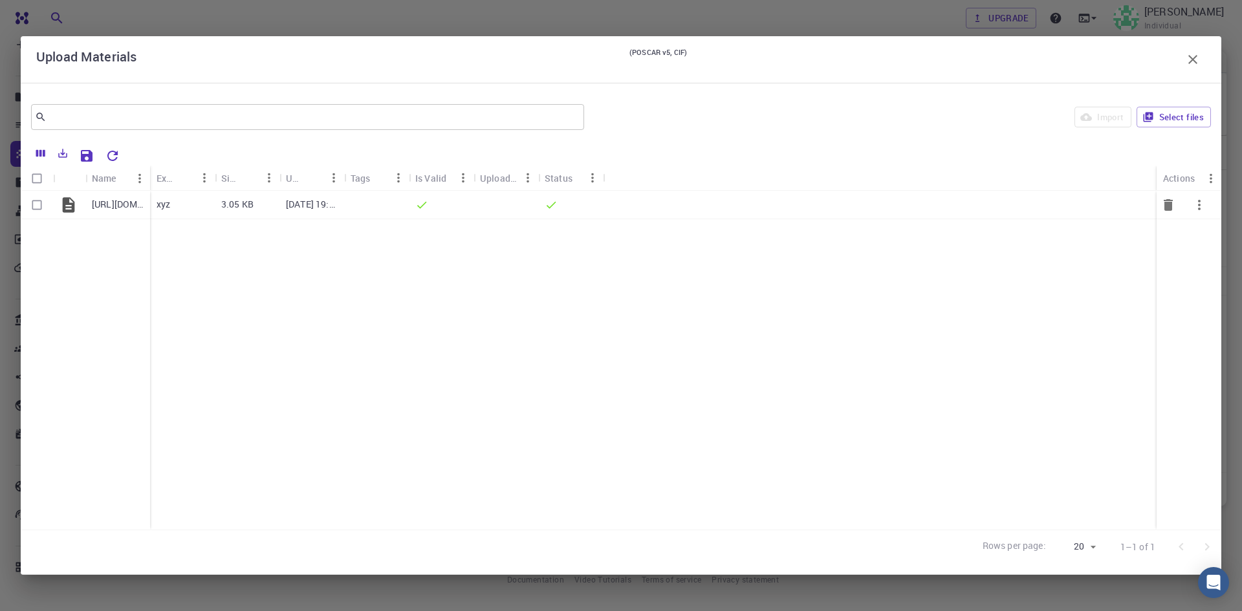
click at [1201, 205] on icon "button" at bounding box center [1200, 205] width 16 height 16
click at [1194, 56] on div at bounding box center [621, 305] width 1242 height 611
click at [1194, 56] on icon "button" at bounding box center [1193, 60] width 16 height 16
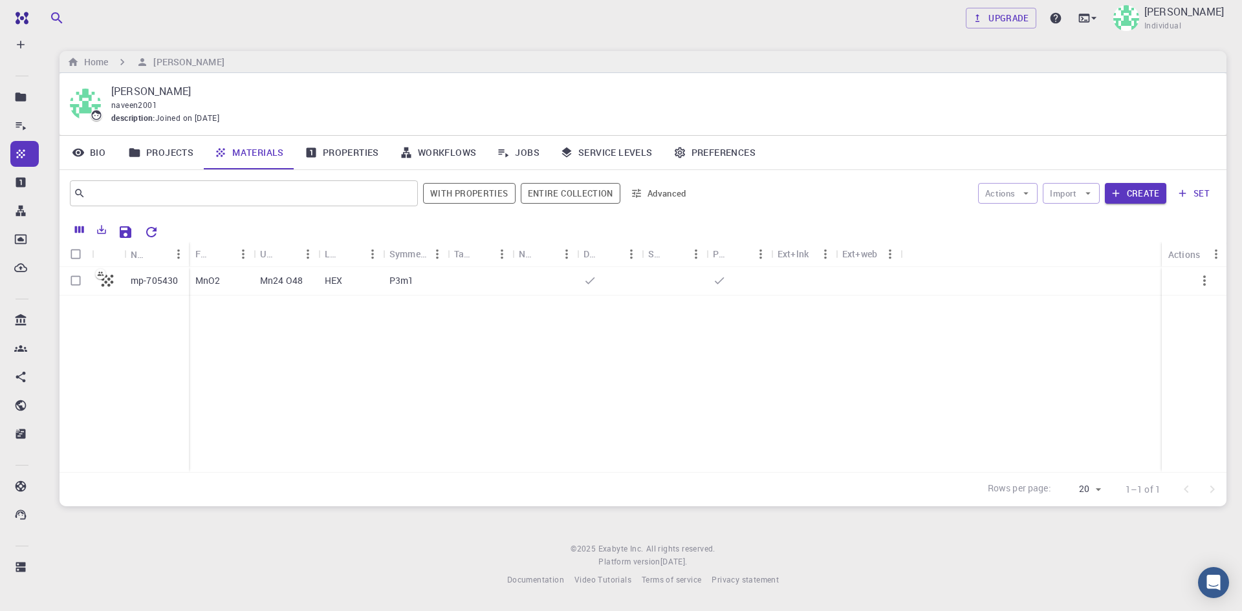
click at [96, 150] on link "Bio" at bounding box center [89, 153] width 58 height 34
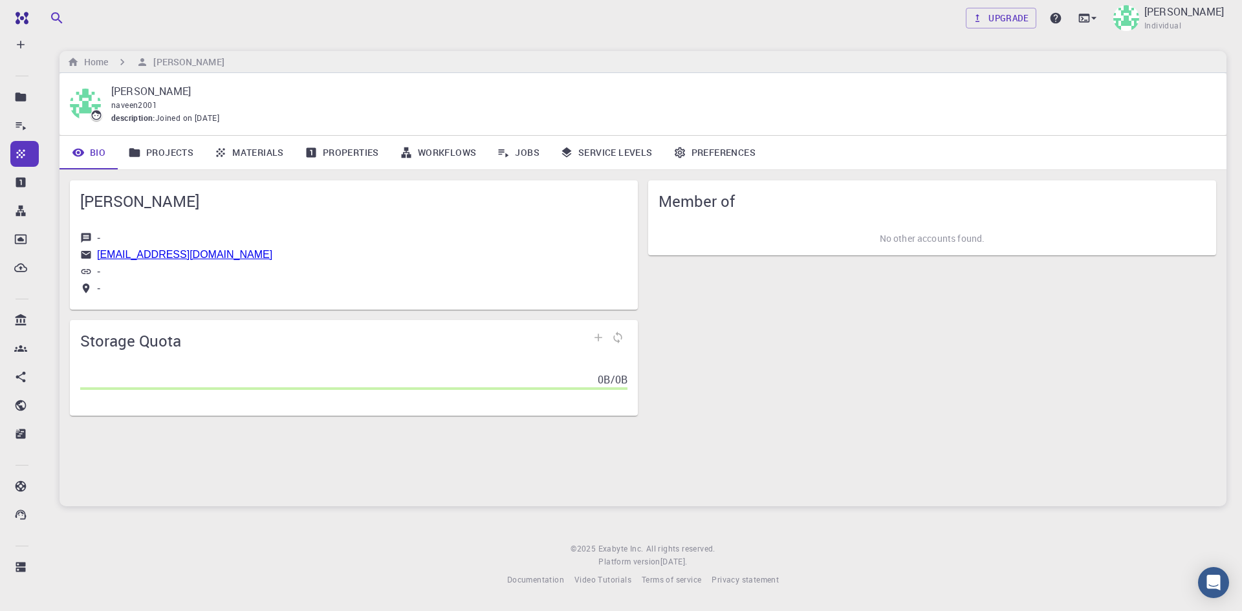
click at [151, 156] on link "Projects" at bounding box center [161, 153] width 86 height 34
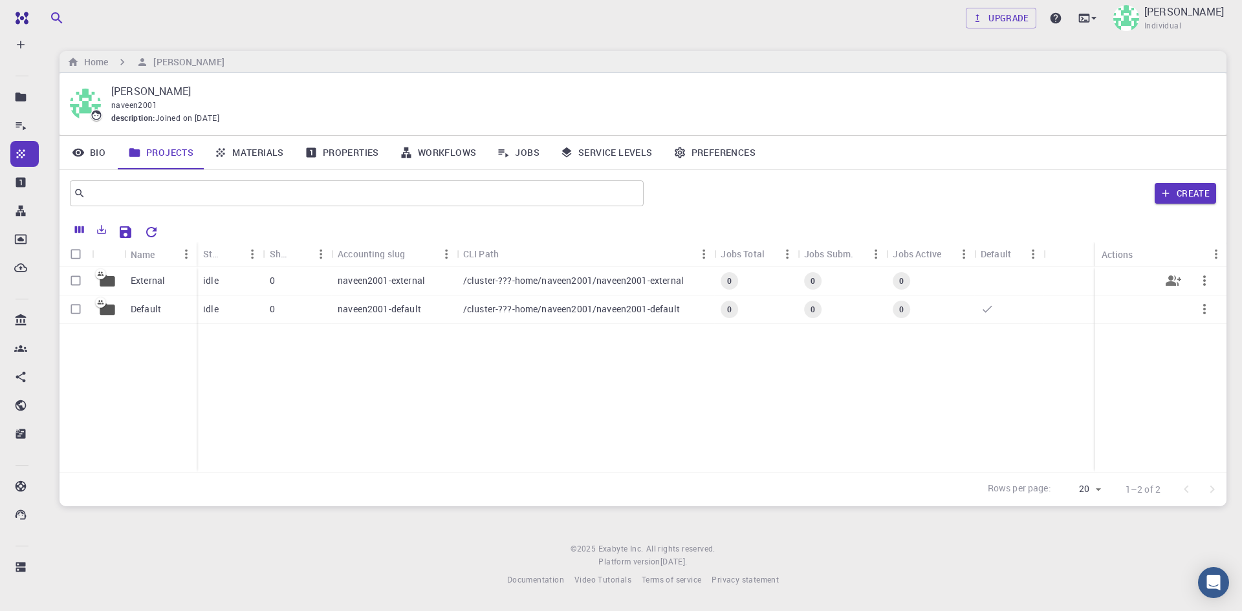
click at [241, 288] on div "idle" at bounding box center [230, 281] width 66 height 28
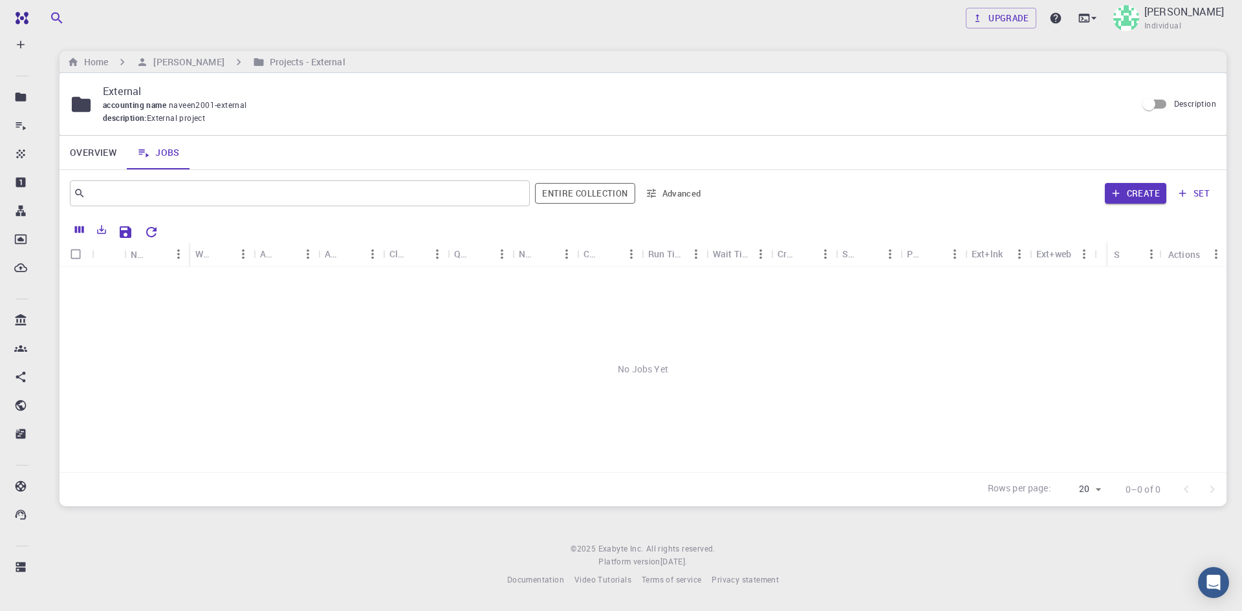
click at [94, 156] on link "Overview" at bounding box center [93, 153] width 67 height 34
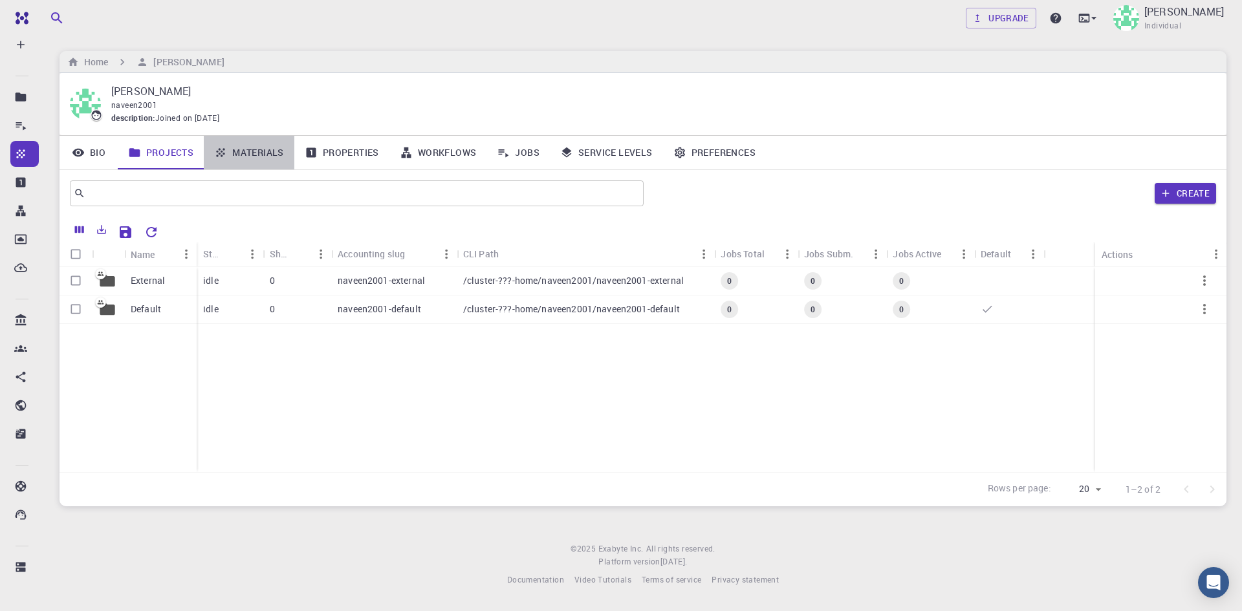
click at [234, 155] on link "Materials" at bounding box center [249, 153] width 91 height 34
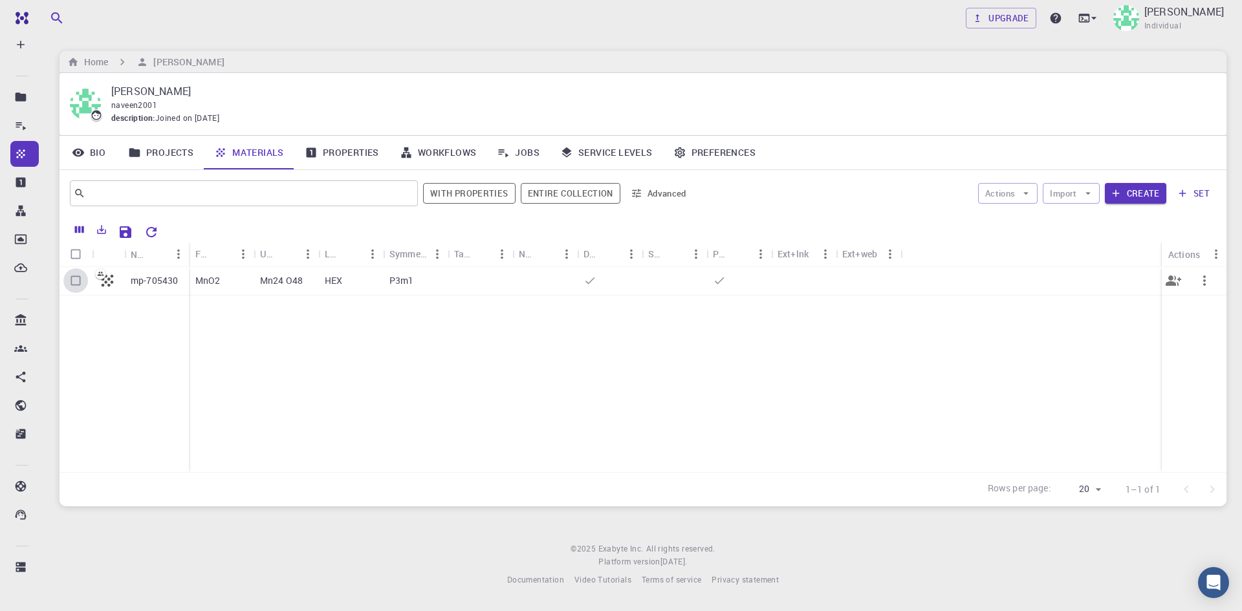
click at [72, 280] on input "Select row" at bounding box center [75, 280] width 25 height 25
checkbox input "true"
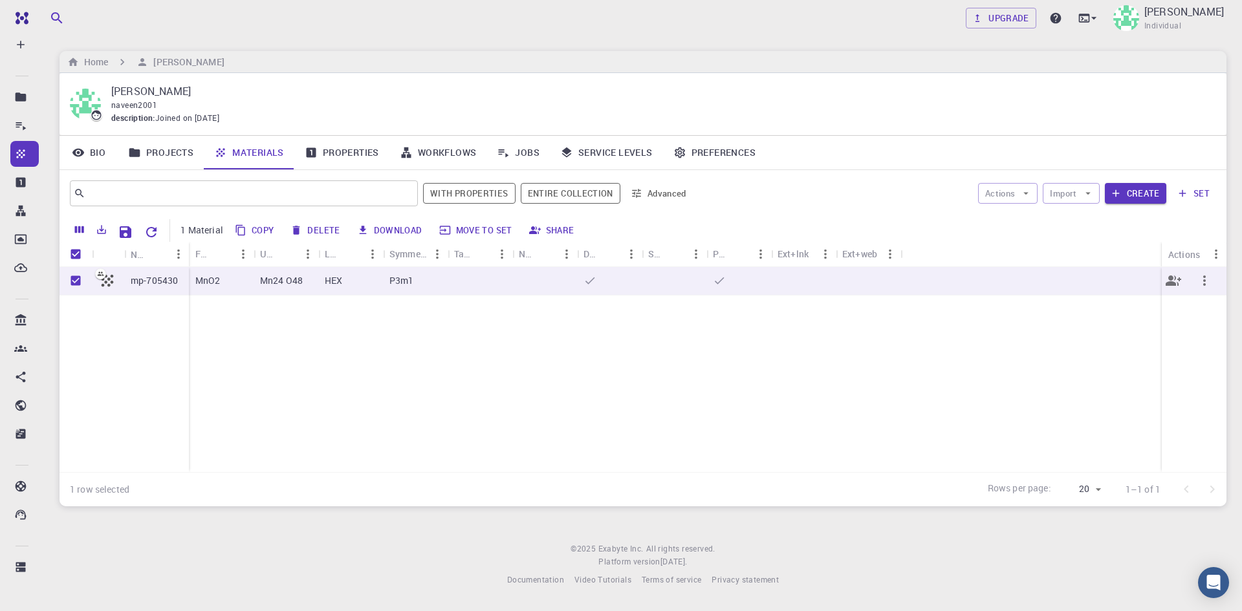
click at [944, 290] on div at bounding box center [1031, 281] width 261 height 28
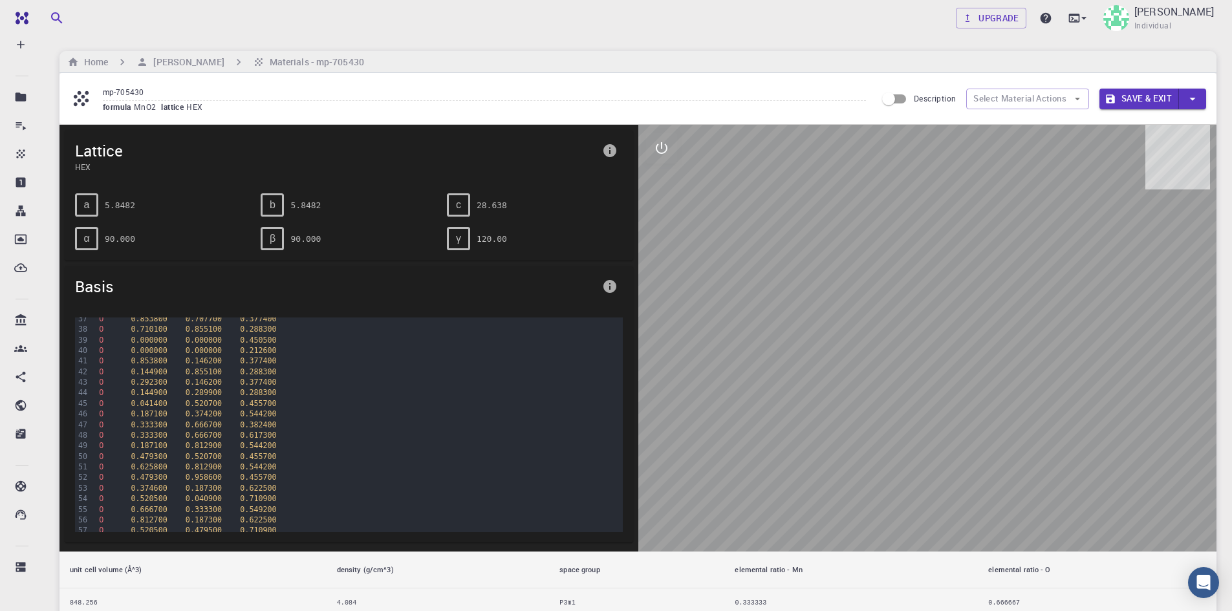
click at [954, 261] on div at bounding box center [928, 338] width 579 height 427
click at [956, 264] on div at bounding box center [928, 338] width 579 height 427
click at [943, 226] on div at bounding box center [928, 338] width 579 height 427
click at [933, 195] on div at bounding box center [928, 338] width 579 height 427
click at [613, 154] on icon "info" at bounding box center [610, 150] width 13 height 13
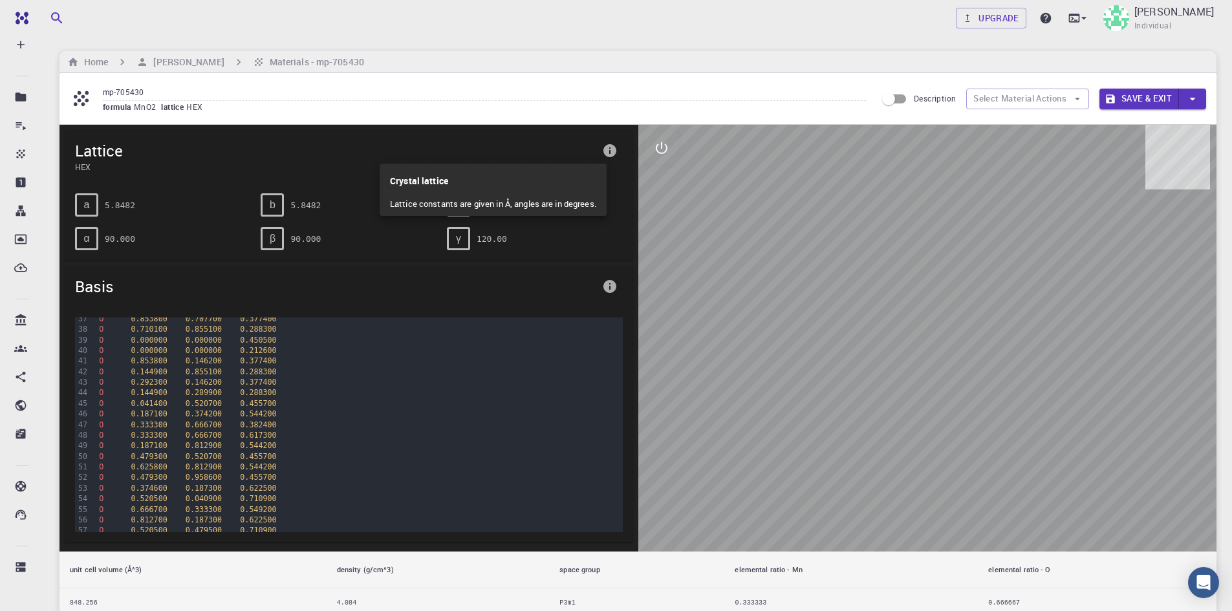
click at [523, 253] on div at bounding box center [616, 305] width 1232 height 611
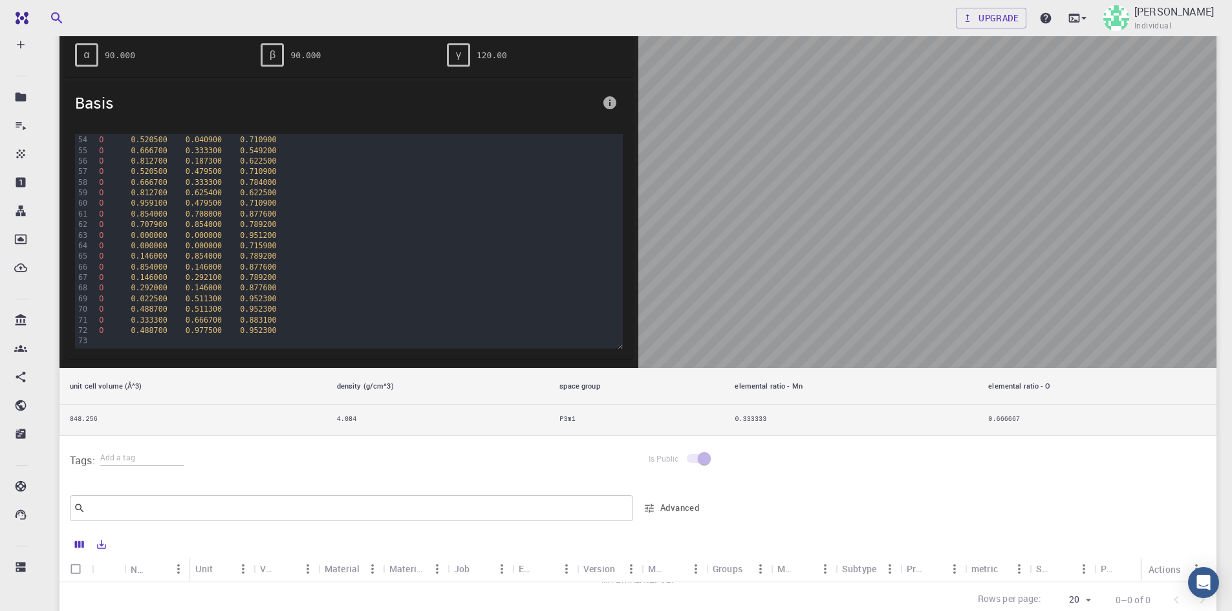
scroll to position [369, 0]
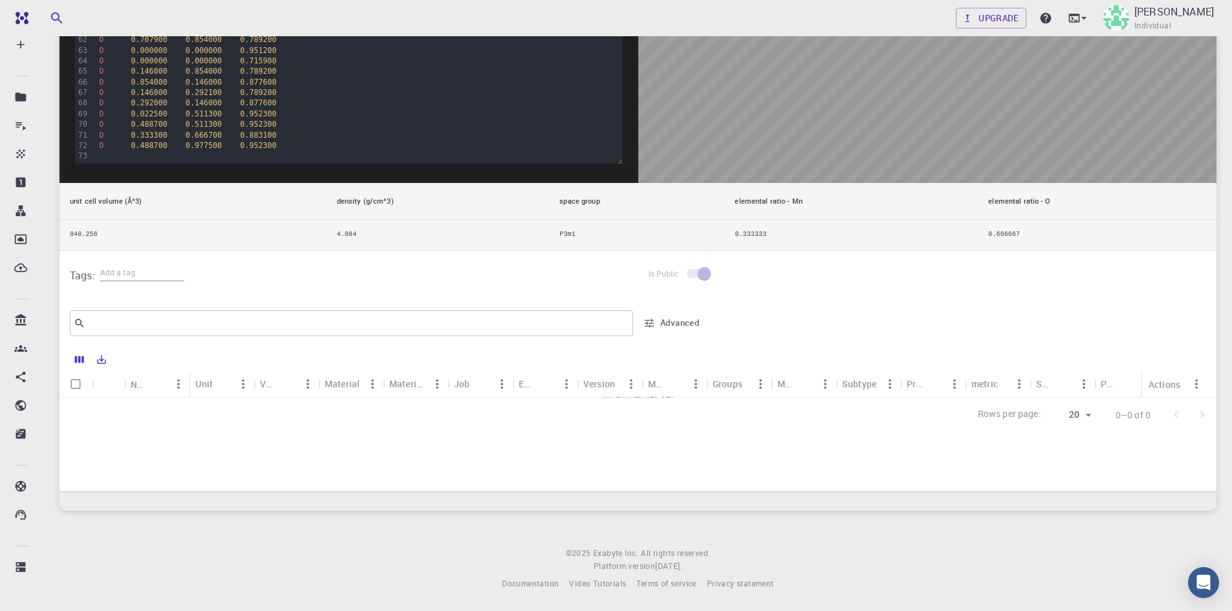
drag, startPoint x: 89, startPoint y: 232, endPoint x: 83, endPoint y: 236, distance: 7.4
click at [87, 234] on td "848.256" at bounding box center [193, 235] width 267 height 30
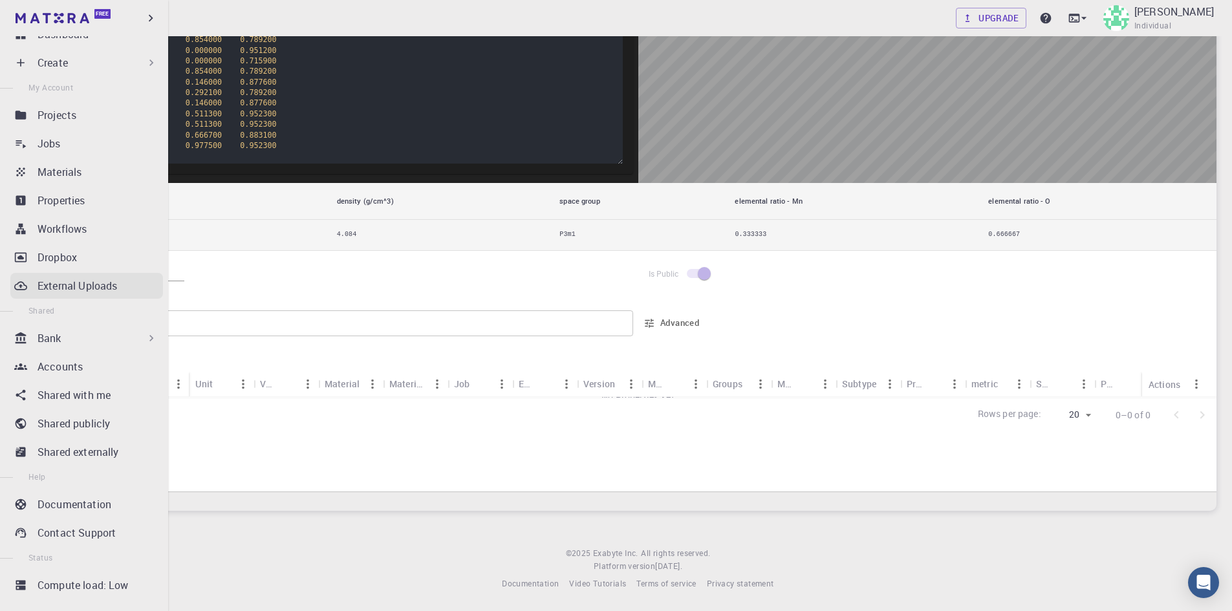
scroll to position [0, 0]
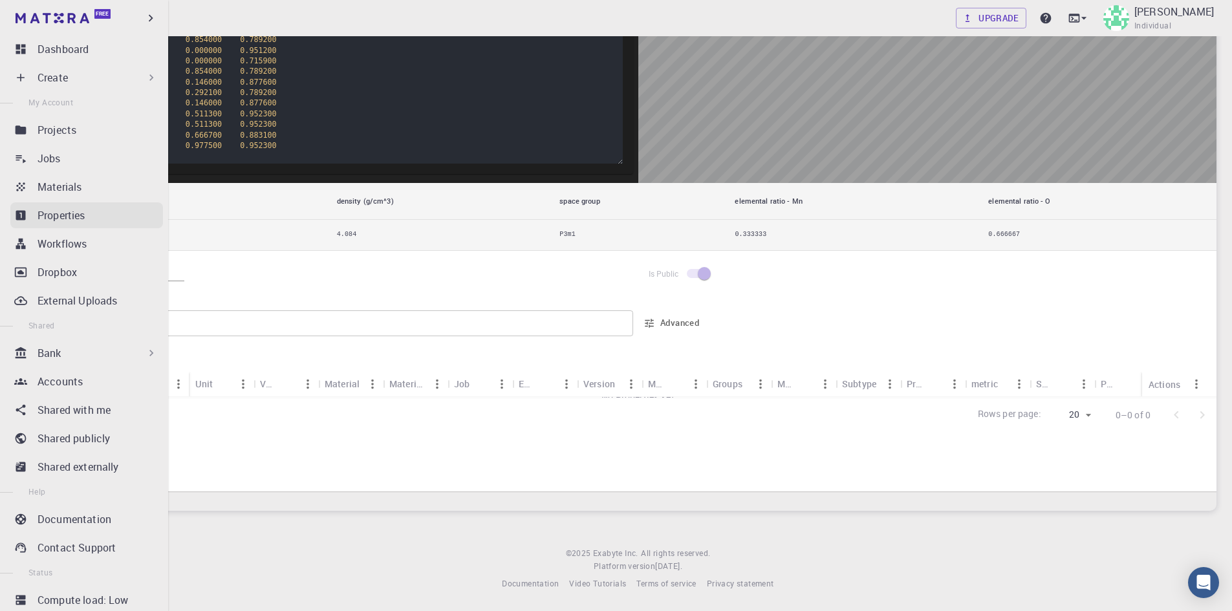
click at [65, 213] on p "Properties" at bounding box center [62, 216] width 48 height 16
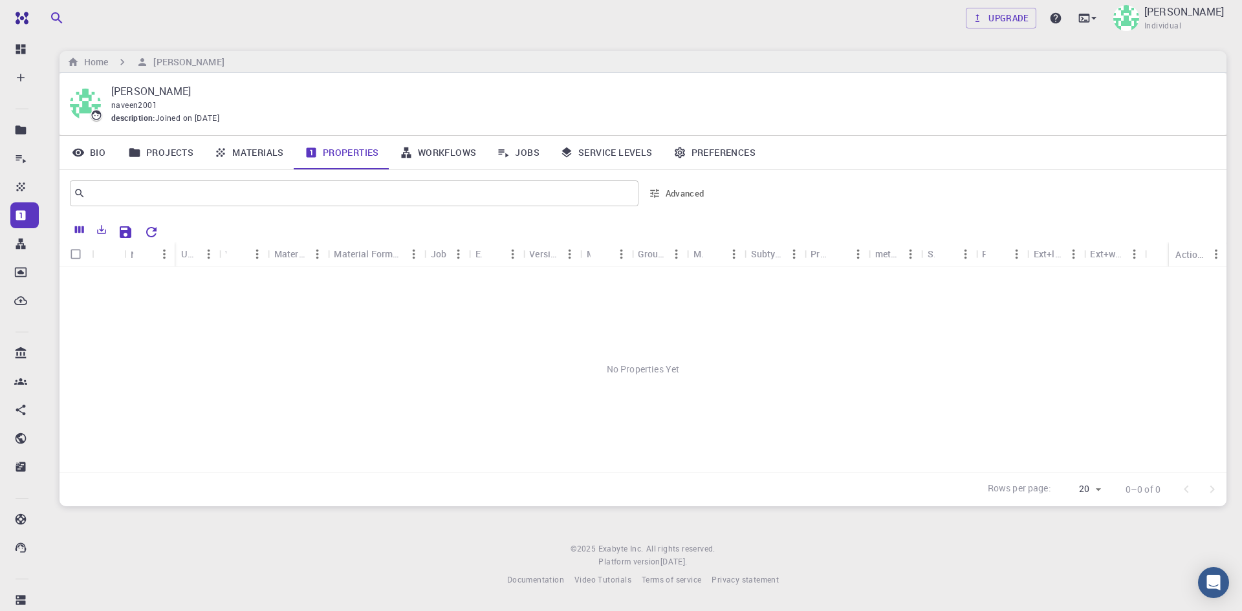
click at [325, 143] on link "Properties" at bounding box center [341, 153] width 95 height 34
click at [419, 144] on link "Workflows" at bounding box center [438, 153] width 98 height 34
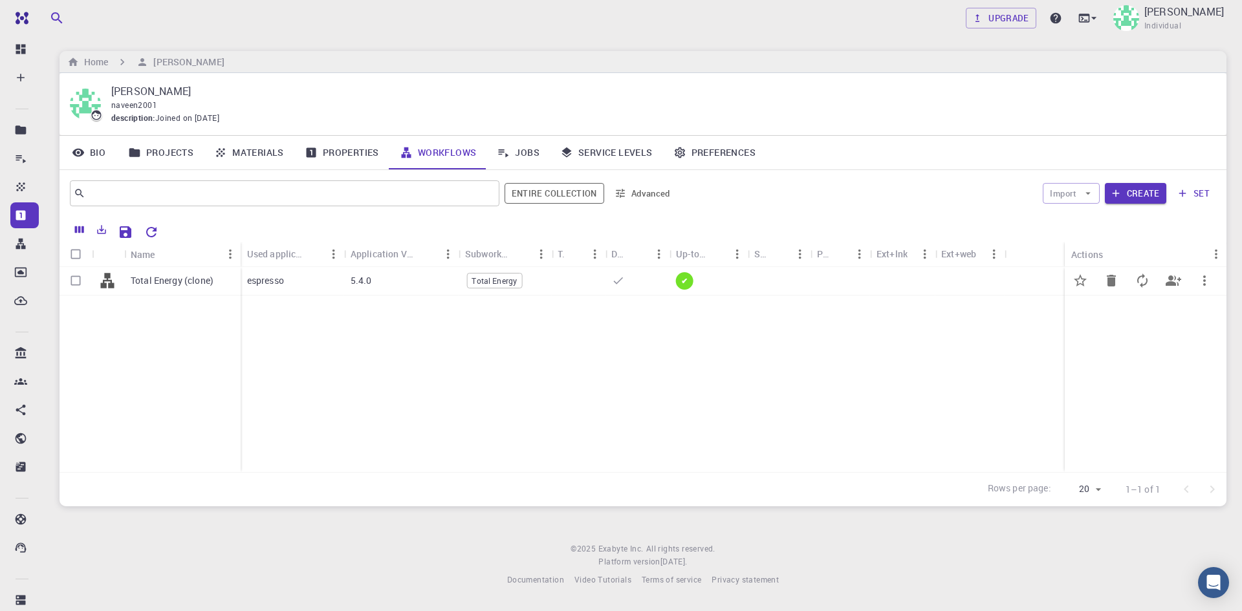
click at [191, 288] on div "Total Energy (clone)" at bounding box center [182, 281] width 116 height 28
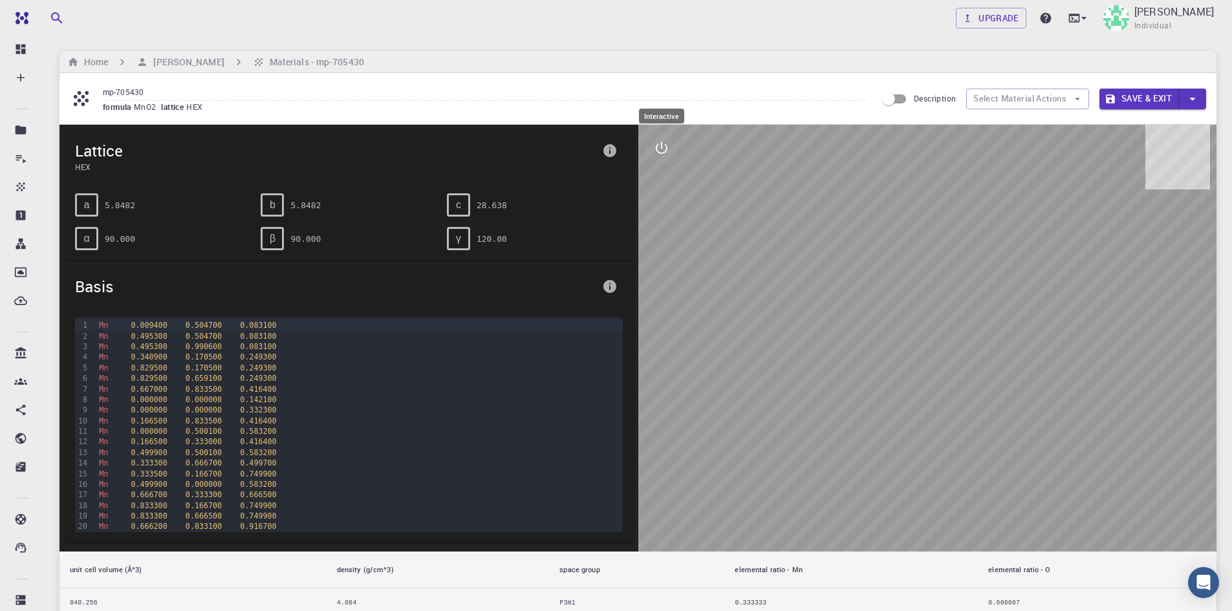
click at [657, 154] on icon "interactive" at bounding box center [662, 148] width 16 height 16
click at [1014, 96] on button "Select Material Actions" at bounding box center [1027, 99] width 123 height 21
click at [1076, 96] on icon "button" at bounding box center [1078, 99] width 12 height 12
click at [662, 208] on icon "parameters" at bounding box center [661, 210] width 12 height 12
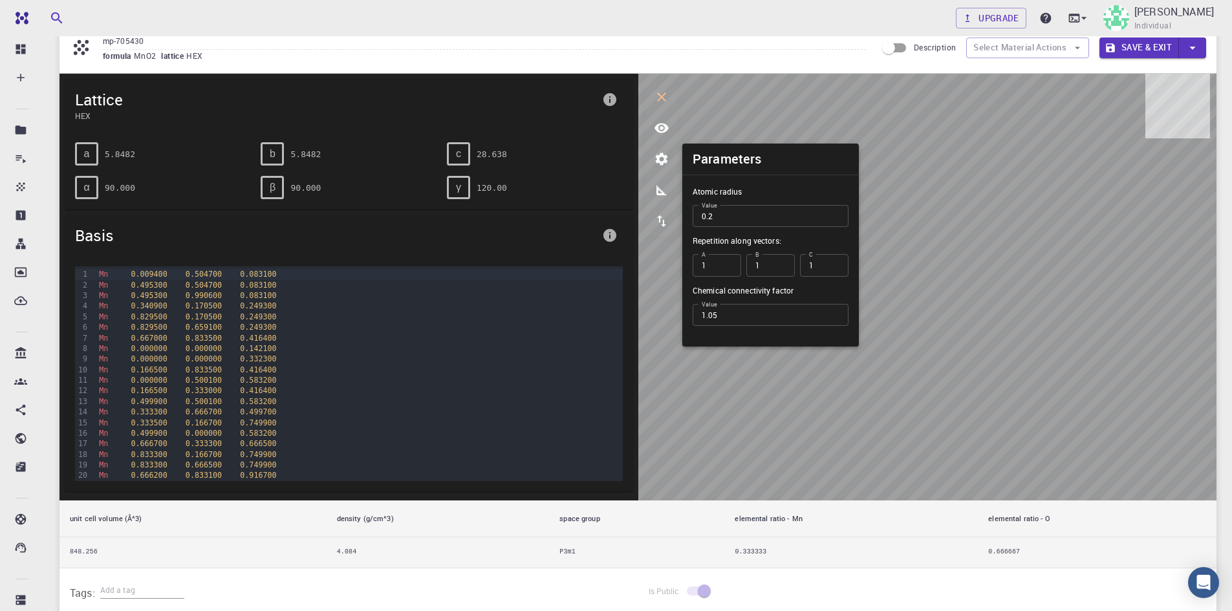
scroll to position [65, 0]
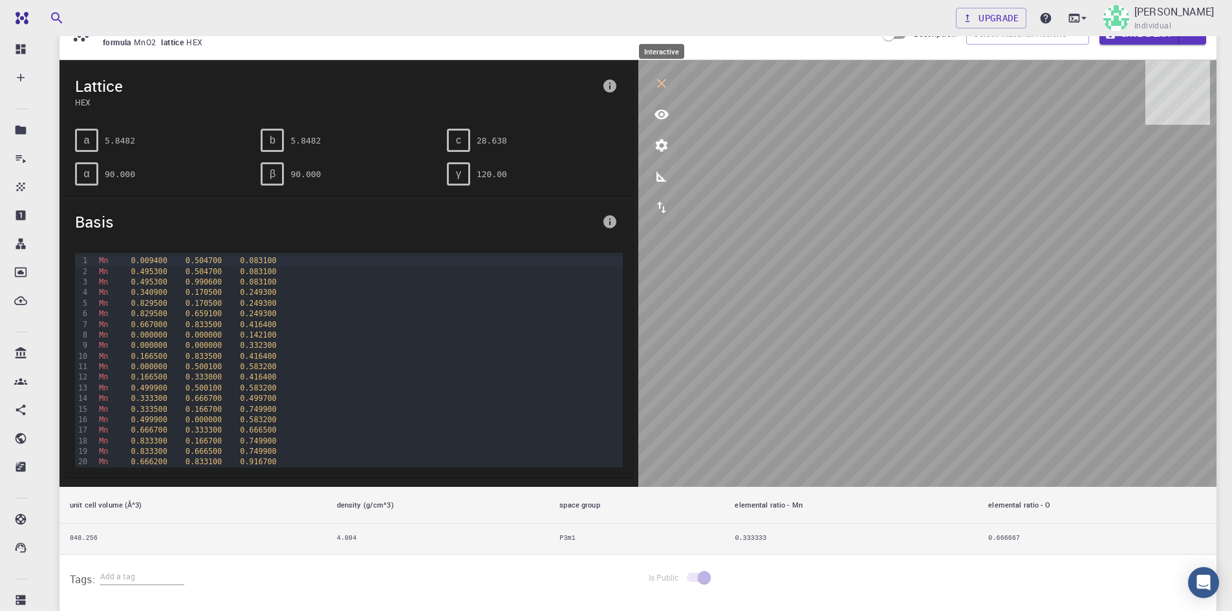
click at [655, 81] on icon "interactive" at bounding box center [662, 84] width 16 height 16
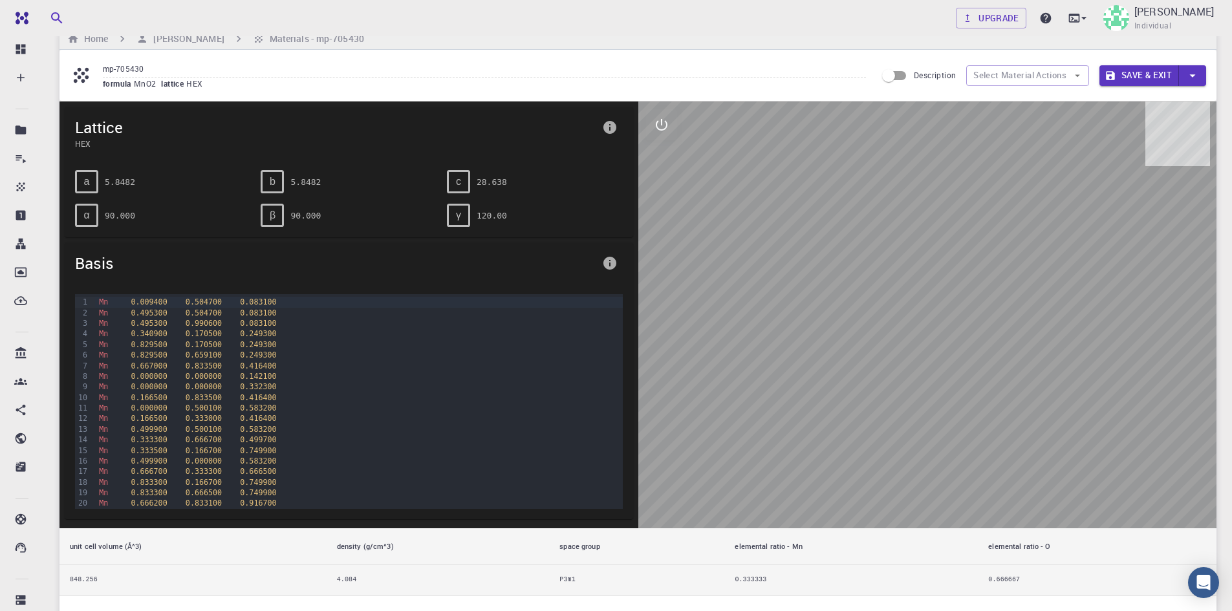
scroll to position [0, 0]
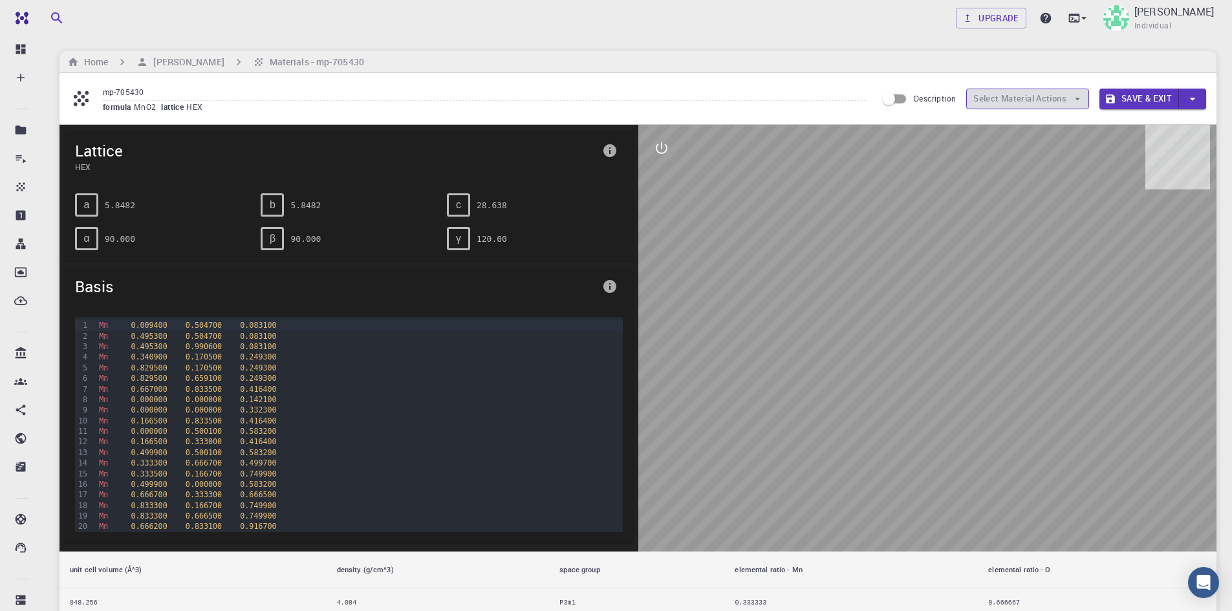
click at [980, 100] on button "Select Material Actions" at bounding box center [1027, 99] width 123 height 21
click at [990, 97] on button "Select Material Actions" at bounding box center [1027, 99] width 123 height 21
click at [1052, 100] on button "Select Material Actions" at bounding box center [1027, 99] width 123 height 21
click at [1081, 95] on icon "button" at bounding box center [1078, 99] width 12 height 12
click at [904, 96] on input "Description" at bounding box center [889, 99] width 74 height 25
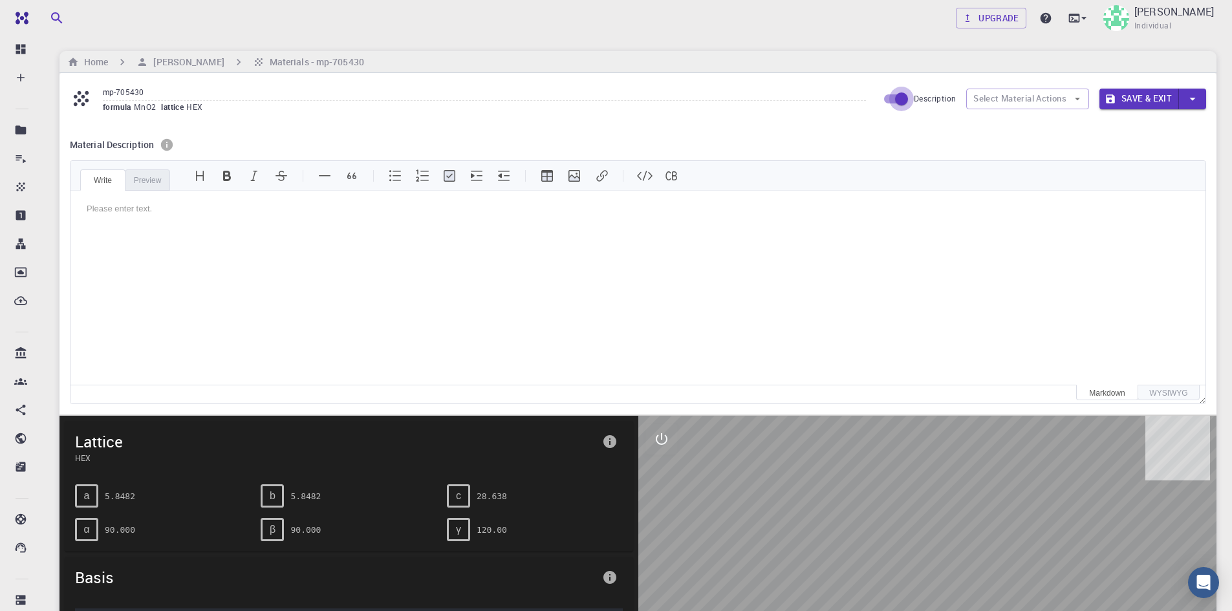
click at [889, 97] on input "Description" at bounding box center [902, 99] width 74 height 25
checkbox input "false"
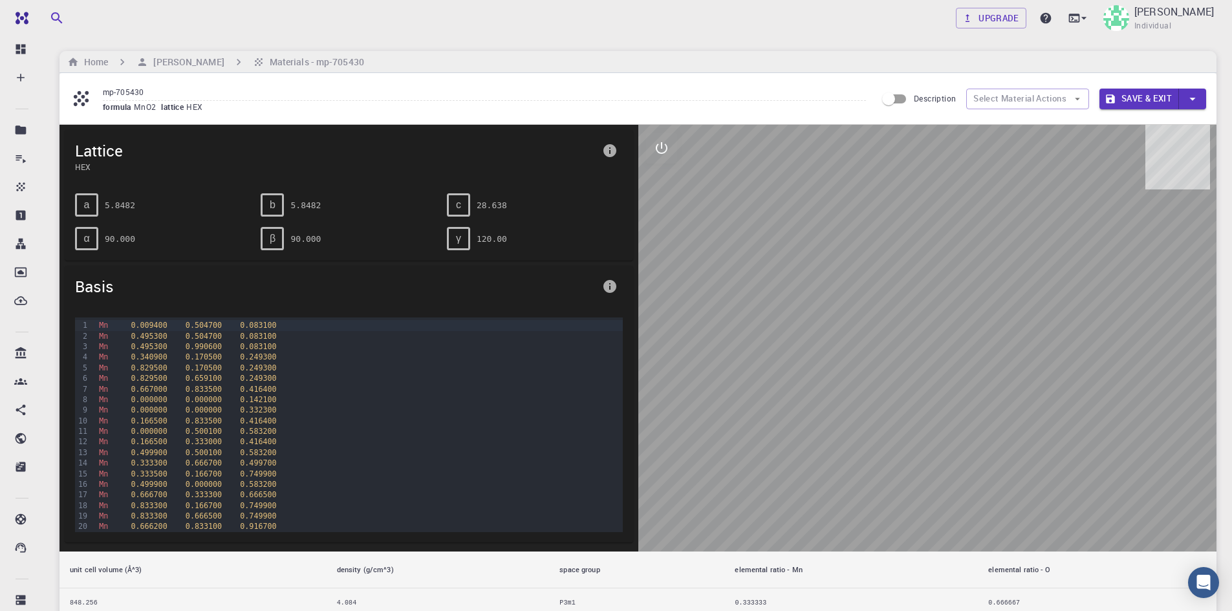
click at [80, 97] on icon at bounding box center [81, 98] width 23 height 23
click at [79, 97] on icon at bounding box center [81, 98] width 23 height 23
click at [98, 147] on span "Lattice" at bounding box center [336, 150] width 522 height 21
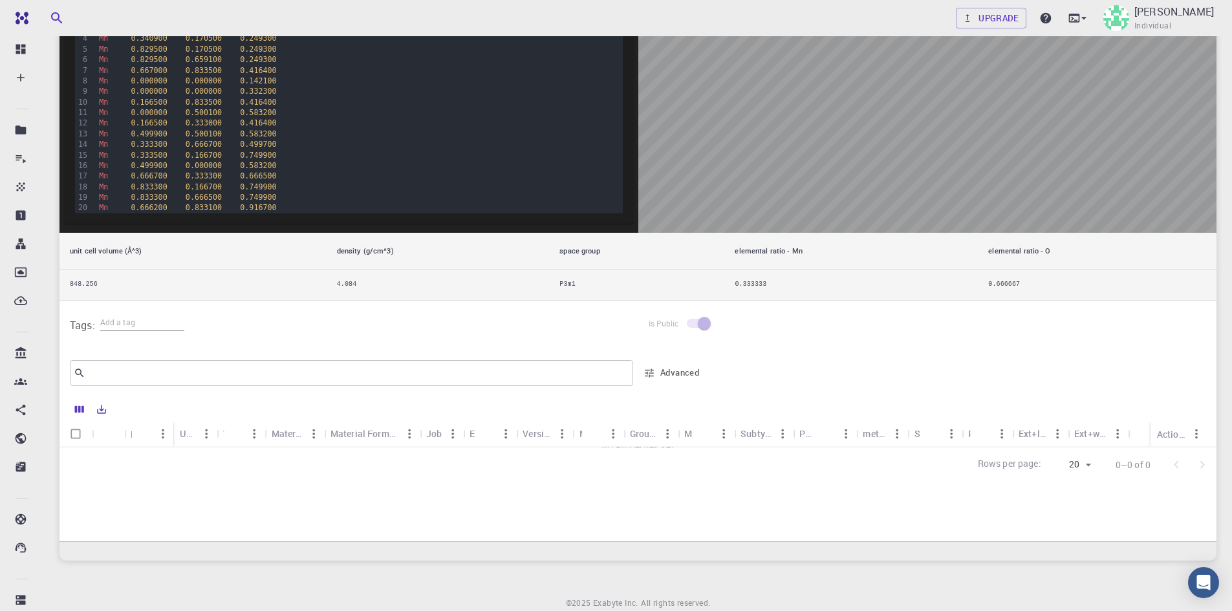
scroll to position [323, 0]
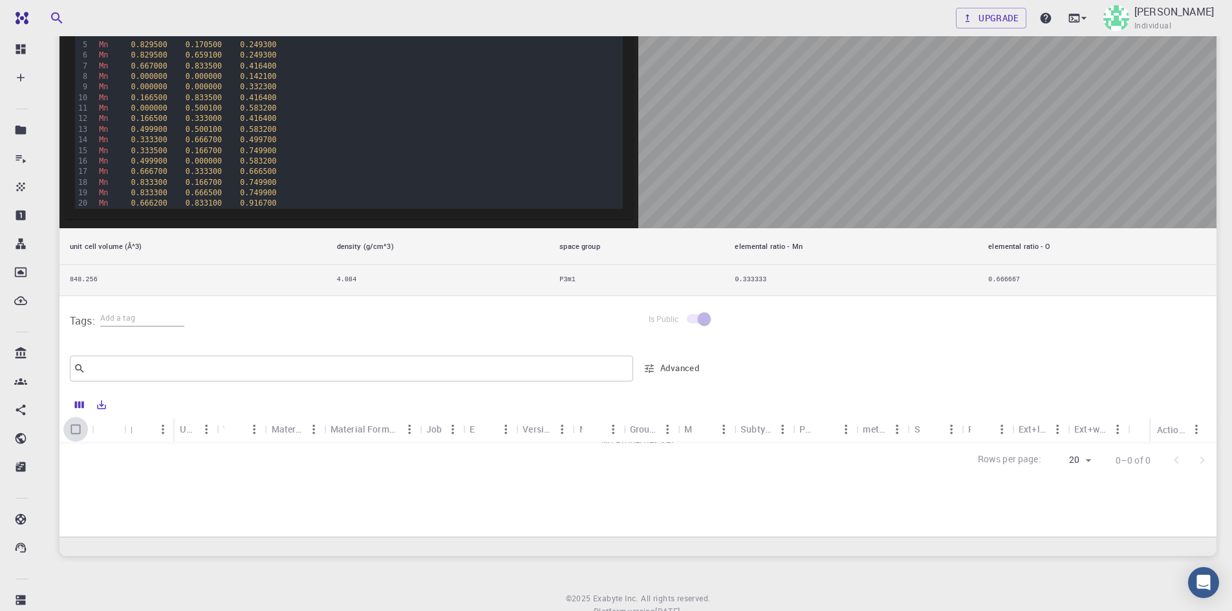
click at [76, 437] on input "Select all rows" at bounding box center [75, 429] width 25 height 25
checkbox input "false"
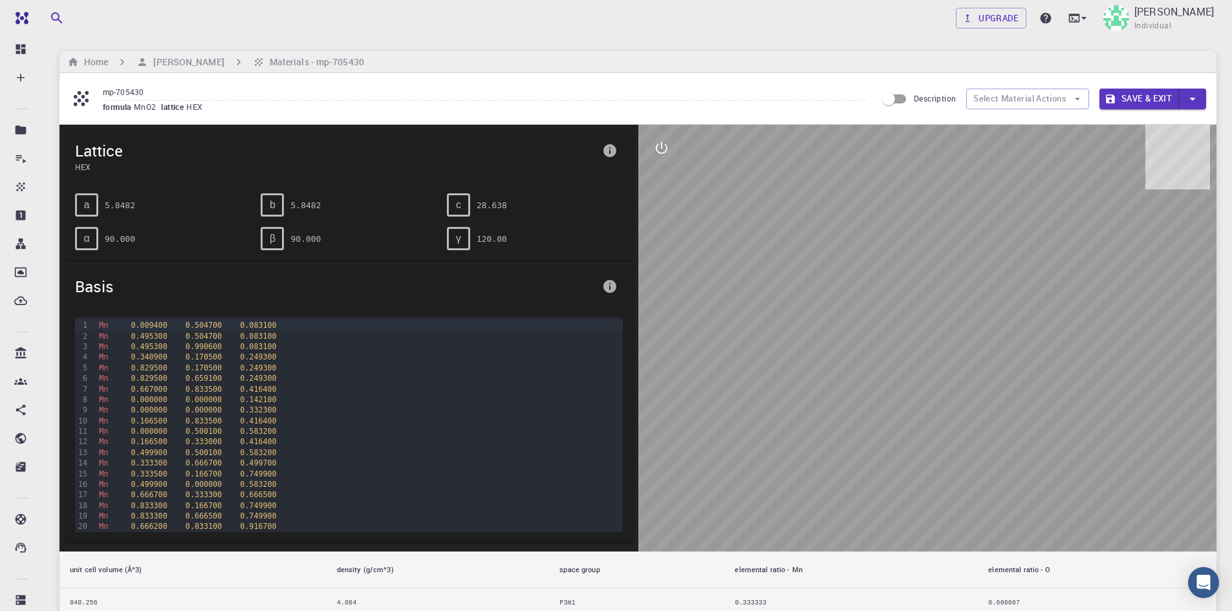
scroll to position [194, 0]
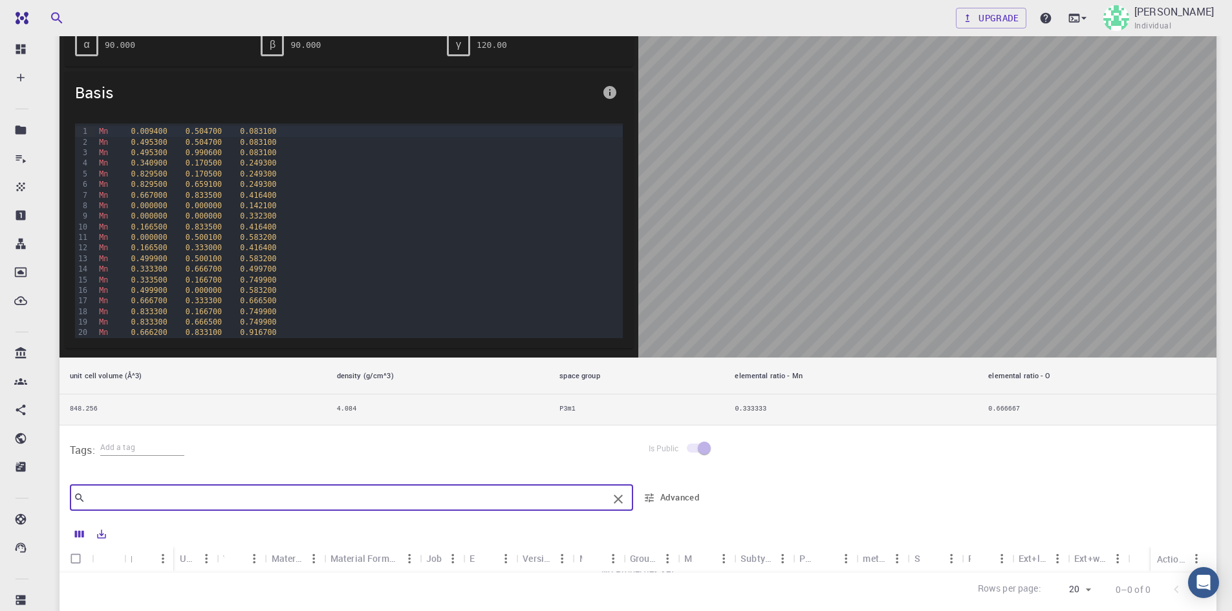
click at [397, 492] on input "text" at bounding box center [346, 498] width 523 height 18
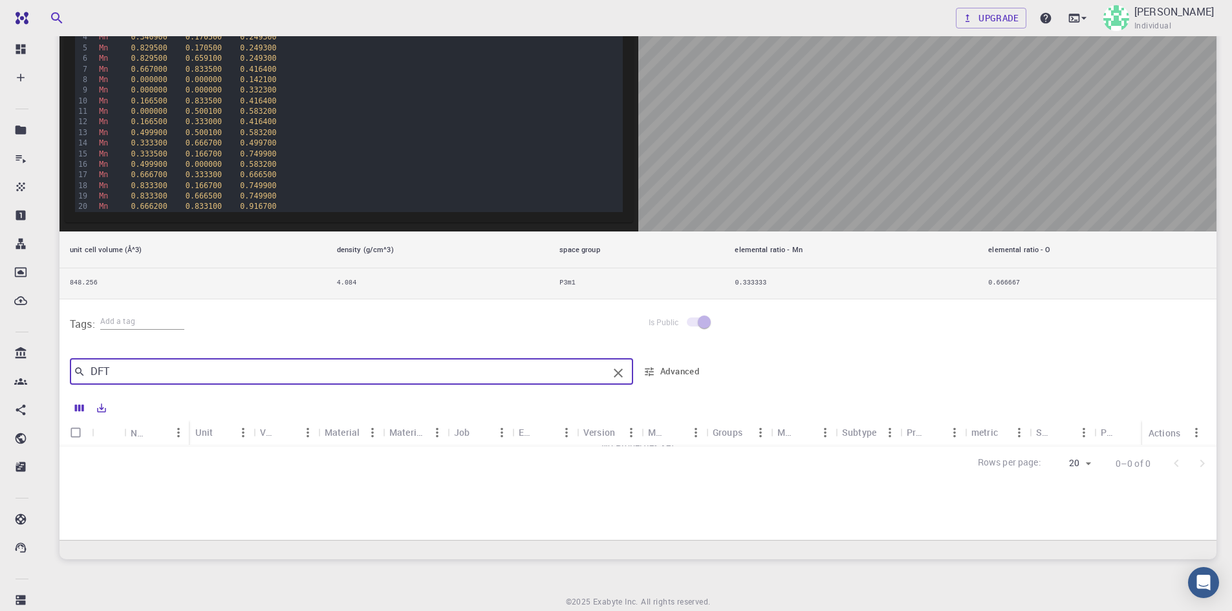
scroll to position [369, 0]
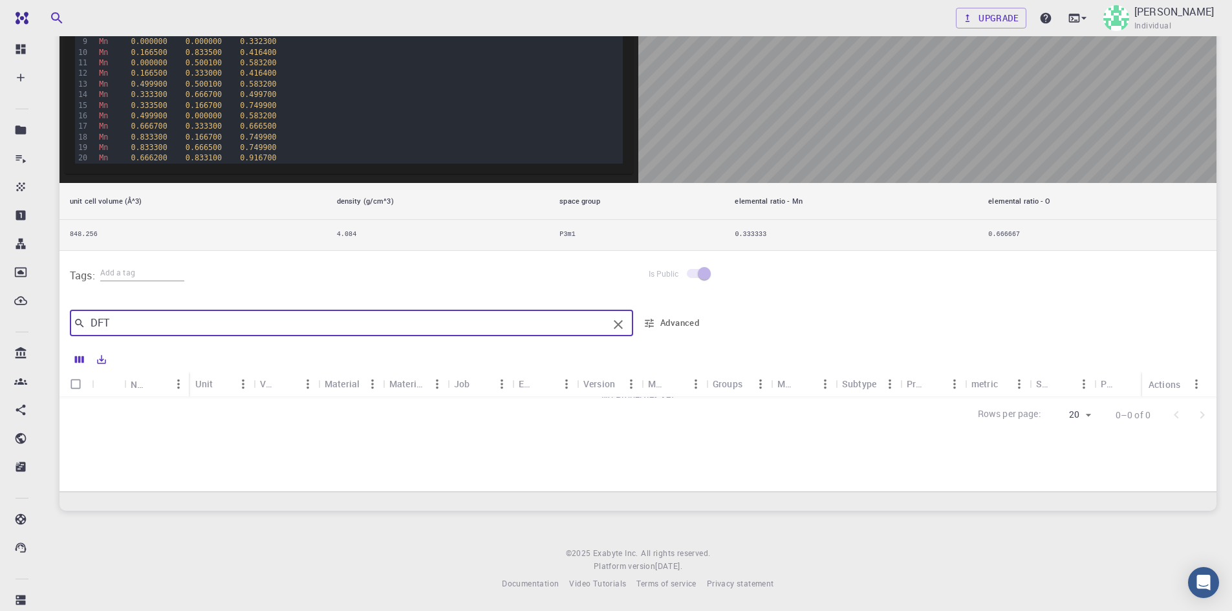
click at [534, 331] on input "DFT" at bounding box center [346, 323] width 523 height 18
type input "D"
type input "d"
type input "D"
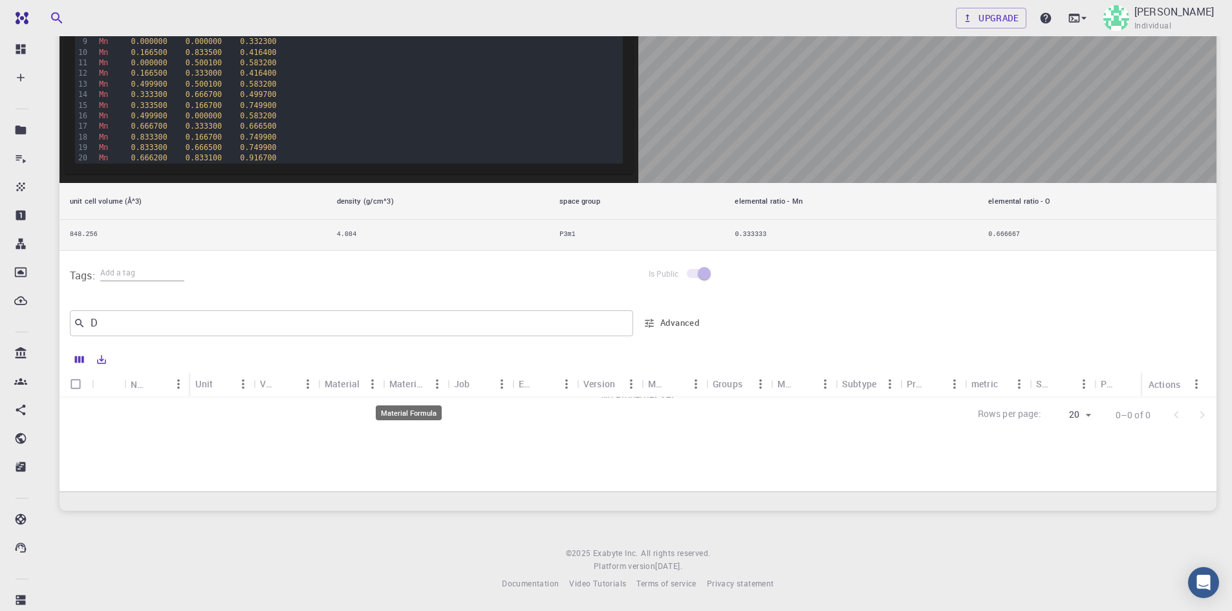
click at [417, 384] on div "Material Formula" at bounding box center [408, 383] width 38 height 25
click at [473, 388] on div "Job" at bounding box center [473, 383] width 38 height 25
click at [531, 387] on div "Engine" at bounding box center [527, 383] width 17 height 25
click at [596, 387] on div "Version" at bounding box center [600, 383] width 32 height 25
click at [688, 385] on button "Menu" at bounding box center [696, 384] width 21 height 21
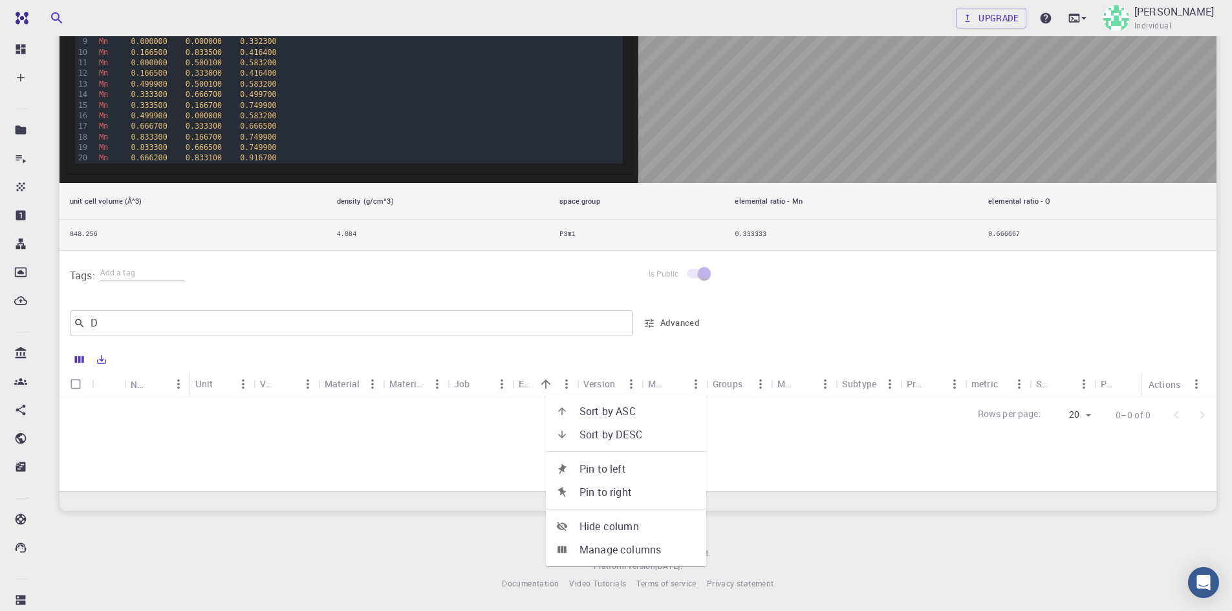
click at [806, 386] on icon "Sort" at bounding box center [805, 384] width 14 height 14
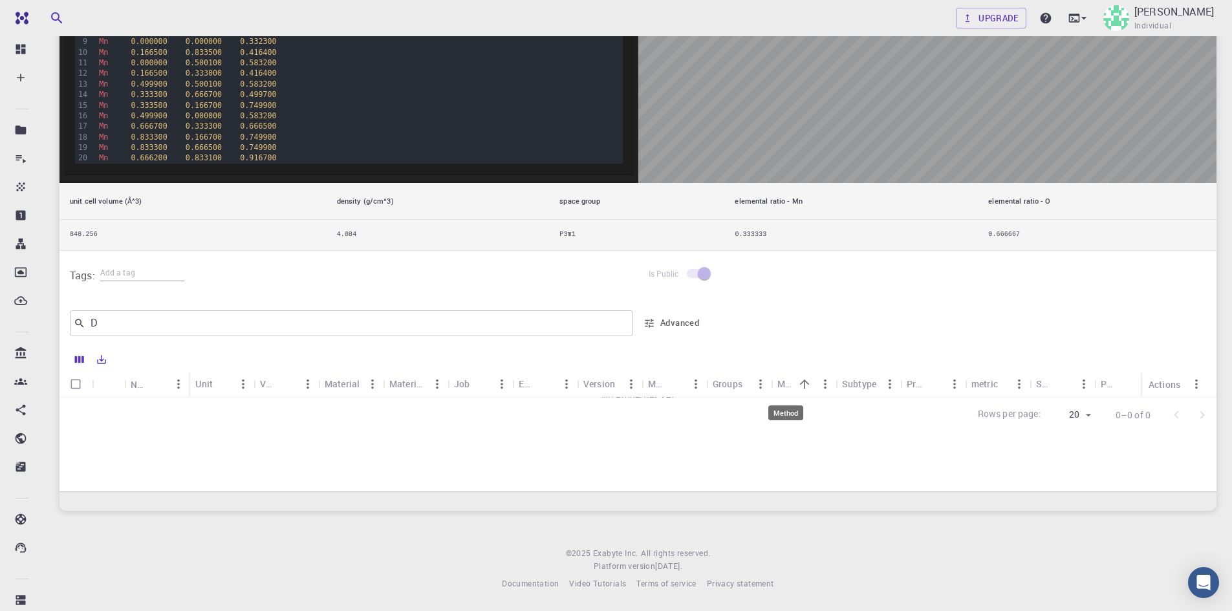
click at [784, 387] on div "Method" at bounding box center [786, 383] width 17 height 25
click at [807, 448] on div "Name Unit Value Material Material Formula Job Engine Version Model Groups Metho…" at bounding box center [638, 419] width 1157 height 145
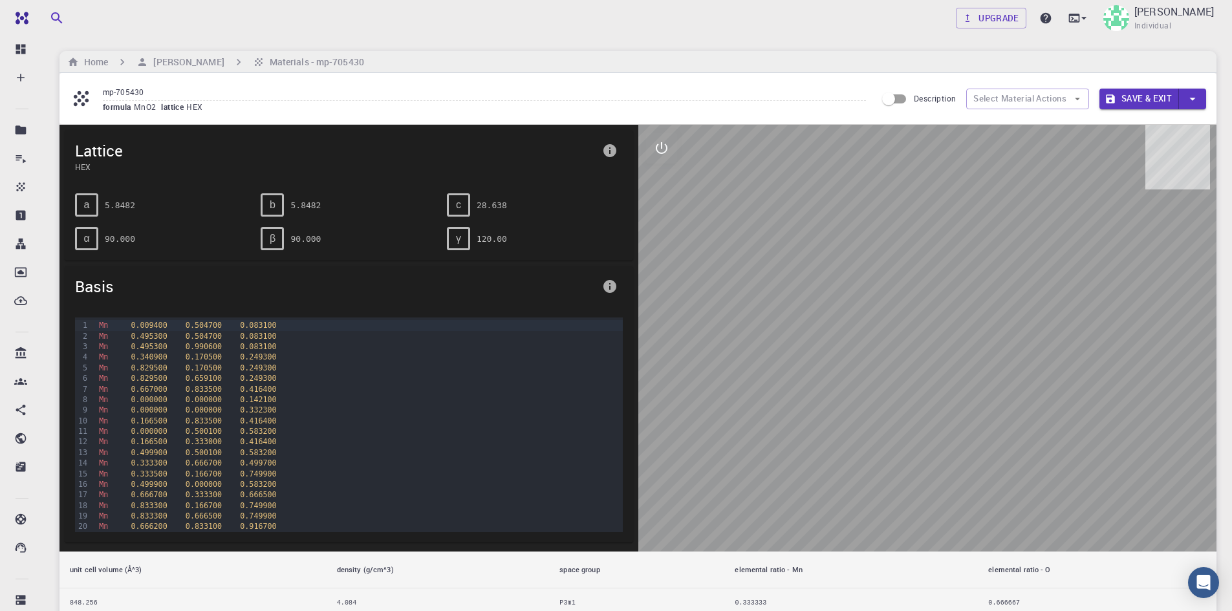
click at [223, 103] on div "formula MnO2 lattice HEX" at bounding box center [484, 107] width 763 height 13
click at [1016, 96] on button "Select Material Actions" at bounding box center [1027, 99] width 123 height 21
click at [1129, 98] on button "Save & Exit" at bounding box center [1140, 99] width 80 height 21
click at [1190, 96] on icon "button" at bounding box center [1193, 99] width 14 height 14
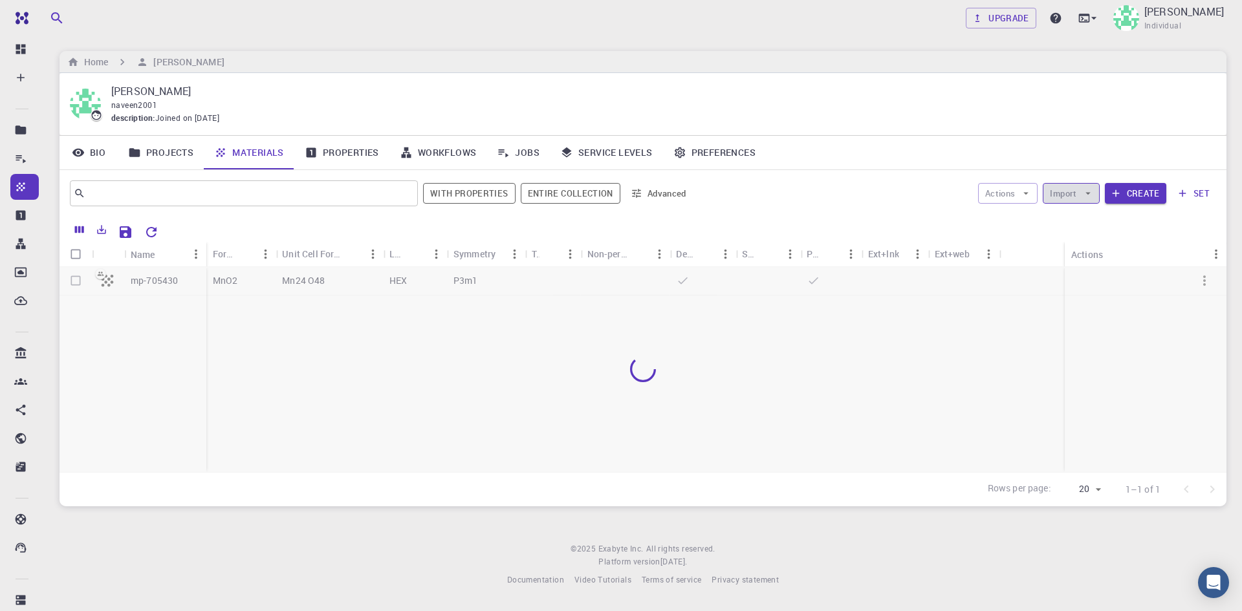
click at [1074, 195] on button "Import" at bounding box center [1071, 193] width 56 height 21
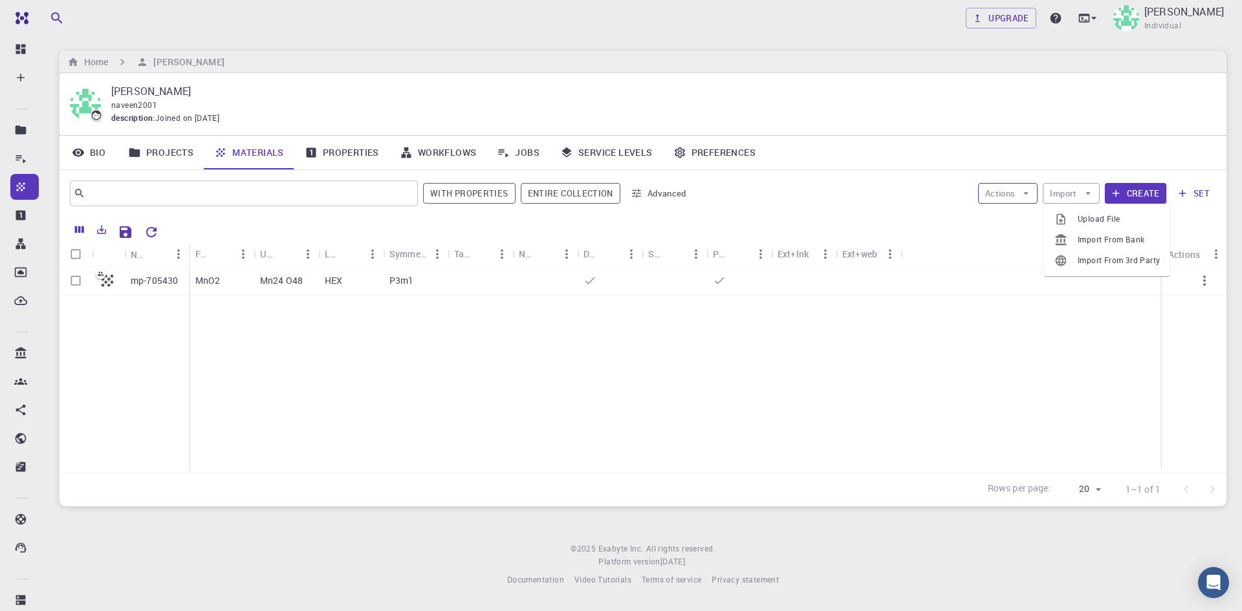
click at [1027, 195] on icon "button" at bounding box center [1026, 194] width 12 height 12
click at [1062, 193] on button "Import" at bounding box center [1071, 193] width 56 height 21
click at [1087, 221] on span "Upload File" at bounding box center [1119, 219] width 82 height 13
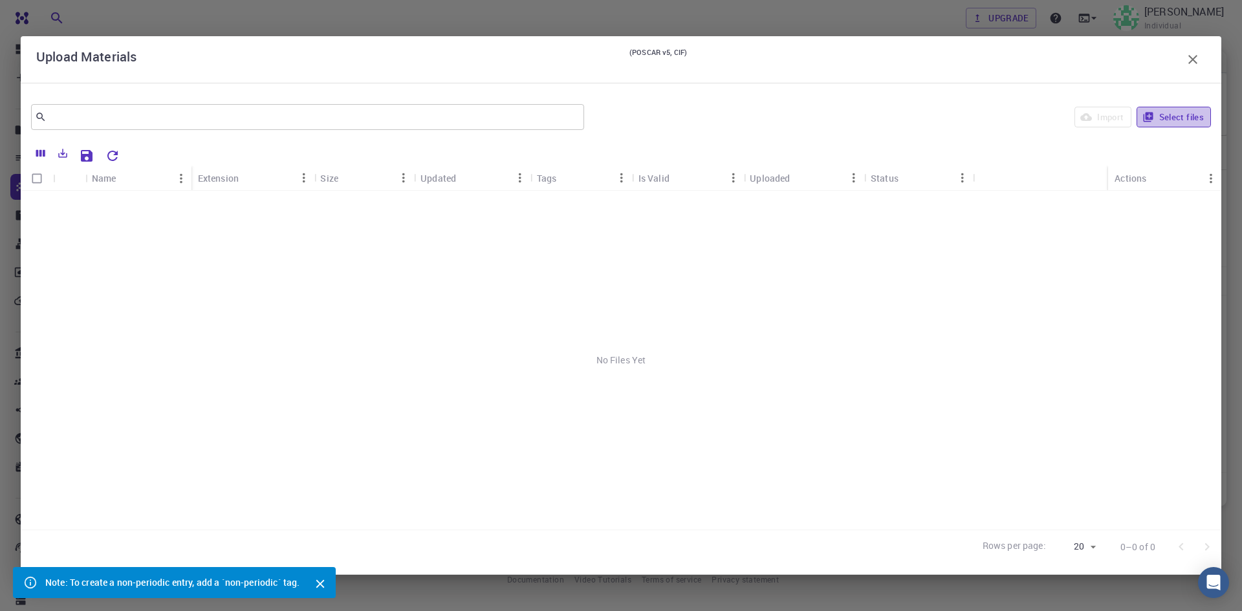
click at [1179, 118] on button "Select files" at bounding box center [1174, 117] width 74 height 21
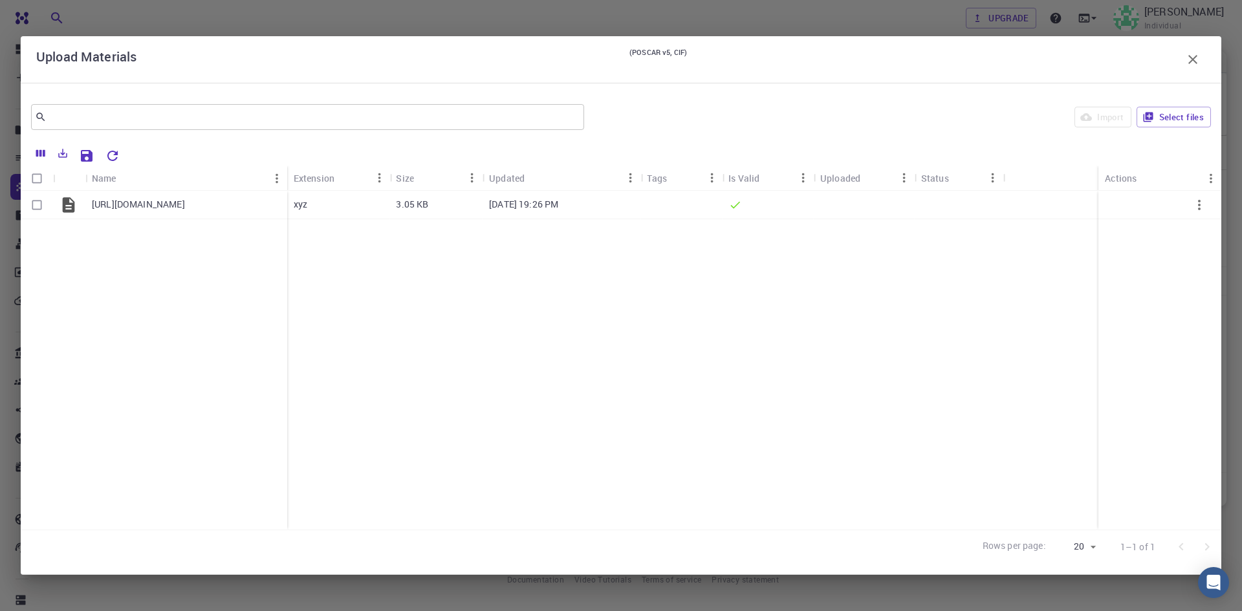
drag, startPoint x: 851, startPoint y: 95, endPoint x: 857, endPoint y: 126, distance: 31.6
click at [857, 126] on div "Upload Materials (POSCAR v5, CIF) ​ Import Select files Name Extension Size Upd…" at bounding box center [621, 305] width 1201 height 539
click at [40, 204] on input "Select row" at bounding box center [37, 205] width 25 height 25
checkbox input "true"
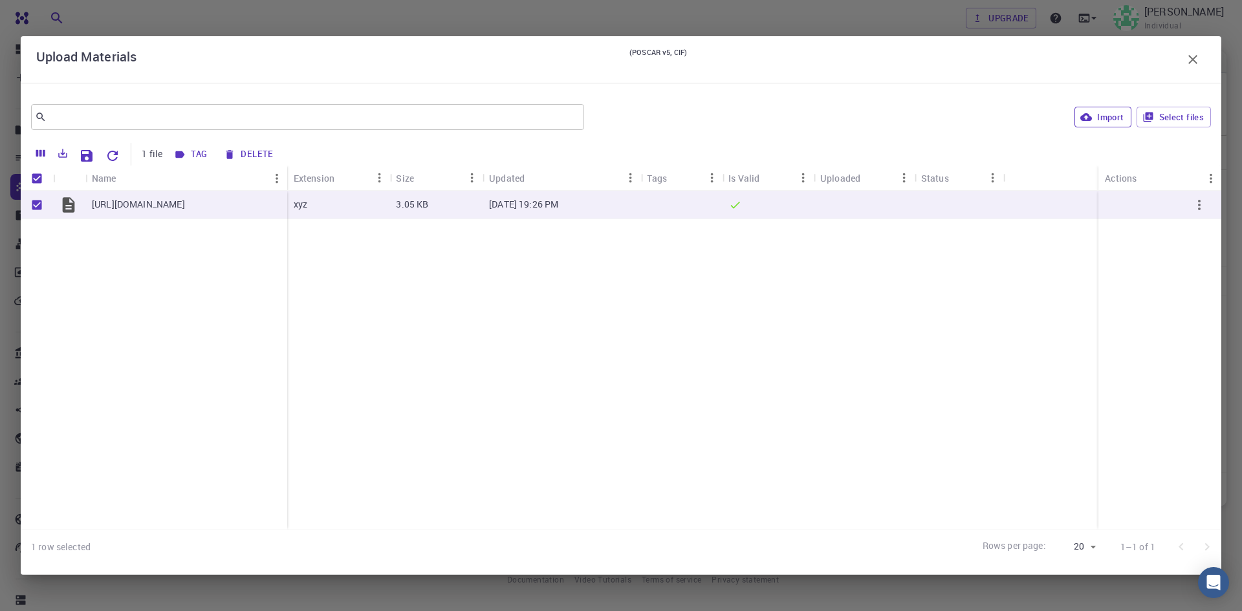
click at [1093, 122] on button "Import" at bounding box center [1103, 117] width 56 height 21
checkbox input "false"
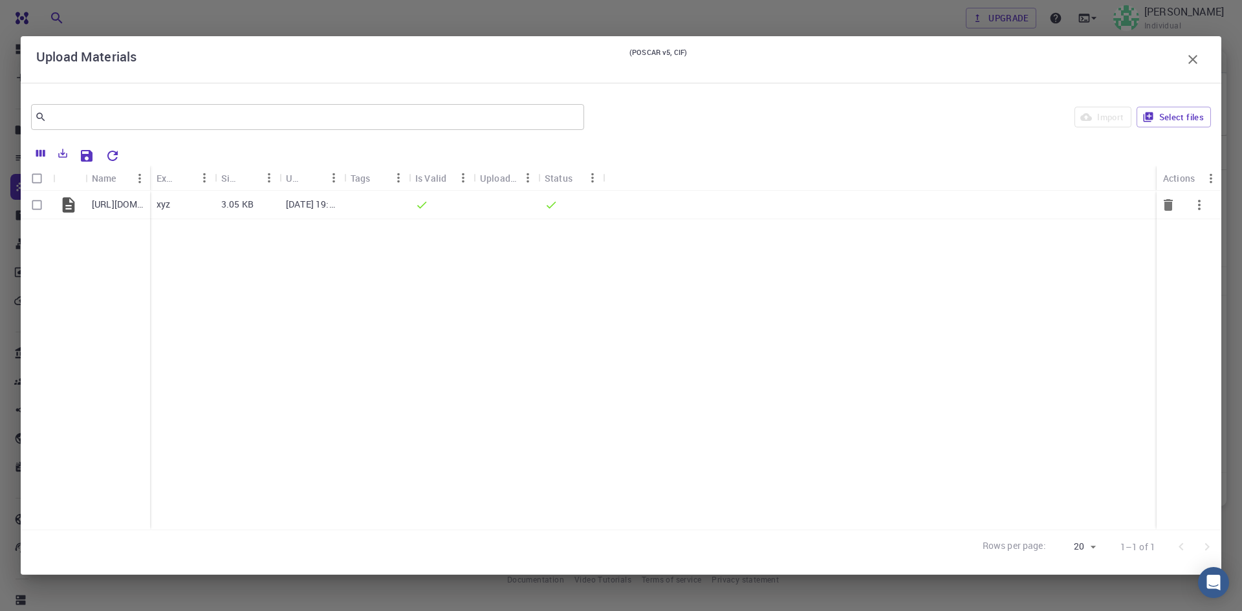
click at [1194, 203] on icon "button" at bounding box center [1200, 205] width 16 height 16
click at [1087, 281] on div at bounding box center [621, 305] width 1242 height 611
click at [1188, 62] on icon "button" at bounding box center [1193, 60] width 16 height 16
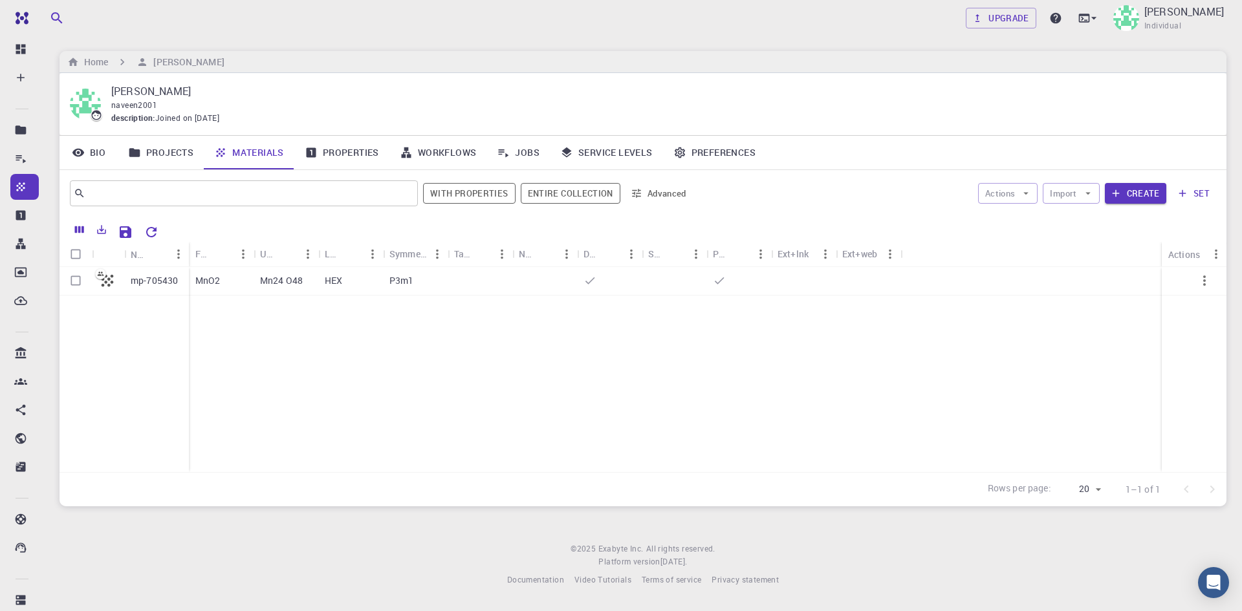
drag, startPoint x: 717, startPoint y: 322, endPoint x: 943, endPoint y: 356, distance: 229.1
click at [943, 356] on div "mp-705430 MnO2 Mn24 O48 HEX P3m1" at bounding box center [643, 369] width 1167 height 205
click at [1199, 281] on icon "button" at bounding box center [1205, 281] width 16 height 16
drag, startPoint x: 629, startPoint y: 386, endPoint x: 482, endPoint y: 382, distance: 147.5
click at [628, 387] on div at bounding box center [621, 305] width 1242 height 611
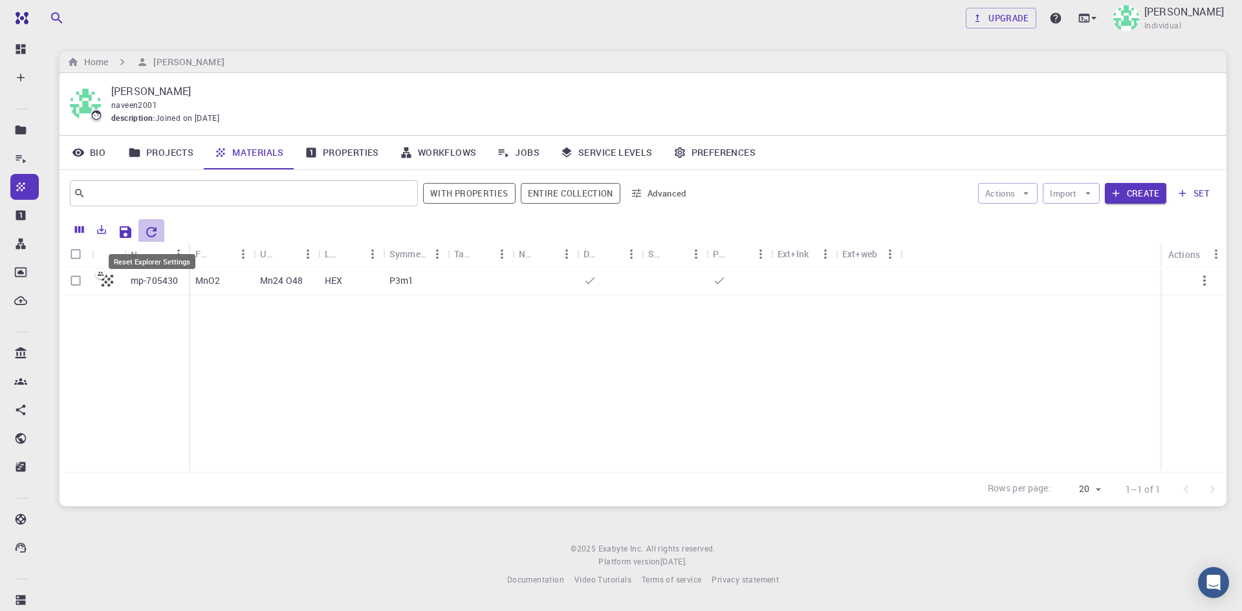
click at [144, 230] on icon "Reset Explorer Settings" at bounding box center [152, 232] width 16 height 16
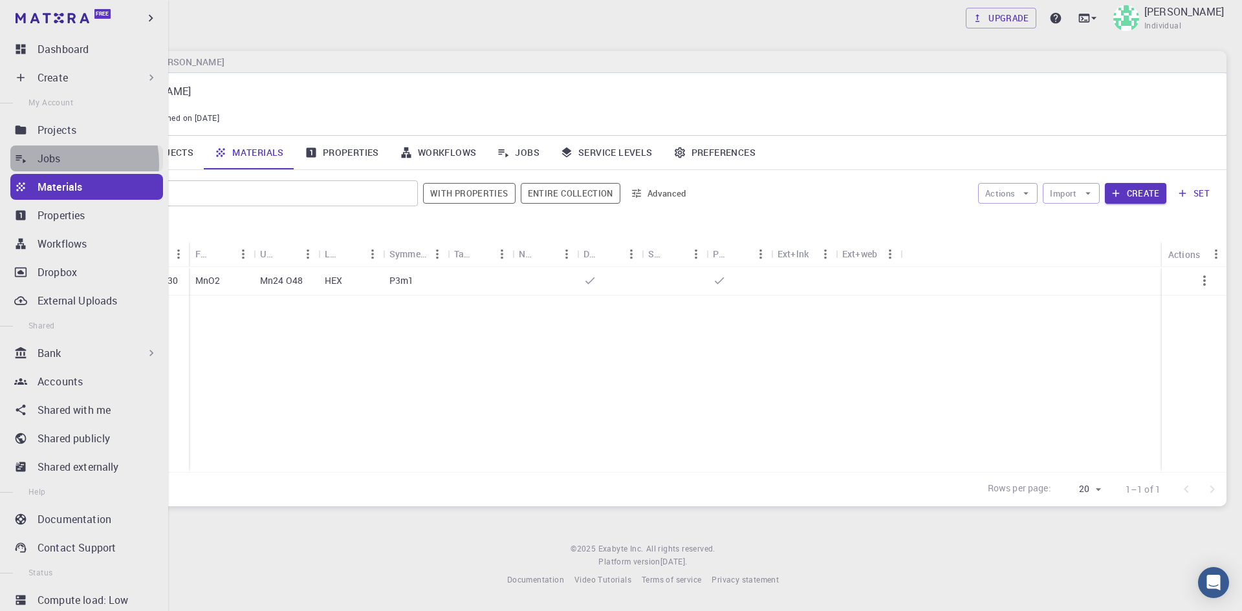
click at [56, 164] on p "Jobs" at bounding box center [49, 159] width 23 height 16
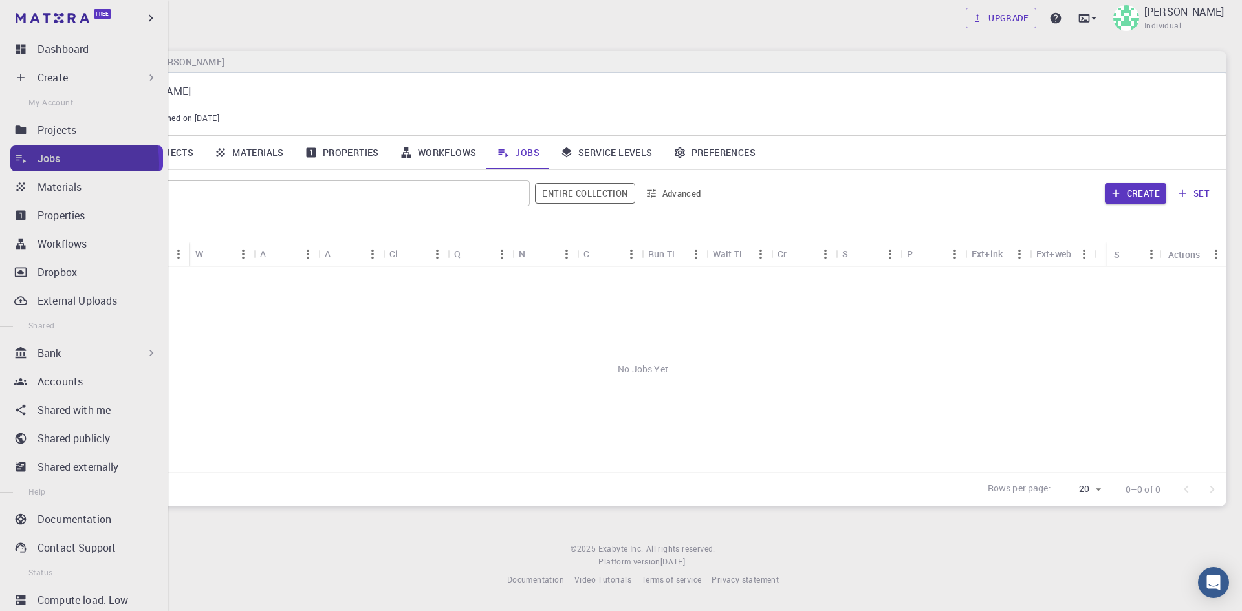
click at [60, 164] on p "Jobs" at bounding box center [49, 159] width 23 height 16
click at [60, 183] on p "Materials" at bounding box center [60, 187] width 44 height 16
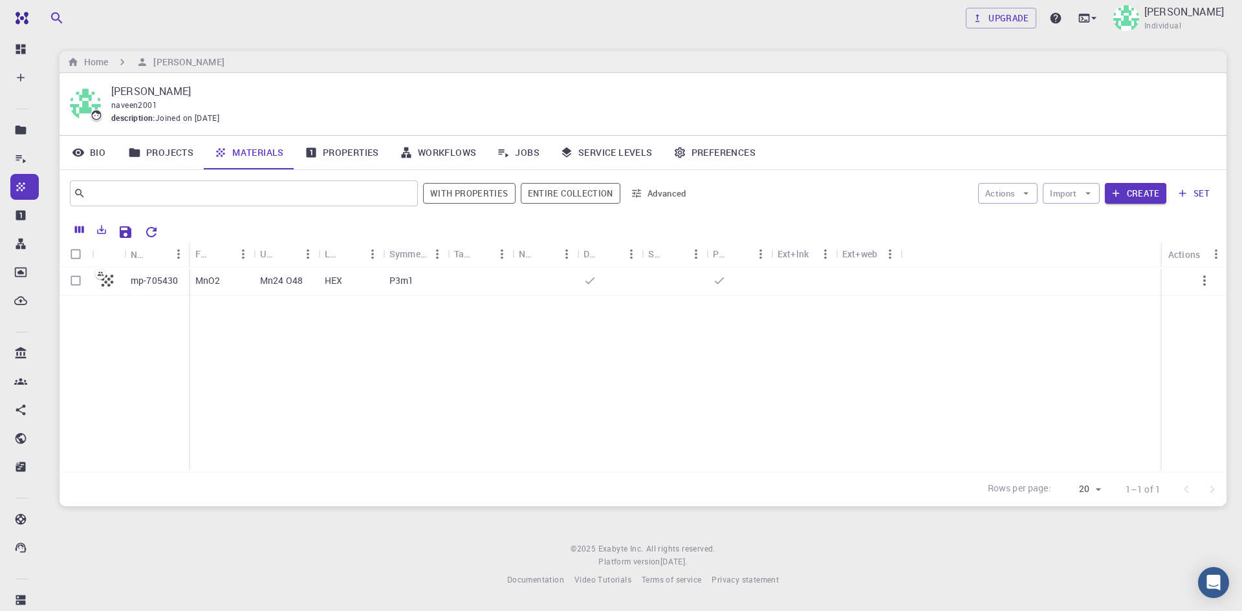
click at [335, 414] on div "mp-705430 MnO2 Mn24 O48 HEX P3m1" at bounding box center [643, 369] width 1167 height 205
click at [317, 363] on div "mp-705430 MnO2 Mn24 O48 HEX P3m1" at bounding box center [643, 369] width 1167 height 205
click at [76, 279] on input "Select row" at bounding box center [75, 280] width 25 height 25
checkbox input "true"
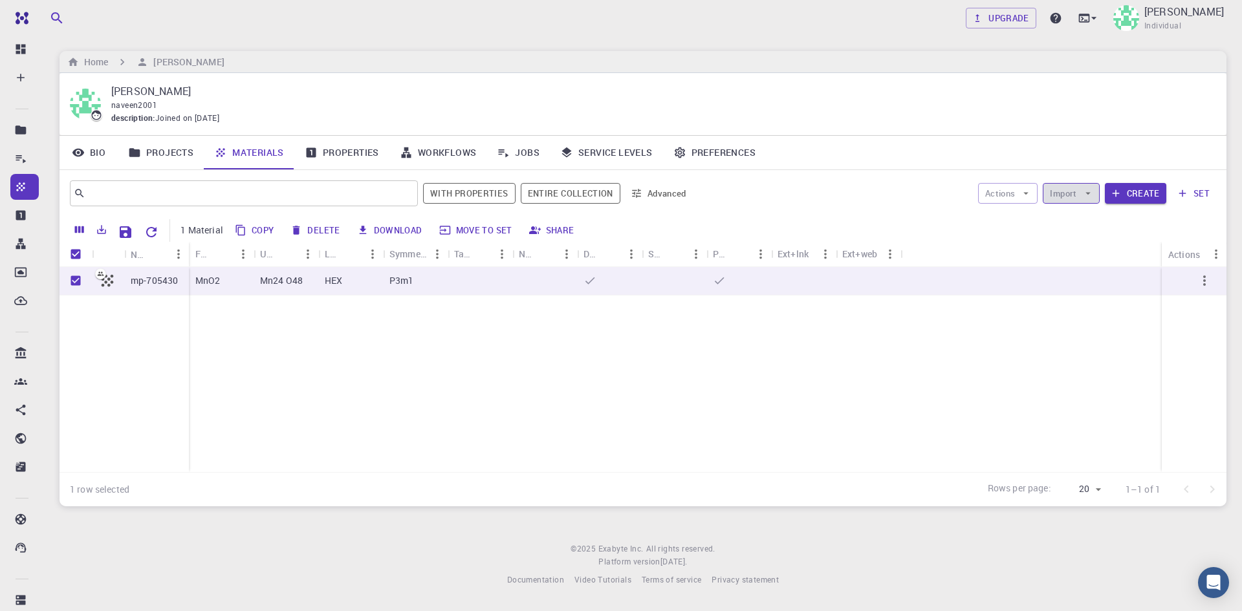
click at [1065, 193] on button "Import" at bounding box center [1071, 193] width 56 height 21
click at [966, 224] on div "Copy Delete Download Move to set Share" at bounding box center [711, 230] width 961 height 23
click at [1148, 189] on button "Create" at bounding box center [1135, 193] width 61 height 21
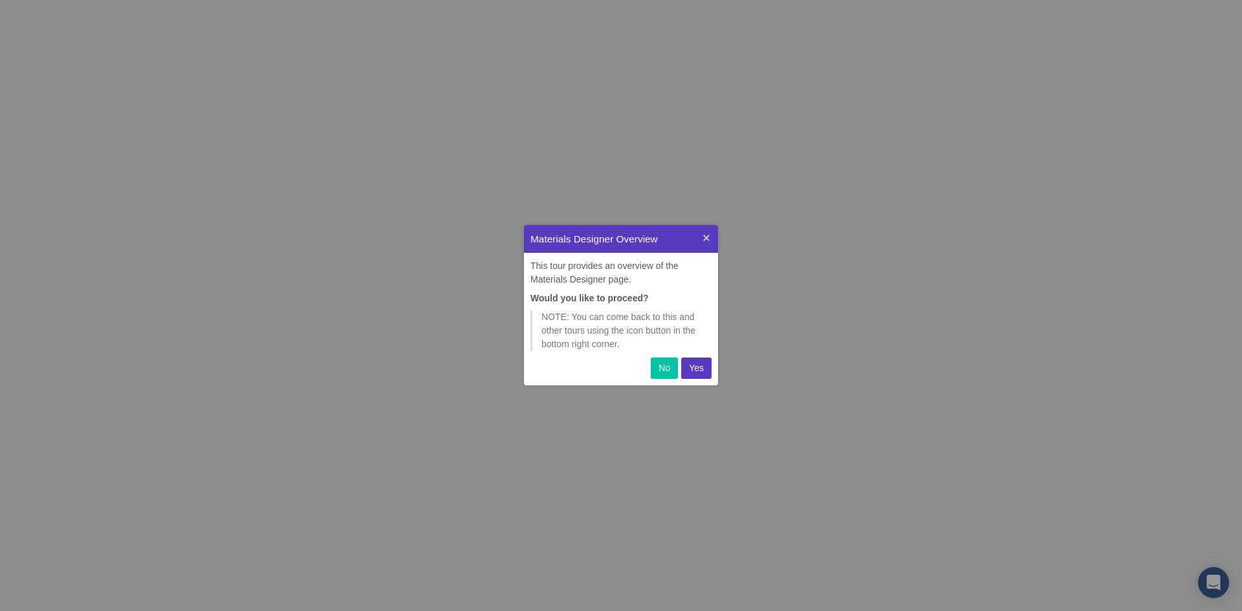
scroll to position [151, 184]
click at [690, 367] on p "Yes" at bounding box center [696, 369] width 15 height 14
